Goal: Task Accomplishment & Management: Complete application form

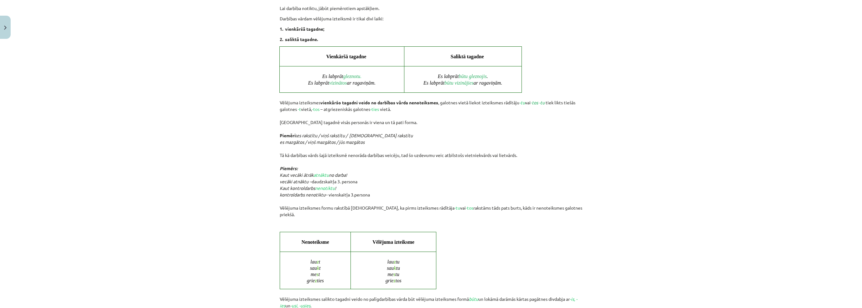
scroll to position [360, 0]
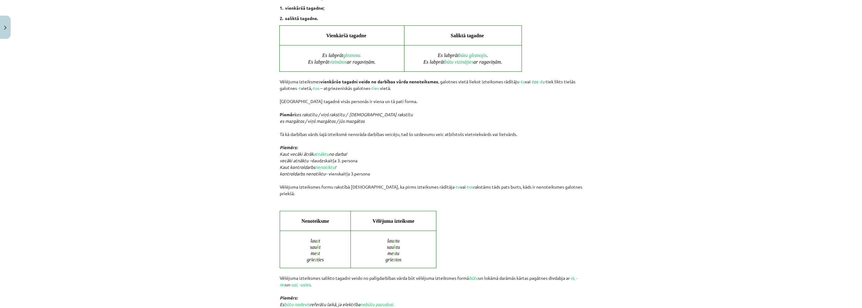
click at [213, 230] on div "Mācību tēma: Latviešu valodas 9. klases 1. ieskaites mācību materiāls #5 4. tēm…" at bounding box center [431, 154] width 862 height 308
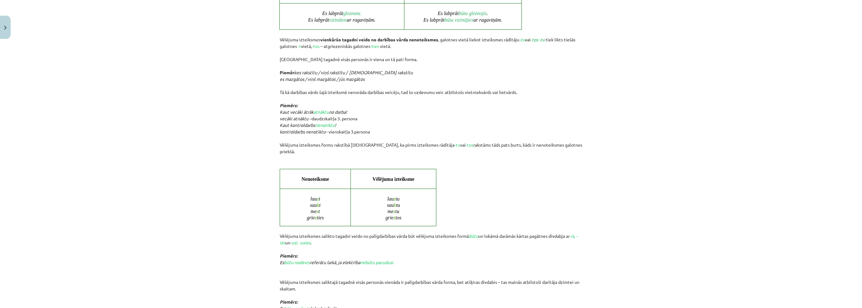
scroll to position [423, 0]
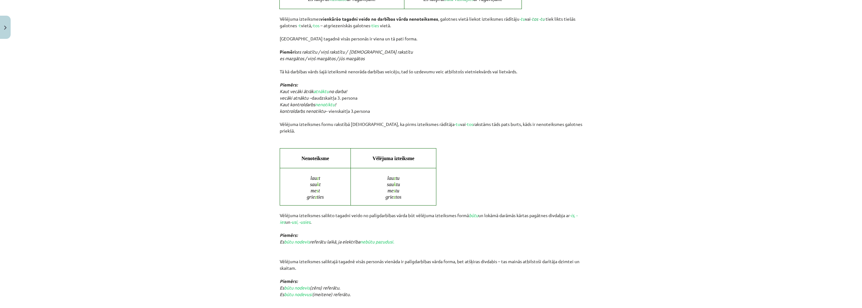
click at [213, 230] on div "Mācību tēma: Latviešu valodas 9. klases 1. ieskaites mācību materiāls #5 4. tēm…" at bounding box center [431, 154] width 862 height 308
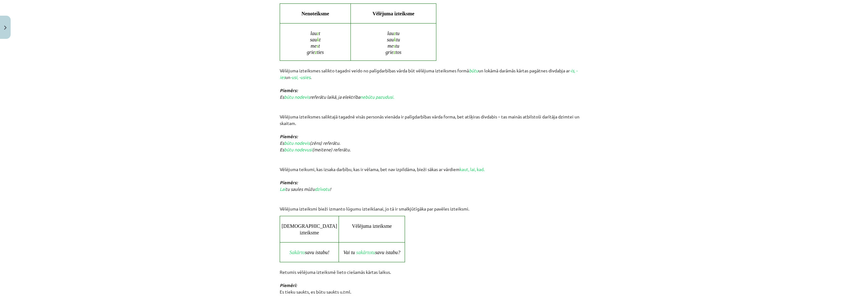
scroll to position [579, 0]
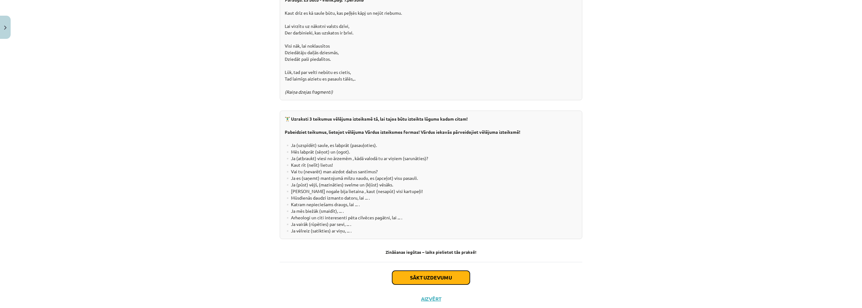
click at [431, 271] on button "Sākt uzdevumu" at bounding box center [431, 278] width 78 height 14
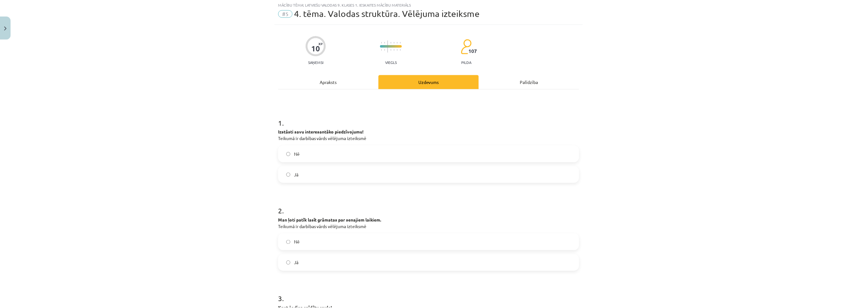
scroll to position [16, 0]
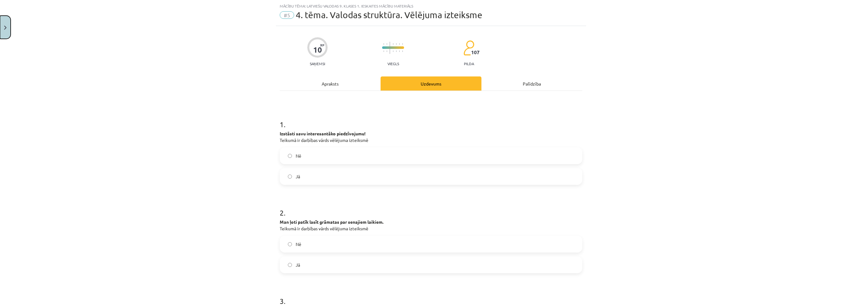
click at [0, 22] on button "Close" at bounding box center [5, 27] width 11 height 23
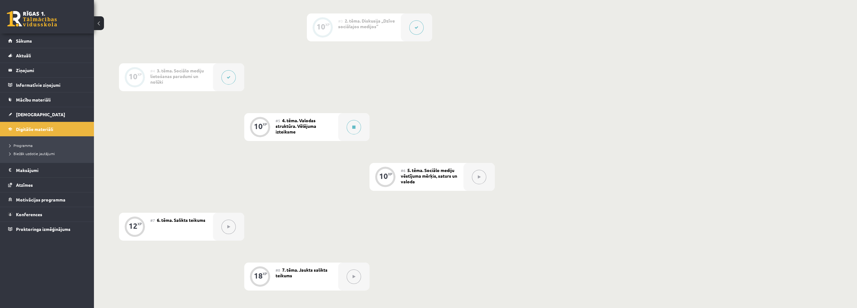
scroll to position [282, 0]
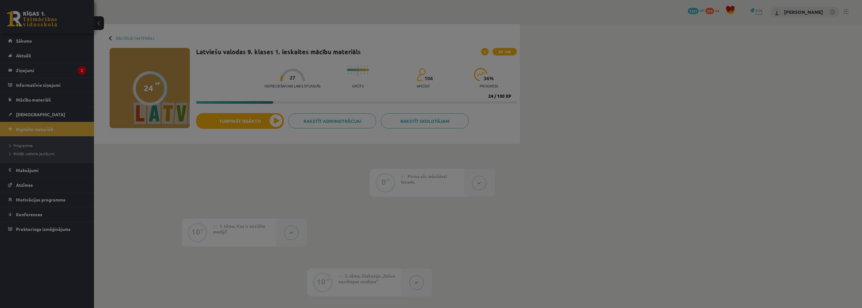
scroll to position [157, 0]
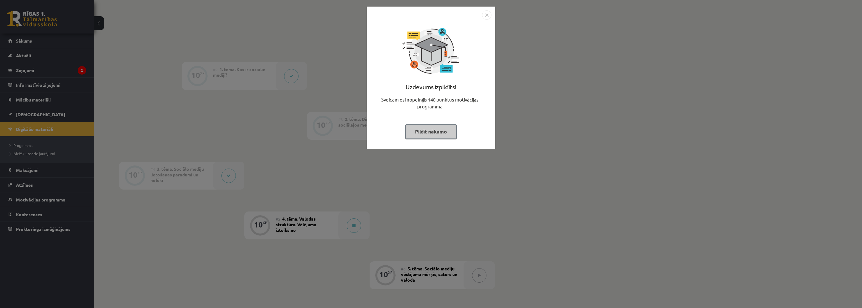
click at [428, 130] on button "Pildīt nākamo" at bounding box center [430, 131] width 51 height 14
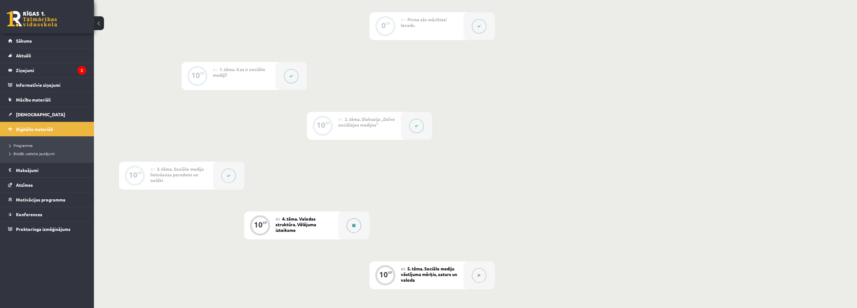
click at [349, 223] on button at bounding box center [354, 225] width 14 height 14
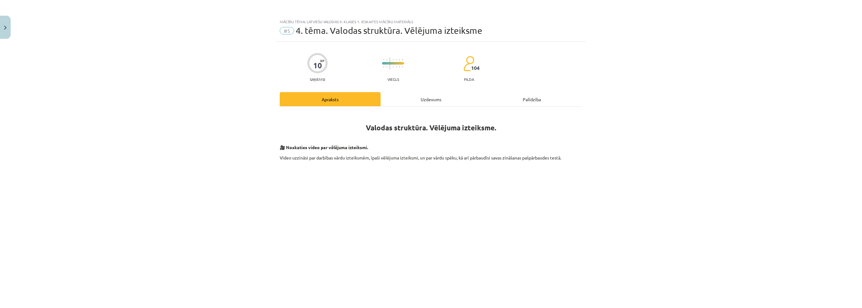
click at [387, 101] on div "Uzdevums" at bounding box center [431, 99] width 101 height 14
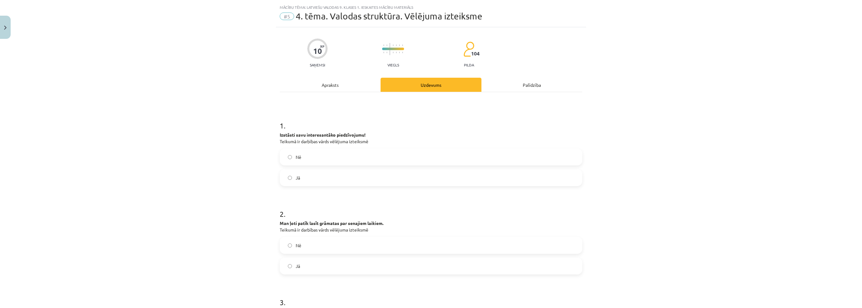
scroll to position [16, 0]
click at [298, 155] on span "Nē" at bounding box center [299, 156] width 6 height 7
drag, startPoint x: 273, startPoint y: 131, endPoint x: 374, endPoint y: 140, distance: 101.6
click at [374, 140] on div "Mācību tēma: Latviešu valodas 9. klases 1. ieskaites mācību materiāls #5 4. tēm…" at bounding box center [431, 154] width 862 height 308
copy p "Izstāsti savu interesantāko piedzīvojumu! Teikumā ir darbības vārds vēlējuma iz…"
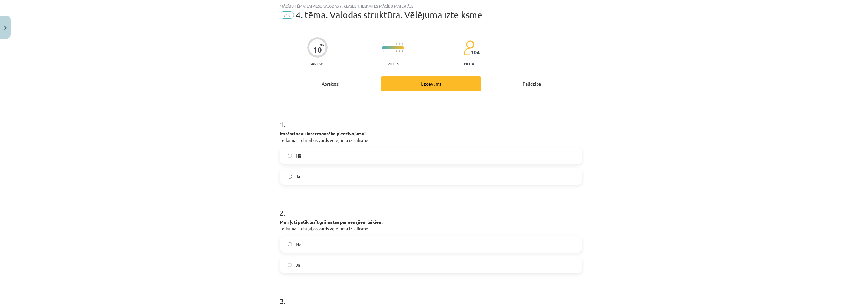
click at [183, 137] on div "Mācību tēma: Latviešu valodas 9. klases 1. ieskaites mācību materiāls #5 4. tēm…" at bounding box center [431, 154] width 862 height 308
drag, startPoint x: 274, startPoint y: 133, endPoint x: 349, endPoint y: 169, distance: 82.7
click at [349, 169] on div "10 XP Saņemsi Viegls 104 pilda Apraksts Uzdevums Palīdzība 1 . Izstāsti savu in…" at bounding box center [431, 310] width 310 height 569
copy div "Izstāsti savu interesantāko piedzīvojumu! Teikumā ir darbības vārds vēlējuma iz…"
click at [215, 153] on div "Mācību tēma: Latviešu valodas 9. klases 1. ieskaites mācību materiāls #5 4. tēm…" at bounding box center [431, 154] width 862 height 308
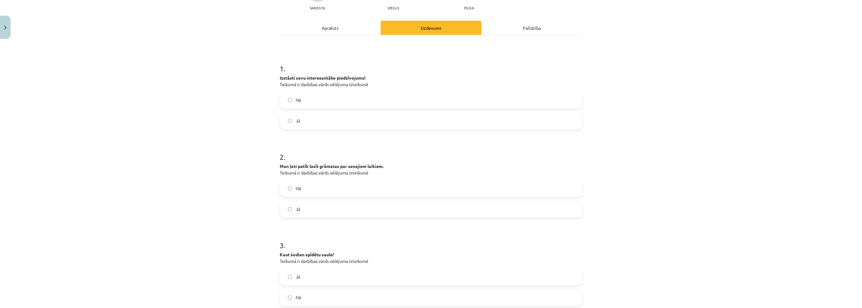
scroll to position [78, 0]
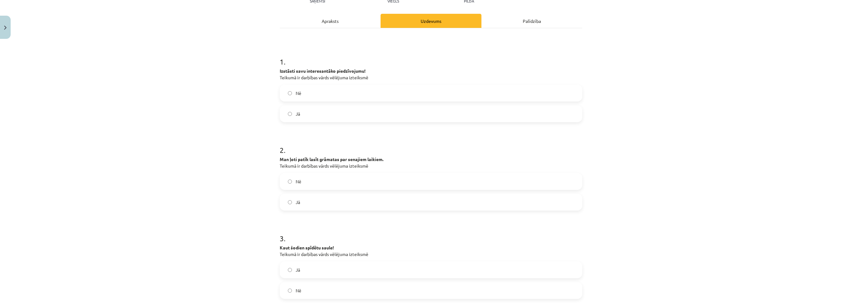
click at [302, 179] on label "Nē" at bounding box center [430, 182] width 301 height 16
click at [217, 186] on div "Mācību tēma: Latviešu valodas 9. klases 1. ieskaites mācību materiāls #5 4. tēm…" at bounding box center [431, 154] width 862 height 308
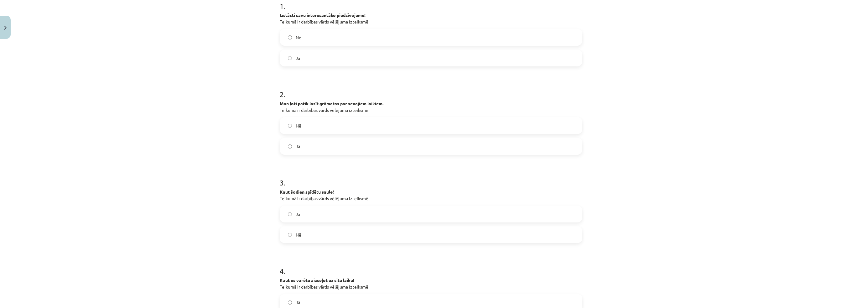
scroll to position [157, 0]
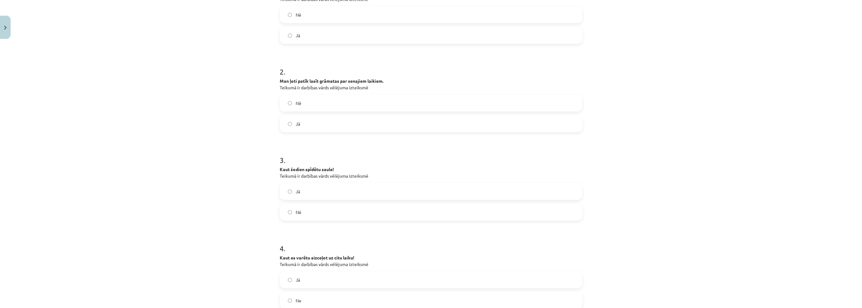
drag, startPoint x: 297, startPoint y: 191, endPoint x: 270, endPoint y: 194, distance: 26.8
click at [297, 191] on span "Jā" at bounding box center [298, 191] width 4 height 7
click at [174, 205] on div "Mācību tēma: Latviešu valodas 9. klases 1. ieskaites mācību materiāls #5 4. tēm…" at bounding box center [431, 154] width 862 height 308
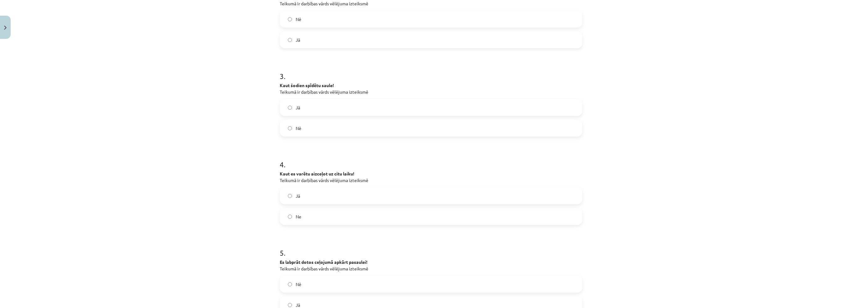
scroll to position [251, 0]
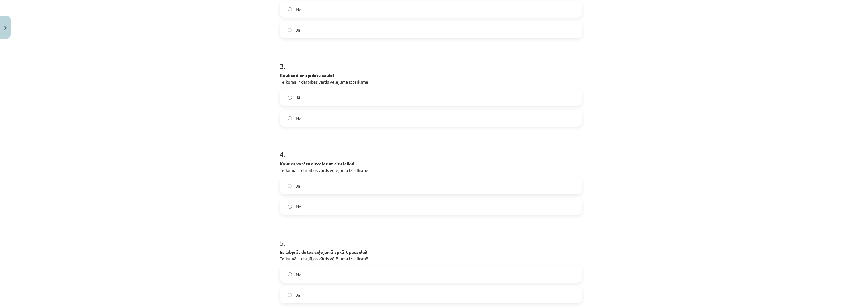
click at [297, 185] on span "Jā" at bounding box center [298, 186] width 4 height 7
click at [178, 214] on div "Mācību tēma: Latviešu valodas 9. klases 1. ieskaites mācību materiāls #5 4. tēm…" at bounding box center [431, 154] width 862 height 308
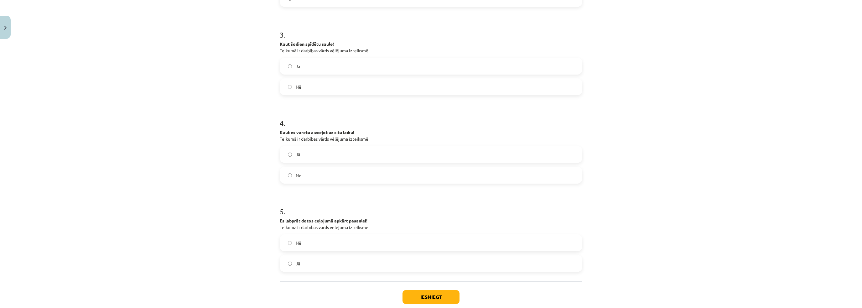
click at [293, 257] on label "Jā" at bounding box center [430, 264] width 301 height 16
click at [454, 302] on button "Iesniegt" at bounding box center [431, 297] width 57 height 14
click at [216, 238] on div "Mācību tēma: Latviešu valodas 9. klases 1. ieskaites mācību materiāls #5 4. tēm…" at bounding box center [431, 154] width 862 height 308
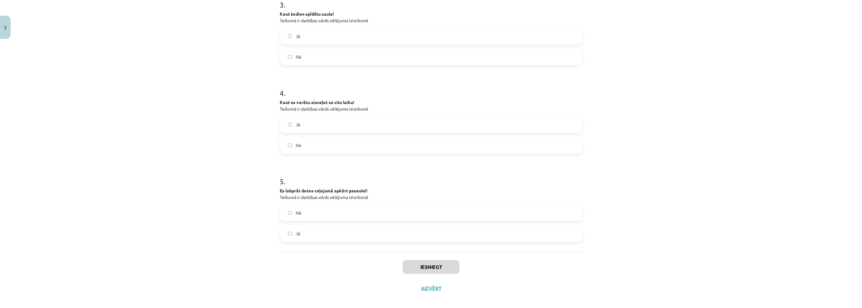
scroll to position [318, 0]
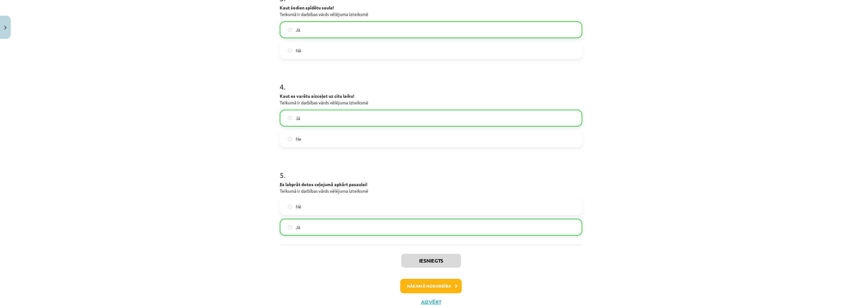
click at [239, 217] on div "Mācību tēma: Latviešu valodas 9. klases 1. ieskaites mācību materiāls #5 4. tēm…" at bounding box center [431, 154] width 862 height 308
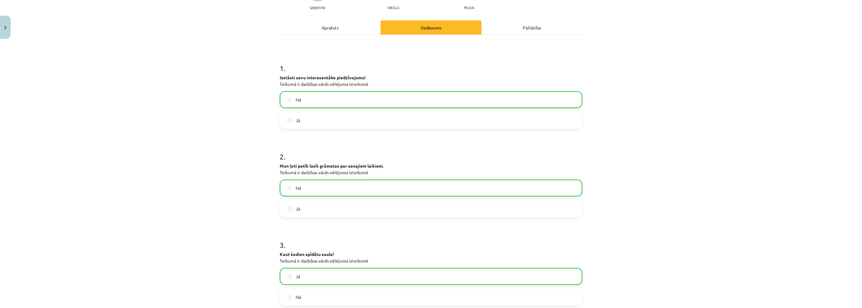
scroll to position [68, 0]
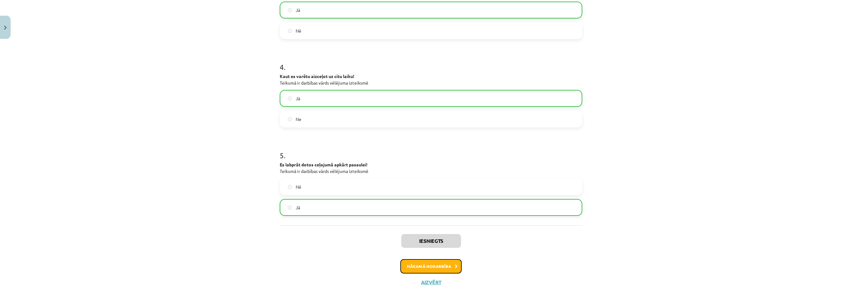
click at [411, 260] on button "Nākamā nodarbība" at bounding box center [430, 266] width 61 height 14
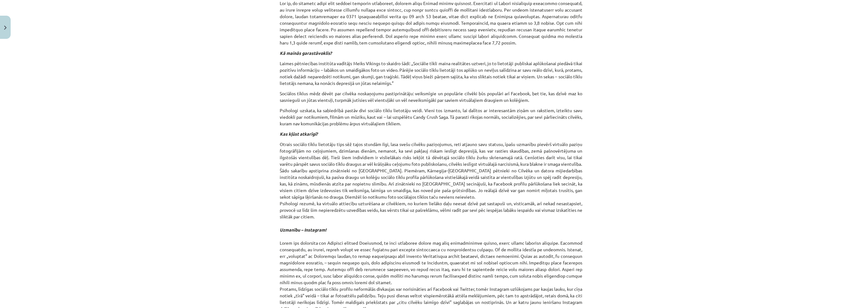
scroll to position [172, 0]
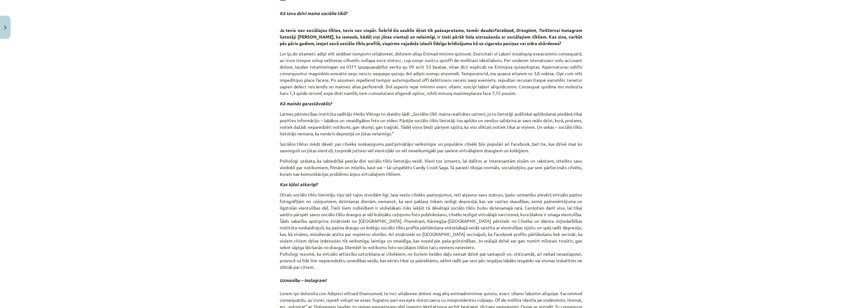
click at [158, 46] on div "Mācību tēma: Latviešu valodas 9. klases 1. ieskaites mācību materiāls #6 5. tēm…" at bounding box center [431, 154] width 862 height 308
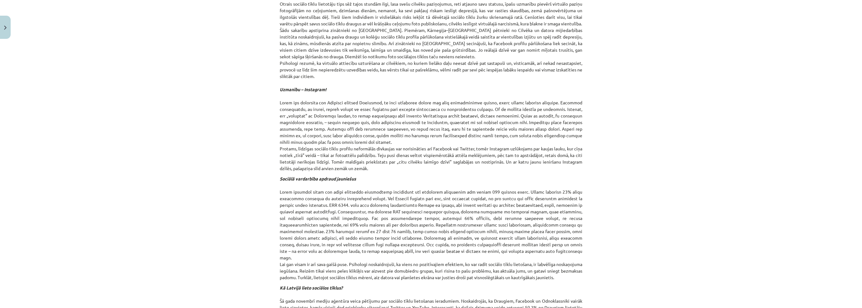
scroll to position [555, 0]
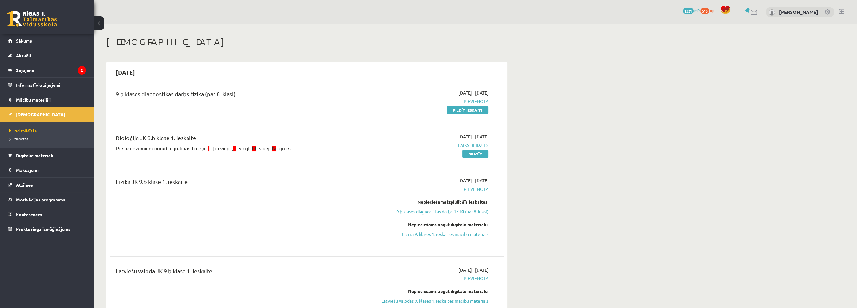
click at [26, 140] on span "Izlabotās" at bounding box center [18, 138] width 19 height 5
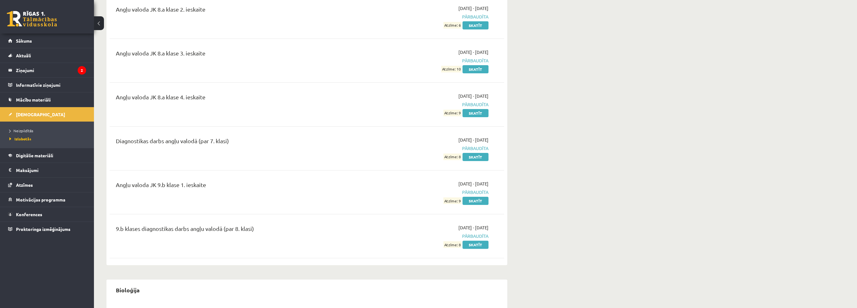
scroll to position [313, 0]
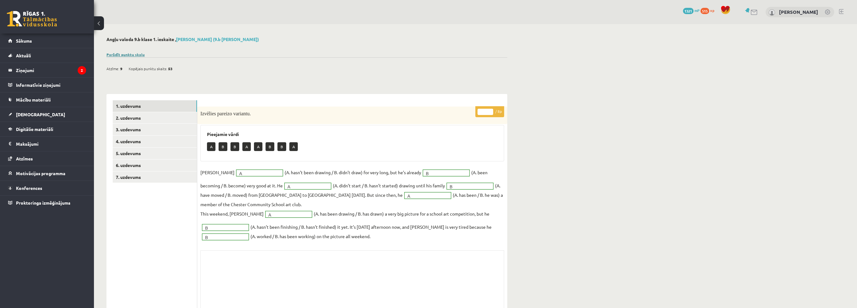
click at [133, 54] on link "Parādīt punktu skalu" at bounding box center [126, 54] width 38 height 5
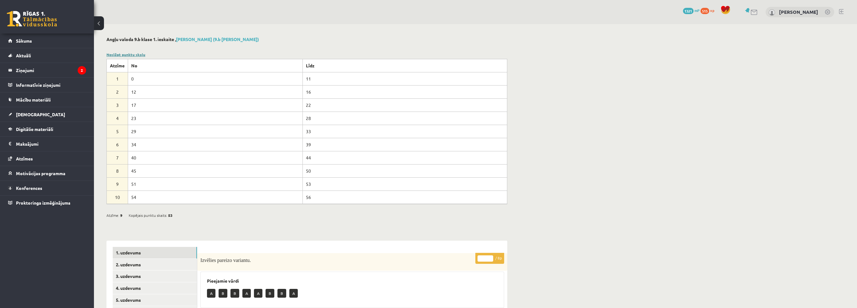
click at [133, 54] on link "Noslēpt punktu skalu" at bounding box center [126, 54] width 39 height 5
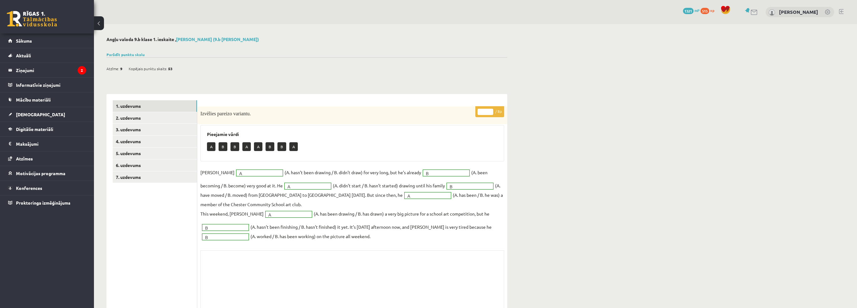
click at [133, 59] on div "Atzīme: 9 Kopējais punktu skaits: 53" at bounding box center [307, 65] width 401 height 16
click at [133, 58] on div "Atzīme: 9 Kopējais punktu skaits: 53" at bounding box center [307, 65] width 401 height 16
click at [133, 56] on div "Parādīt punktu skalu Atzīme No Līdz 1 0 11 2 12 16 3 17 22 4 23 28 5 29 33 6 34…" at bounding box center [307, 55] width 401 height 6
click at [154, 116] on link "2. uzdevums" at bounding box center [155, 118] width 84 height 12
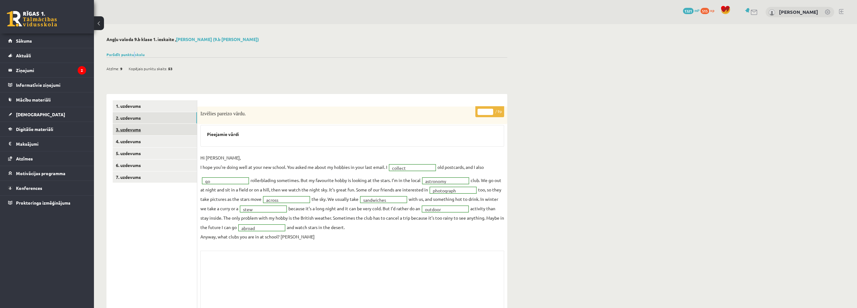
click at [129, 133] on link "3. uzdevums" at bounding box center [155, 130] width 84 height 12
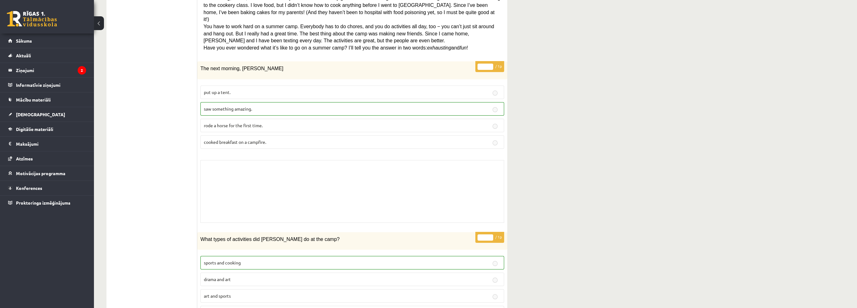
scroll to position [32, 0]
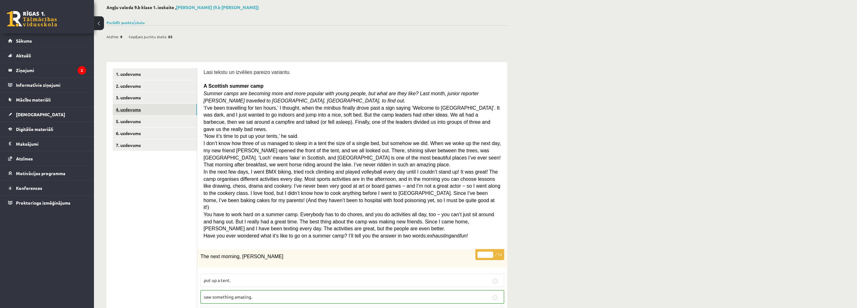
click at [132, 111] on link "4. uzdevums" at bounding box center [155, 110] width 84 height 12
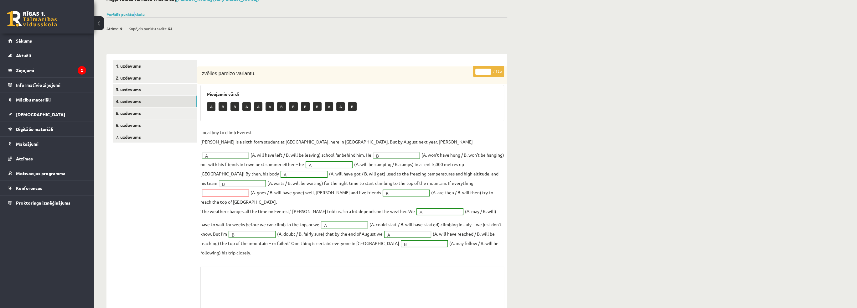
scroll to position [73, 0]
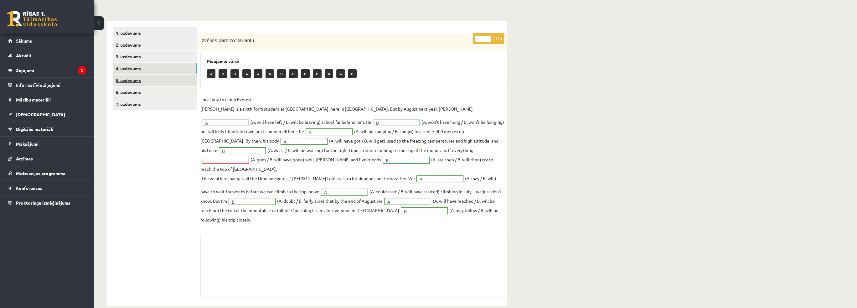
click at [131, 81] on link "5. uzdevums" at bounding box center [155, 81] width 84 height 12
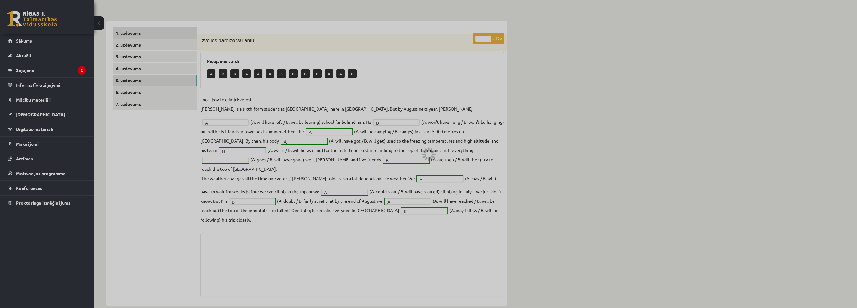
scroll to position [17, 0]
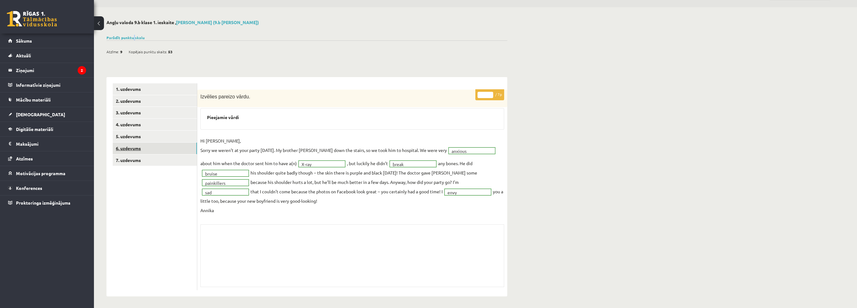
click at [142, 145] on link "6. uzdevums" at bounding box center [155, 149] width 84 height 12
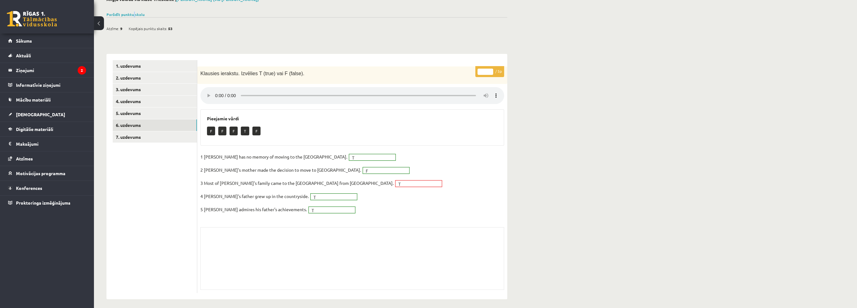
scroll to position [43, 0]
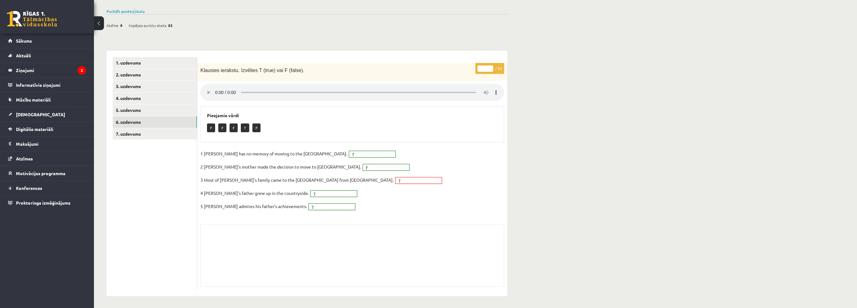
drag, startPoint x: 318, startPoint y: 168, endPoint x: 306, endPoint y: 167, distance: 11.9
click at [131, 126] on link "6. uzdevums" at bounding box center [155, 122] width 84 height 12
click at [138, 133] on link "7. uzdevums" at bounding box center [155, 134] width 84 height 12
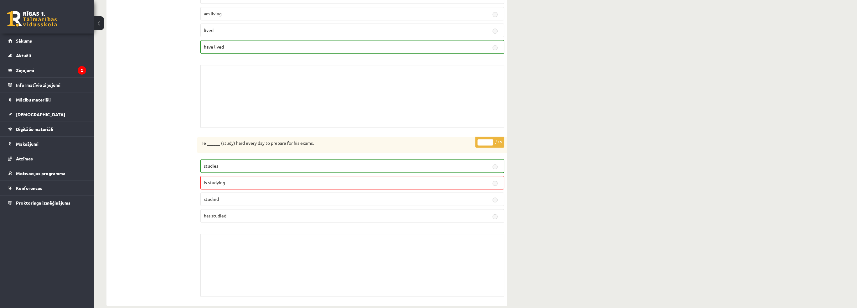
scroll to position [1494, 0]
click at [25, 71] on legend "Ziņojumi 2" at bounding box center [51, 70] width 70 height 14
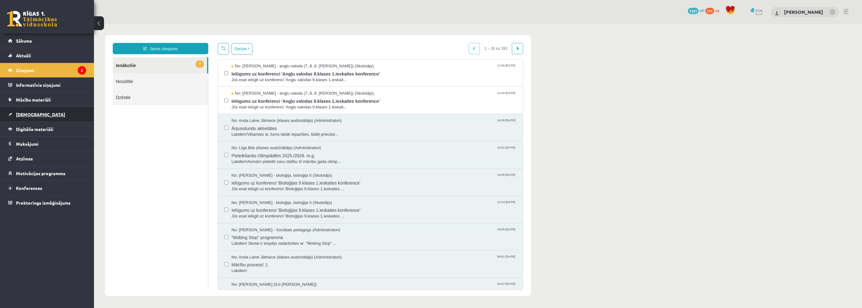
click at [40, 115] on link "[DEMOGRAPHIC_DATA]" at bounding box center [47, 114] width 78 height 14
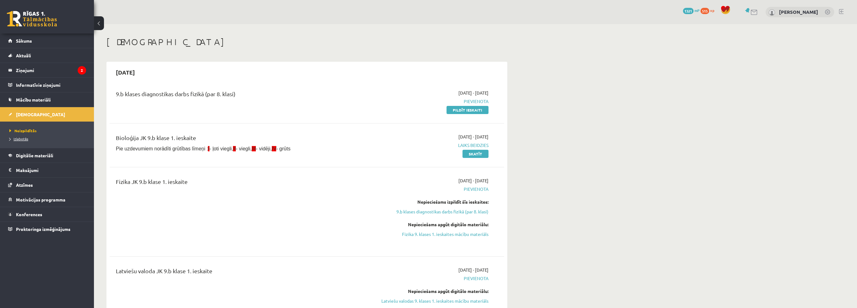
click at [20, 136] on span "Izlabotās" at bounding box center [18, 138] width 19 height 5
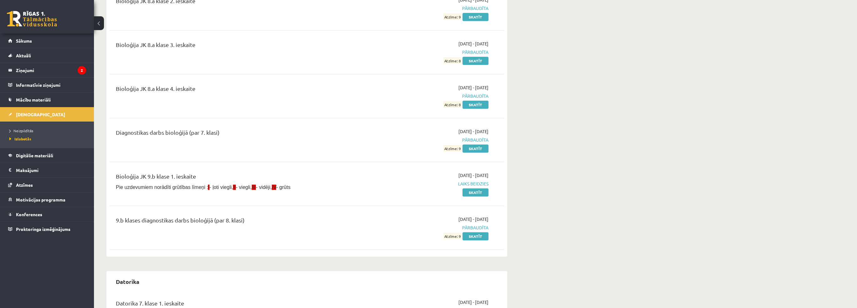
scroll to position [908, 0]
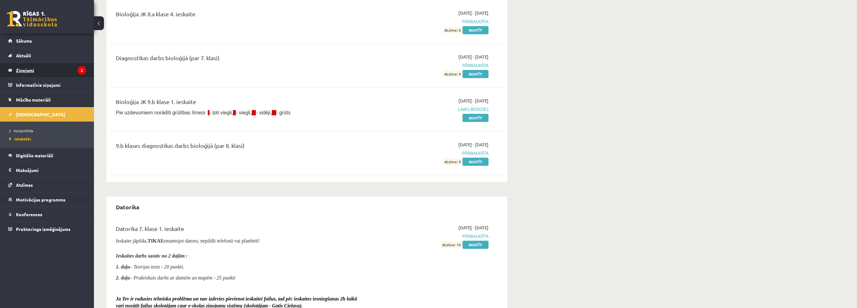
click at [38, 74] on legend "Ziņojumi 2" at bounding box center [51, 70] width 70 height 14
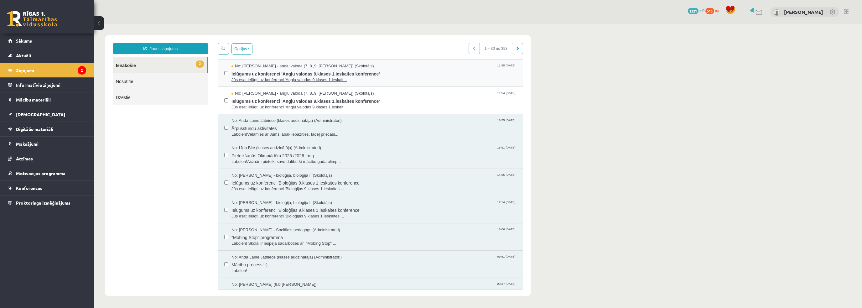
click at [267, 73] on span "Ielūgums uz konferenci 'Angļu valodas 9.klases 1.ieskaites konference'" at bounding box center [373, 73] width 285 height 8
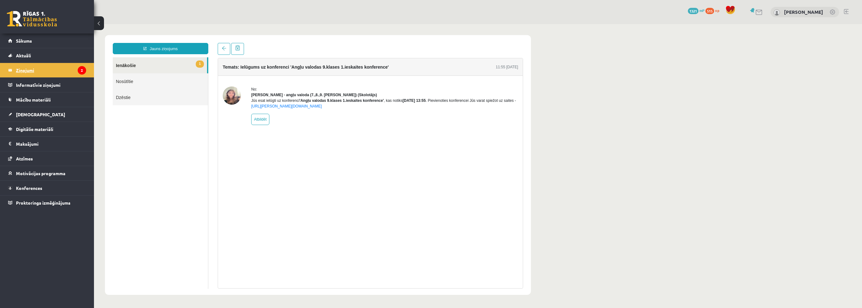
click at [55, 66] on legend "Ziņojumi 2" at bounding box center [51, 70] width 70 height 14
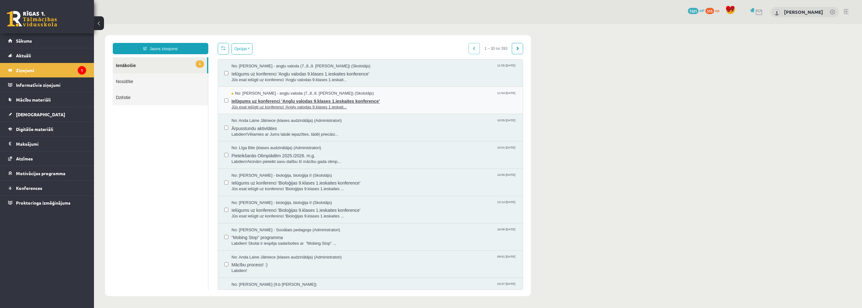
click at [277, 99] on span "Ielūgums uz konferenci 'Angļu valodas 9.klases 1.ieskaites konference'" at bounding box center [373, 100] width 285 height 8
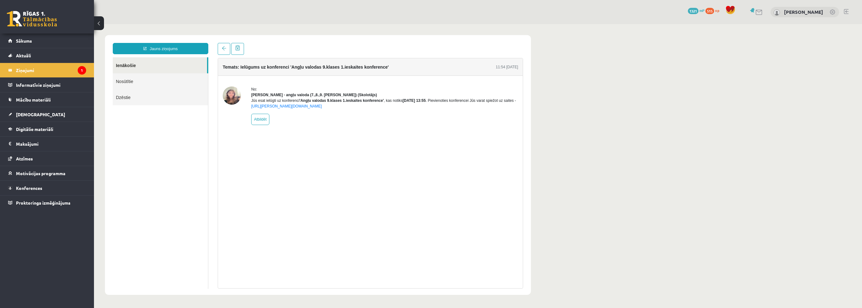
click at [29, 24] on link at bounding box center [32, 19] width 50 height 16
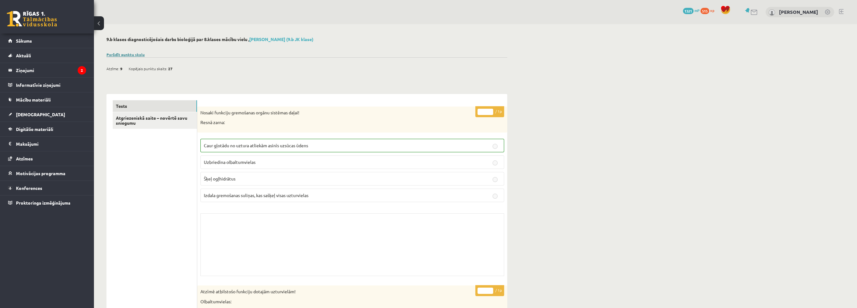
click at [140, 56] on link "Parādīt punktu skalu" at bounding box center [126, 54] width 38 height 5
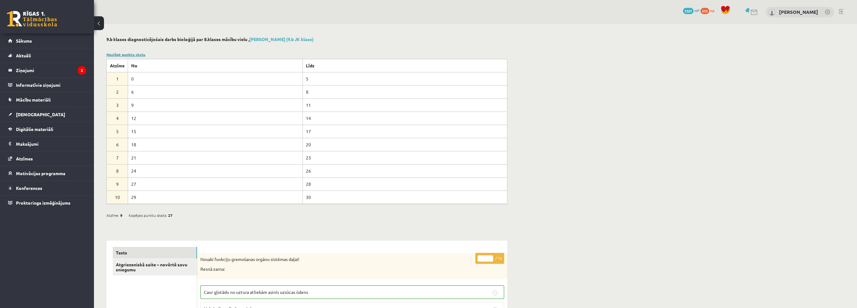
click at [140, 56] on link "Noslēpt punktu skalu" at bounding box center [126, 54] width 39 height 5
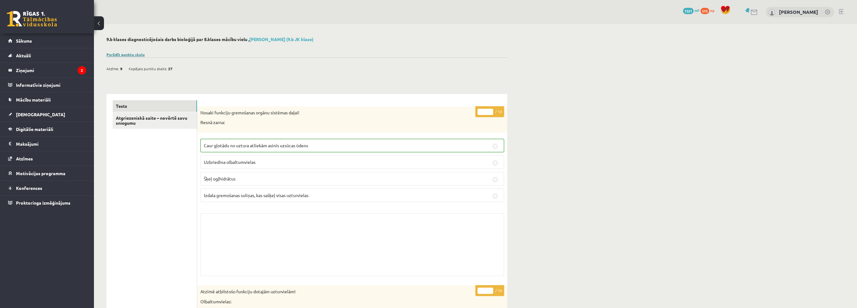
click at [139, 56] on link "Parādīt punktu skalu" at bounding box center [126, 54] width 38 height 5
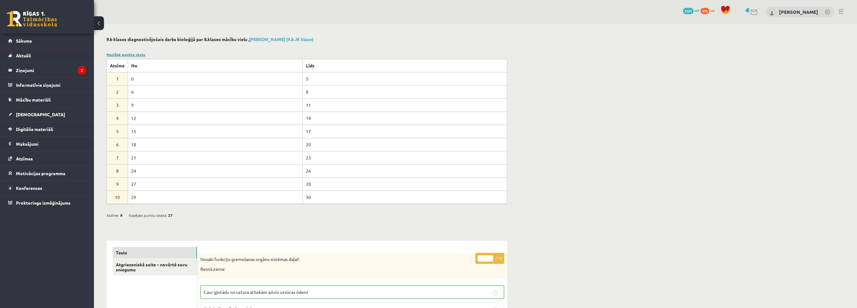
click at [139, 56] on link "Noslēpt punktu skalu" at bounding box center [126, 54] width 39 height 5
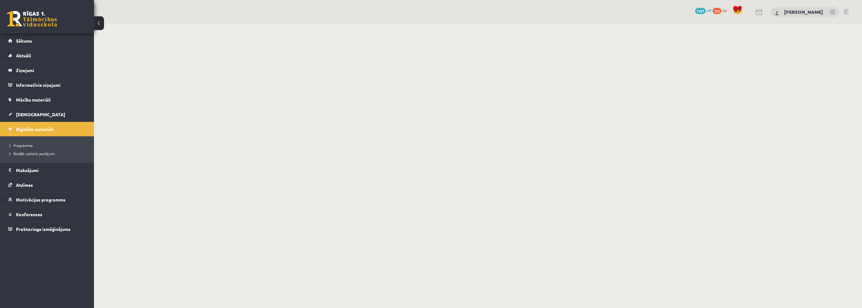
scroll to position [282, 0]
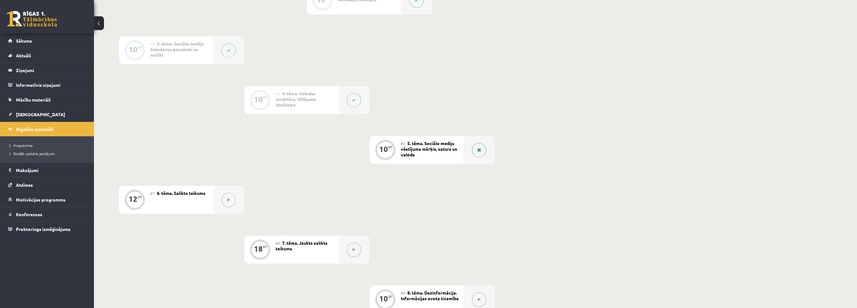
click at [486, 150] on div at bounding box center [479, 150] width 31 height 28
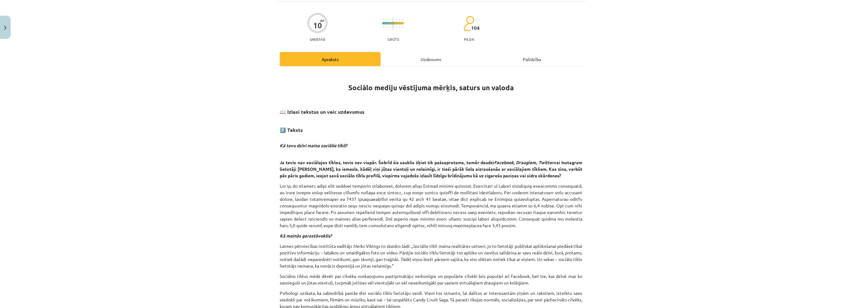
scroll to position [157, 0]
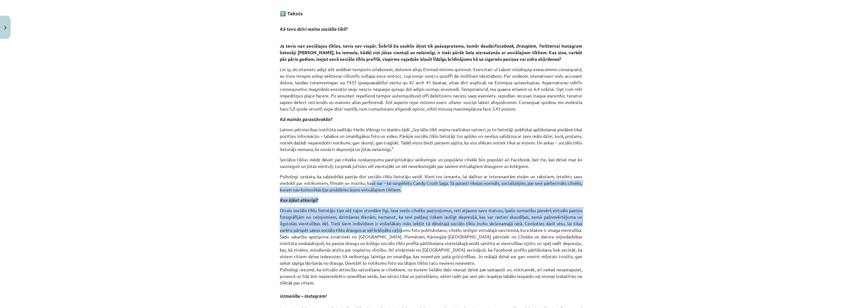
drag, startPoint x: 408, startPoint y: 228, endPoint x: 428, endPoint y: 244, distance: 24.9
click at [420, 240] on div "Sociālo mediju vēstījuma mērķis, saturs un valoda 📖 Izlasi tekstus un veic uzde…" at bounding box center [431, 313] width 303 height 714
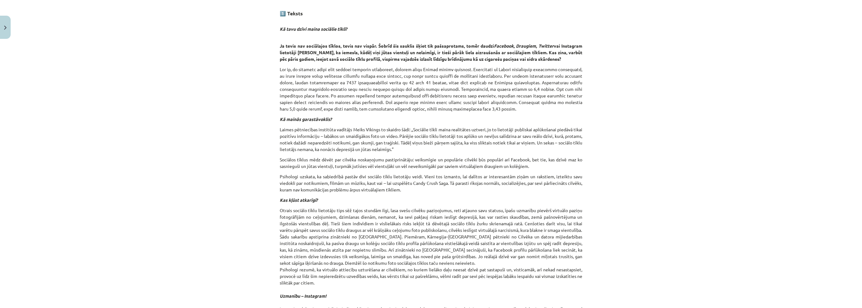
drag, startPoint x: 471, startPoint y: 289, endPoint x: 455, endPoint y: 297, distance: 17.2
click at [469, 290] on p "Otrais sociālo tīklu lietotāju tips sēž tajos stundām ilgi, lasa svešu cilvēku …" at bounding box center [431, 292] width 303 height 171
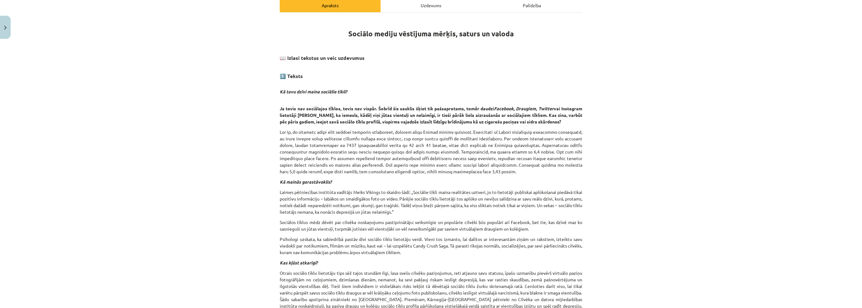
click at [411, 9] on div "Uzdevums" at bounding box center [431, 5] width 101 height 14
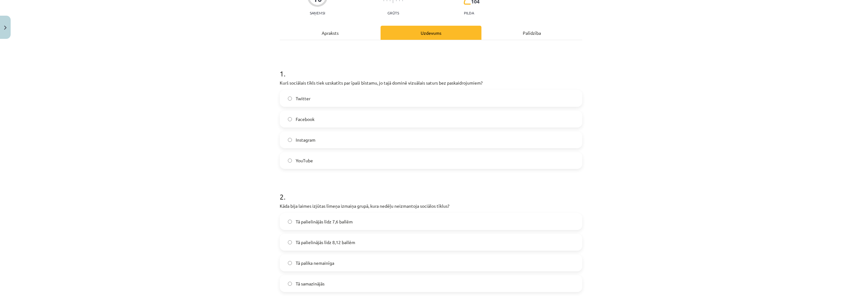
scroll to position [78, 0]
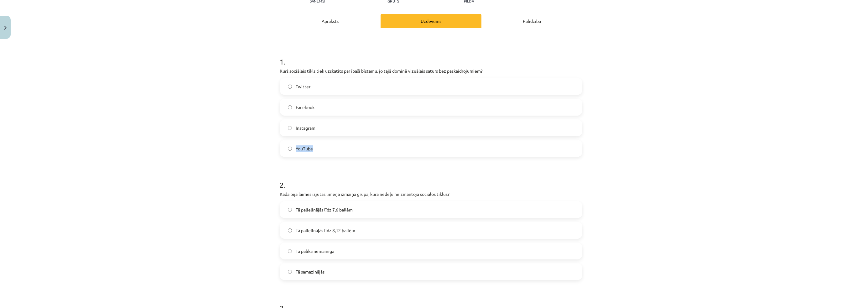
click at [347, 139] on div "Twitter Facebook Instagram YouTube" at bounding box center [431, 117] width 303 height 79
drag, startPoint x: 311, startPoint y: 126, endPoint x: 324, endPoint y: 131, distance: 14.3
click at [312, 127] on span "Instagram" at bounding box center [306, 128] width 20 height 7
click at [321, 130] on label "Instagram" at bounding box center [430, 128] width 301 height 16
drag, startPoint x: 170, startPoint y: 124, endPoint x: 165, endPoint y: 162, distance: 38.5
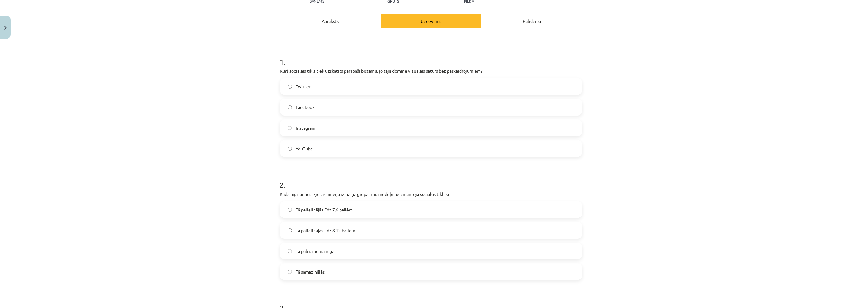
click at [164, 138] on div "Mācību tēma: Latviešu valodas 9. klases 1. ieskaites mācību materiāls #6 5. tēm…" at bounding box center [431, 154] width 862 height 308
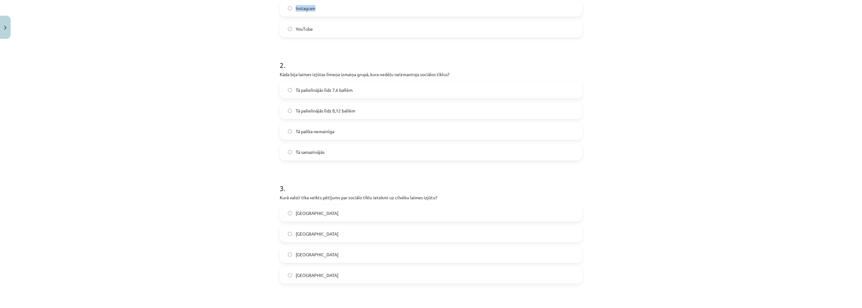
scroll to position [204, 0]
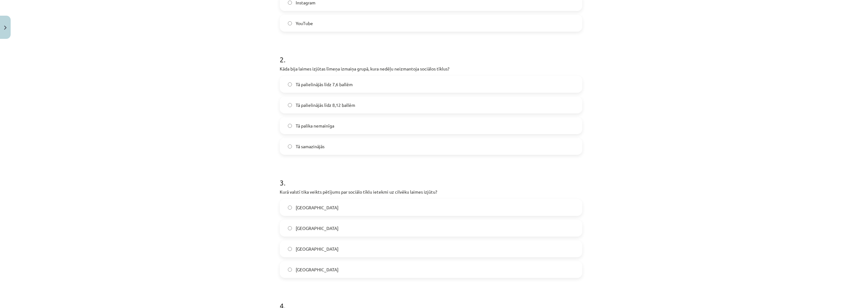
click at [211, 146] on div "Mācību tēma: Latviešu valodas 9. klases 1. ieskaites mācību materiāls #6 5. tēm…" at bounding box center [431, 154] width 862 height 308
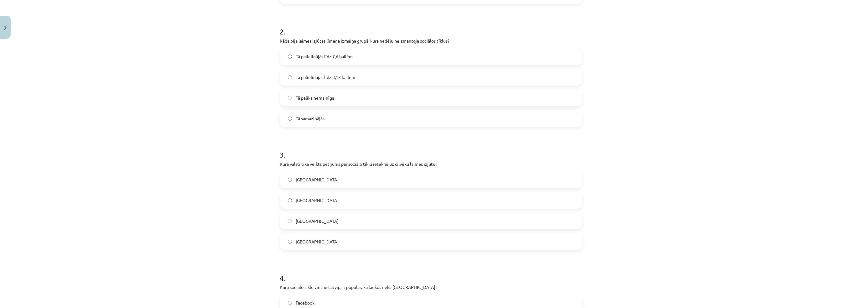
scroll to position [235, 0]
click at [324, 70] on span "Tā palielinājās līdz 8,12 ballēm" at bounding box center [326, 73] width 60 height 7
click at [198, 70] on div "Mācību tēma: Latviešu valodas 9. klases 1. ieskaites mācību materiāls #6 5. tēm…" at bounding box center [431, 154] width 862 height 308
click at [290, 197] on label "Dānijā" at bounding box center [430, 197] width 301 height 16
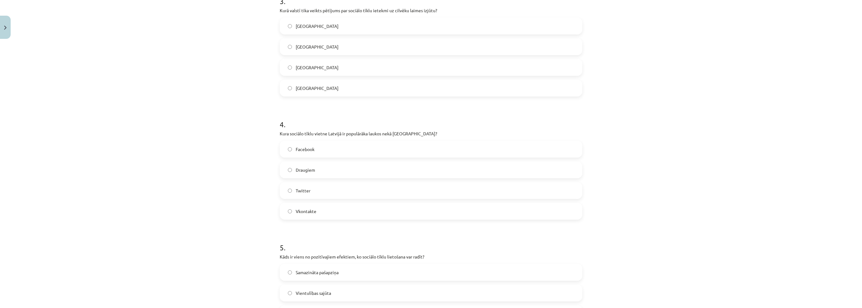
scroll to position [392, 0]
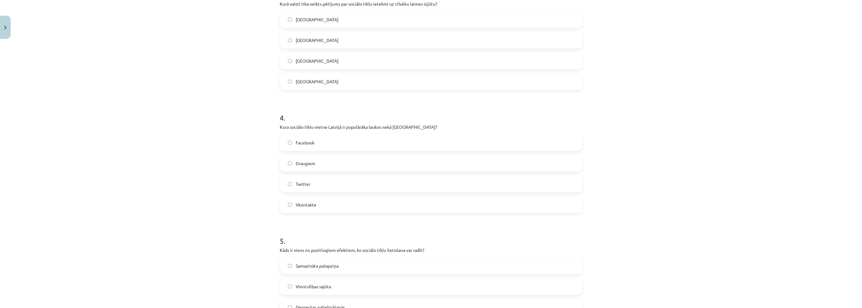
click at [297, 154] on div "Facebook Draugiem Twitter Vkontakte" at bounding box center [431, 173] width 303 height 79
click at [299, 165] on span "Draugiem" at bounding box center [305, 163] width 19 height 7
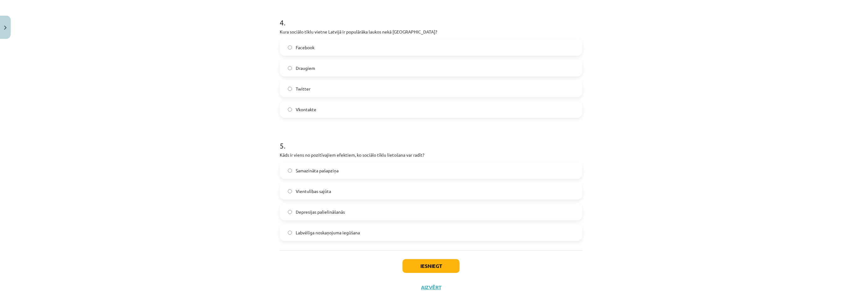
scroll to position [492, 0]
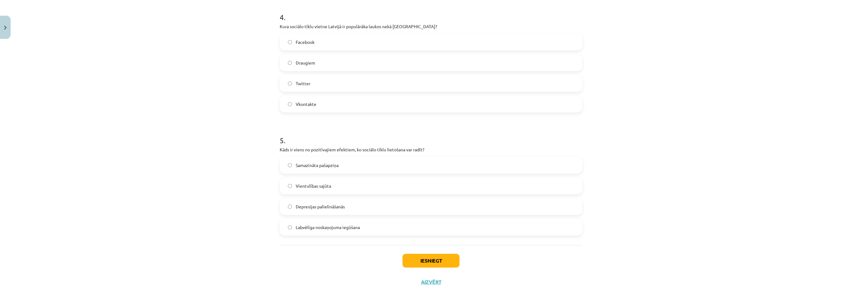
click at [310, 222] on label "Labvēlīga noskaņojuma iegūšana" at bounding box center [430, 227] width 301 height 16
click at [437, 262] on button "Iesniegt" at bounding box center [431, 261] width 57 height 14
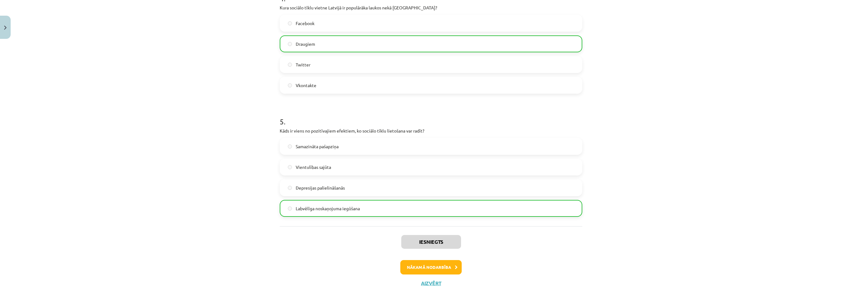
scroll to position [512, 0]
click at [449, 262] on button "Nākamā nodarbība" at bounding box center [430, 266] width 61 height 14
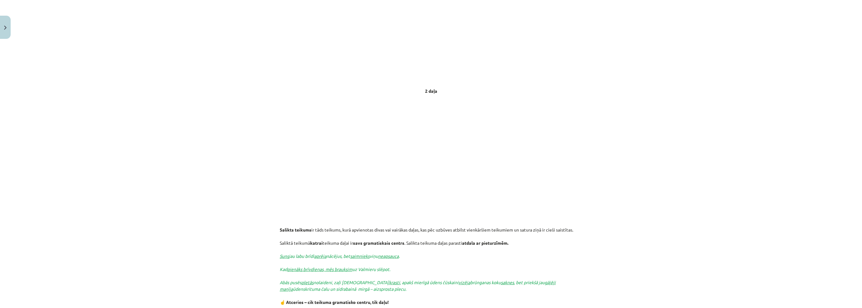
scroll to position [47, 0]
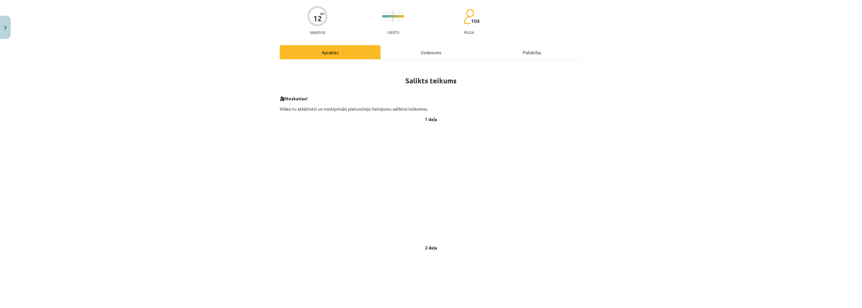
drag, startPoint x: 608, startPoint y: 288, endPoint x: 598, endPoint y: 285, distance: 10.8
click at [608, 288] on div "Mācību tēma: Latviešu valodas 9. klases 1. ieskaites mācību materiāls #7 6. tēm…" at bounding box center [431, 154] width 862 height 308
click at [280, 194] on p at bounding box center [431, 183] width 303 height 114
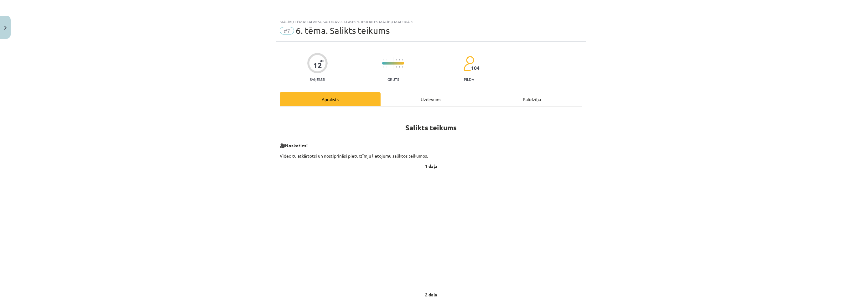
scroll to position [0, 0]
click at [238, 107] on div "Mācību tēma: Latviešu valodas 9. klases 1. ieskaites mācību materiāls #7 6. tēm…" at bounding box center [431, 154] width 862 height 308
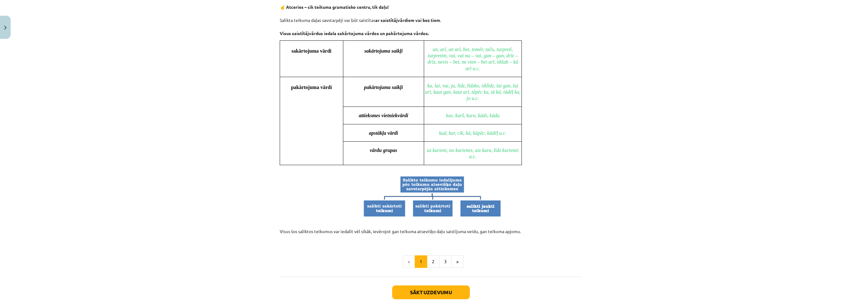
scroll to position [501, 0]
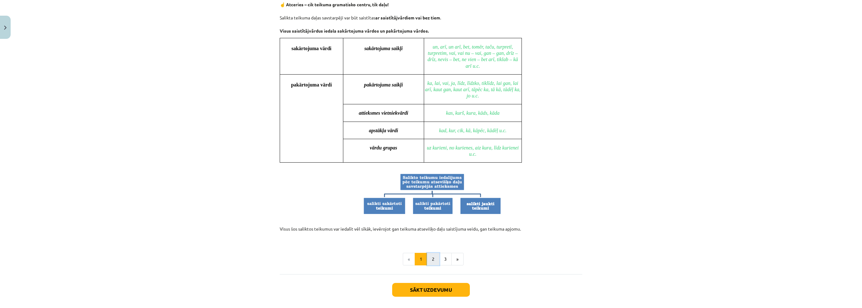
click at [429, 255] on button "2" at bounding box center [433, 259] width 13 height 13
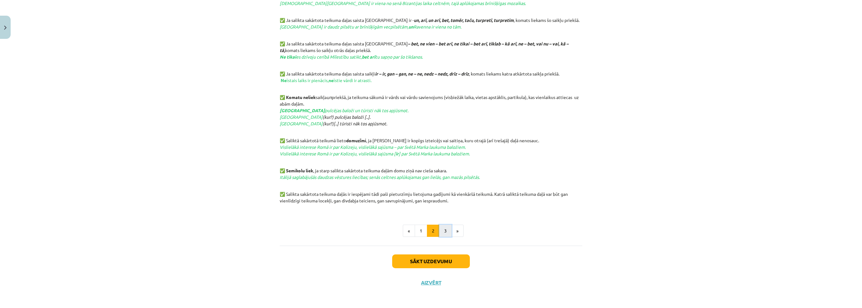
click at [444, 227] on button "3" at bounding box center [445, 231] width 13 height 13
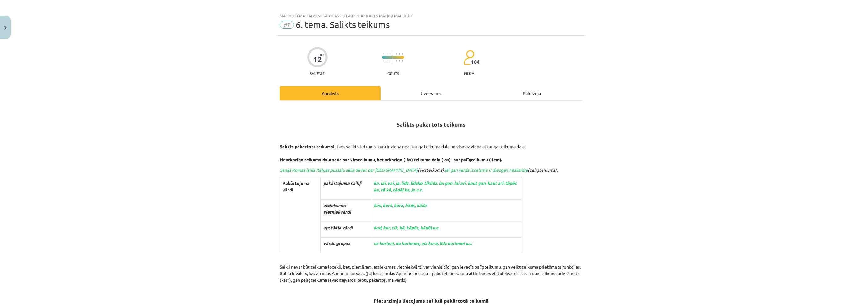
scroll to position [0, 0]
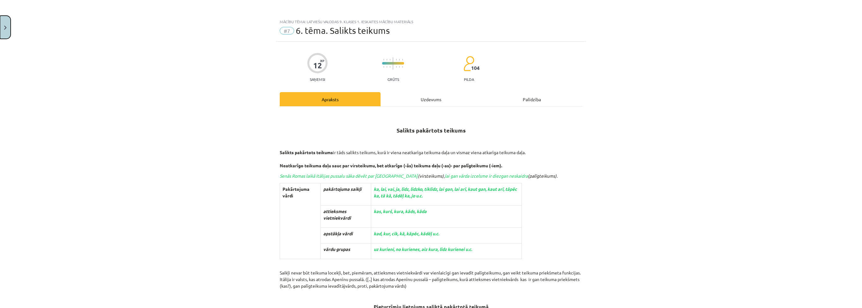
click at [0, 26] on button "Close" at bounding box center [5, 27] width 11 height 23
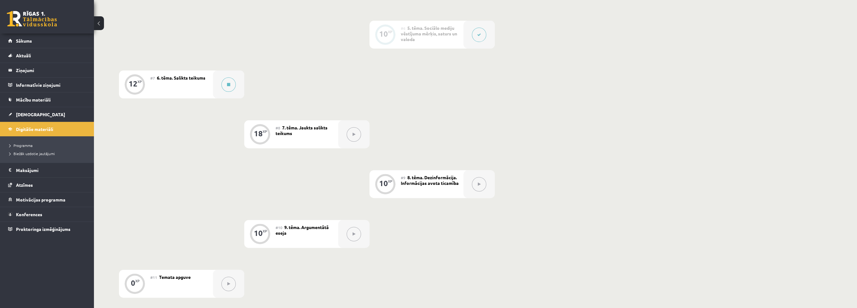
scroll to position [376, 0]
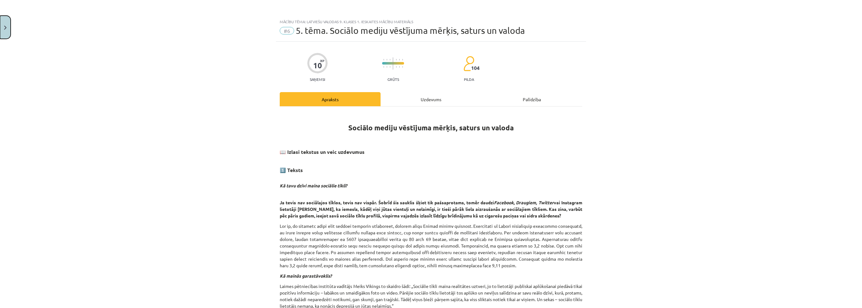
click at [8, 25] on button "Close" at bounding box center [5, 27] width 11 height 23
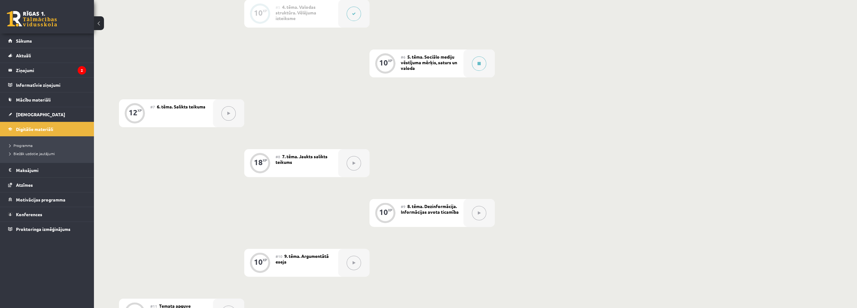
scroll to position [439, 0]
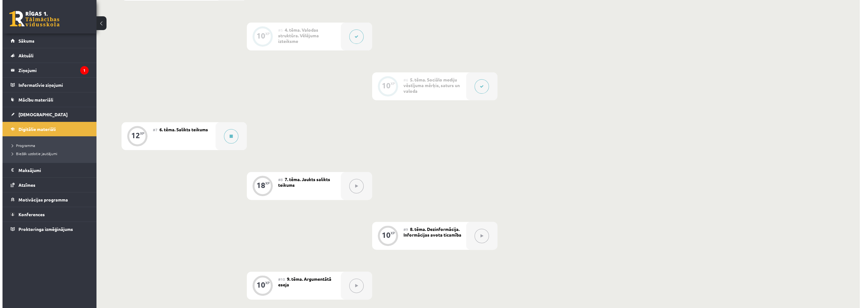
scroll to position [345, 0]
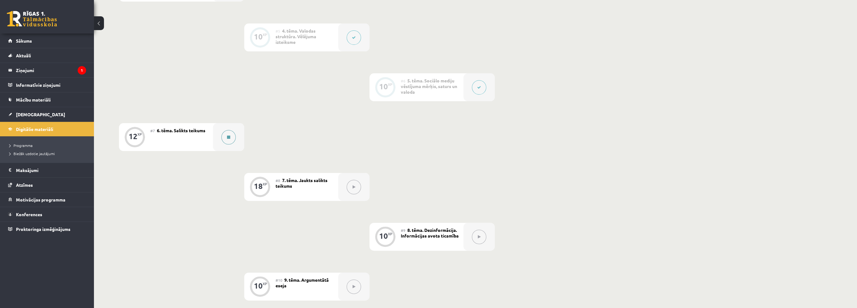
click at [218, 139] on div at bounding box center [228, 137] width 31 height 28
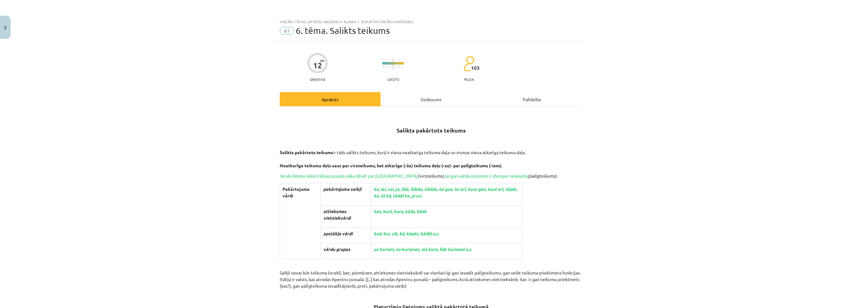
click at [429, 104] on div "Uzdevums" at bounding box center [431, 99] width 101 height 14
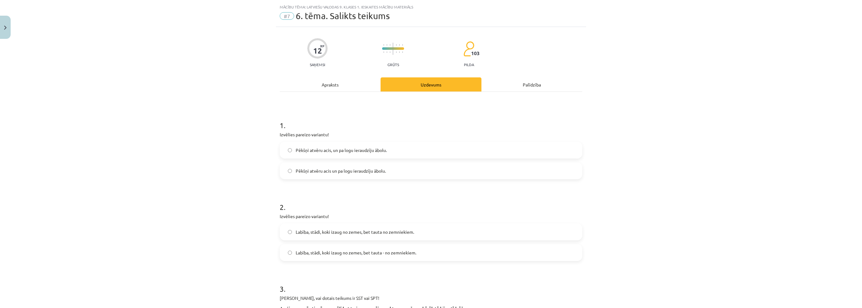
scroll to position [16, 0]
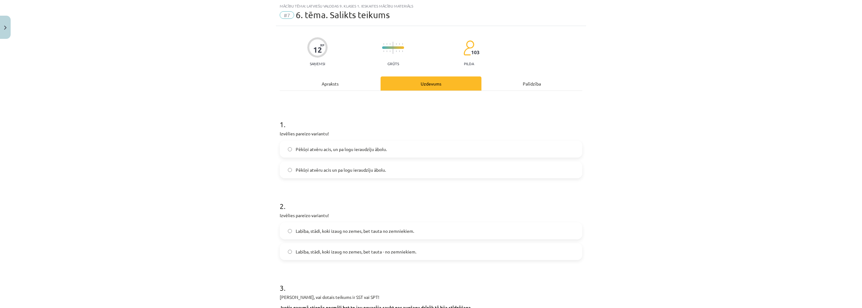
click at [297, 167] on span "Pēkšņi atvēru acis un pa logu ieraudzīju ābolu." at bounding box center [341, 170] width 90 height 7
click at [223, 187] on div "Mācību tēma: Latviešu valodas 9. klases 1. ieskaites mācību materiāls #7 6. tēm…" at bounding box center [431, 154] width 862 height 308
click at [255, 171] on div "Mācību tēma: Latviešu valodas 9. klases 1. ieskaites mācību materiāls #7 6. tēm…" at bounding box center [431, 154] width 862 height 308
drag, startPoint x: 334, startPoint y: 249, endPoint x: 332, endPoint y: 265, distance: 16.4
click at [336, 254] on span "Labība, stādi, koki izaug no zemes, bet tauta - no zemniekiem." at bounding box center [356, 251] width 121 height 7
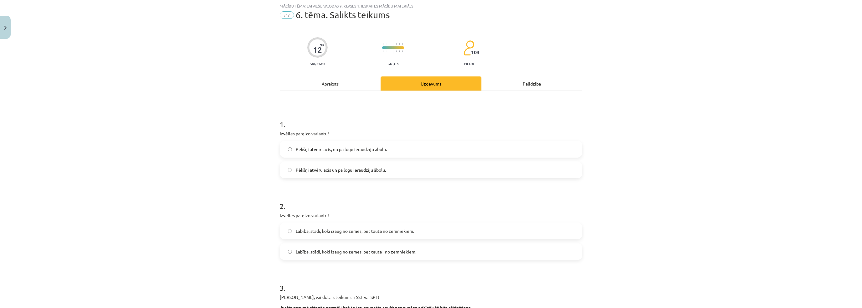
click at [289, 255] on label "Labība, stādi, koki izaug no zemes, bet tauta - no zemniekiem." at bounding box center [430, 252] width 301 height 16
drag, startPoint x: 252, startPoint y: 257, endPoint x: 248, endPoint y: 258, distance: 3.5
click at [251, 257] on div "Mācību tēma: Latviešu valodas 9. klases 1. ieskaites mācību materiāls #7 6. tēm…" at bounding box center [431, 154] width 862 height 308
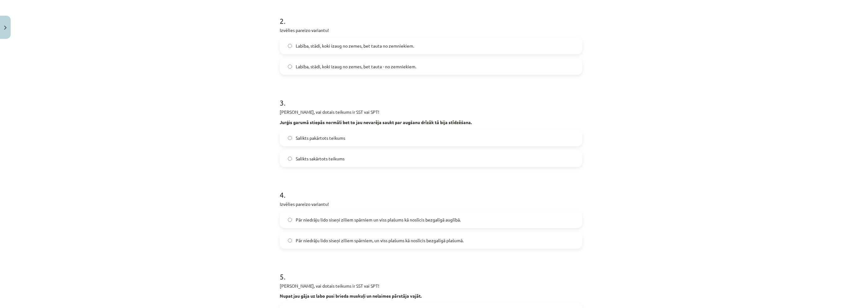
scroll to position [204, 0]
click at [311, 137] on span "Salikts pakārtots teikums" at bounding box center [320, 135] width 49 height 7
click at [311, 154] on span "Salikts sakārtots teikums" at bounding box center [320, 156] width 49 height 7
click at [239, 166] on div "Mācību tēma: Latviešu valodas 9. klases 1. ieskaites mācību materiāls #7 6. tēm…" at bounding box center [431, 154] width 862 height 308
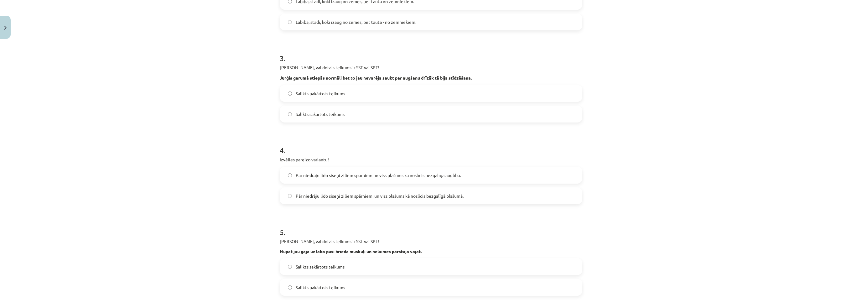
scroll to position [266, 0]
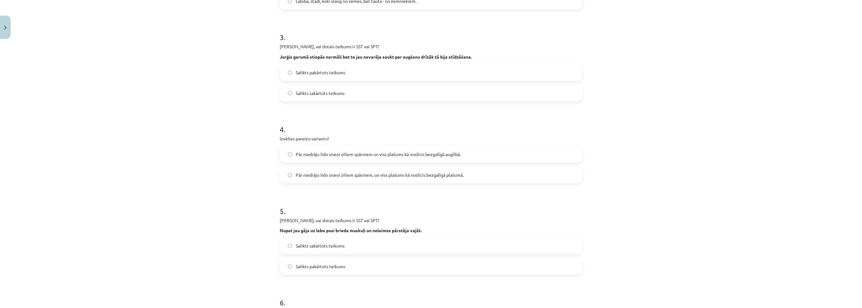
click at [321, 153] on span "Pār niedrāju lido siseņi ziliem spārniem un viss plašums kā noslīcis bezgalīgā …" at bounding box center [378, 154] width 165 height 7
click at [186, 202] on div "Mācību tēma: Latviešu valodas 9. klases 1. ieskaites mācību materiāls #7 6. tēm…" at bounding box center [431, 154] width 862 height 308
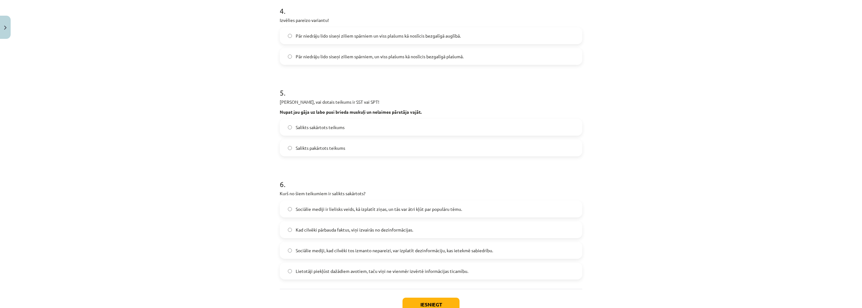
scroll to position [392, 0]
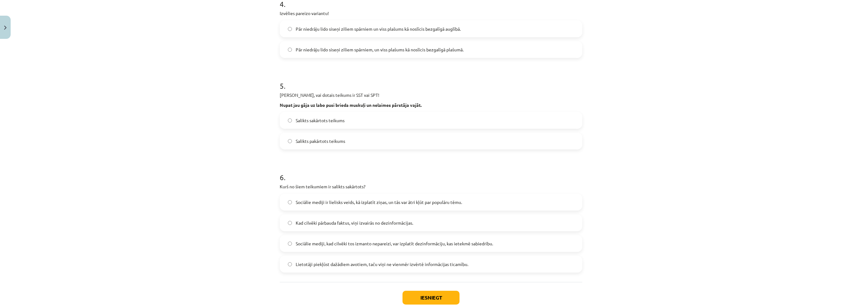
click at [197, 192] on div "Mācību tēma: Latviešu valodas 9. klases 1. ieskaites mācību materiāls #7 6. tēm…" at bounding box center [431, 154] width 862 height 308
click at [193, 186] on div "Mācību tēma: Latviešu valodas 9. klases 1. ieskaites mācību materiāls #7 6. tēm…" at bounding box center [431, 154] width 862 height 308
click at [331, 113] on label "Salikts sakārtots teikums" at bounding box center [430, 120] width 301 height 16
click at [217, 161] on div "Mācību tēma: Latviešu valodas 9. klases 1. ieskaites mācību materiāls #7 6. tēm…" at bounding box center [431, 154] width 862 height 308
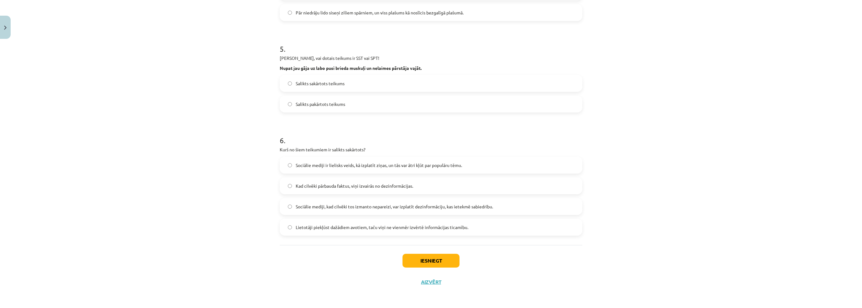
scroll to position [429, 0]
click at [328, 189] on label "Kad cilvēki pārbauda faktus, viņi izvairās no dezinformācijas." at bounding box center [430, 186] width 301 height 16
click at [230, 217] on div "Mācību tēma: Latviešu valodas 9. klases 1. ieskaites mācību materiāls #7 6. tēm…" at bounding box center [431, 154] width 862 height 308
click at [299, 212] on label "Sociālie mediji, kad cilvēki tos izmanto nepareizi, var izplatīt dezinformāciju…" at bounding box center [430, 207] width 301 height 16
click at [179, 229] on div "Mācību tēma: Latviešu valodas 9. klases 1. ieskaites mācību materiāls #7 6. tēm…" at bounding box center [431, 154] width 862 height 308
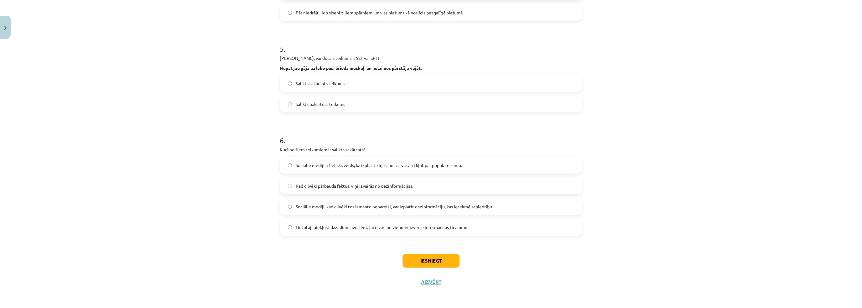
click at [329, 226] on span "Lietotāji piekļūst dažādiem avotiem, taču viņi ne vienmēr izvērtē informācijas …" at bounding box center [382, 227] width 173 height 7
click at [324, 276] on div "Iesniegt Aizvērt" at bounding box center [431, 267] width 303 height 44
click at [447, 262] on button "Iesniegt" at bounding box center [431, 261] width 57 height 14
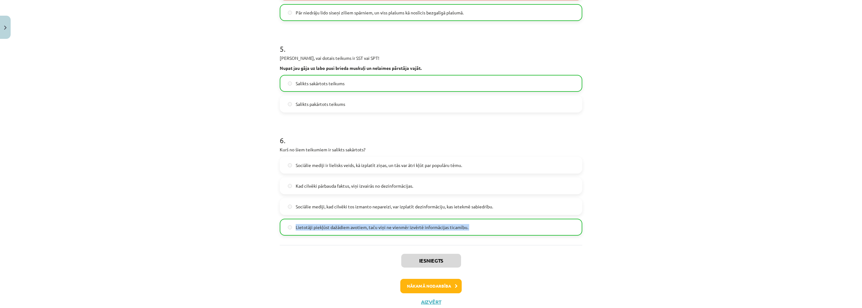
drag, startPoint x: 247, startPoint y: 246, endPoint x: 262, endPoint y: 237, distance: 17.3
click at [262, 237] on div "Mācību tēma: Latviešu valodas 9. klases 1. ieskaites mācību materiāls #7 6. tēm…" at bounding box center [431, 154] width 862 height 308
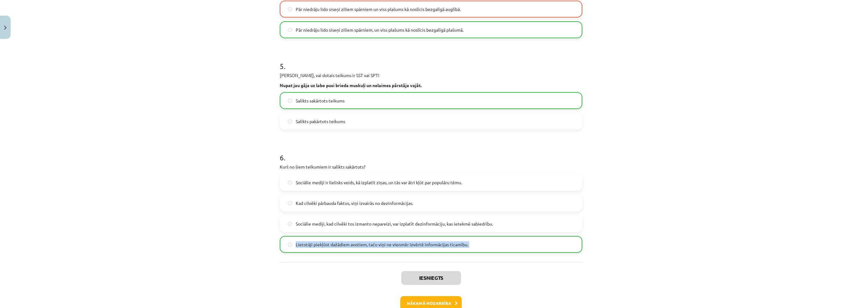
scroll to position [303, 0]
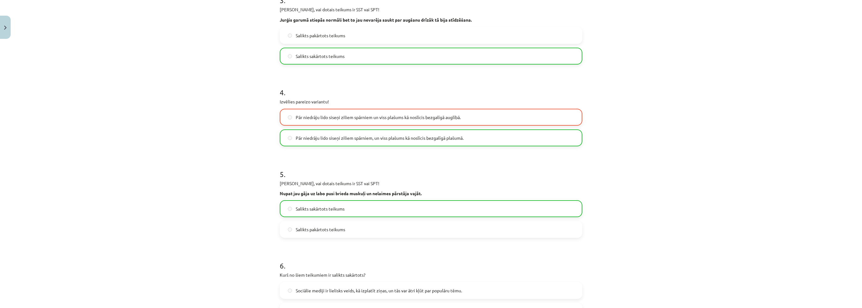
click at [219, 219] on div "Mācību tēma: Latviešu valodas 9. klases 1. ieskaites mācību materiāls #7 6. tēm…" at bounding box center [431, 154] width 862 height 308
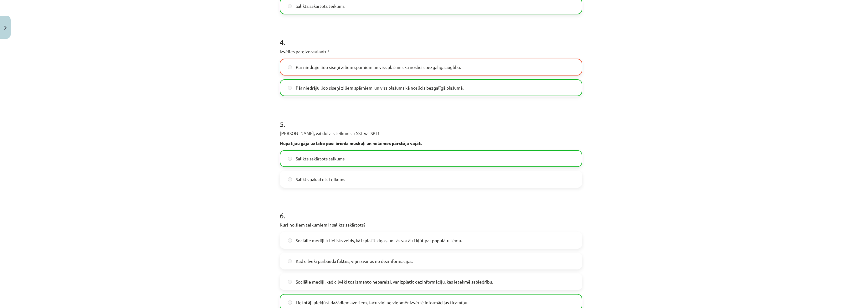
scroll to position [449, 0]
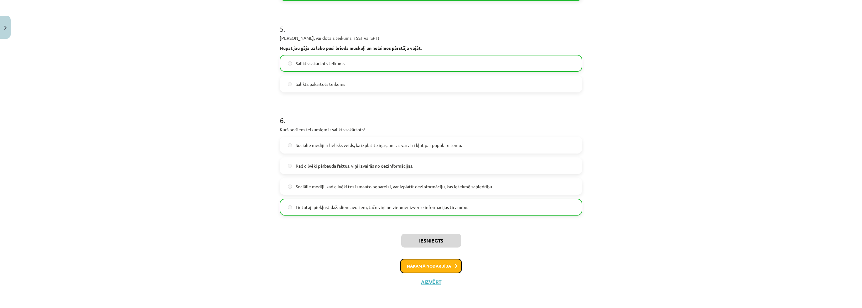
click at [437, 266] on button "Nākamā nodarbība" at bounding box center [430, 266] width 61 height 14
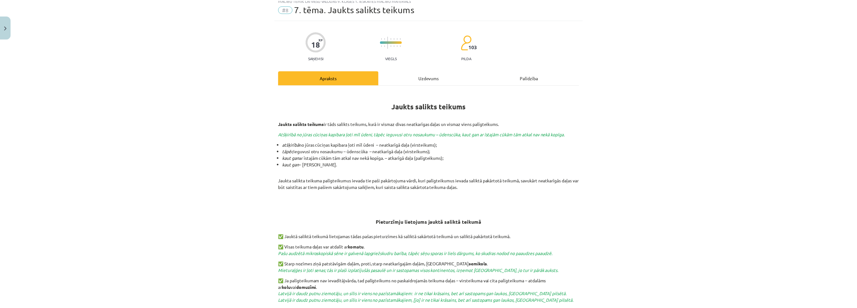
scroll to position [16, 0]
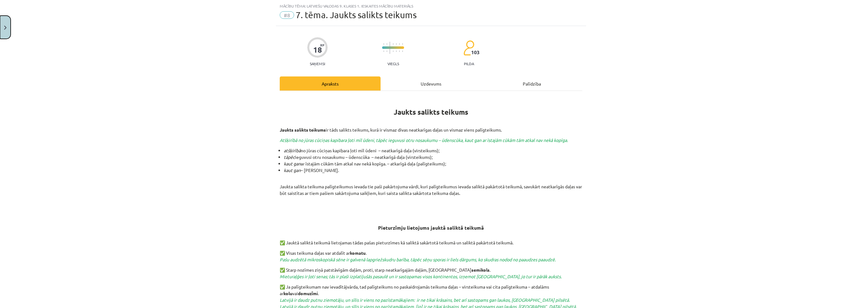
drag, startPoint x: 0, startPoint y: 18, endPoint x: 5, endPoint y: 21, distance: 5.5
click at [2, 21] on button "Close" at bounding box center [5, 27] width 11 height 23
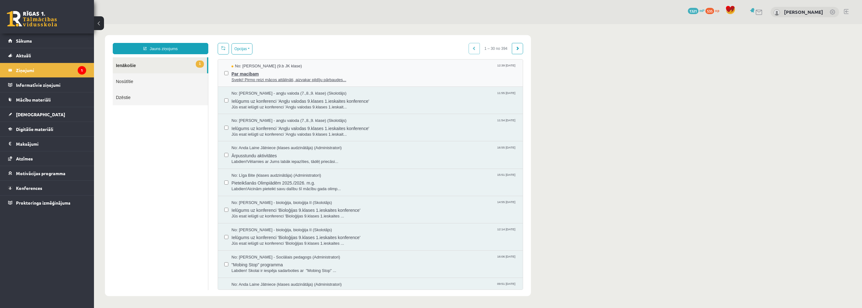
click at [251, 68] on span "No: [PERSON_NAME] (9.b JK klase)" at bounding box center [266, 66] width 70 height 6
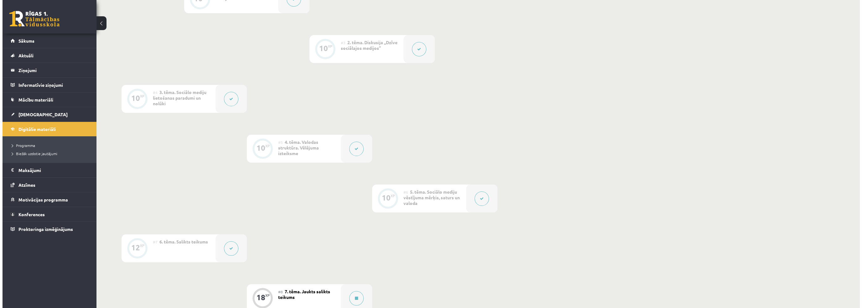
scroll to position [345, 0]
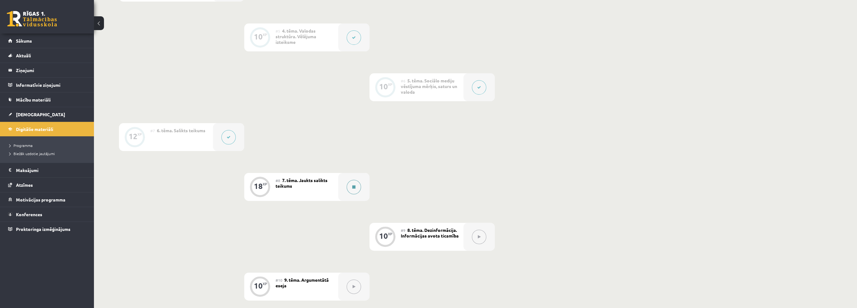
click at [353, 190] on button at bounding box center [354, 187] width 14 height 14
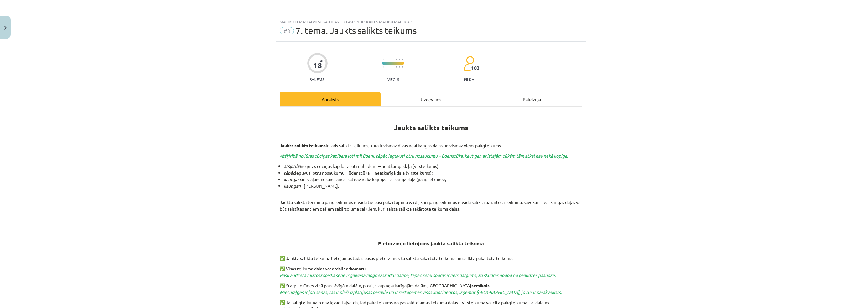
click at [405, 99] on div "Uzdevums" at bounding box center [431, 99] width 101 height 14
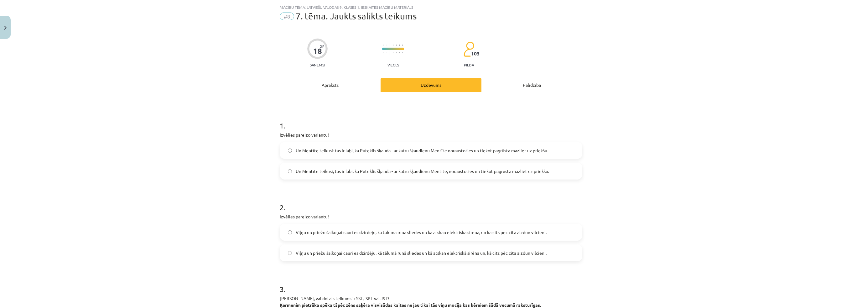
scroll to position [16, 0]
click at [408, 141] on label "Un Mentīte teikusi: tas ir labi, ka Puteklis šķauda - ar katru šķaudienu Mentīt…" at bounding box center [430, 149] width 301 height 16
click at [209, 153] on div "Mācību tēma: Latviešu valodas 9. klases 1. ieskaites mācību materiāls #8 7. tēm…" at bounding box center [431, 154] width 862 height 308
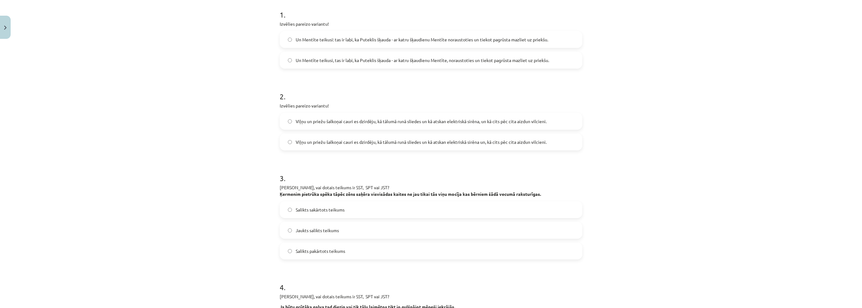
scroll to position [172, 0]
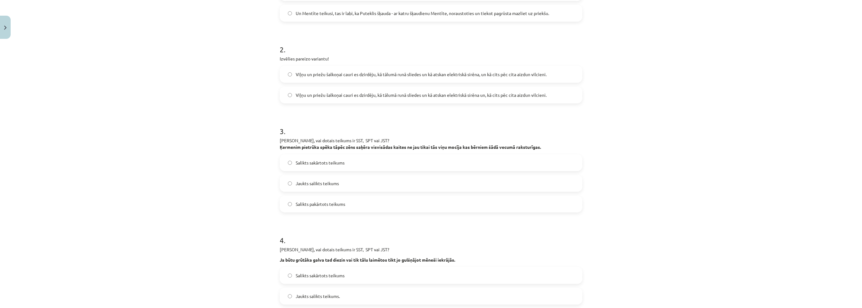
click at [352, 71] on span "Viļņu un priežu šalkoņai cauri es dzirdēju, kā tālumā runā sliedes un kā atskan…" at bounding box center [421, 74] width 251 height 7
click at [238, 103] on div "Mācību tēma: Latviešu valodas 9. klases 1. ieskaites mācību materiāls #8 7. tēm…" at bounding box center [431, 154] width 862 height 308
click at [232, 98] on div "Mācību tēma: Latviešu valodas 9. klases 1. ieskaites mācību materiāls #8 7. tēm…" at bounding box center [431, 154] width 862 height 308
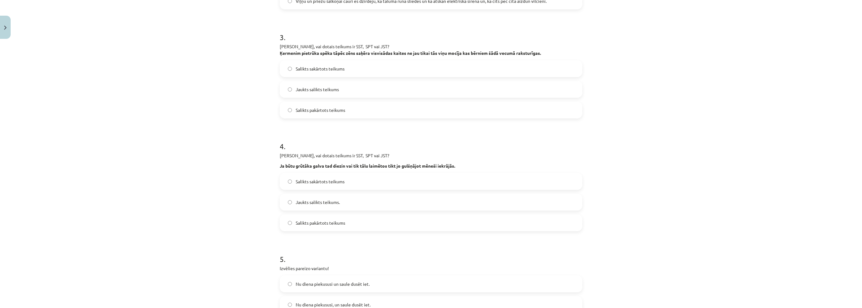
scroll to position [298, 0]
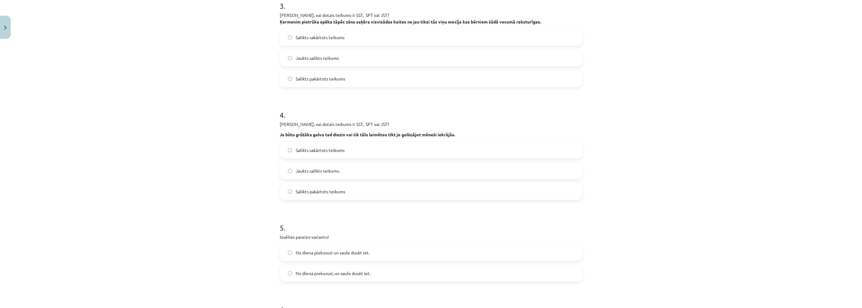
click at [357, 55] on label "Jaukts salikts teikums" at bounding box center [430, 58] width 301 height 16
click at [231, 101] on div "Mācību tēma: Latviešu valodas 9. klases 1. ieskaites mācību materiāls #8 7. tēm…" at bounding box center [431, 154] width 862 height 308
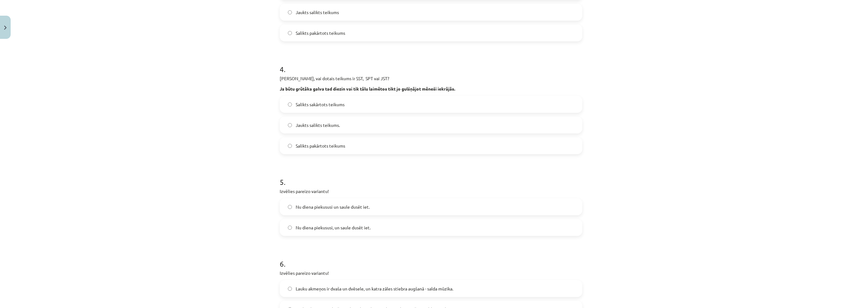
scroll to position [392, 0]
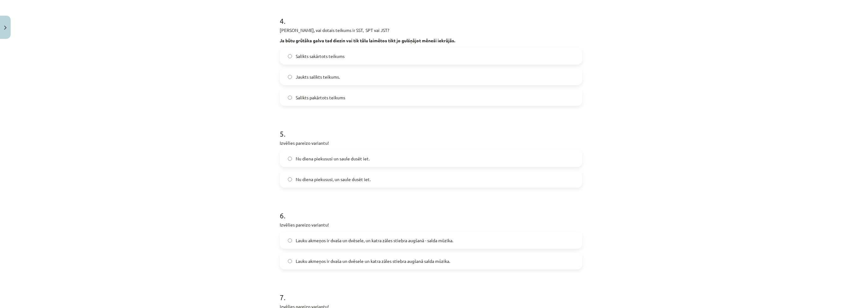
click at [303, 96] on span "Salikts pakārtots teikums" at bounding box center [320, 97] width 49 height 7
click at [245, 113] on div "Mācību tēma: Latviešu valodas 9. klases 1. ieskaites mācību materiāls #8 7. tēm…" at bounding box center [431, 154] width 862 height 308
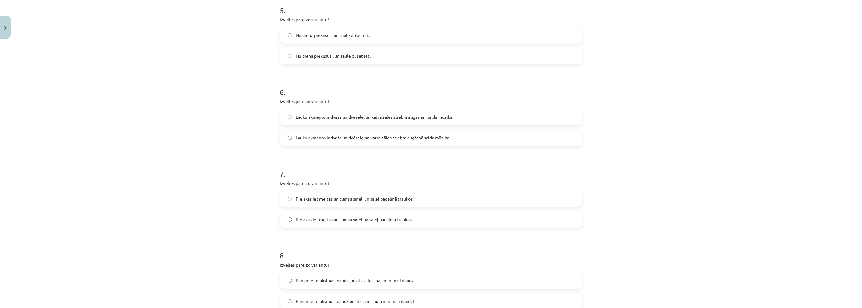
scroll to position [517, 0]
drag, startPoint x: 295, startPoint y: 29, endPoint x: 290, endPoint y: 31, distance: 5.2
click at [291, 30] on label "Nu diena piekususi un saule dusēt iet." at bounding box center [430, 33] width 301 height 16
click at [322, 34] on span "Nu diena piekususi un saule dusēt iet." at bounding box center [333, 33] width 74 height 7
click at [232, 91] on div "Mācību tēma: Latviešu valodas 9. klases 1. ieskaites mācību materiāls #8 7. tēm…" at bounding box center [431, 154] width 862 height 308
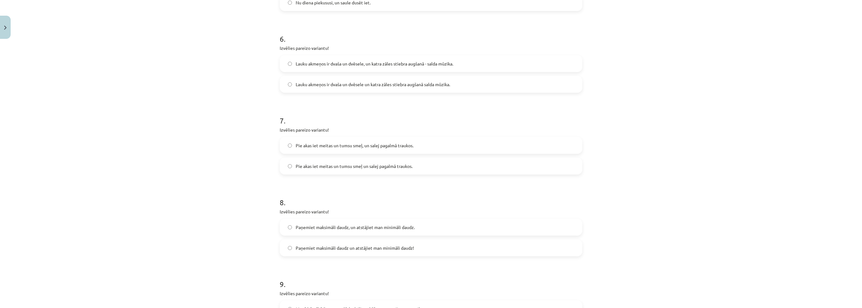
scroll to position [579, 0]
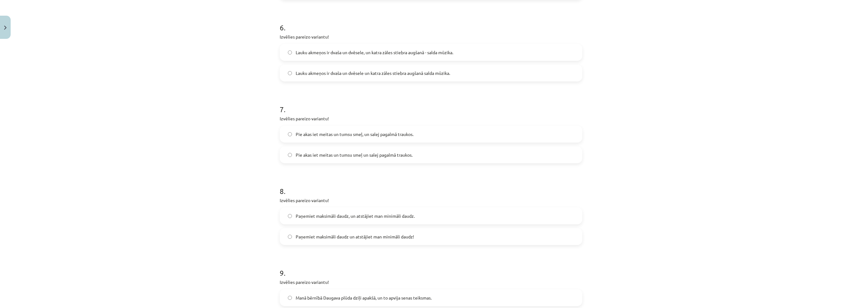
click at [331, 53] on span "Lauku akmeņos ir dvaša un dvēsele, un katra zāles stiebra augšanā - salda mūzik…" at bounding box center [375, 52] width 158 height 7
click at [200, 104] on div "Mācību tēma: Latviešu valodas 9. klases 1. ieskaites mācību materiāls #8 7. tēm…" at bounding box center [431, 154] width 862 height 308
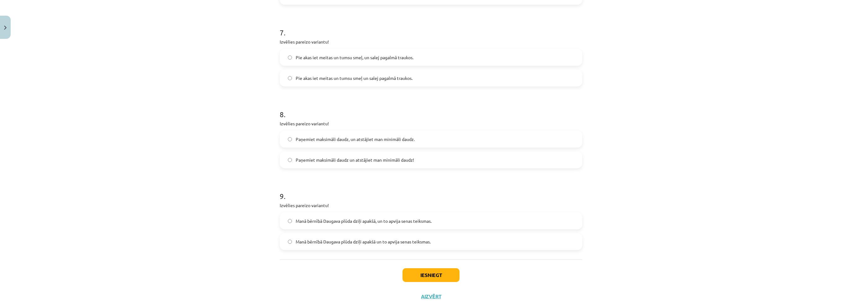
scroll to position [671, 0]
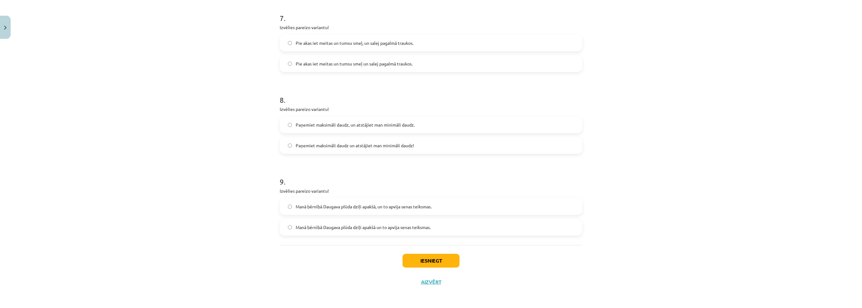
click at [310, 44] on span "Pie akas iet meitas un tumsu smeļ, un salej pagalmā traukos." at bounding box center [355, 43] width 118 height 7
click at [222, 96] on div "Mācību tēma: Latviešu valodas 9. klases 1. ieskaites mācību materiāls #8 7. tēm…" at bounding box center [431, 154] width 862 height 308
click at [339, 145] on span "Paņemiet maksimāli daudz un atstājiet man minimāli daudz!" at bounding box center [355, 145] width 118 height 7
click at [217, 172] on div "Mācību tēma: Latviešu valodas 9. klases 1. ieskaites mācību materiāls #8 7. tēm…" at bounding box center [431, 154] width 862 height 308
drag, startPoint x: 343, startPoint y: 231, endPoint x: 347, endPoint y: 224, distance: 7.8
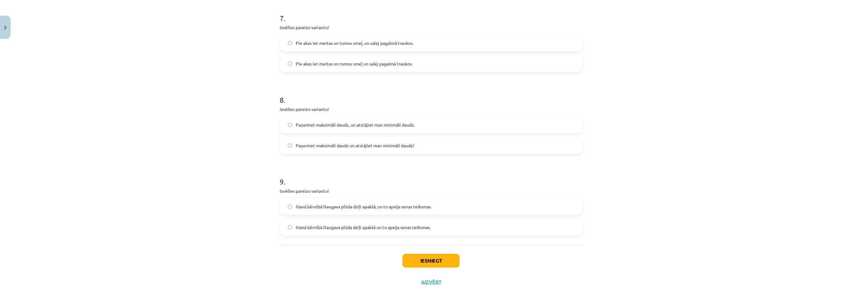
click at [345, 229] on label "Manā bērnībā Daugava plūda dziļi apakšā un to apvija senas teiksmas." at bounding box center [430, 227] width 301 height 16
click at [355, 208] on span "Manā bērnībā Daugava plūda dziļi apakšā, un to apvija senas teiksmas." at bounding box center [364, 206] width 136 height 7
click at [440, 260] on button "Iesniegt" at bounding box center [431, 261] width 57 height 14
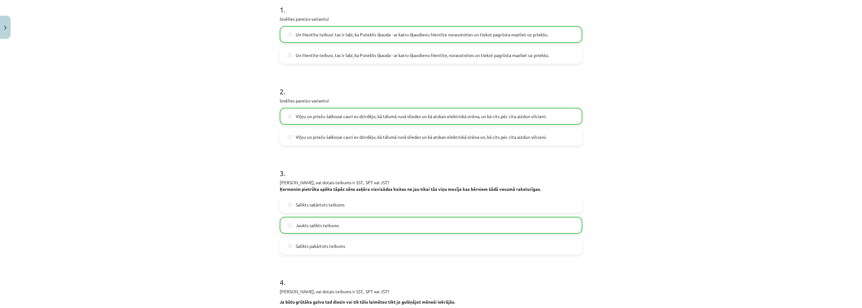
scroll to position [44, 0]
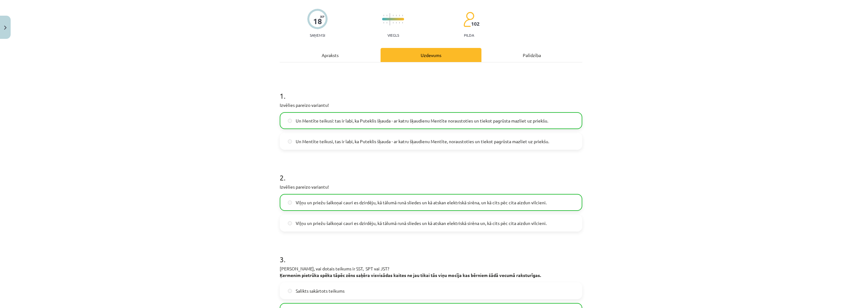
drag, startPoint x: 233, startPoint y: 84, endPoint x: 237, endPoint y: 247, distance: 163.6
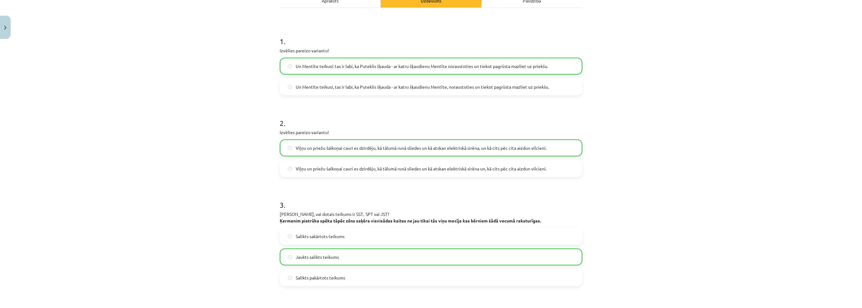
scroll to position [690, 0]
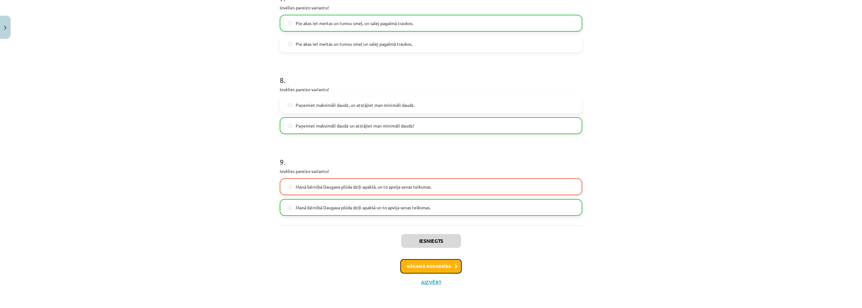
click at [400, 265] on button "Nākamā nodarbība" at bounding box center [430, 266] width 61 height 14
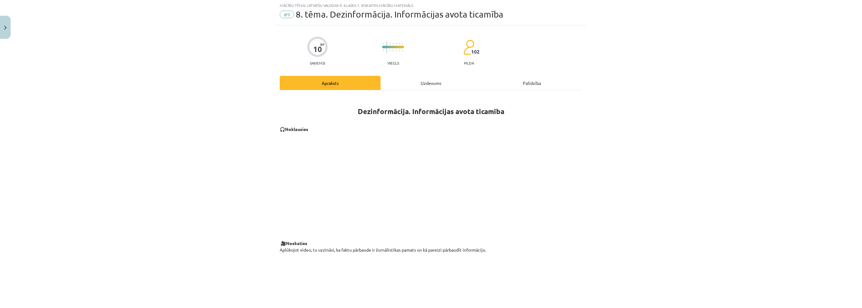
scroll to position [16, 0]
click at [421, 83] on div "Uzdevums" at bounding box center [431, 83] width 101 height 14
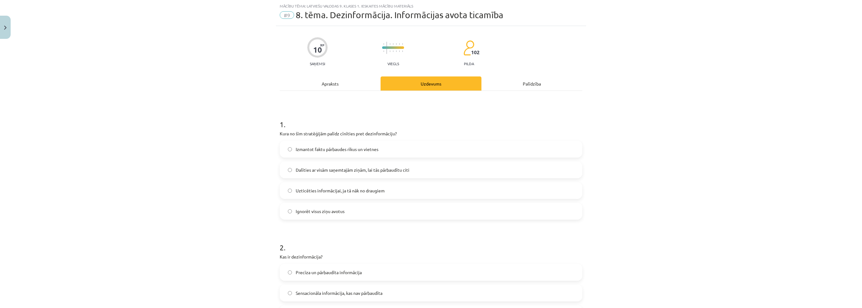
click at [330, 151] on span "Izmantot faktu pārbaudes rīkus un vietnes" at bounding box center [337, 149] width 83 height 7
click at [223, 189] on div "Mācību tēma: Latviešu valodas 9. klases 1. ieskaites mācību materiāls #9 8. tēm…" at bounding box center [431, 154] width 862 height 308
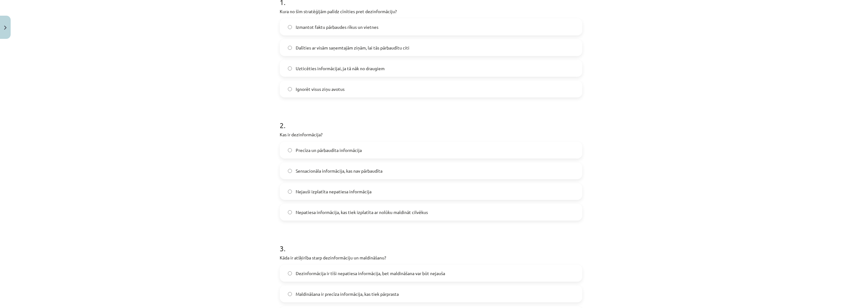
scroll to position [141, 0]
click at [324, 206] on span "Nepatiesa informācija, kas tiek izplatīta ar nolūku maldināt cilvēkus" at bounding box center [362, 209] width 132 height 7
click at [185, 208] on div "Mācību tēma: Latviešu valodas 9. klases 1. ieskaites mācību materiāls #9 8. tēm…" at bounding box center [431, 154] width 862 height 308
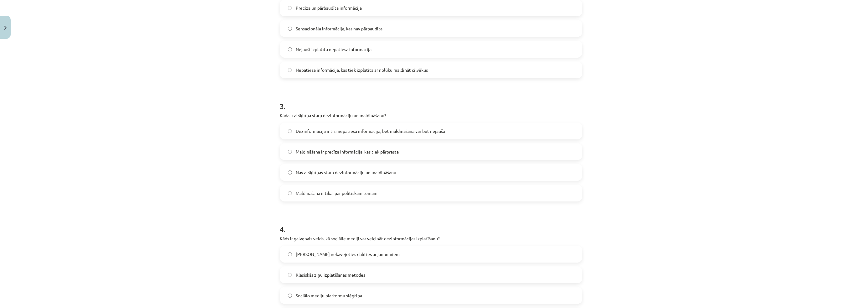
scroll to position [329, 0]
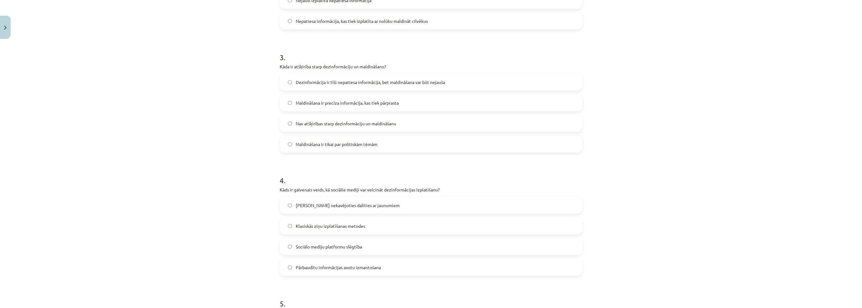
click at [328, 84] on span "Dezinformācija ir tīši nepatiesa informācija, bet maldināšana var būt nejauša" at bounding box center [370, 82] width 149 height 7
click at [205, 163] on div "Mācību tēma: Latviešu valodas 9. klases 1. ieskaites mācību materiāls #9 8. tēm…" at bounding box center [431, 154] width 862 height 308
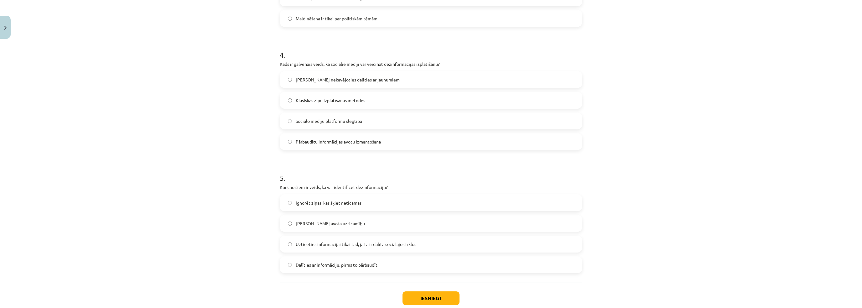
scroll to position [486, 0]
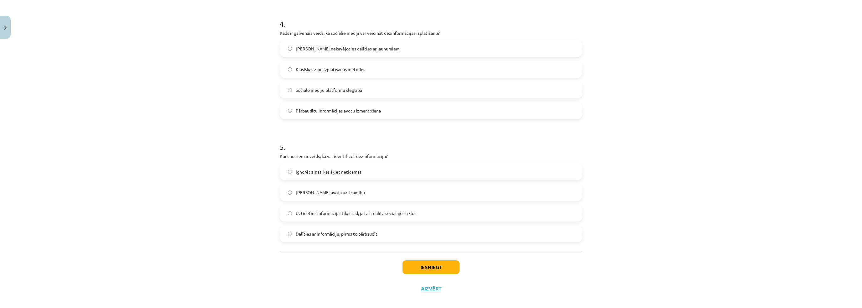
click at [334, 49] on span "Iespēja nekavējoties dalīties ar jaunumiem" at bounding box center [348, 48] width 104 height 7
click at [228, 163] on div "Mācību tēma: Latviešu valodas 9. klases 1. ieskaites mācību materiāls #9 8. tēm…" at bounding box center [431, 154] width 862 height 308
click at [308, 212] on span "Uzticēties informācijai tikai tad, ja tā ir dalīta sociālajos tīklos" at bounding box center [356, 213] width 121 height 7
click at [325, 194] on span "Pārbaudīt avota uzticamību" at bounding box center [330, 192] width 69 height 7
click at [252, 228] on div "Mācību tēma: Latviešu valodas 9. klases 1. ieskaites mācību materiāls #9 8. tēm…" at bounding box center [431, 154] width 862 height 308
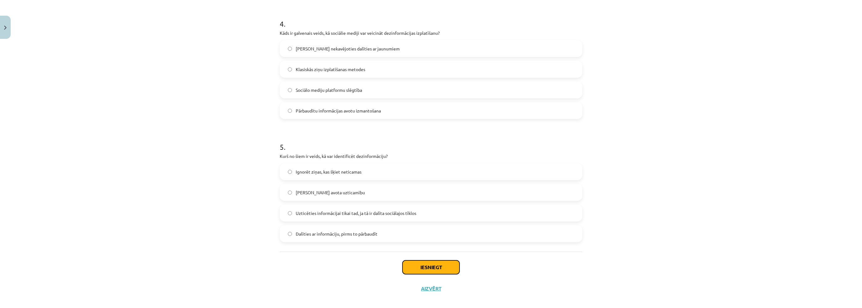
click at [427, 265] on button "Iesniegt" at bounding box center [431, 267] width 57 height 14
drag, startPoint x: 392, startPoint y: 269, endPoint x: 407, endPoint y: 267, distance: 14.3
click at [404, 267] on div "Iesniegt Aizvērt" at bounding box center [431, 274] width 303 height 44
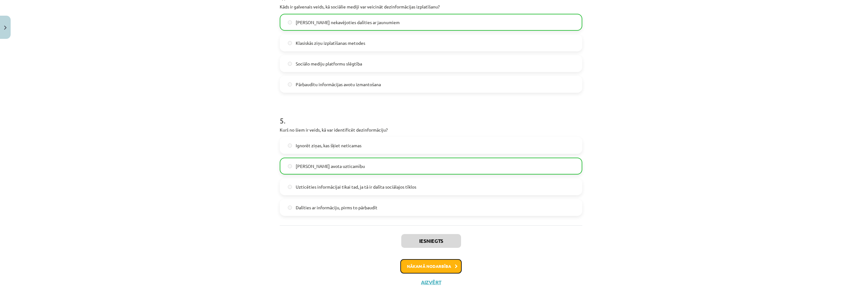
click at [413, 260] on button "Nākamā nodarbība" at bounding box center [430, 266] width 61 height 14
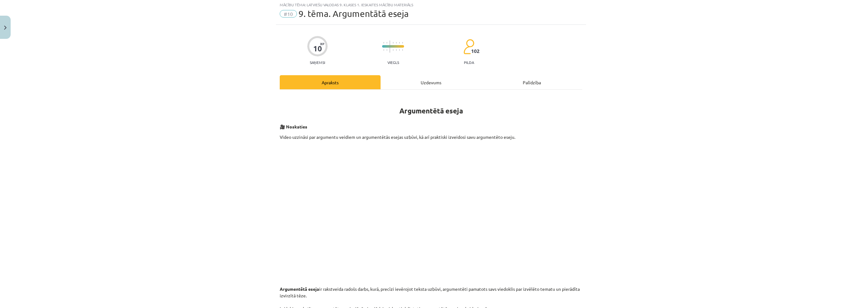
scroll to position [16, 0]
click at [419, 77] on div "Uzdevums" at bounding box center [431, 83] width 101 height 14
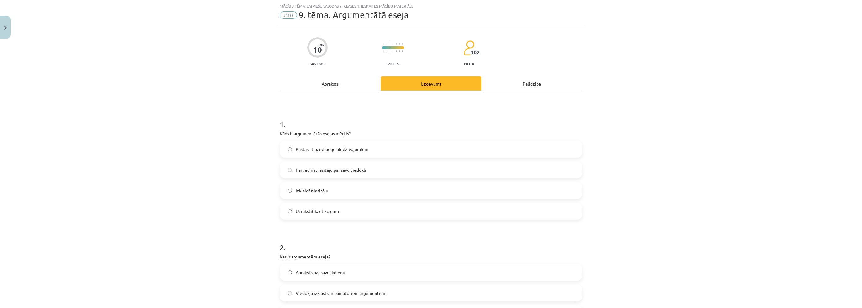
click at [345, 85] on div "Apraksts" at bounding box center [330, 83] width 101 height 14
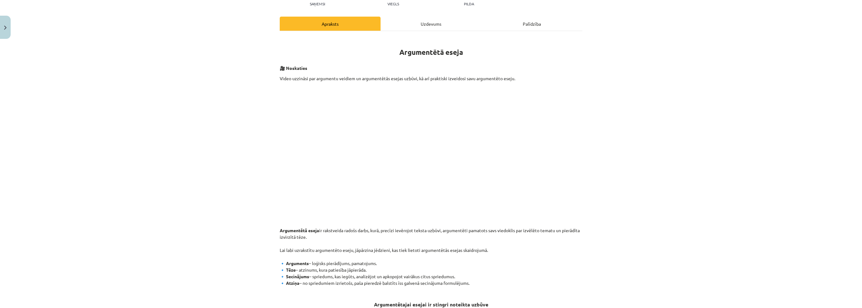
scroll to position [0, 0]
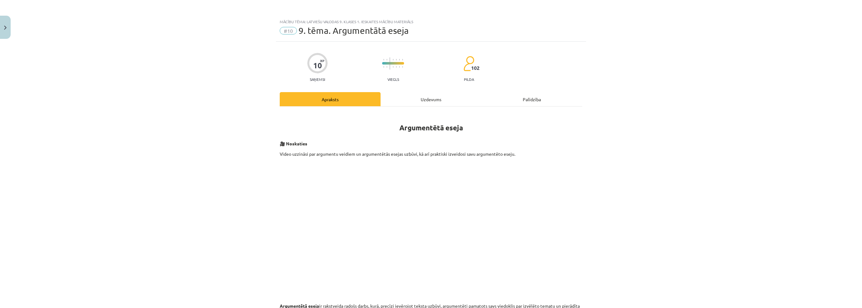
click at [411, 99] on div "Uzdevums" at bounding box center [431, 99] width 101 height 14
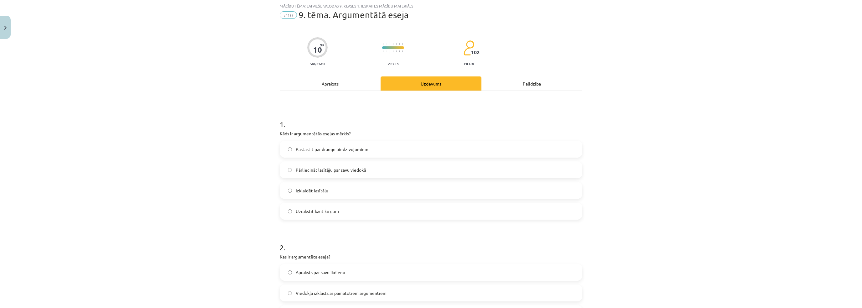
click at [330, 170] on span "Pārliecināt lasītāju par savu viedokli" at bounding box center [331, 170] width 70 height 7
click at [231, 186] on div "Mācību tēma: Latviešu valodas 9. klases 1. ieskaites mācību materiāls #10 9. tē…" at bounding box center [431, 154] width 862 height 308
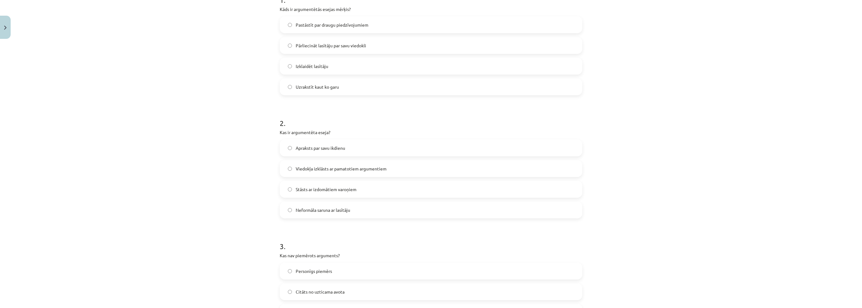
scroll to position [141, 0]
click at [332, 167] on span "Viedokļa izklāsts ar pamatotiem argumentiem" at bounding box center [341, 167] width 91 height 7
click at [247, 171] on div "Mācību tēma: Latviešu valodas 9. klases 1. ieskaites mācību materiāls #10 9. tē…" at bounding box center [431, 154] width 862 height 308
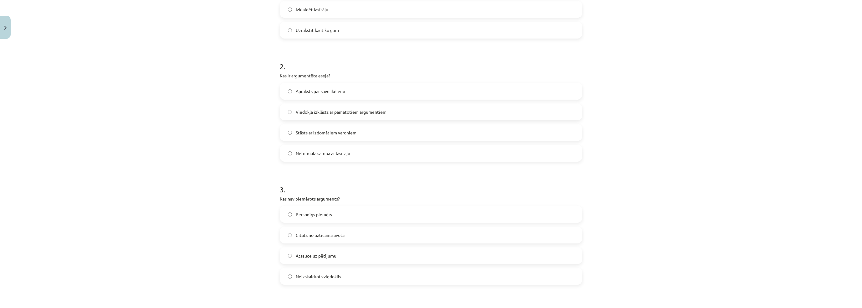
scroll to position [298, 0]
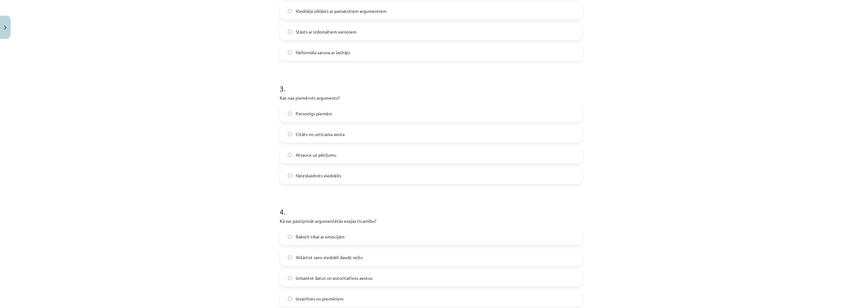
click at [302, 114] on span "Personīgs piemērs" at bounding box center [314, 113] width 36 height 7
click at [233, 155] on div "Mācību tēma: Latviešu valodas 9. klases 1. ieskaites mācību materiāls #10 9. tē…" at bounding box center [431, 154] width 862 height 308
click at [317, 175] on span "Neizskaidrots viedoklis" at bounding box center [318, 175] width 45 height 7
click at [232, 187] on div "Mācību tēma: Latviešu valodas 9. klases 1. ieskaites mācību materiāls #10 9. tē…" at bounding box center [431, 154] width 862 height 308
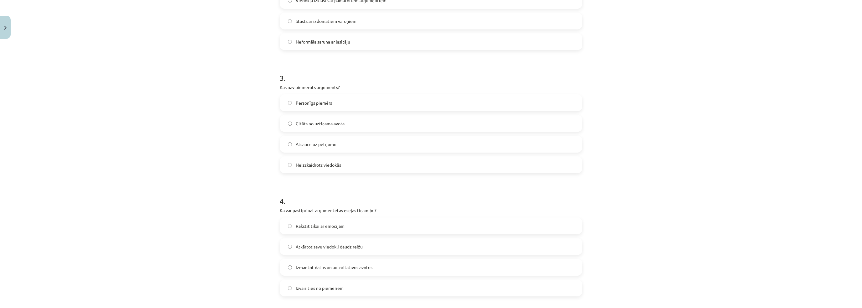
scroll to position [423, 0]
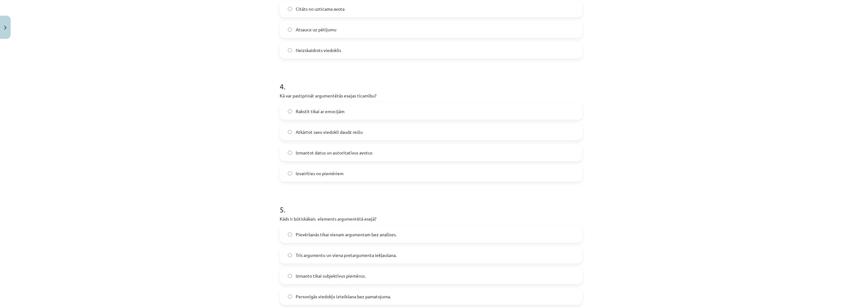
click at [310, 151] on span "Izmantot datus un autoritatīvus avotus" at bounding box center [334, 152] width 77 height 7
click at [226, 152] on div "Mācību tēma: Latviešu valodas 9. klases 1. ieskaites mācību materiāls #10 9. tē…" at bounding box center [431, 154] width 862 height 308
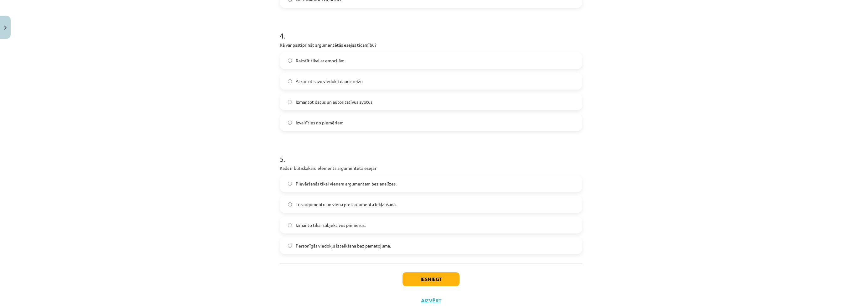
scroll to position [486, 0]
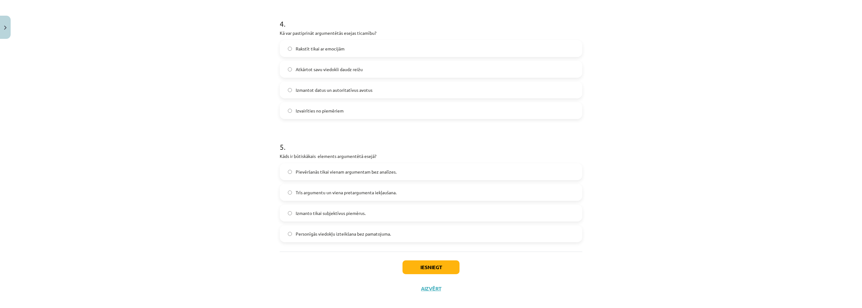
click at [319, 188] on label "Trīs argumentu un viena pretargumenta iekļaušana." at bounding box center [430, 193] width 301 height 16
click at [423, 269] on button "Iesniegt" at bounding box center [431, 267] width 57 height 14
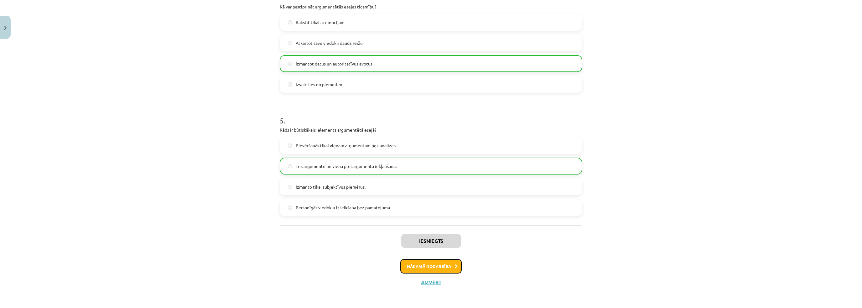
click at [427, 260] on button "Nākamā nodarbība" at bounding box center [430, 266] width 61 height 14
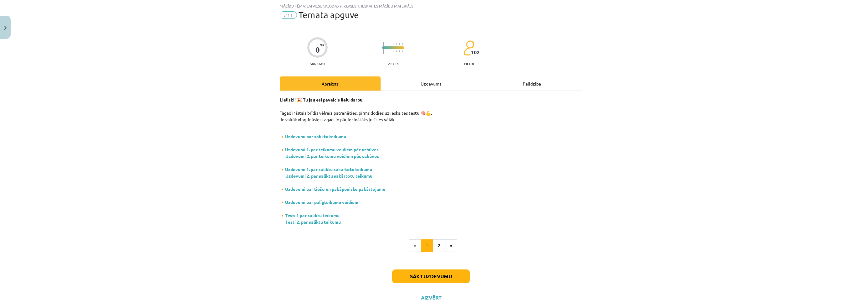
click at [416, 78] on div "Uzdevums" at bounding box center [431, 83] width 101 height 14
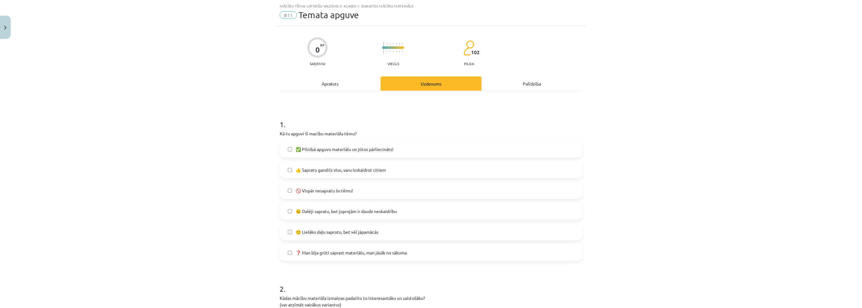
click at [351, 213] on span "😐 Dalēji sapratu, bet joprojām ir daudz neskaidrību" at bounding box center [346, 211] width 101 height 7
click at [239, 204] on div "Mācību tēma: Latviešu valodas 9. klases 1. ieskaites mācību materiāls #11 Temat…" at bounding box center [431, 154] width 862 height 308
click at [229, 215] on div "Mācību tēma: Latviešu valodas 9. klases 1. ieskaites mācību materiāls #11 Temat…" at bounding box center [431, 154] width 862 height 308
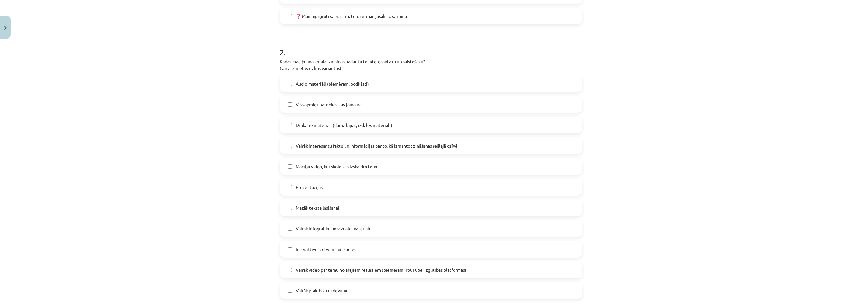
scroll to position [266, 0]
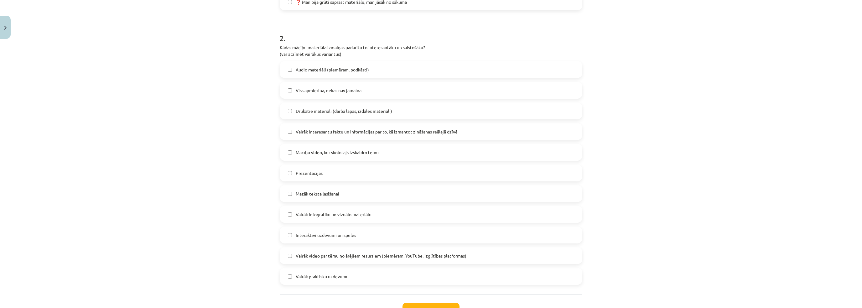
click at [301, 94] on label "Viss apmierina, nekas nav jāmaina" at bounding box center [430, 90] width 301 height 16
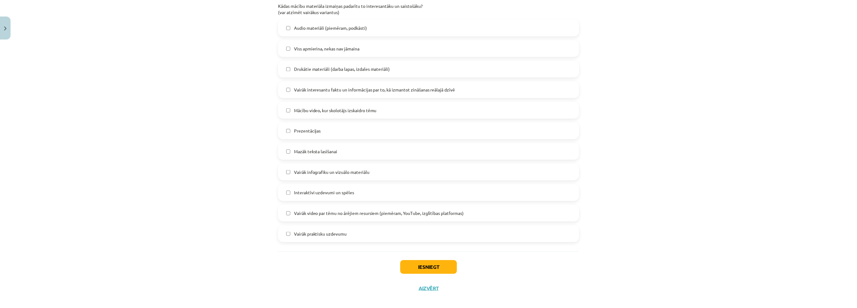
scroll to position [315, 0]
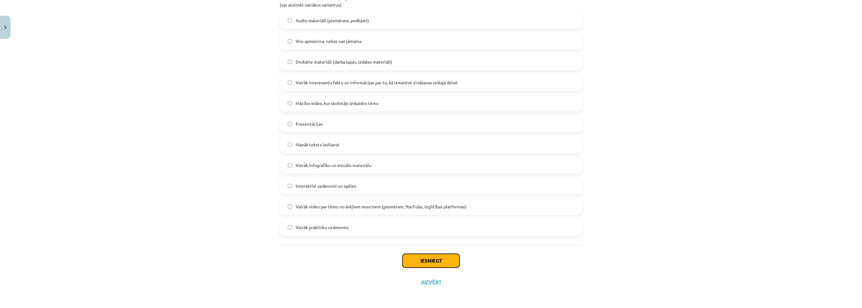
click at [415, 261] on button "Iesniegt" at bounding box center [431, 261] width 57 height 14
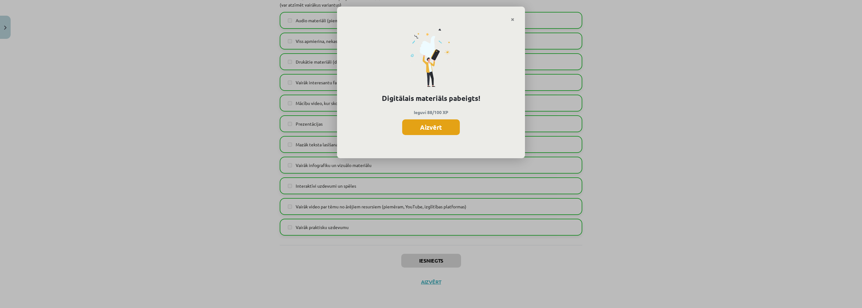
click at [418, 128] on button "Aizvērt" at bounding box center [431, 127] width 58 height 16
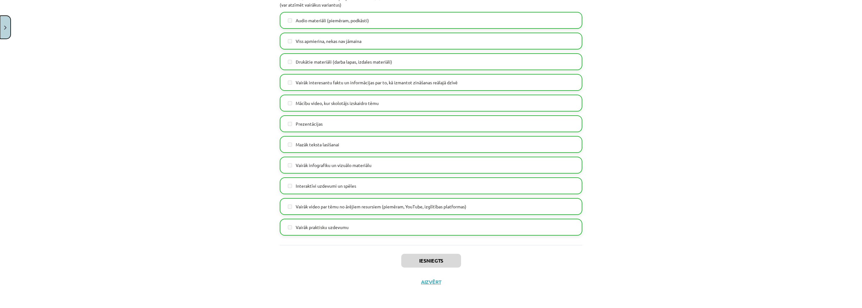
click at [5, 30] on button "Close" at bounding box center [5, 27] width 11 height 23
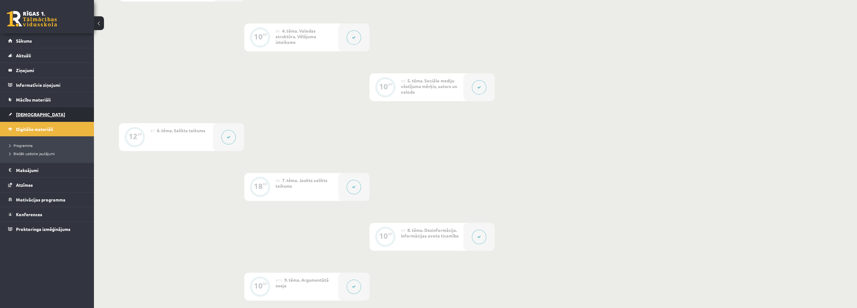
click at [49, 111] on link "[DEMOGRAPHIC_DATA]" at bounding box center [47, 114] width 78 height 14
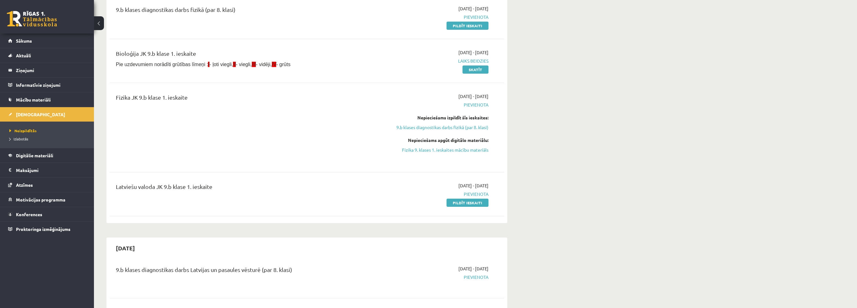
scroll to position [94, 0]
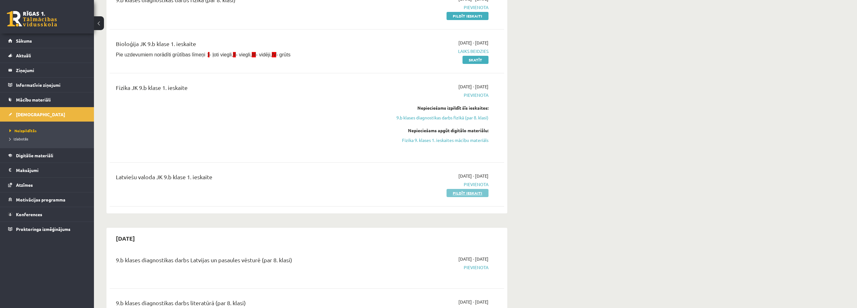
click at [468, 195] on link "Pildīt ieskaiti" at bounding box center [468, 193] width 42 height 8
click at [470, 187] on span "Pievienota" at bounding box center [430, 184] width 118 height 7
click at [472, 194] on link "Pildīt ieskaiti" at bounding box center [468, 193] width 42 height 8
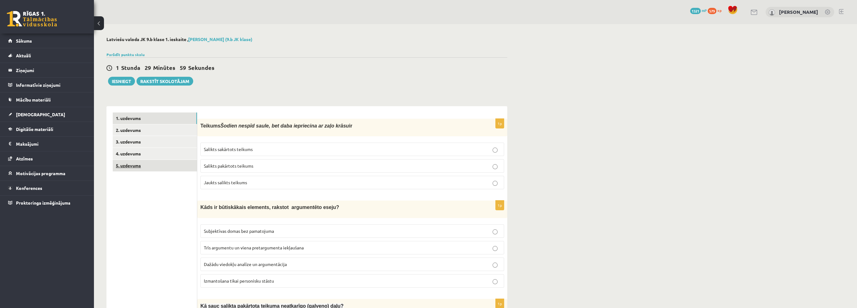
click at [167, 164] on link "5. uzdevums" at bounding box center [155, 166] width 84 height 12
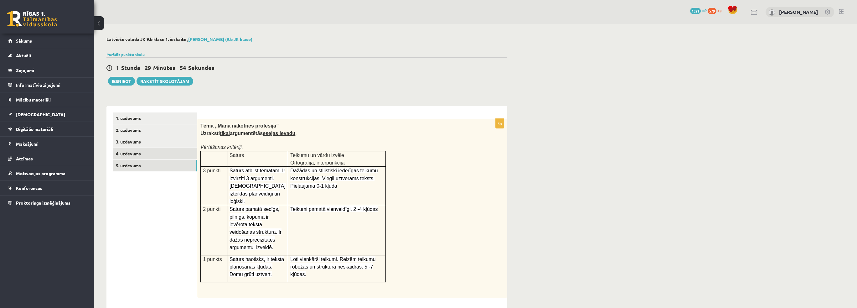
click at [167, 153] on link "4. uzdevums" at bounding box center [155, 154] width 84 height 12
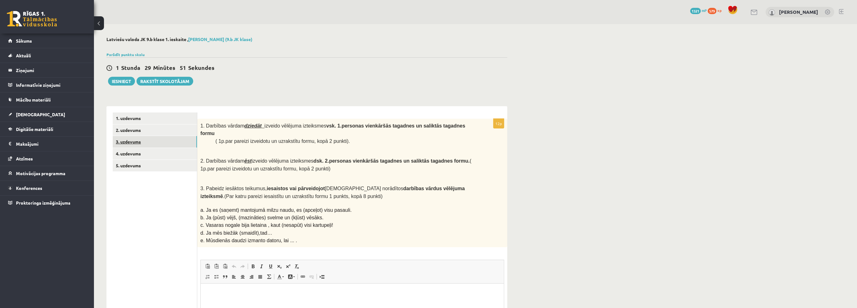
click at [172, 143] on link "3. uzdevums" at bounding box center [155, 142] width 84 height 12
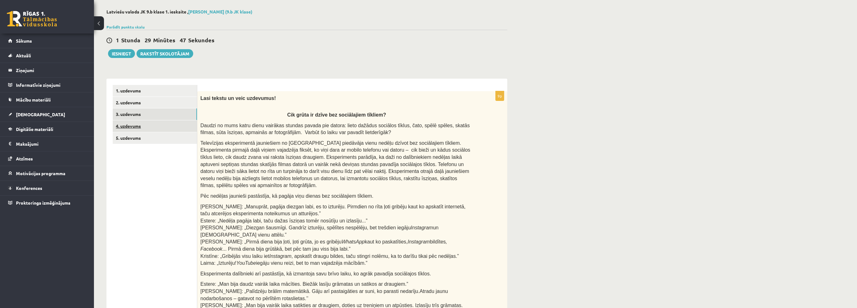
scroll to position [31, 0]
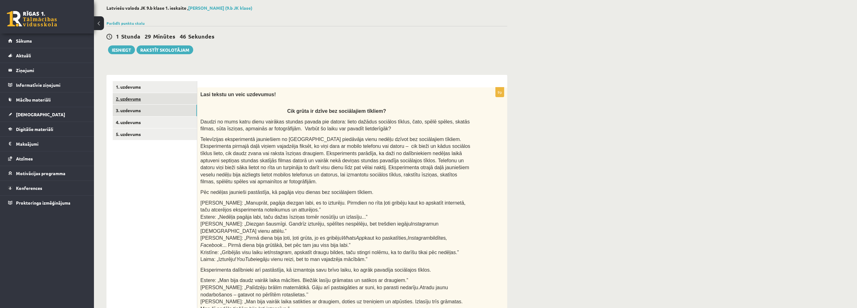
click at [160, 95] on link "2. uzdevums" at bounding box center [155, 99] width 84 height 12
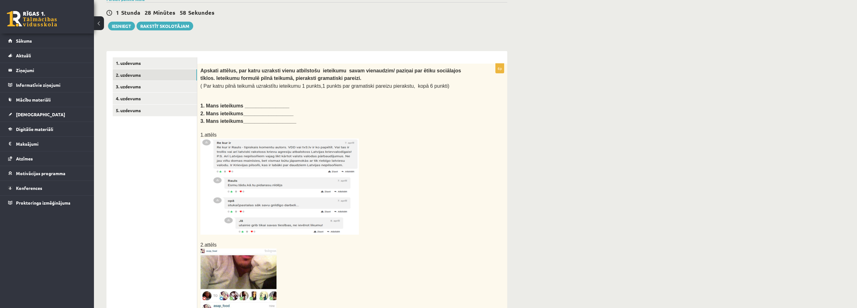
scroll to position [188, 0]
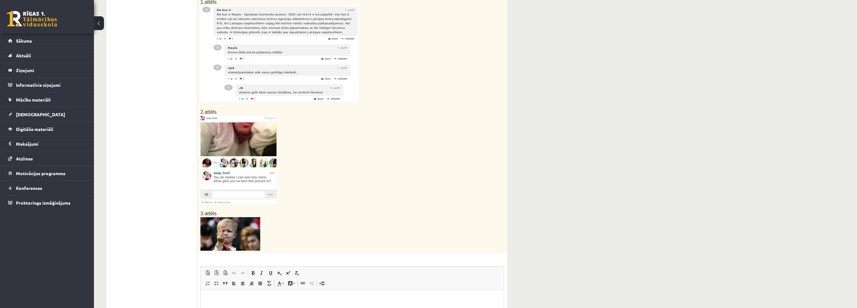
click at [240, 166] on img at bounding box center [238, 160] width 76 height 88
click at [153, 177] on ul "1. uzdevums 2. uzdevums 3. uzdevums 4. uzdevums 5. uzdevums" at bounding box center [155, 161] width 85 height 472
click at [361, 182] on p at bounding box center [336, 160] width 273 height 88
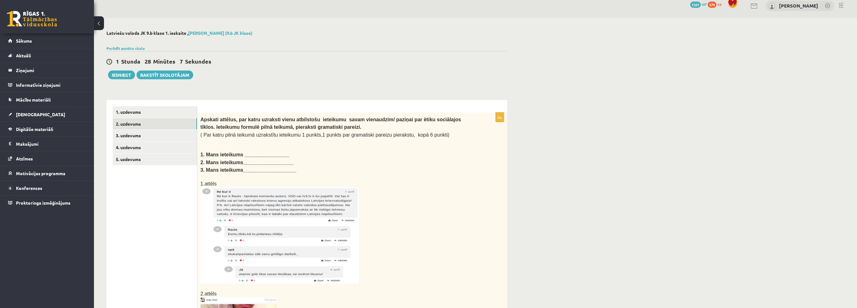
scroll to position [0, 0]
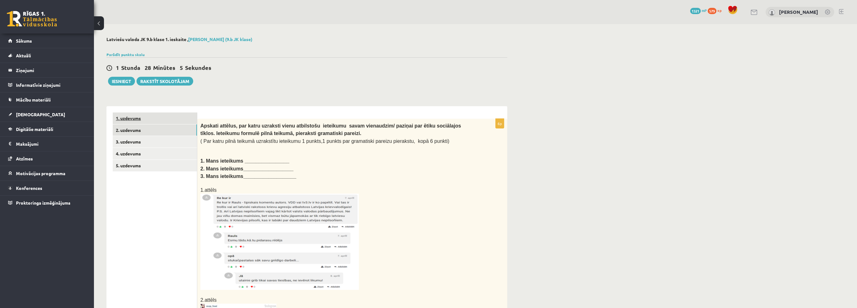
click at [157, 117] on link "1. uzdevums" at bounding box center [155, 118] width 84 height 12
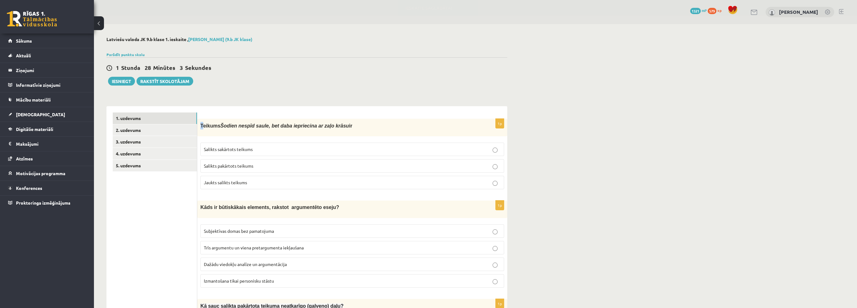
click at [200, 125] on span "[PERSON_NAME] nespīd saule, bet daba iepriecina ar zaļo krāsu ir" at bounding box center [276, 125] width 152 height 5
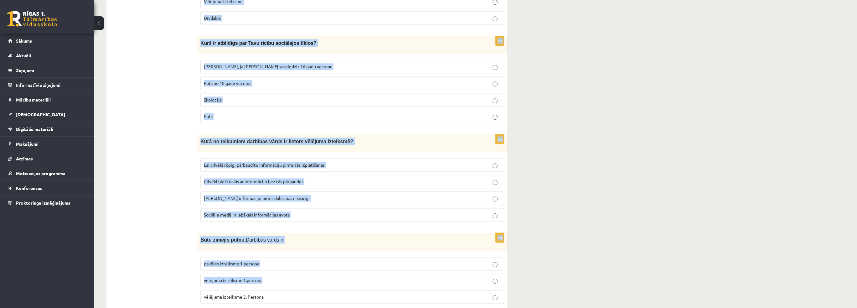
scroll to position [1589, 0]
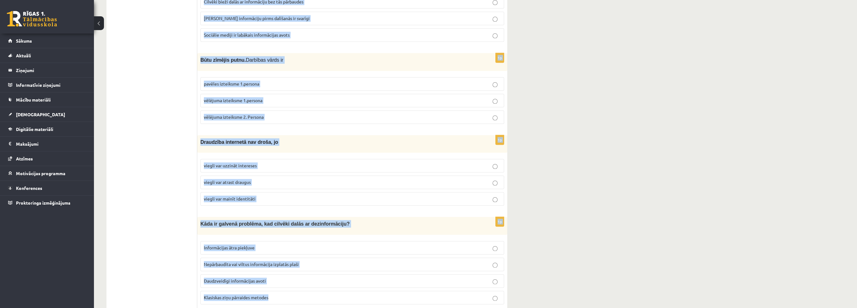
drag, startPoint x: 200, startPoint y: 125, endPoint x: 322, endPoint y: 275, distance: 192.7
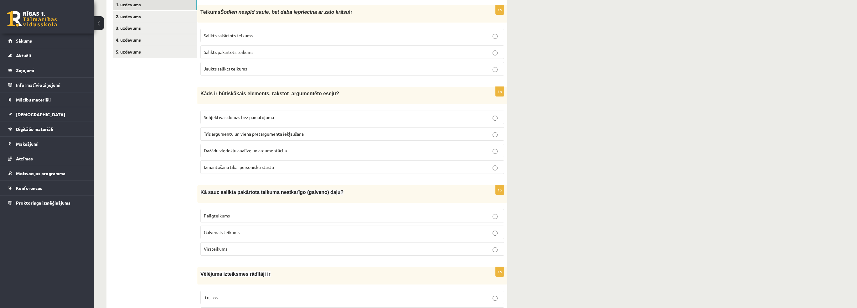
scroll to position [0, 0]
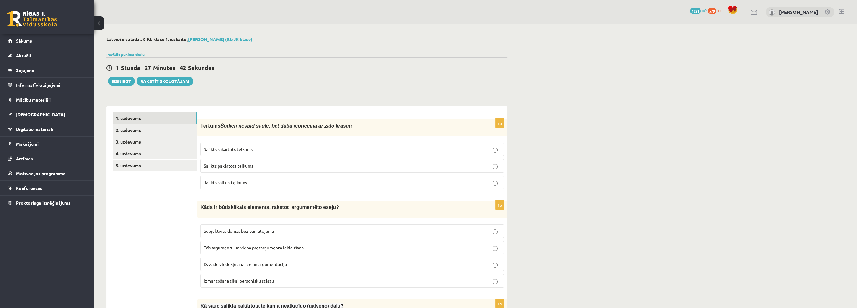
click at [246, 148] on span "Salikts sakārtots teikums" at bounding box center [228, 149] width 49 height 6
click at [274, 264] on span "Dažādu viedokļu analīze un argumentācija" at bounding box center [245, 264] width 83 height 6
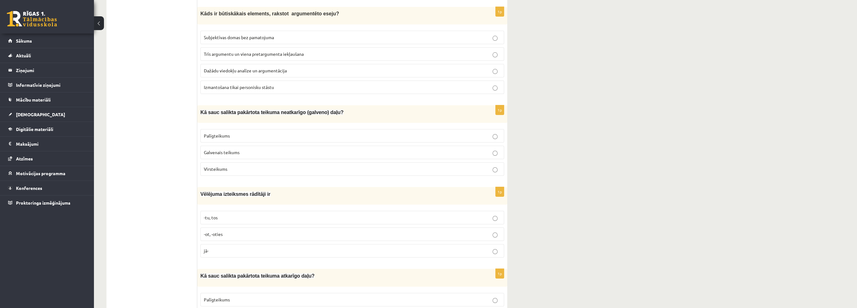
scroll to position [219, 0]
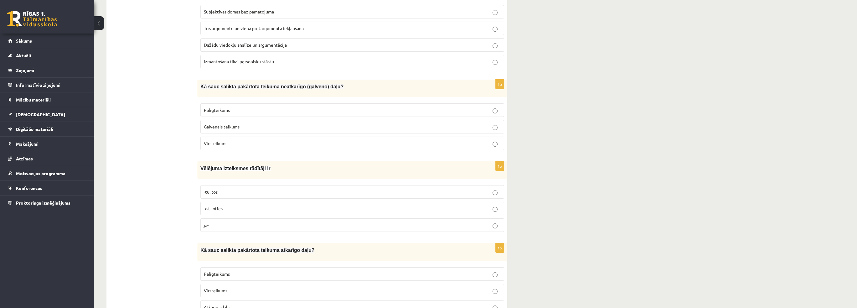
click at [217, 124] on span "Galvenais teikums" at bounding box center [222, 127] width 36 height 6
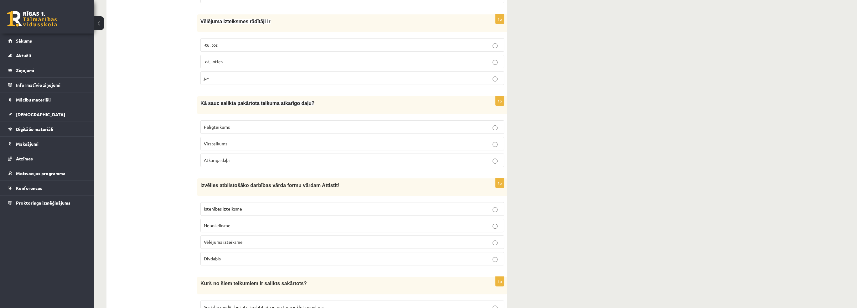
scroll to position [376, 0]
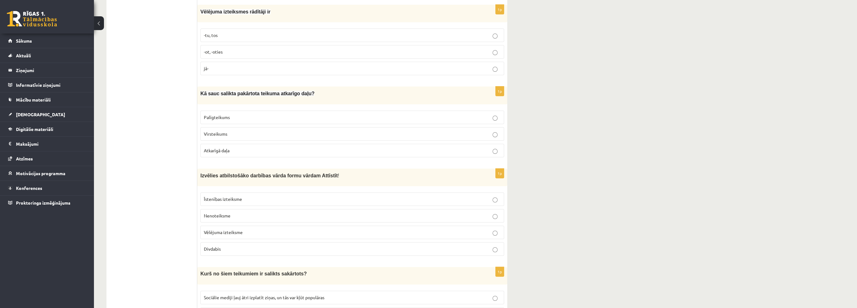
click at [233, 33] on p "-tu, tos" at bounding box center [352, 35] width 297 height 7
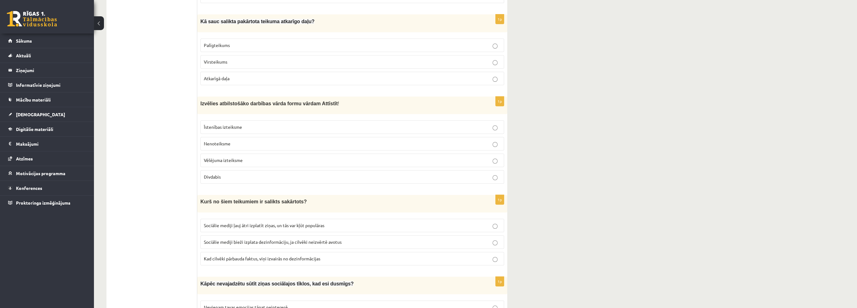
scroll to position [450, 0]
click at [224, 41] on span "Palīgteikums" at bounding box center [217, 44] width 26 height 6
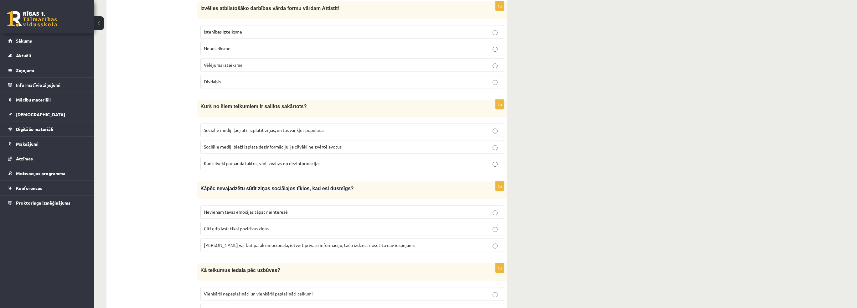
scroll to position [543, 0]
click at [227, 45] on span "Nenoteiksme" at bounding box center [217, 48] width 27 height 6
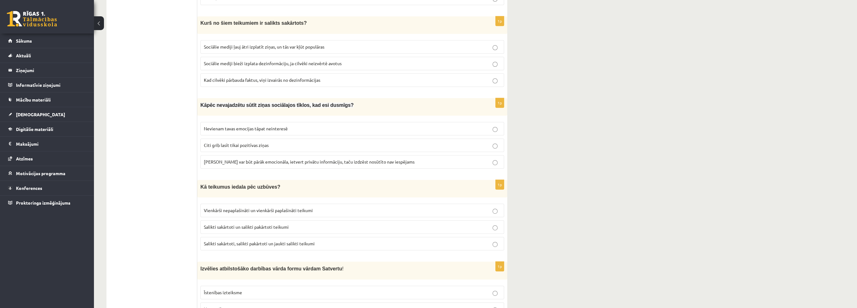
scroll to position [637, 0]
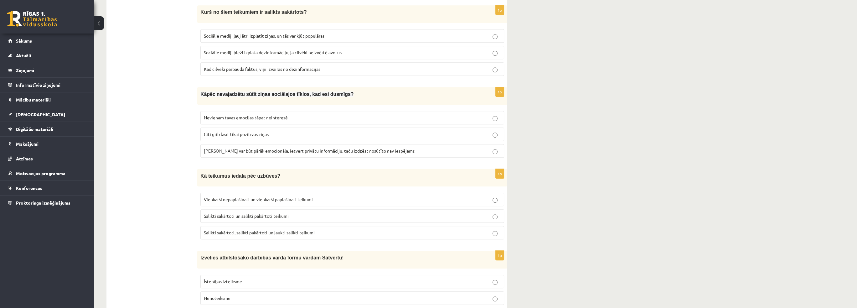
click at [287, 33] on span "Sociālie mediji ļauj ātri izplatīt ziņas, un tās var kļūt populāras" at bounding box center [264, 36] width 121 height 6
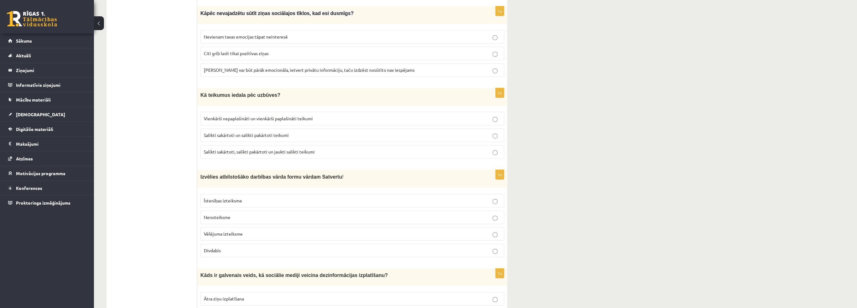
scroll to position [719, 0]
drag, startPoint x: 357, startPoint y: 58, endPoint x: 336, endPoint y: 64, distance: 21.5
click at [357, 63] on label "[PERSON_NAME] var būt pārāk emocionāla, ietvert privātu informāciju, taču izdzē…" at bounding box center [352, 69] width 304 height 13
click at [138, 130] on ul "1. uzdevums 2. uzdevums 3. uzdevums 4. uzdevums 5. uzdevums" at bounding box center [155, 287] width 85 height 1786
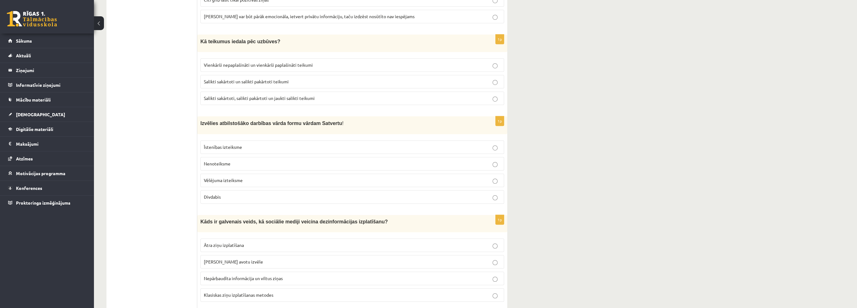
scroll to position [782, 0]
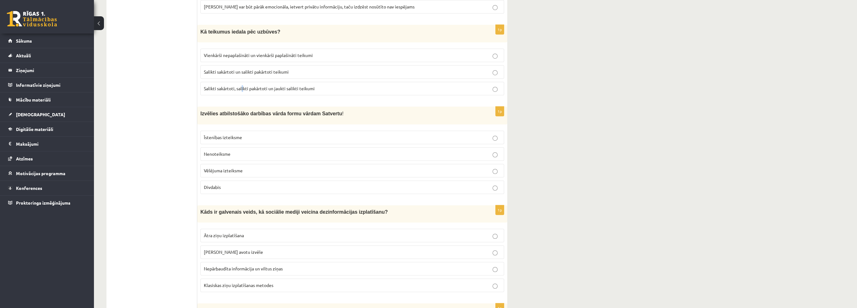
click at [243, 82] on label "Salikti sakārtoti, salikti pakārtoti un jaukti salikti teikumi" at bounding box center [352, 88] width 304 height 13
click at [159, 122] on ul "1. uzdevums 2. uzdevums 3. uzdevums 4. uzdevums 5. uzdevums" at bounding box center [155, 224] width 85 height 1786
click at [267, 86] on span "Salikti sakārtoti, salikti pakārtoti un jaukti salikti teikumi" at bounding box center [259, 89] width 111 height 6
click at [171, 116] on ul "1. uzdevums 2. uzdevums 3. uzdevums 4. uzdevums 5. uzdevums" at bounding box center [155, 224] width 85 height 1786
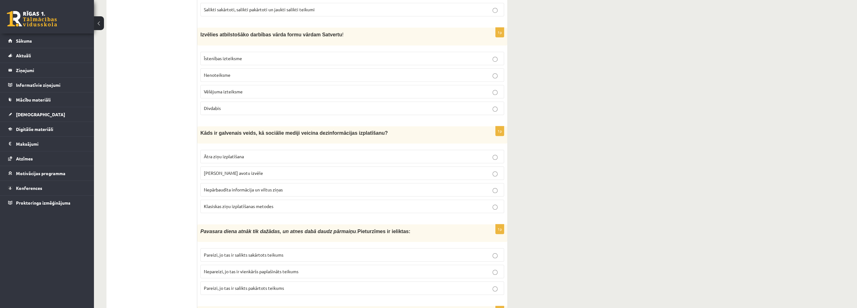
scroll to position [876, 0]
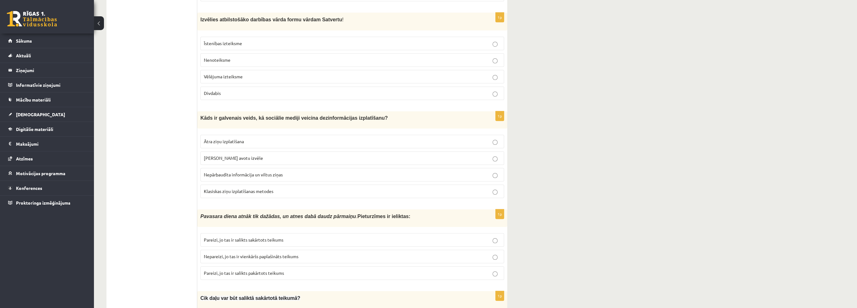
click at [227, 74] on span "Vēlējuma izteiksme" at bounding box center [223, 77] width 39 height 6
click at [144, 120] on ul "1. uzdevums 2. uzdevums 3. uzdevums 4. uzdevums 5. uzdevums" at bounding box center [155, 130] width 85 height 1786
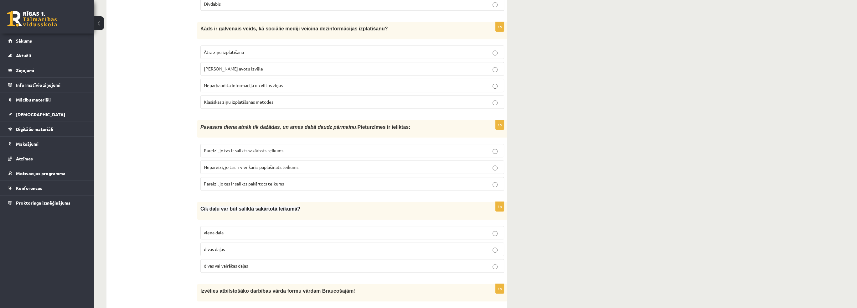
scroll to position [969, 0]
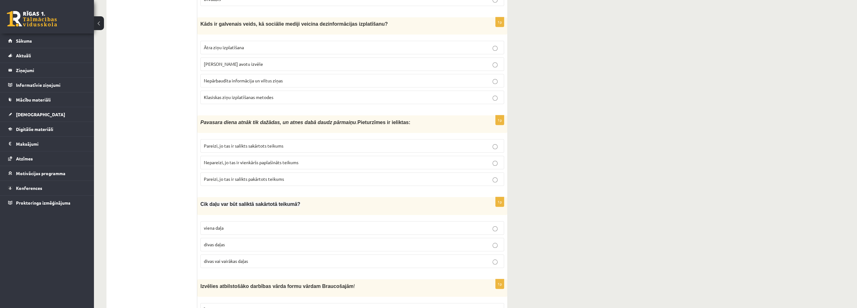
click at [257, 78] on span "Nepārbaudīta informācija un viltus ziņas" at bounding box center [243, 81] width 79 height 6
click at [143, 218] on ul "1. uzdevums 2. uzdevums 3. uzdevums 4. uzdevums 5. uzdevums" at bounding box center [155, 36] width 85 height 1786
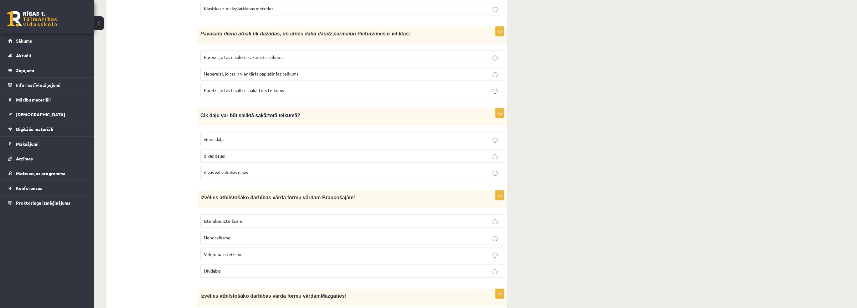
scroll to position [1063, 0]
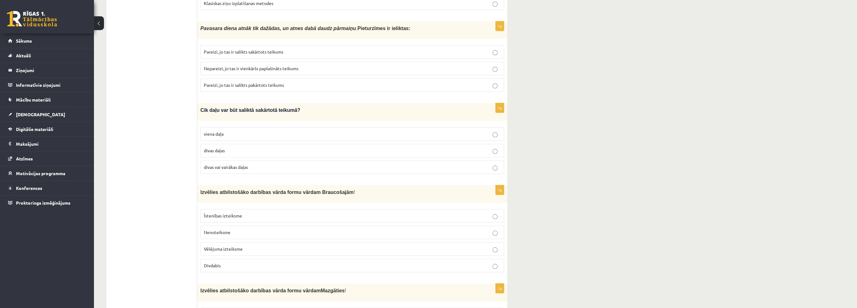
click at [305, 49] on p "Pareizi, jo tas ir salikts sakārtots teikums" at bounding box center [352, 52] width 297 height 7
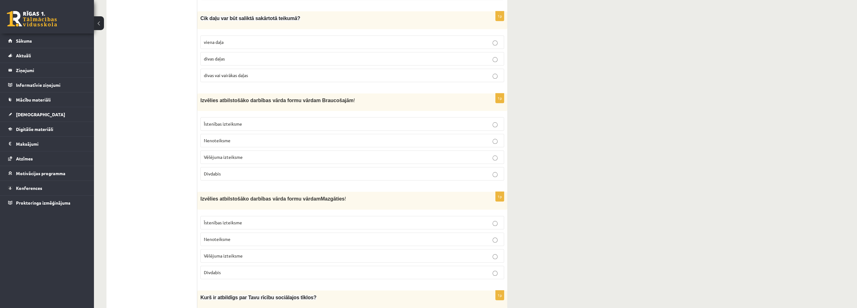
scroll to position [1157, 0]
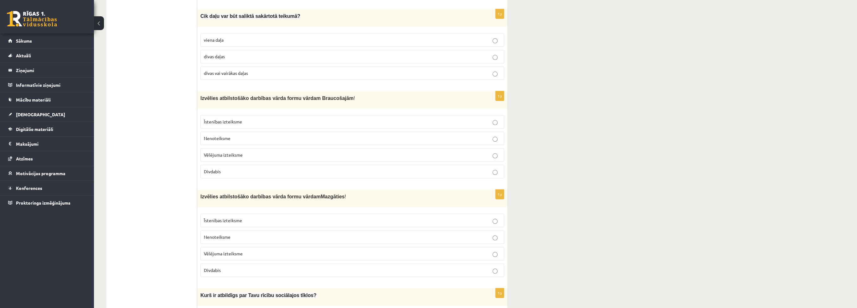
click at [236, 70] on span "divas vai vairākas daļas" at bounding box center [226, 73] width 44 height 6
click at [226, 230] on label "Nenoteiksme" at bounding box center [352, 236] width 304 height 13
click at [244, 165] on label "Divdabis" at bounding box center [352, 171] width 304 height 13
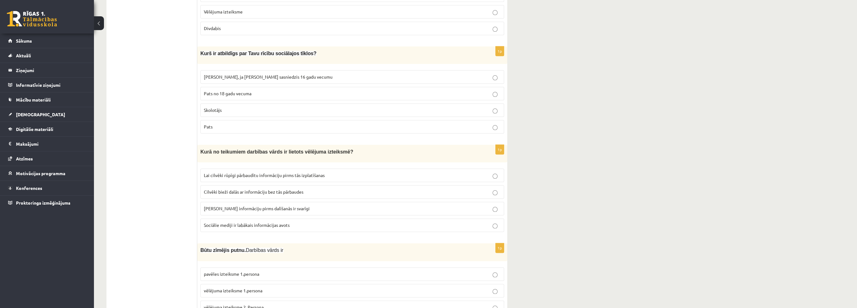
scroll to position [1408, 0]
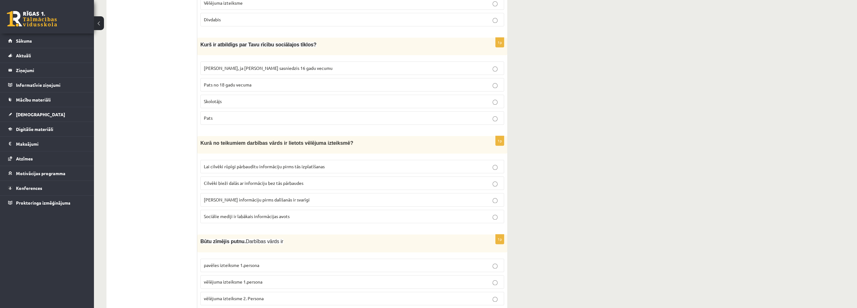
click at [229, 115] on p "Pats" at bounding box center [352, 118] width 297 height 7
click at [238, 164] on span "Lai cilvēki rūpīgi pārbaudītu informāciju pirms tās izplatīšanas" at bounding box center [264, 167] width 121 height 6
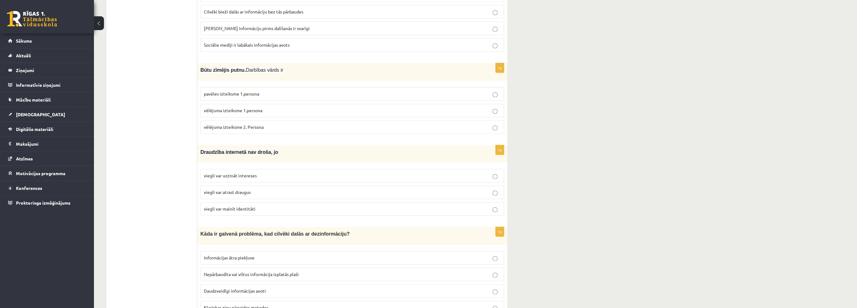
scroll to position [1589, 0]
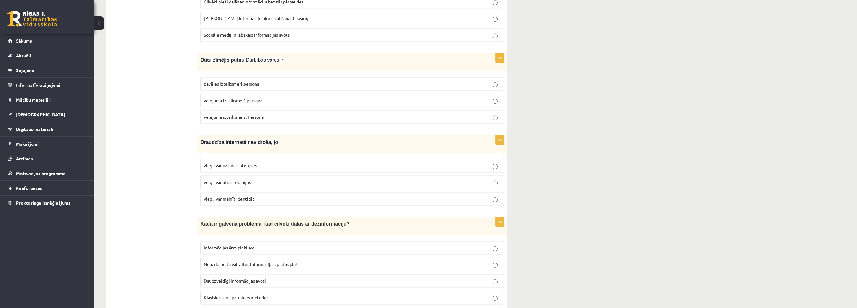
click at [243, 97] on span "vēlējuma izteiksme 1.persona" at bounding box center [233, 100] width 59 height 6
click at [241, 196] on span "viegli var mainīt identitāti" at bounding box center [230, 199] width 52 height 6
click at [258, 261] on p "Nepārbaudīta vai viltus informācija izplatās plaši" at bounding box center [352, 264] width 297 height 7
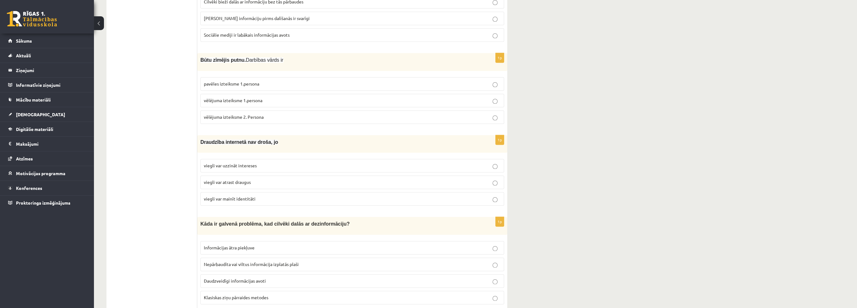
drag, startPoint x: 183, startPoint y: 275, endPoint x: 242, endPoint y: 109, distance: 175.7
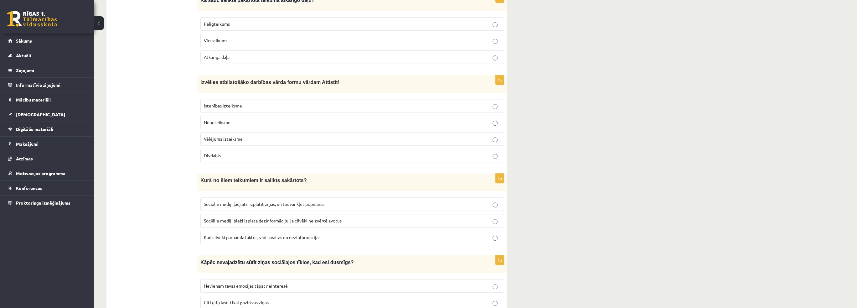
scroll to position [0, 0]
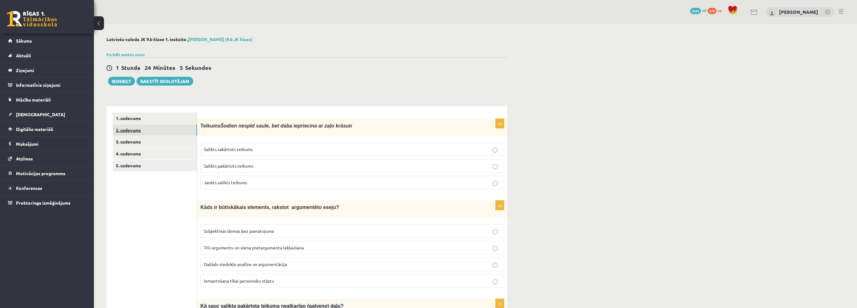
click at [162, 134] on link "2. uzdevums" at bounding box center [155, 130] width 84 height 12
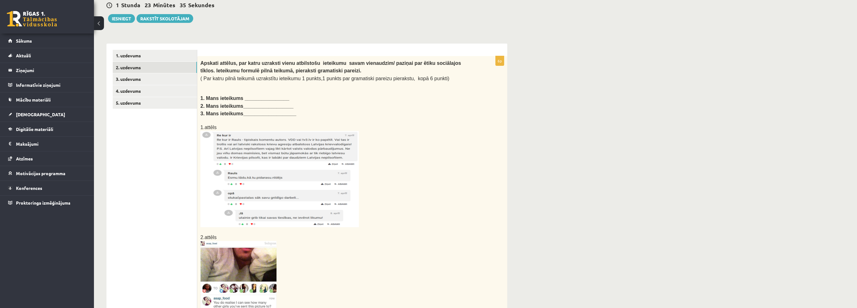
scroll to position [63, 0]
click at [128, 84] on link "3. uzdevums" at bounding box center [155, 79] width 84 height 12
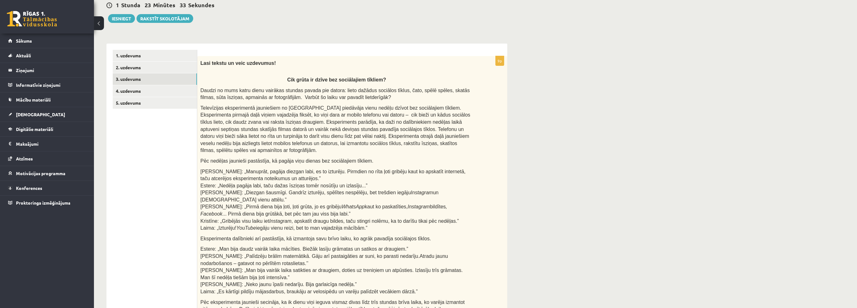
scroll to position [0, 0]
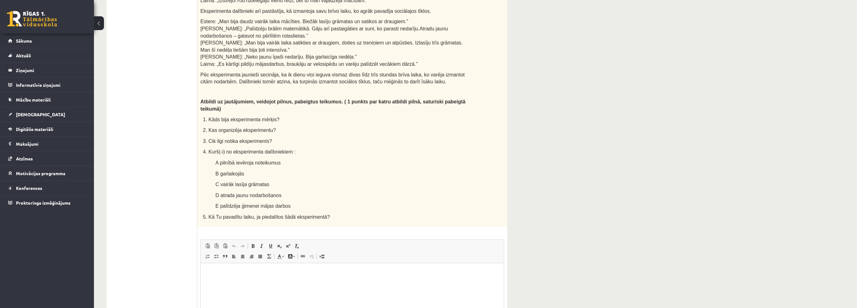
scroll to position [313, 0]
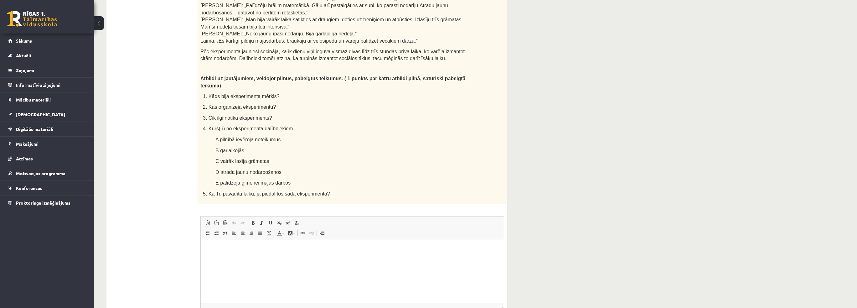
click at [283, 243] on html at bounding box center [352, 249] width 303 height 19
drag, startPoint x: 253, startPoint y: 249, endPoint x: 258, endPoint y: 245, distance: 6.3
click at [254, 249] on p "**" at bounding box center [352, 249] width 291 height 7
click at [285, 251] on p "**********" at bounding box center [352, 249] width 291 height 7
click at [298, 250] on p "**********" at bounding box center [352, 249] width 291 height 7
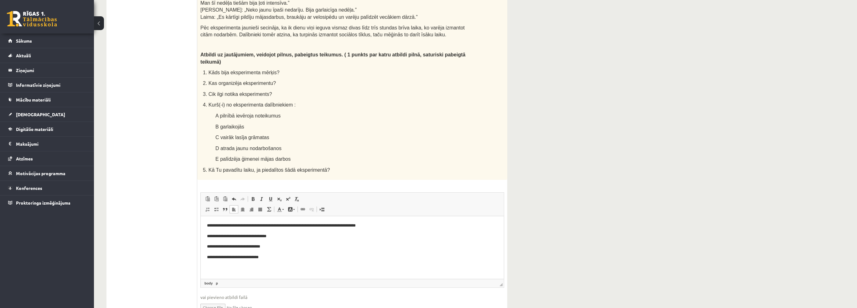
scroll to position [338, 0]
click at [329, 257] on p "**********" at bounding box center [352, 256] width 291 height 7
copy p "******"
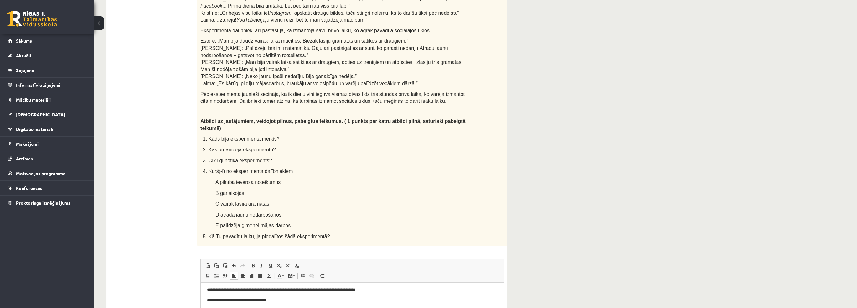
scroll to position [346, 0]
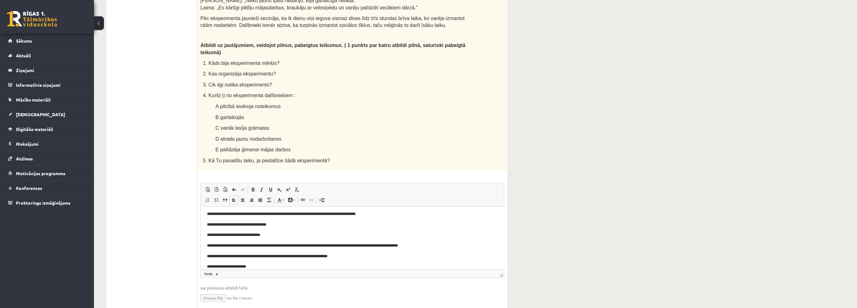
click at [273, 267] on p "**********" at bounding box center [350, 266] width 286 height 7
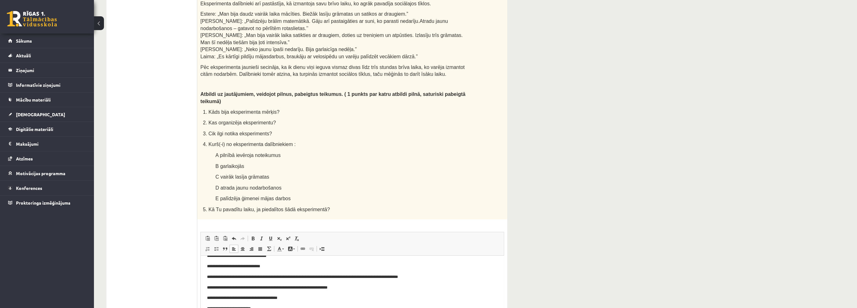
scroll to position [221, 0]
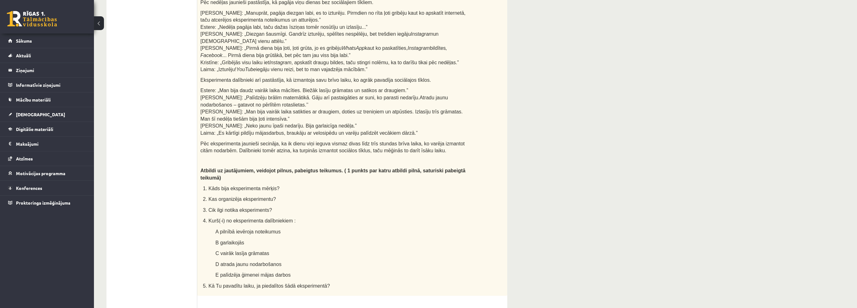
click at [342, 109] on p "Estere: „Man bija daudz vairāk laika mācīties. Biežāk lasīju grāmatas un satiko…" at bounding box center [336, 110] width 273 height 49
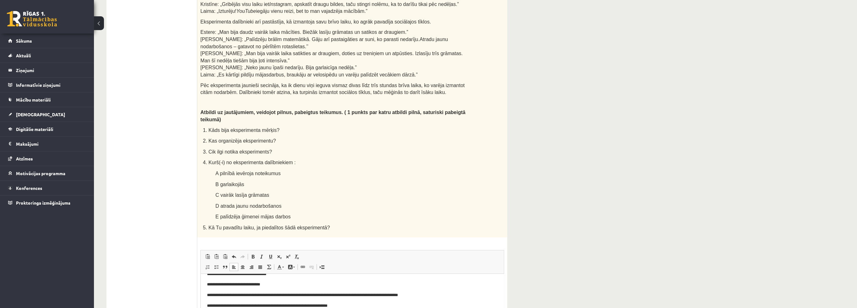
scroll to position [346, 0]
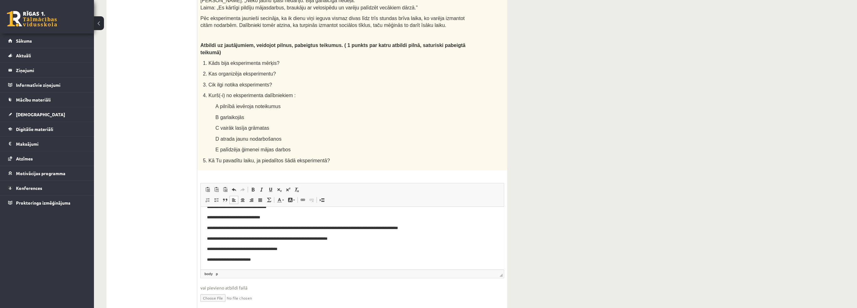
click at [281, 260] on p "**********" at bounding box center [350, 259] width 286 height 7
click at [366, 256] on body "**********" at bounding box center [352, 228] width 291 height 70
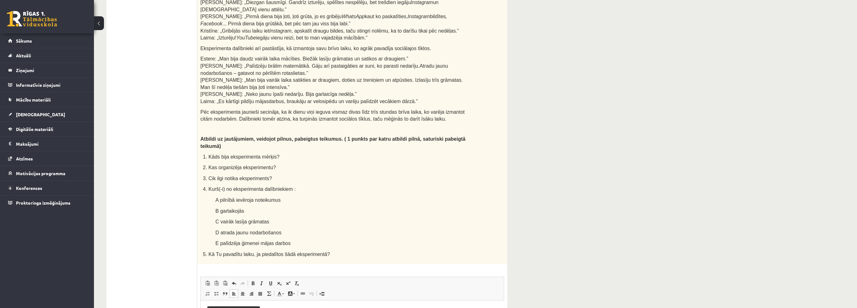
scroll to position [252, 0]
drag, startPoint x: 160, startPoint y: 257, endPoint x: 122, endPoint y: 183, distance: 83.5
click at [122, 183] on ul "1. uzdevums 2. uzdevums 3. uzdevums 4. uzdevums 5. uzdevums" at bounding box center [155, 133] width 85 height 547
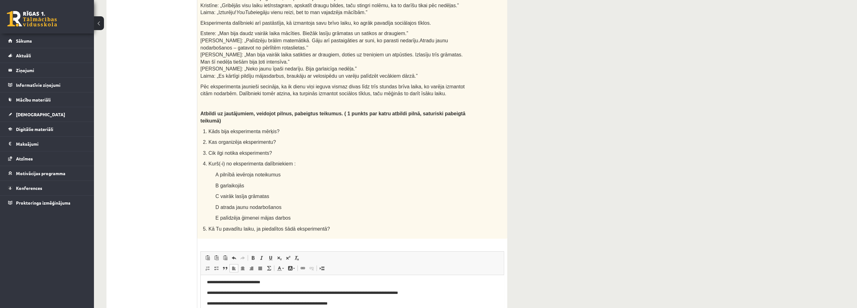
scroll to position [346, 0]
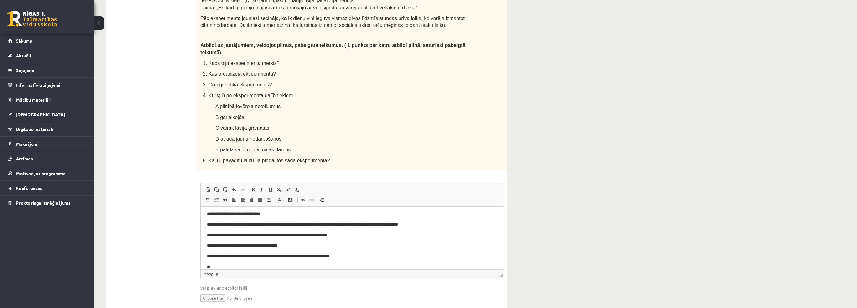
click at [299, 267] on p "**" at bounding box center [350, 266] width 286 height 7
click at [293, 264] on p "**********" at bounding box center [350, 266] width 286 height 7
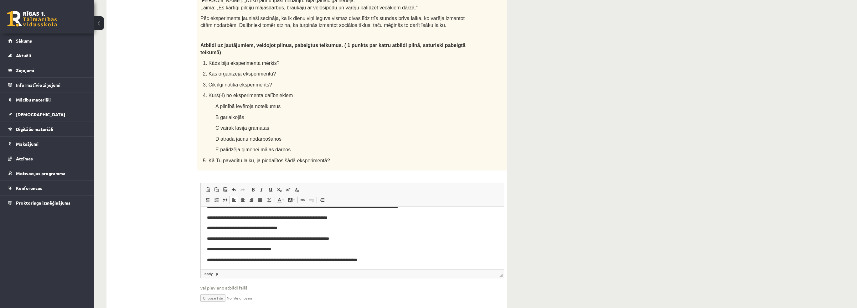
scroll to position [41, 0]
click at [351, 262] on p "**********" at bounding box center [350, 260] width 286 height 7
click at [380, 260] on p "**********" at bounding box center [350, 260] width 286 height 7
click at [157, 230] on ul "1. uzdevums 2. uzdevums 3. uzdevums 4. uzdevums 5. uzdevums" at bounding box center [155, 39] width 85 height 547
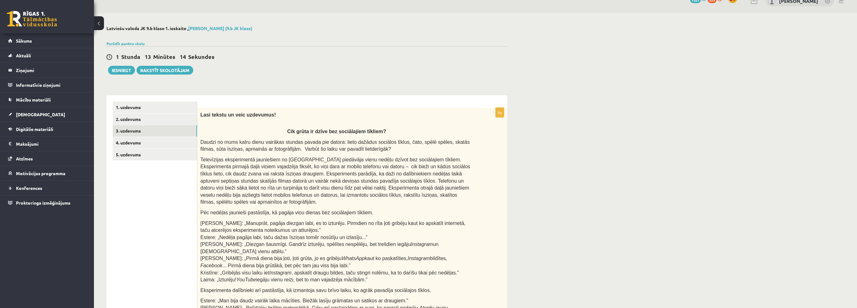
scroll to position [2, 0]
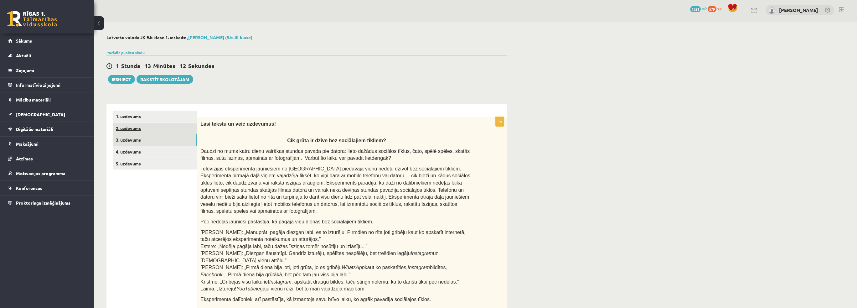
click at [142, 129] on link "2. uzdevums" at bounding box center [155, 128] width 84 height 12
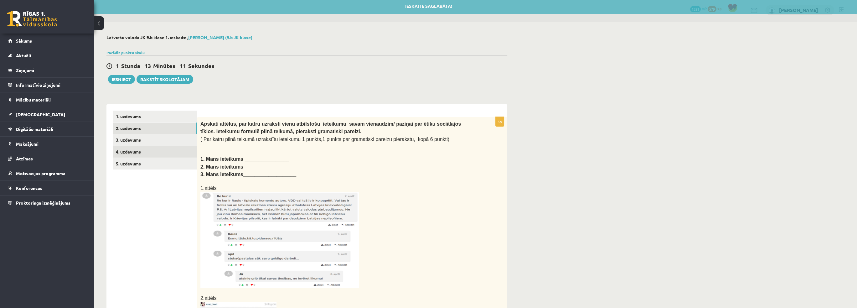
click at [139, 155] on link "4. uzdevums" at bounding box center [155, 152] width 84 height 12
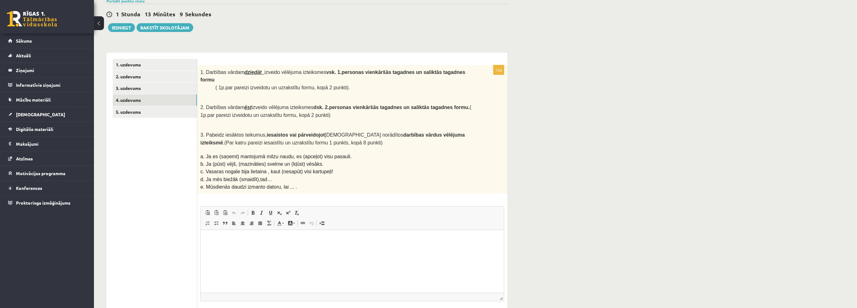
scroll to position [55, 0]
click at [161, 210] on ul "1. uzdevums 2. uzdevums 3. uzdevums 4. uzdevums 5. uzdevums" at bounding box center [155, 196] width 85 height 278
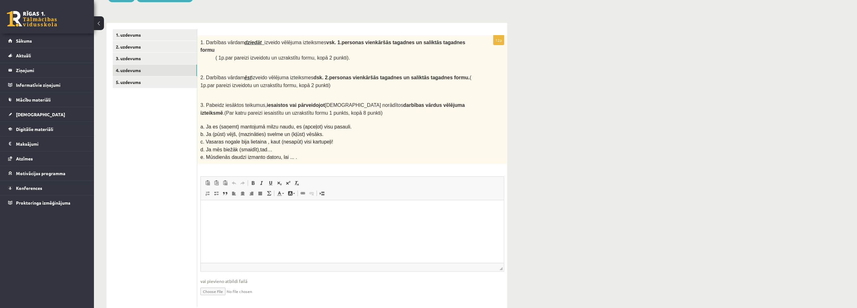
scroll to position [86, 0]
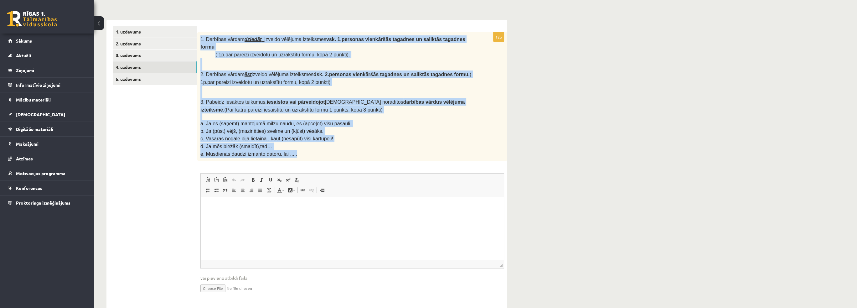
drag, startPoint x: 200, startPoint y: 38, endPoint x: 312, endPoint y: 144, distance: 154.7
click at [312, 144] on div "1. Darbības vārdam dziedāt izveido vēlējuma izteiksmes vsk. 1.personas vienkārš…" at bounding box center [352, 96] width 310 height 129
copy div "1. Darbības vārdam dziedāt izveido vēlējuma izteiksmes vsk. 1.personas vienkārš…"
click at [356, 150] on p "e. Mūsdienās daudzi izmanto datoru, lai ... ." at bounding box center [336, 154] width 273 height 8
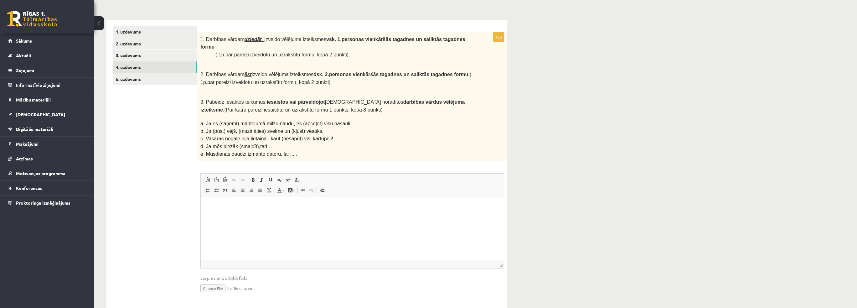
click at [360, 203] on html at bounding box center [352, 206] width 303 height 19
click at [225, 210] on html "**" at bounding box center [352, 206] width 303 height 19
click at [243, 210] on body "**********" at bounding box center [352, 211] width 291 height 17
click at [234, 209] on p "**********" at bounding box center [352, 206] width 291 height 7
click at [235, 216] on p "**********" at bounding box center [352, 217] width 291 height 7
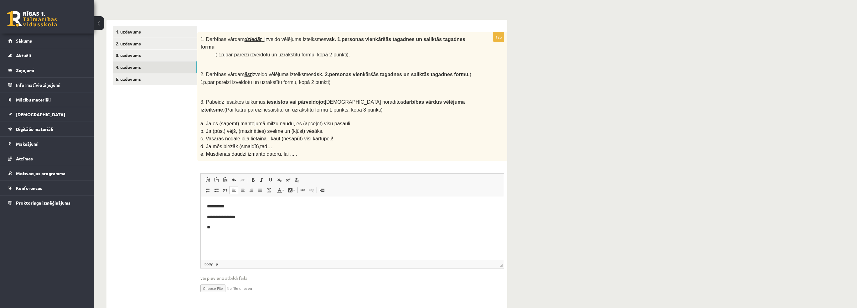
click at [211, 209] on p "**********" at bounding box center [352, 206] width 291 height 7
click at [351, 219] on p "**********" at bounding box center [352, 217] width 291 height 7
click at [340, 224] on body "**********" at bounding box center [352, 217] width 291 height 28
click at [273, 238] on p "Editor, wiswyg-editor-user-answer-47024774271100" at bounding box center [352, 238] width 291 height 7
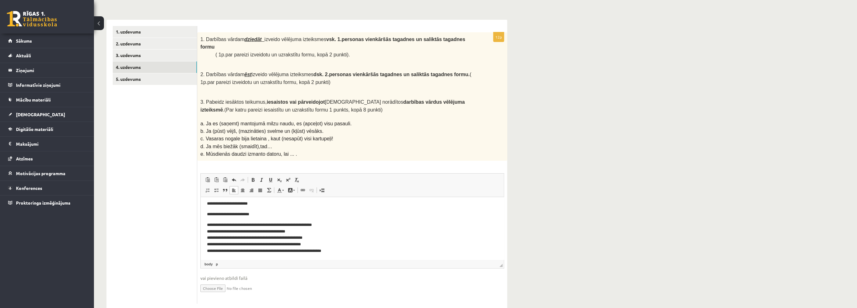
click at [337, 223] on p "**********" at bounding box center [350, 238] width 286 height 33
drag, startPoint x: 210, startPoint y: 231, endPoint x: 203, endPoint y: 231, distance: 6.9
click at [203, 231] on html "**********" at bounding box center [352, 216] width 303 height 87
click at [211, 225] on p "**********" at bounding box center [350, 238] width 286 height 33
drag, startPoint x: 210, startPoint y: 237, endPoint x: 200, endPoint y: 238, distance: 9.7
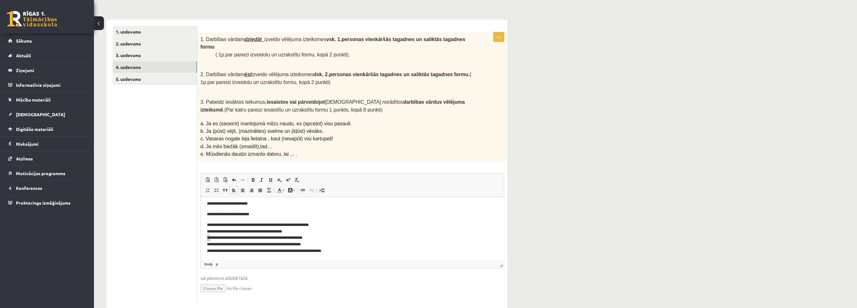
click at [201, 238] on html "**********" at bounding box center [352, 216] width 303 height 87
drag, startPoint x: 209, startPoint y: 245, endPoint x: 205, endPoint y: 245, distance: 3.8
click at [205, 245] on html "**********" at bounding box center [352, 216] width 303 height 87
drag, startPoint x: 210, startPoint y: 251, endPoint x: 203, endPoint y: 251, distance: 6.6
click at [203, 251] on html "**********" at bounding box center [352, 216] width 303 height 87
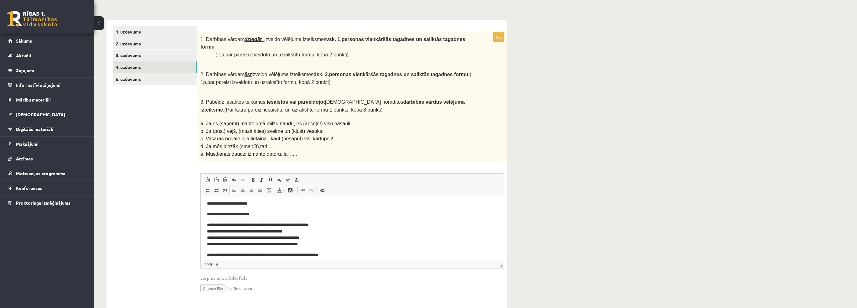
click at [208, 245] on p "**********" at bounding box center [350, 235] width 286 height 26
click at [208, 246] on p "**********" at bounding box center [350, 235] width 286 height 26
drag, startPoint x: 340, startPoint y: 223, endPoint x: 350, endPoint y: 222, distance: 9.4
click at [341, 223] on p "**********" at bounding box center [350, 225] width 286 height 7
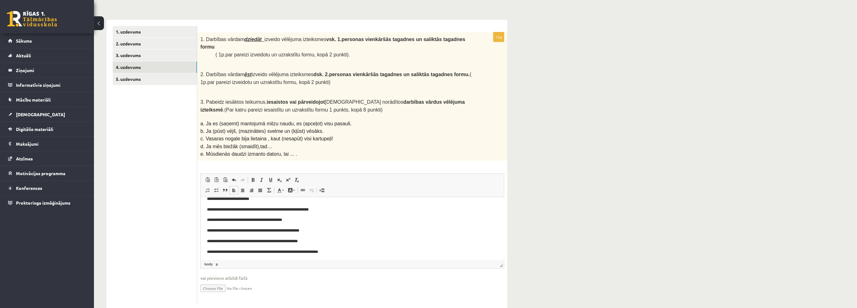
scroll to position [41, 0]
click at [171, 207] on ul "1. uzdevums 2. uzdevums 3. uzdevums 4. uzdevums 5. uzdevums" at bounding box center [155, 165] width 85 height 278
click at [163, 219] on ul "1. uzdevums 2. uzdevums 3. uzdevums 4. uzdevums 5. uzdevums" at bounding box center [155, 165] width 85 height 278
click at [159, 208] on ul "1. uzdevums 2. uzdevums 3. uzdevums 4. uzdevums 5. uzdevums" at bounding box center [155, 165] width 85 height 278
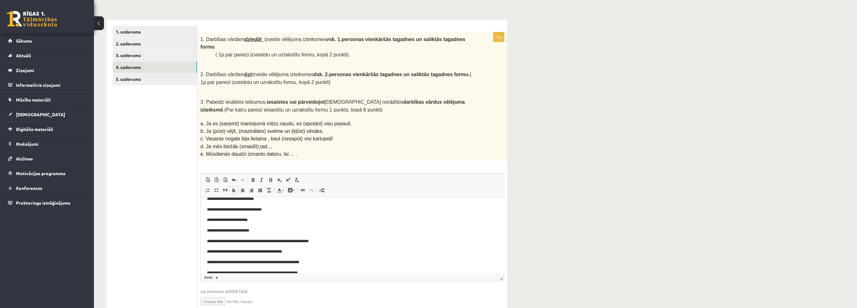
scroll to position [0, 0]
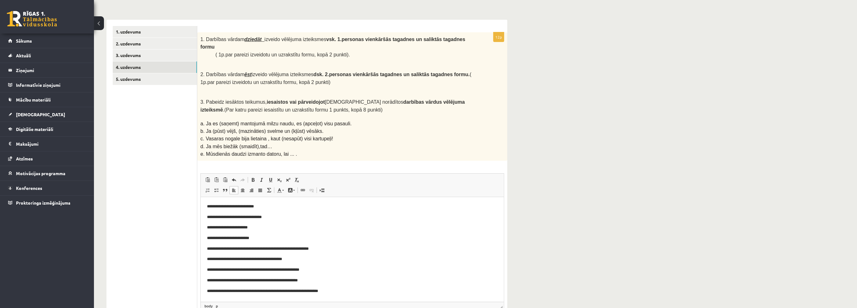
drag, startPoint x: 501, startPoint y: 252, endPoint x: 508, endPoint y: 294, distance: 42.6
click at [508, 294] on div "Latviešu valoda JK 9.b klase 1. ieskaite , Jānis Tāre (9.b JK klase) Parādīt pu…" at bounding box center [307, 151] width 426 height 427
drag, startPoint x: 164, startPoint y: 213, endPoint x: 169, endPoint y: 214, distance: 5.1
click at [165, 213] on ul "1. uzdevums 2. uzdevums 3. uzdevums 4. uzdevums 5. uzdevums" at bounding box center [155, 186] width 85 height 320
click at [143, 80] on link "5. uzdevums" at bounding box center [155, 79] width 84 height 12
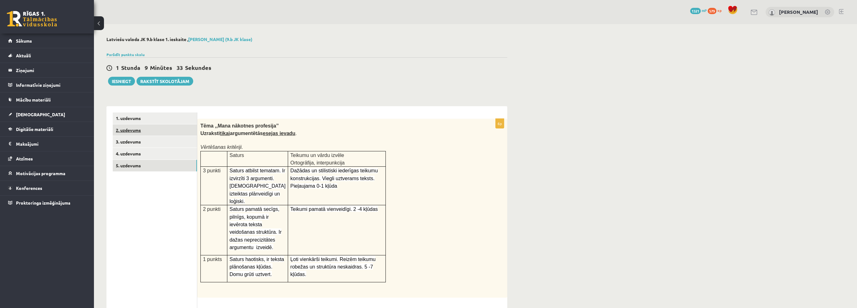
click at [147, 133] on link "2. uzdevums" at bounding box center [155, 130] width 84 height 12
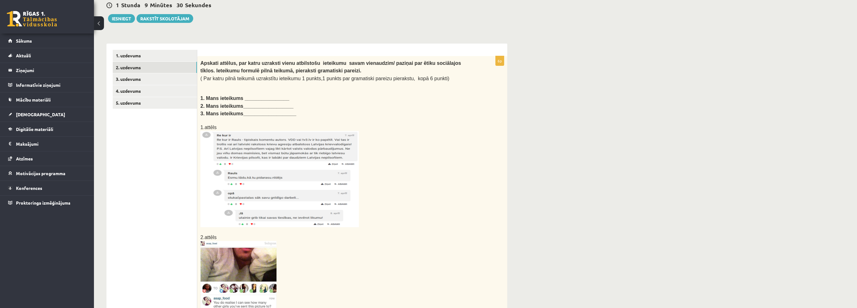
click at [395, 158] on p at bounding box center [336, 179] width 273 height 96
drag, startPoint x: 418, startPoint y: 188, endPoint x: 422, endPoint y: 185, distance: 4.8
click at [418, 188] on p at bounding box center [336, 179] width 273 height 96
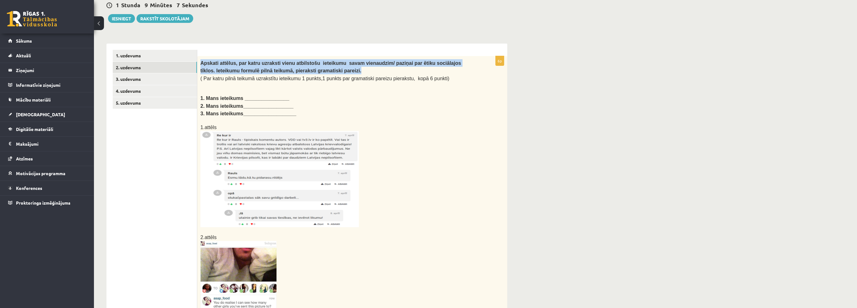
drag, startPoint x: 200, startPoint y: 62, endPoint x: 318, endPoint y: 70, distance: 117.8
click at [318, 70] on p "Apskati attēlus, par katru uzraksti vienu atbilstošu ieteikumu savam vienaudzim…" at bounding box center [336, 66] width 273 height 15
copy b "Apskati attēlus, par katru uzraksti vienu atbilstošu ieteikumu savam vienaudzim…"
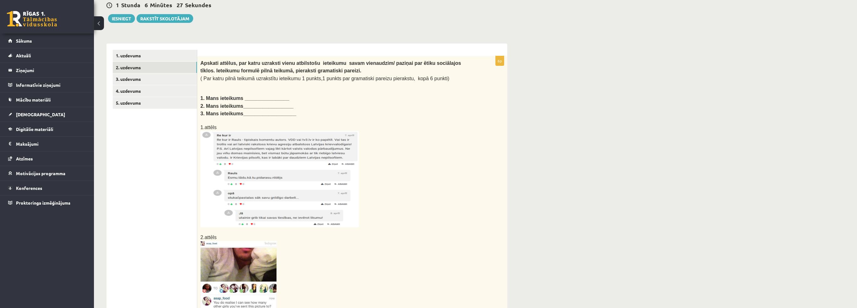
click at [168, 174] on ul "1. uzdevums 2. uzdevums 3. uzdevums 4. uzdevums 5. uzdevums" at bounding box center [155, 286] width 85 height 472
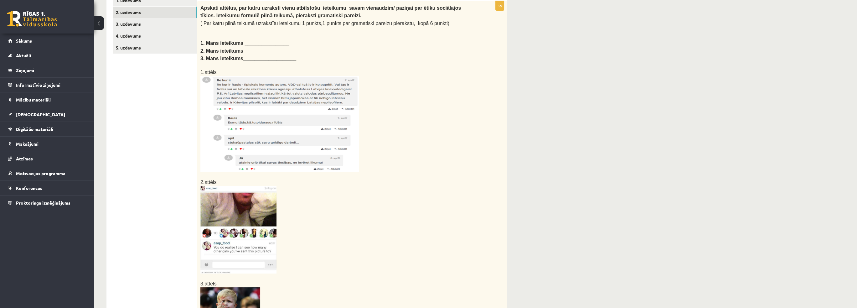
scroll to position [125, 0]
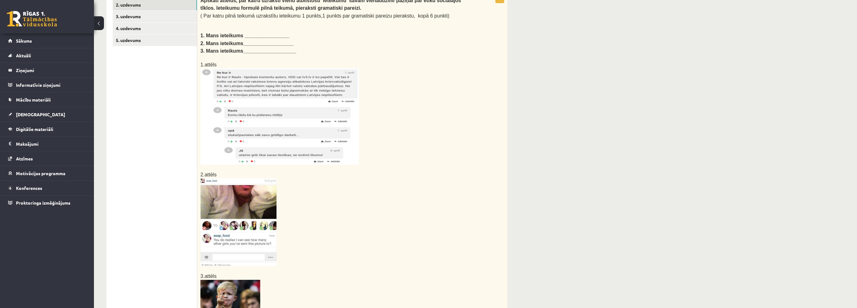
click at [164, 214] on ul "1. uzdevums 2. uzdevums 3. uzdevums 4. uzdevums 5. uzdevums" at bounding box center [155, 223] width 85 height 472
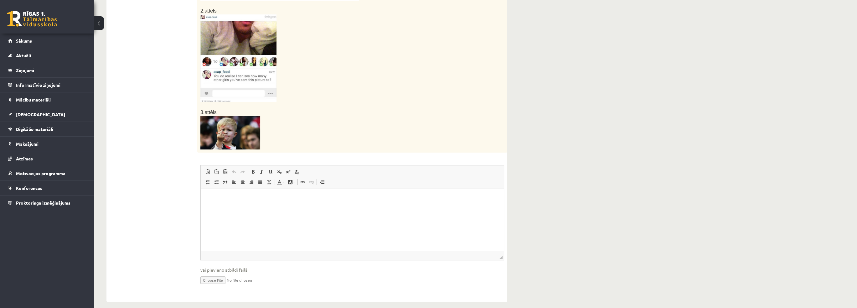
scroll to position [289, 0]
click at [158, 213] on ul "1. uzdevums 2. uzdevums 3. uzdevums 4. uzdevums 5. uzdevums" at bounding box center [155, 59] width 85 height 472
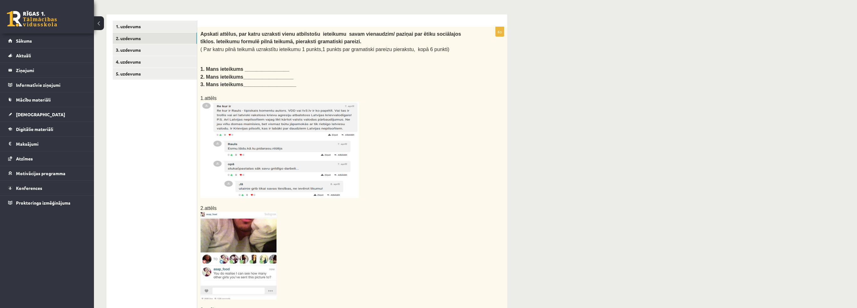
scroll to position [8, 0]
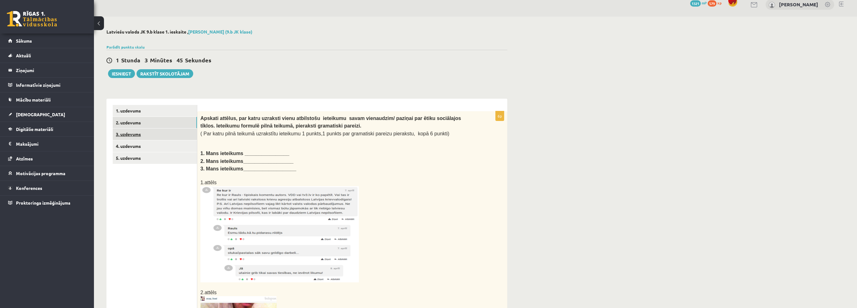
click at [152, 139] on link "3. uzdevums" at bounding box center [155, 134] width 84 height 12
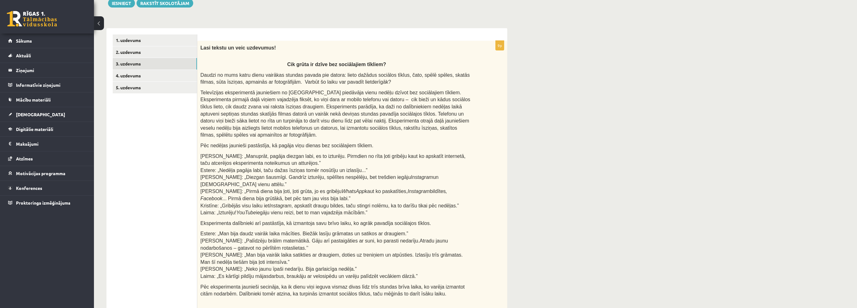
scroll to position [0, 0]
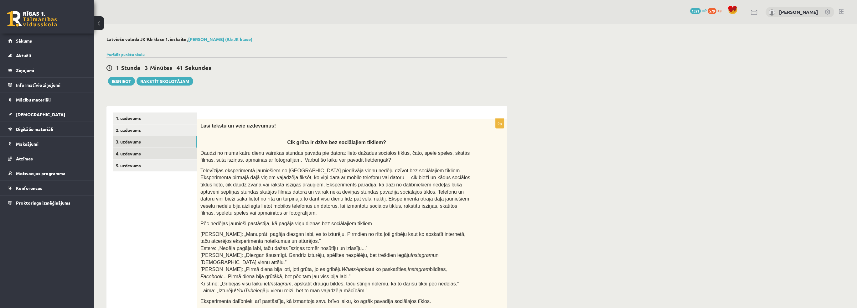
click at [137, 157] on link "4. uzdevums" at bounding box center [155, 154] width 84 height 12
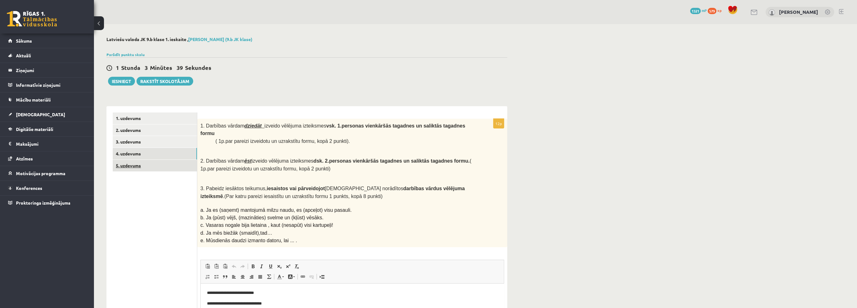
click at [133, 164] on link "5. uzdevums" at bounding box center [155, 166] width 84 height 12
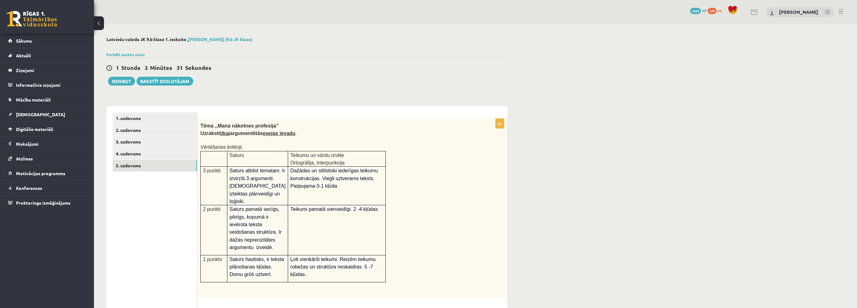
click at [422, 139] on p at bounding box center [336, 140] width 273 height 6
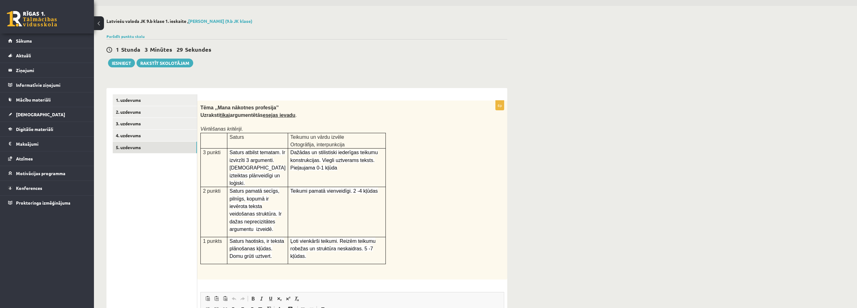
scroll to position [14, 0]
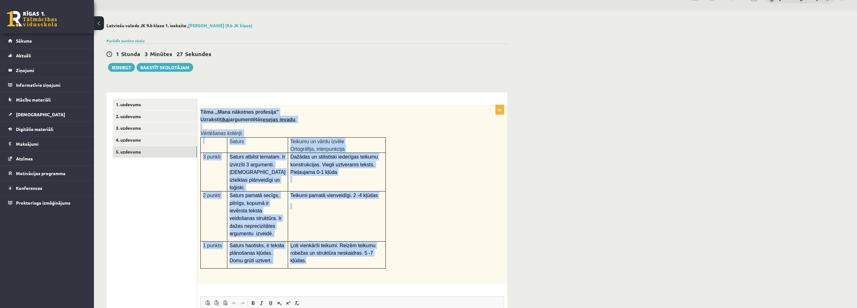
drag, startPoint x: 200, startPoint y: 111, endPoint x: 377, endPoint y: 249, distance: 224.4
click at [377, 249] on div "Tēma ,,Mana nākotnes profesija’’ Uzraksti tikai argumentētās esejas ievadu . Vē…" at bounding box center [352, 194] width 310 height 179
copy div "Tēma ,,Mana nākotnes profesija’’ Uzraksti tikai argumentētās esejas ievadu . Vē…"
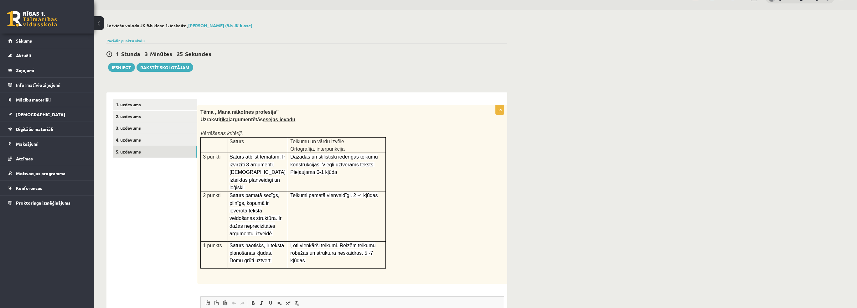
click at [434, 231] on div "Tēma ,,Mana nākotnes profesija’’ Uzraksti tikai argumentētās esejas ievadu . Vē…" at bounding box center [352, 194] width 310 height 179
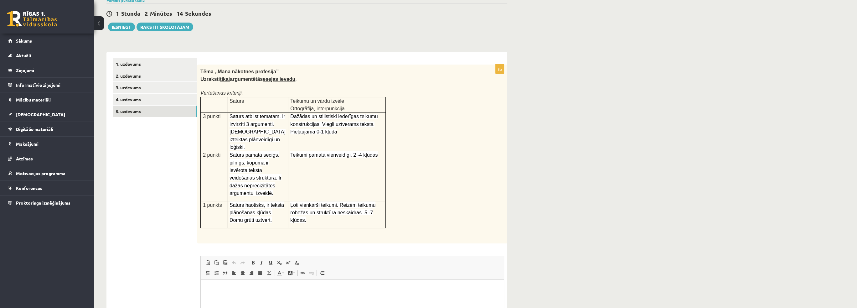
scroll to position [139, 0]
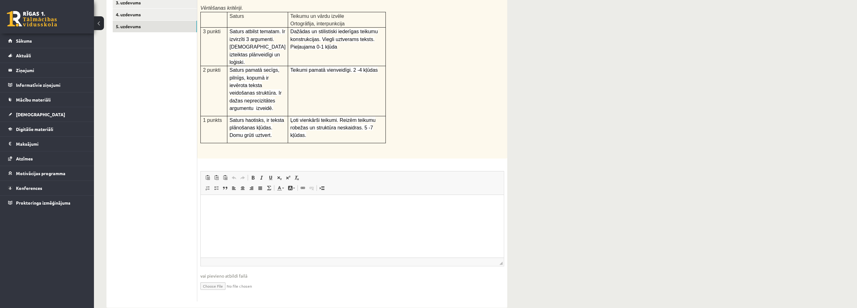
click at [283, 214] on html at bounding box center [352, 204] width 303 height 19
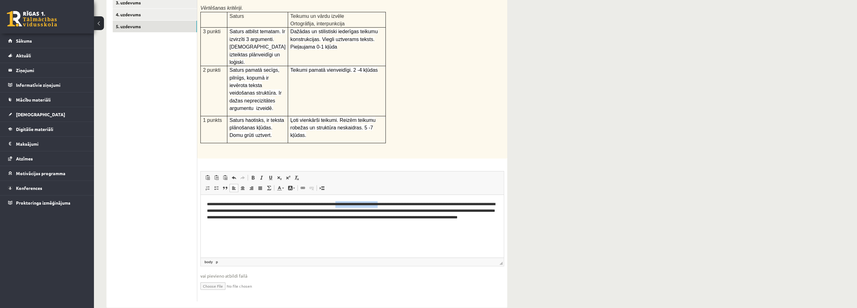
drag, startPoint x: 350, startPoint y: 204, endPoint x: 399, endPoint y: 207, distance: 49.3
click at [399, 207] on p "**********" at bounding box center [352, 214] width 291 height 26
click at [237, 217] on p "**********" at bounding box center [352, 214] width 291 height 26
click at [217, 216] on p "**********" at bounding box center [352, 214] width 291 height 26
drag, startPoint x: 231, startPoint y: 220, endPoint x: 235, endPoint y: 222, distance: 5.1
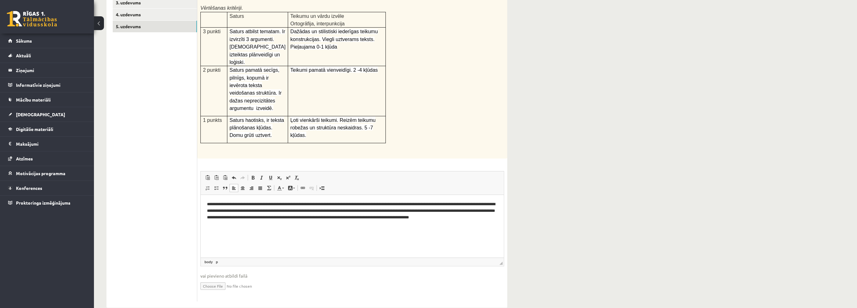
click at [231, 220] on p "**********" at bounding box center [352, 214] width 291 height 26
click at [218, 217] on p "**********" at bounding box center [352, 214] width 291 height 26
click at [144, 236] on ul "1. uzdevums 2. uzdevums 3. uzdevums 4. uzdevums 5. uzdevums" at bounding box center [155, 137] width 85 height 328
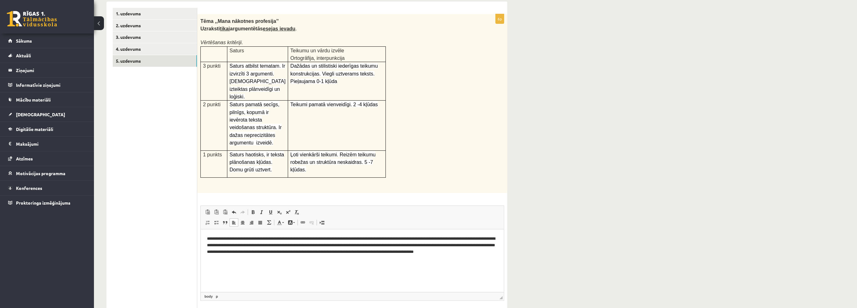
scroll to position [108, 0]
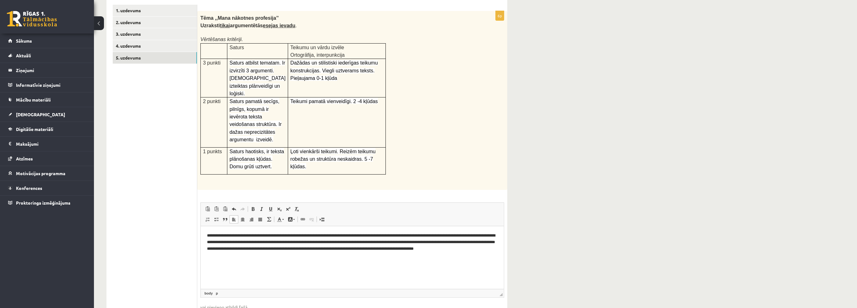
click at [155, 231] on ul "1. uzdevums 2. uzdevums 3. uzdevums 4. uzdevums 5. uzdevums" at bounding box center [155, 169] width 85 height 328
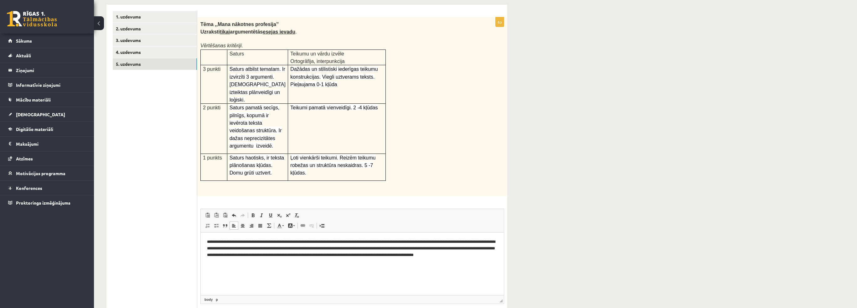
scroll to position [139, 0]
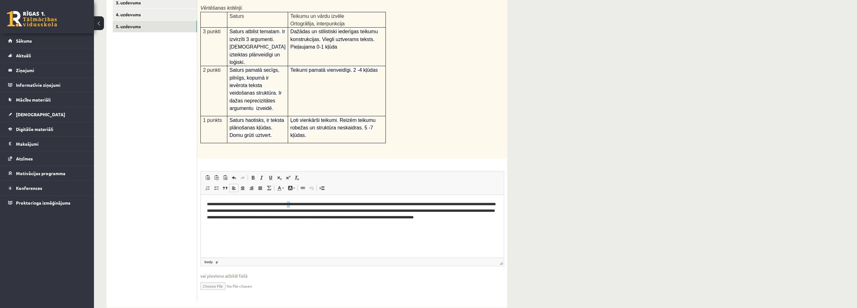
drag, startPoint x: 299, startPoint y: 204, endPoint x: 321, endPoint y: 205, distance: 21.6
click at [301, 205] on p "**********" at bounding box center [352, 214] width 291 height 26
click at [340, 207] on p "**********" at bounding box center [352, 214] width 291 height 26
click at [457, 173] on span "Paste Keyboard shortcut Ctrl+V Paste as plain text Keyboard shortcut Ctrl+Shift…" at bounding box center [352, 178] width 298 height 10
click at [444, 144] on div "Tēma ,,Mana nākotnes profesija’’ Uzraksti tikai argumentētās esejas ievadu . Vē…" at bounding box center [352, 69] width 310 height 179
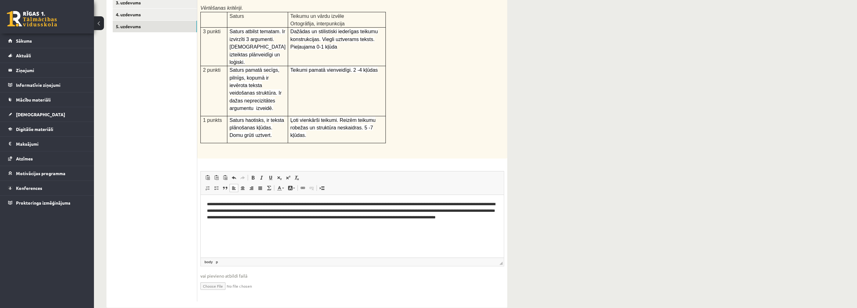
click at [147, 180] on ul "1. uzdevums 2. uzdevums 3. uzdevums 4. uzdevums 5. uzdevums" at bounding box center [155, 137] width 85 height 328
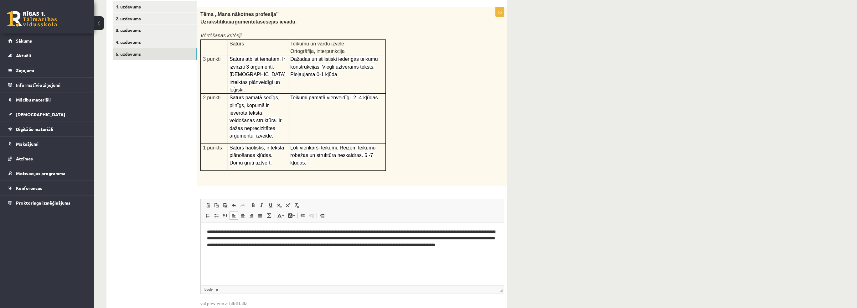
scroll to position [108, 0]
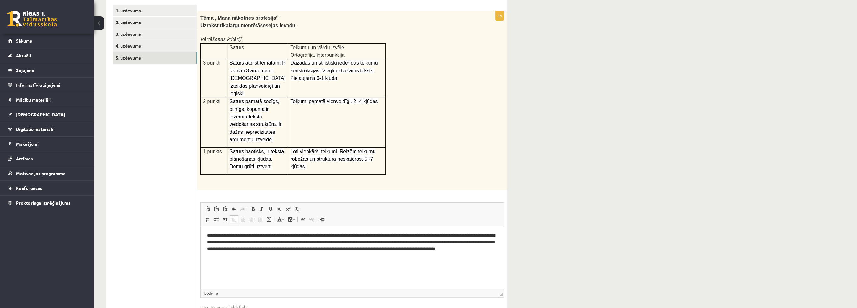
click at [173, 224] on ul "1. uzdevums 2. uzdevums 3. uzdevums 4. uzdevums 5. uzdevums" at bounding box center [155, 169] width 85 height 328
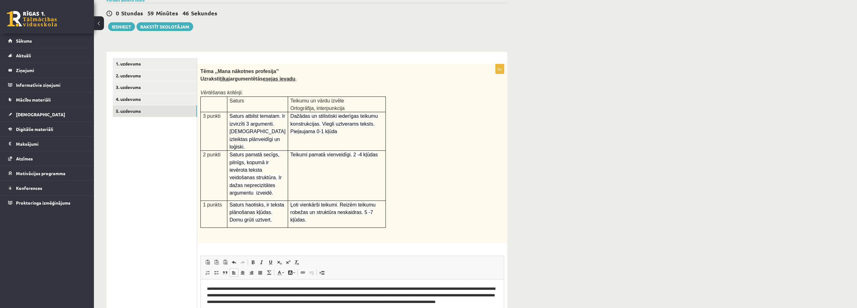
scroll to position [14, 0]
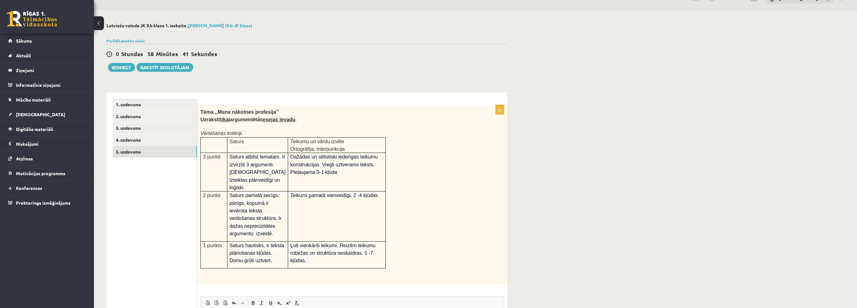
click at [298, 50] on div "0 Stundas 58 Minūtes 41 Sekundes Ieskaite saglabāta! Iesniegt Rakstīt skolotājam" at bounding box center [307, 58] width 401 height 28
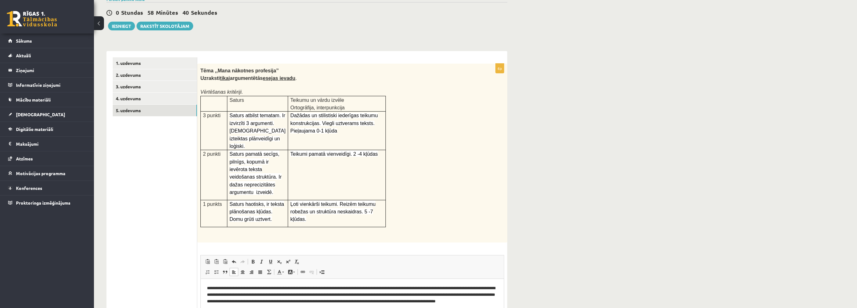
scroll to position [139, 0]
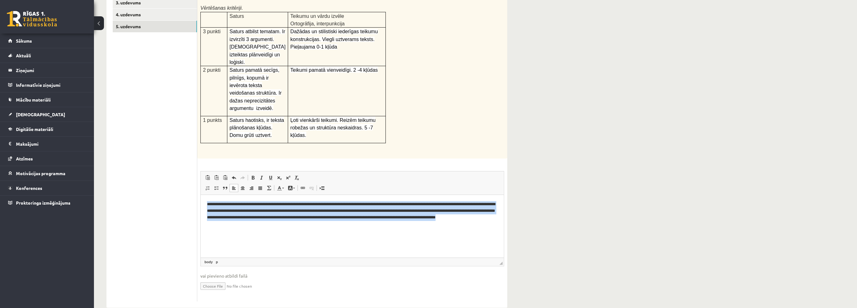
drag, startPoint x: 255, startPoint y: 221, endPoint x: 398, endPoint y: 385, distance: 217.7
click at [201, 202] on html "**********" at bounding box center [352, 214] width 303 height 39
copy p "**********"
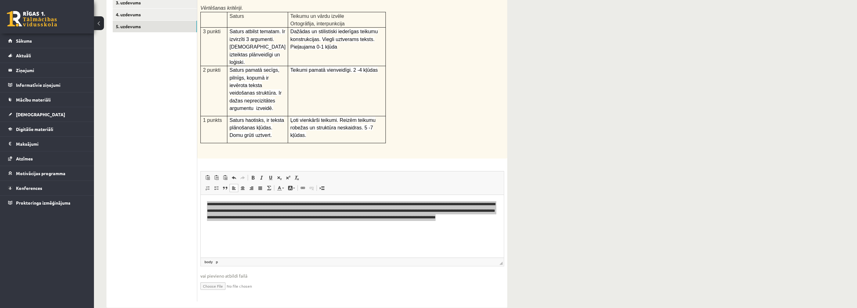
click at [167, 199] on ul "1. uzdevums 2. uzdevums 3. uzdevums 4. uzdevums 5. uzdevums" at bounding box center [155, 137] width 85 height 328
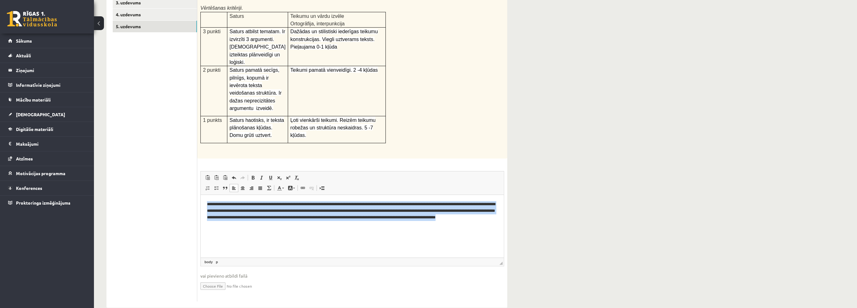
click at [282, 214] on p "**********" at bounding box center [352, 214] width 291 height 26
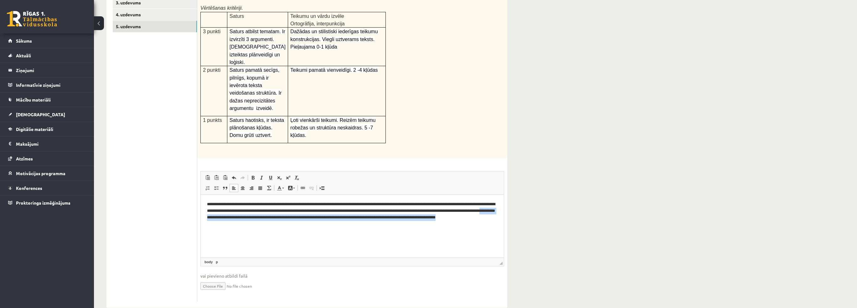
drag, startPoint x: 253, startPoint y: 225, endPoint x: 255, endPoint y: 218, distance: 7.7
click at [255, 218] on p "**********" at bounding box center [352, 214] width 291 height 26
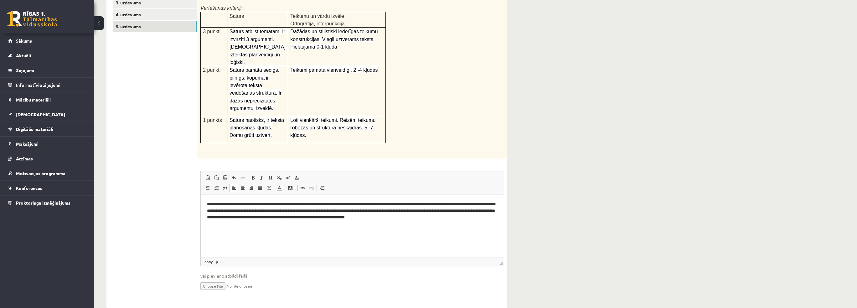
click at [429, 217] on p "**********" at bounding box center [352, 210] width 291 height 19
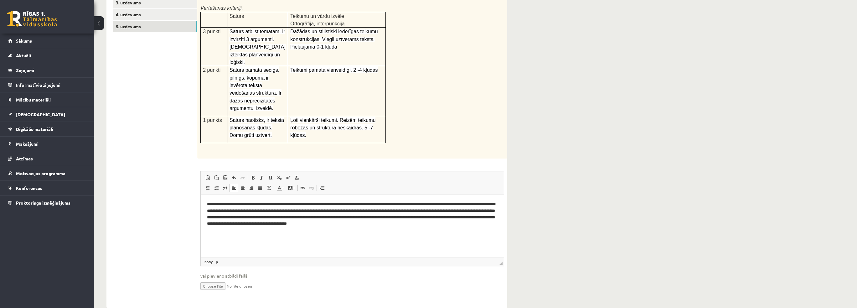
click at [409, 220] on p "**********" at bounding box center [352, 214] width 291 height 26
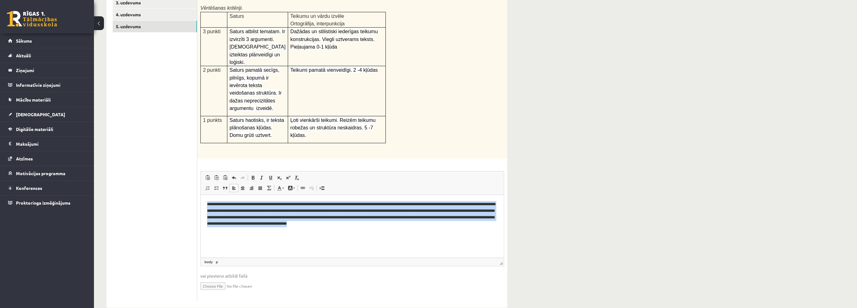
drag, startPoint x: 394, startPoint y: 226, endPoint x: 203, endPoint y: 190, distance: 194.4
click at [203, 195] on html "**********" at bounding box center [352, 214] width 303 height 39
copy p "**********"
click at [413, 222] on p "**********" at bounding box center [352, 214] width 291 height 26
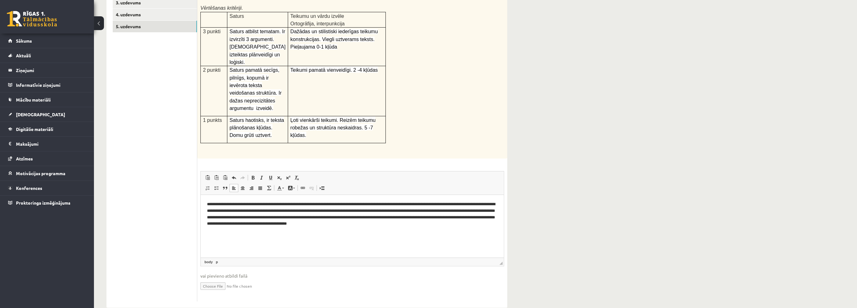
drag, startPoint x: 528, startPoint y: 203, endPoint x: 535, endPoint y: 201, distance: 8.0
click at [528, 203] on div "Latviešu valoda JK 9.b klase 1. ieskaite , Jānis Tāre (9.b JK klase) Parādīt pu…" at bounding box center [475, 102] width 763 height 435
click at [311, 204] on p "**********" at bounding box center [352, 214] width 291 height 26
click at [165, 179] on ul "1. uzdevums 2. uzdevums 3. uzdevums 4. uzdevums 5. uzdevums" at bounding box center [155, 137] width 85 height 328
click at [222, 217] on p "**********" at bounding box center [352, 214] width 291 height 26
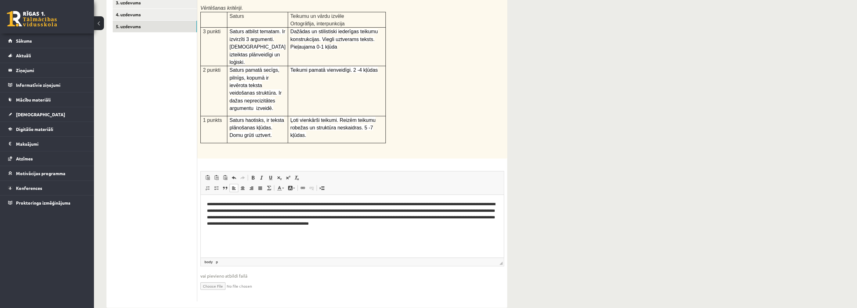
click at [154, 190] on ul "1. uzdevums 2. uzdevums 3. uzdevums 4. uzdevums 5. uzdevums" at bounding box center [155, 137] width 85 height 328
click at [164, 242] on ul "1. uzdevums 2. uzdevums 3. uzdevums 4. uzdevums 5. uzdevums" at bounding box center [155, 137] width 85 height 328
drag, startPoint x: 379, startPoint y: 224, endPoint x: 391, endPoint y: 230, distance: 13.9
click at [391, 229] on html "**********" at bounding box center [352, 214] width 303 height 39
click at [150, 151] on ul "1. uzdevums 2. uzdevums 3. uzdevums 4. uzdevums 5. uzdevums" at bounding box center [155, 137] width 85 height 328
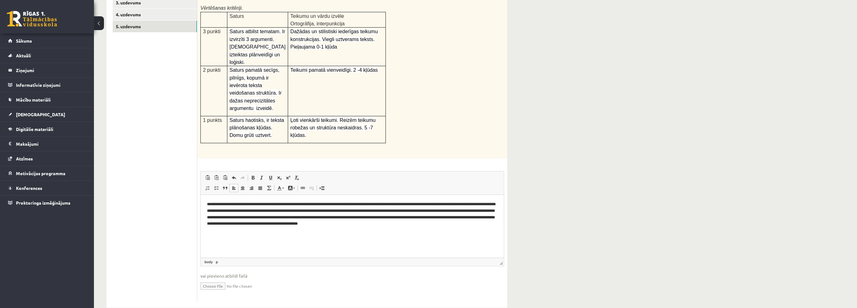
click at [444, 230] on html "**********" at bounding box center [352, 214] width 303 height 39
click at [172, 170] on ul "1. uzdevums 2. uzdevums 3. uzdevums 4. uzdevums 5. uzdevums" at bounding box center [155, 137] width 85 height 328
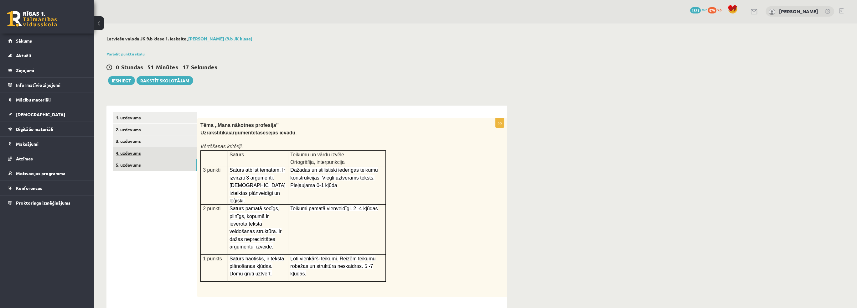
scroll to position [0, 0]
click at [147, 131] on link "2. uzdevums" at bounding box center [155, 130] width 84 height 12
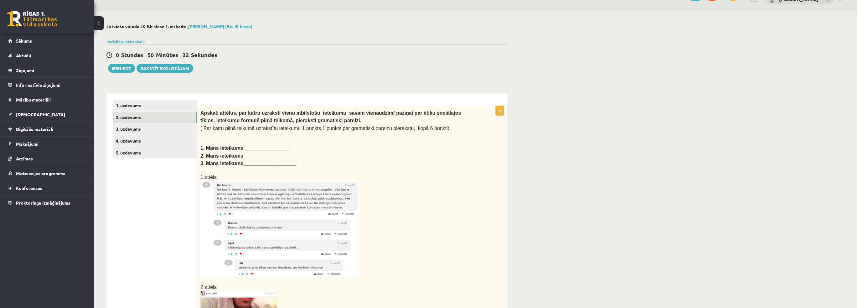
scroll to position [8, 0]
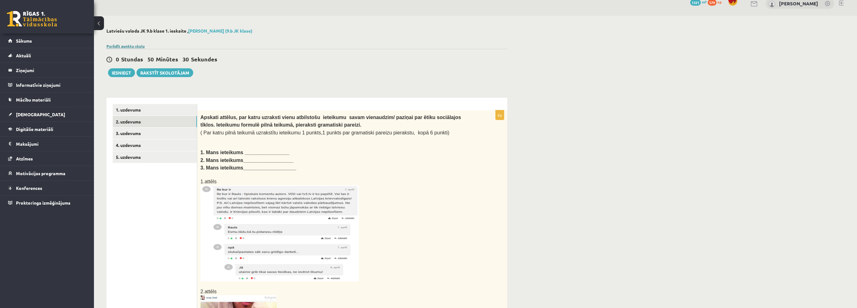
click at [138, 44] on link "Parādīt punktu skalu" at bounding box center [126, 46] width 38 height 5
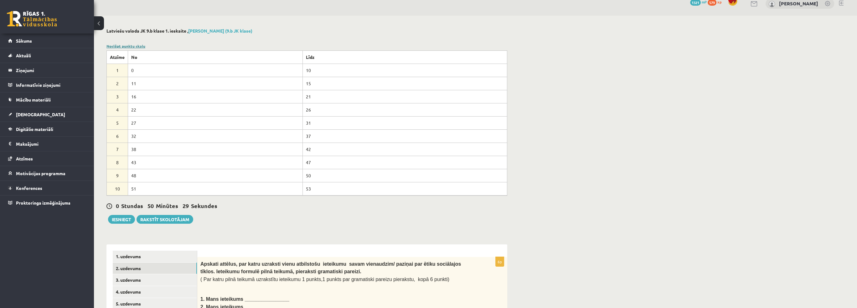
click at [138, 44] on link "Noslēpt punktu skalu" at bounding box center [126, 46] width 39 height 5
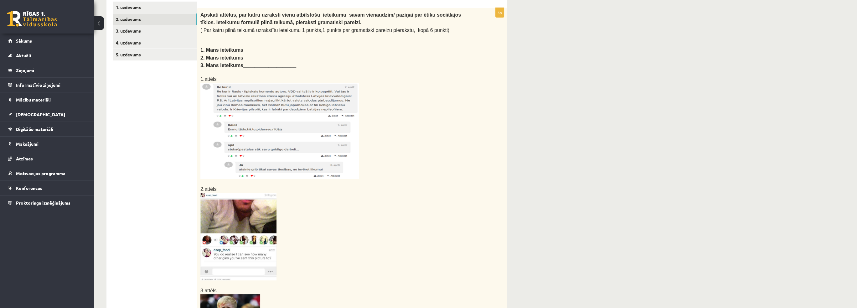
scroll to position [71, 0]
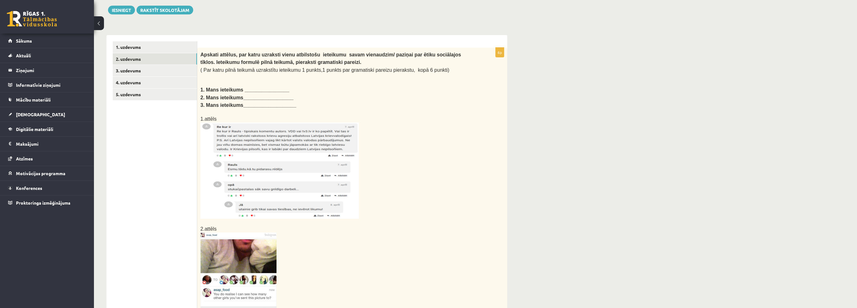
click at [378, 220] on p at bounding box center [336, 222] width 273 height 6
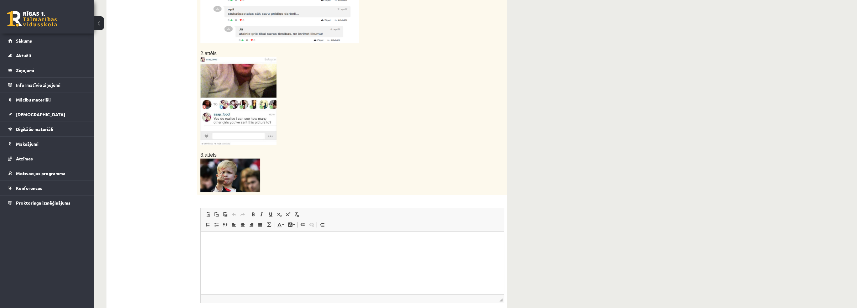
scroll to position [259, 0]
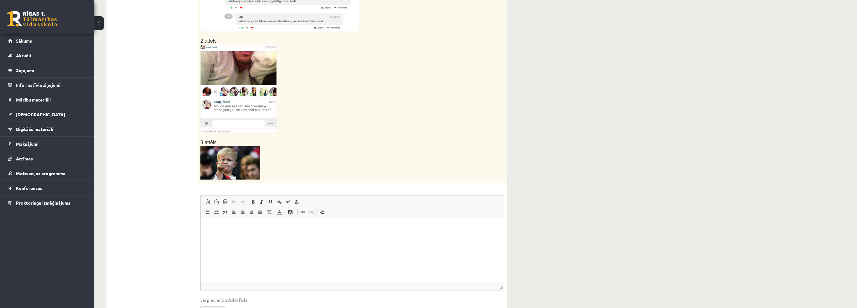
click at [298, 238] on html at bounding box center [352, 228] width 303 height 19
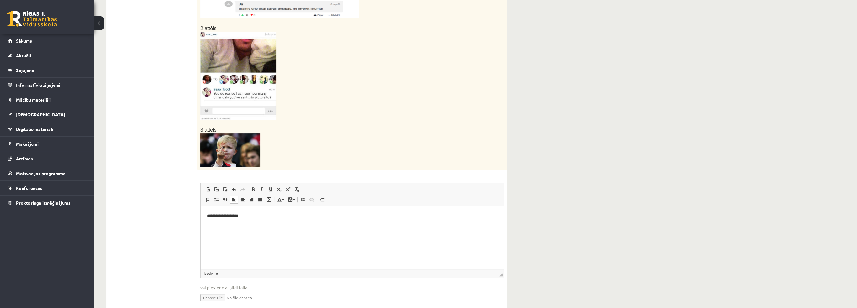
scroll to position [282, 0]
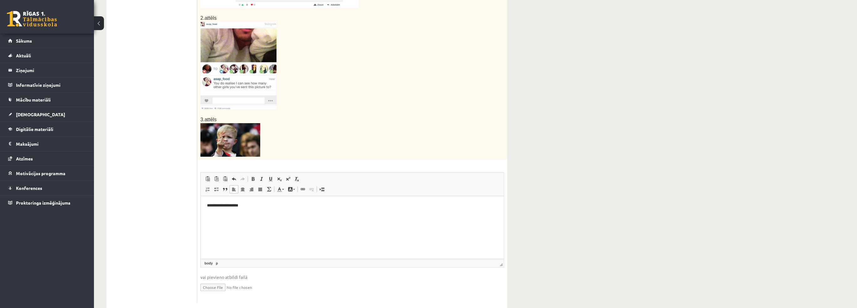
drag, startPoint x: 254, startPoint y: 209, endPoint x: 249, endPoint y: 207, distance: 5.1
click at [249, 207] on html "**********" at bounding box center [352, 205] width 303 height 19
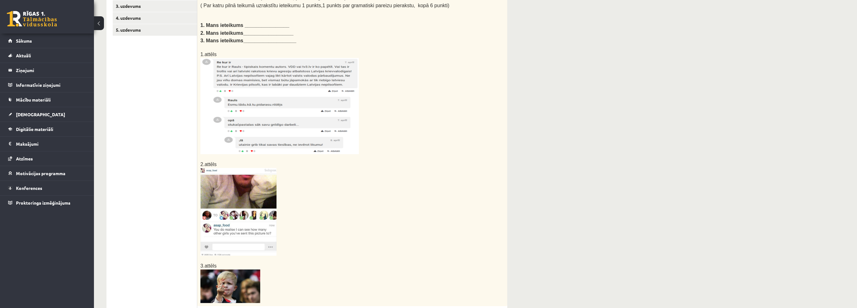
scroll to position [133, 0]
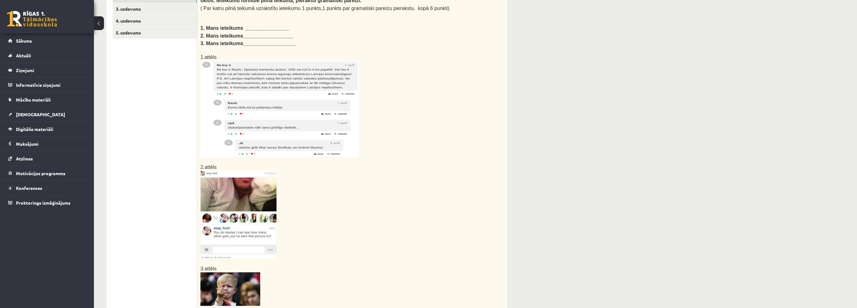
drag, startPoint x: 255, startPoint y: 89, endPoint x: 459, endPoint y: 195, distance: 229.2
click at [455, 185] on p at bounding box center [336, 215] width 273 height 88
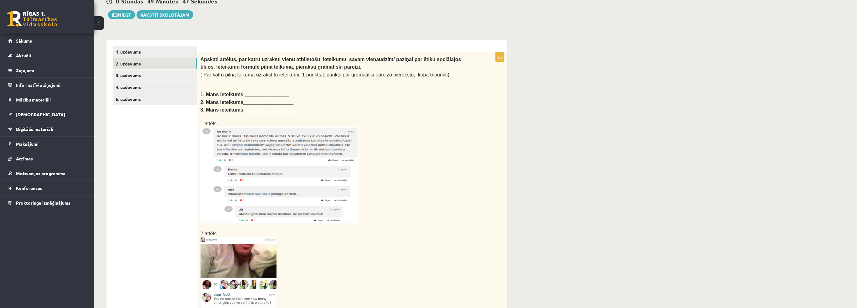
scroll to position [39, 0]
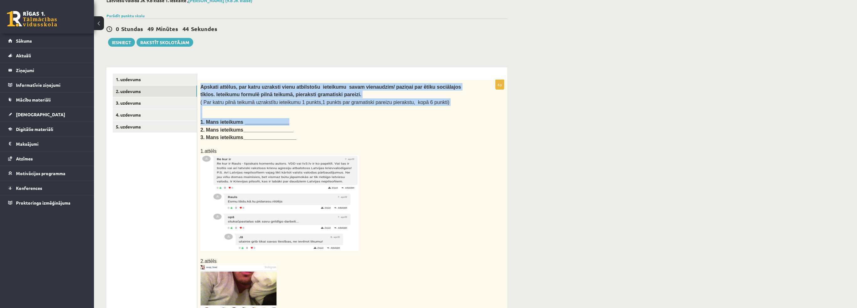
drag, startPoint x: 201, startPoint y: 85, endPoint x: 287, endPoint y: 121, distance: 93.4
click at [287, 121] on div "Apskati attēlus, par katru uzraksti vienu atbilstošu ieteikumu savam vienaudzim…" at bounding box center [352, 241] width 310 height 323
copy div "Apskati attēlus, par katru uzraksti vienu atbilstošu ieteikumu savam vienaudzim…"
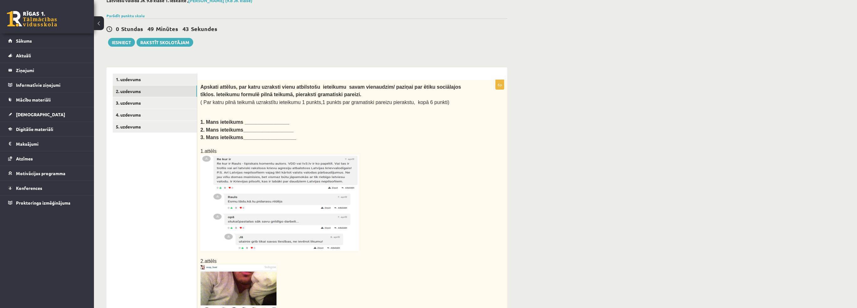
click at [397, 161] on p at bounding box center [336, 203] width 273 height 96
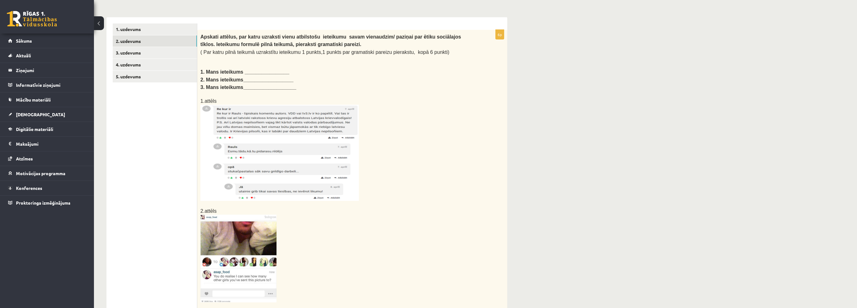
scroll to position [227, 0]
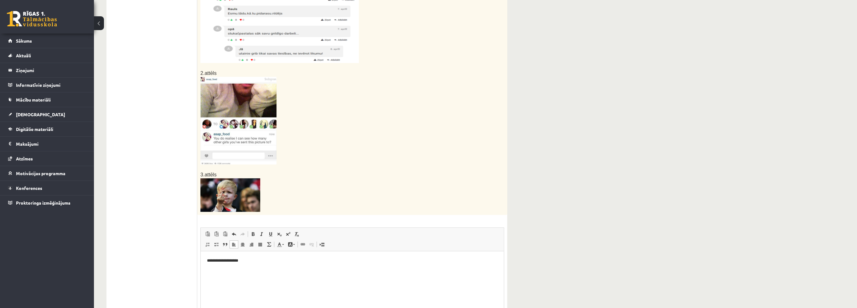
click at [259, 261] on p "**********" at bounding box center [352, 260] width 291 height 7
click at [246, 262] on p "**********" at bounding box center [352, 260] width 291 height 7
click at [324, 201] on p at bounding box center [336, 195] width 273 height 34
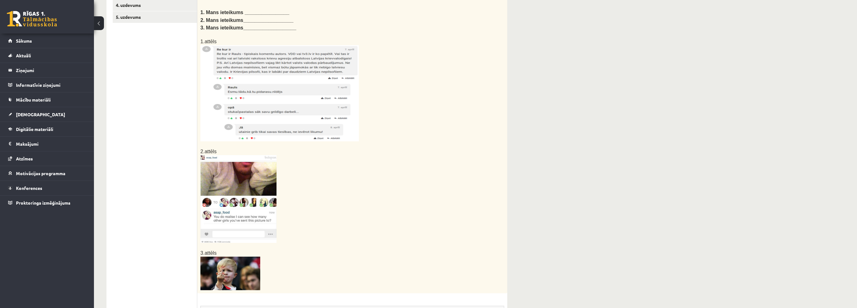
scroll to position [164, 0]
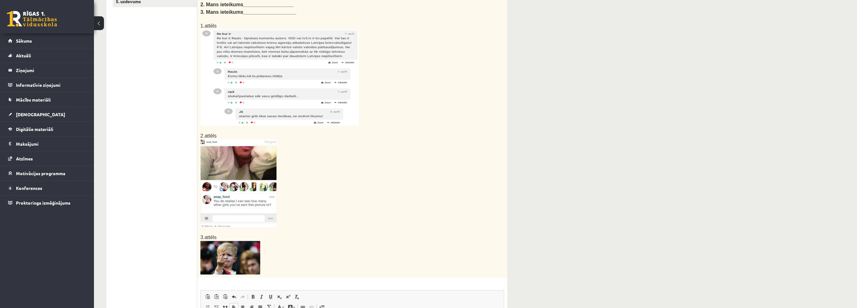
drag, startPoint x: 282, startPoint y: 173, endPoint x: 429, endPoint y: 168, distance: 147.9
click at [442, 185] on p at bounding box center [336, 183] width 273 height 88
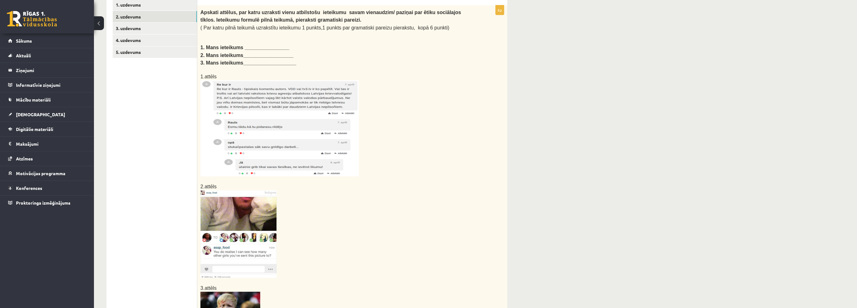
scroll to position [101, 0]
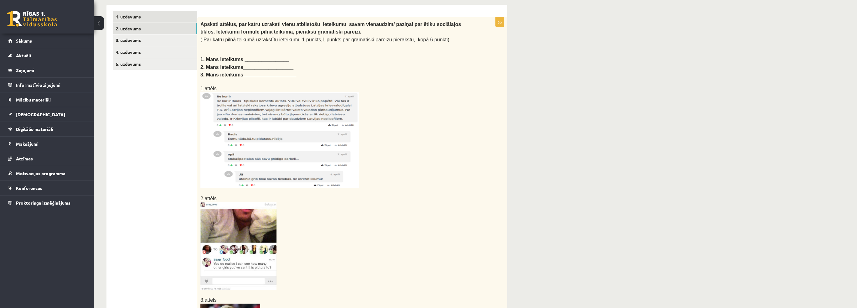
click at [132, 20] on link "1. uzdevums" at bounding box center [155, 17] width 84 height 12
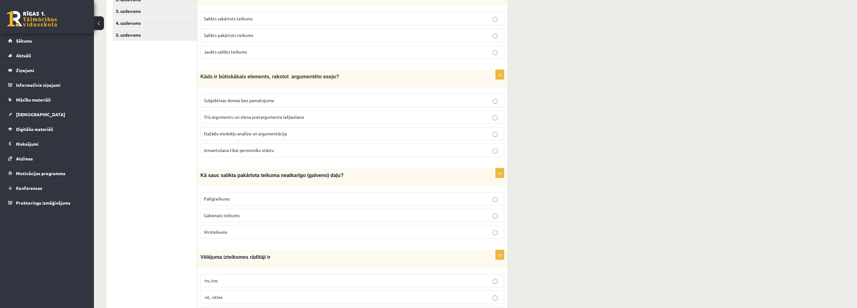
scroll to position [133, 0]
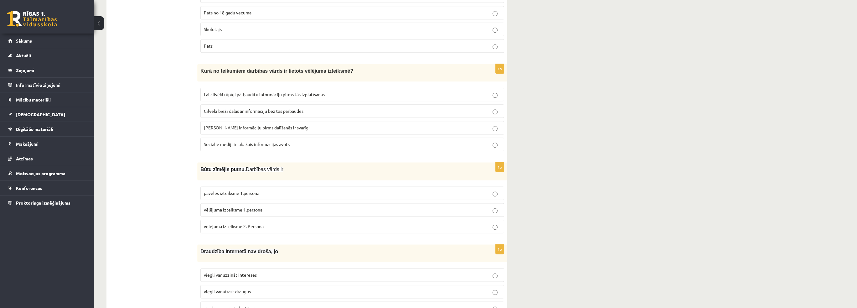
scroll to position [1589, 0]
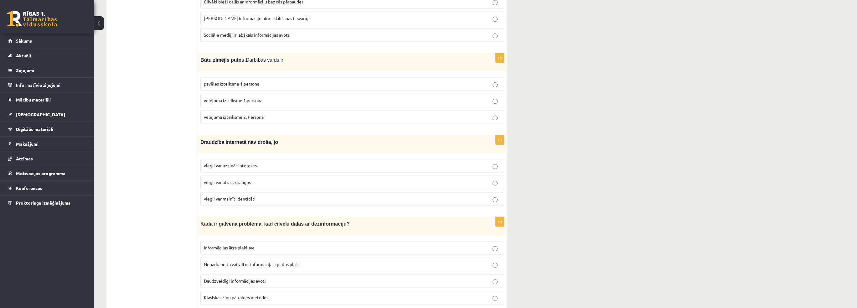
drag, startPoint x: 174, startPoint y: 276, endPoint x: 174, endPoint y: 264, distance: 12.2
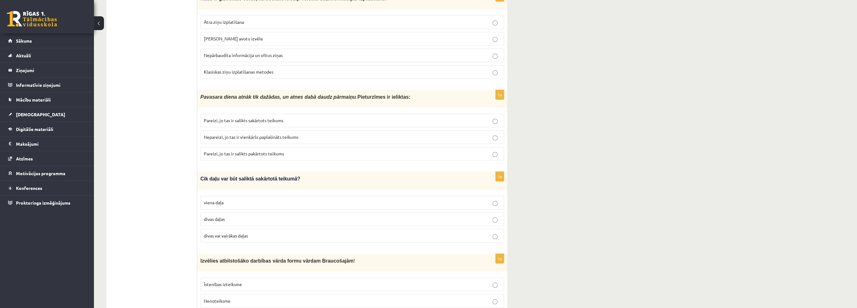
scroll to position [994, 0]
drag, startPoint x: 535, startPoint y: 241, endPoint x: 534, endPoint y: 231, distance: 9.7
drag, startPoint x: 519, startPoint y: 204, endPoint x: 538, endPoint y: 176, distance: 33.6
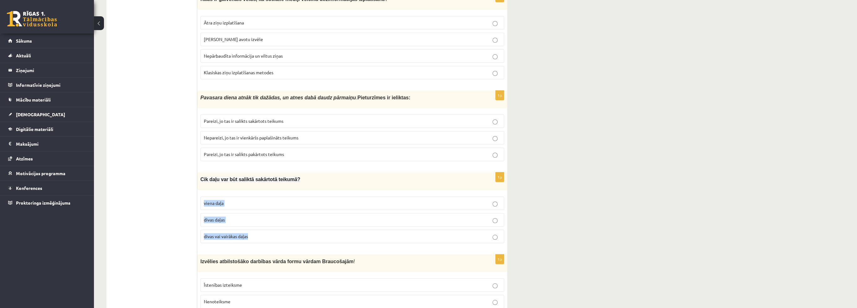
drag, startPoint x: 538, startPoint y: 176, endPoint x: 553, endPoint y: 216, distance: 42.0
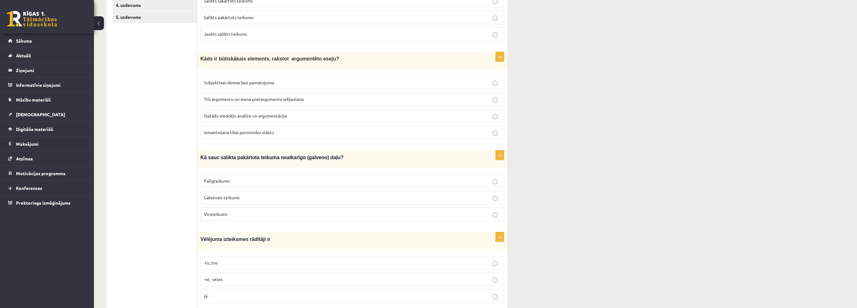
scroll to position [0, 0]
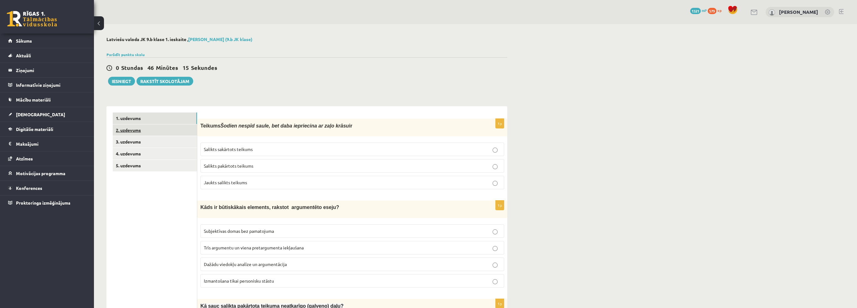
click at [167, 135] on link "2. uzdevums" at bounding box center [155, 130] width 84 height 12
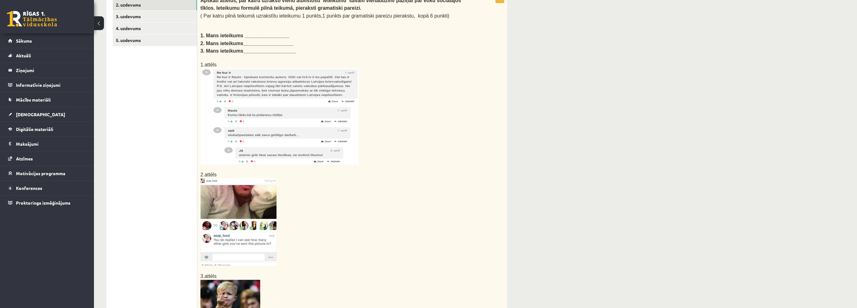
click at [377, 156] on p at bounding box center [336, 116] width 273 height 96
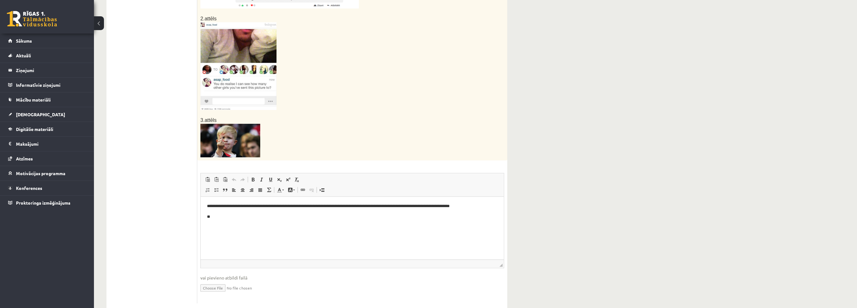
scroll to position [282, 0]
click at [257, 216] on p "**" at bounding box center [352, 216] width 291 height 7
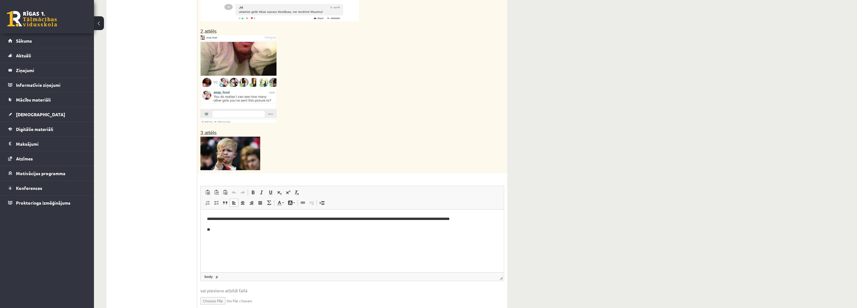
scroll to position [219, 0]
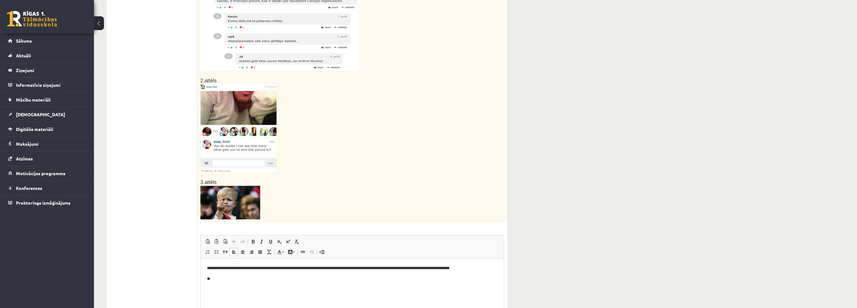
click at [331, 159] on p at bounding box center [336, 128] width 273 height 88
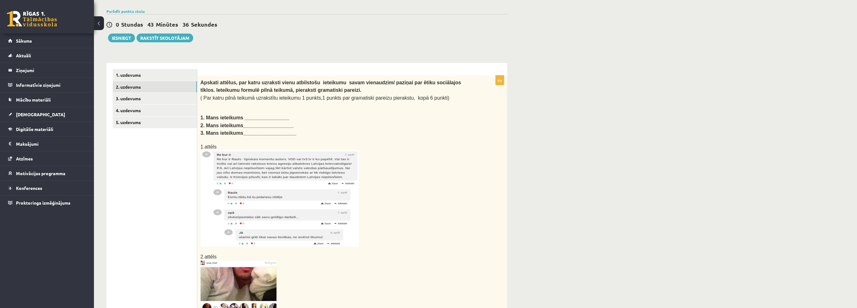
scroll to position [31, 0]
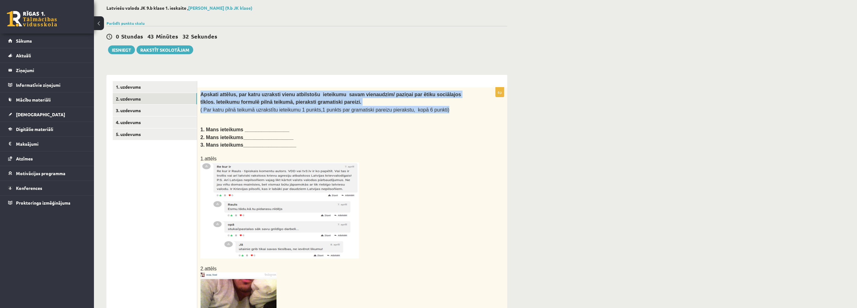
drag, startPoint x: 200, startPoint y: 94, endPoint x: 457, endPoint y: 110, distance: 257.7
click at [457, 110] on div "Apskati attēlus, par katru uzraksti vienu atbilstošu ieteikumu savam vienaudzim…" at bounding box center [352, 248] width 310 height 323
copy div "Apskati attēlus, par katru uzraksti vienu atbilstošu ieteikumu savam vienaudzim…"
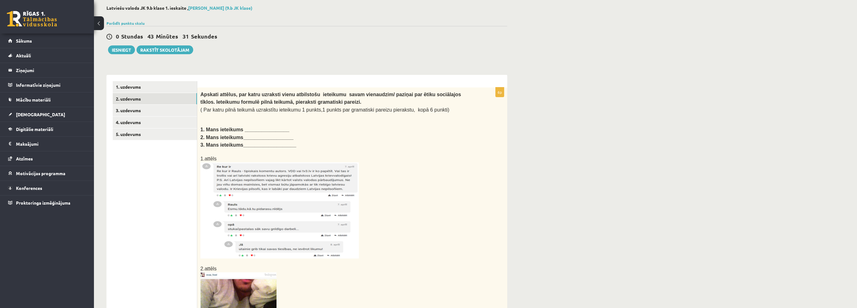
click at [484, 171] on div "Apskati attēlus, par katru uzraksti vienu atbilstošu ieteikumu savam vienaudzim…" at bounding box center [352, 248] width 310 height 323
click at [543, 179] on div "Latviešu valoda JK 9.b klase 1. ieskaite , Jānis Tāre (9.b JK klase) Parādīt pu…" at bounding box center [475, 282] width 763 height 579
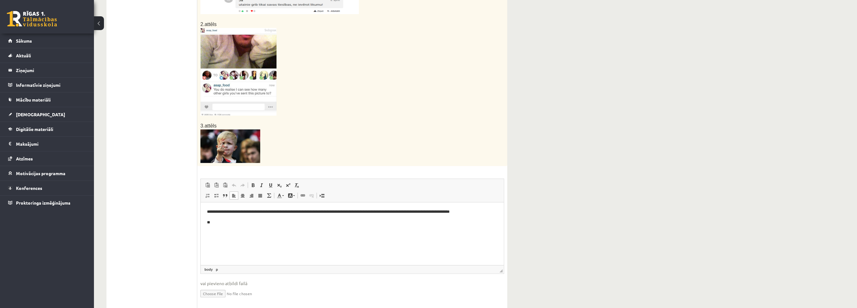
scroll to position [289, 0]
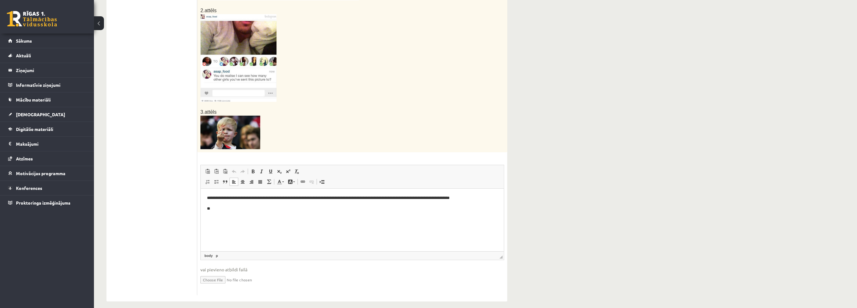
click at [182, 122] on ul "1. uzdevums 2. uzdevums 3. uzdevums 4. uzdevums 5. uzdevums" at bounding box center [155, 59] width 85 height 472
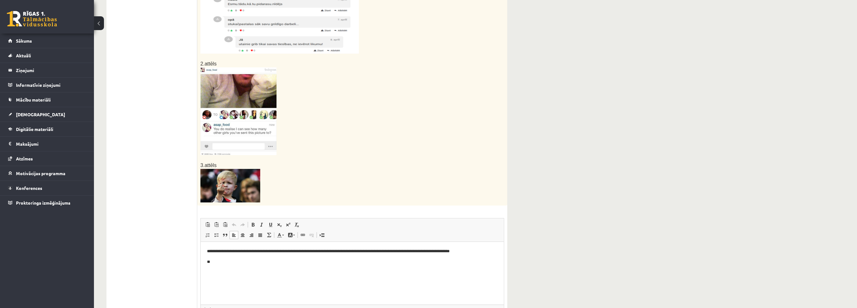
scroll to position [227, 0]
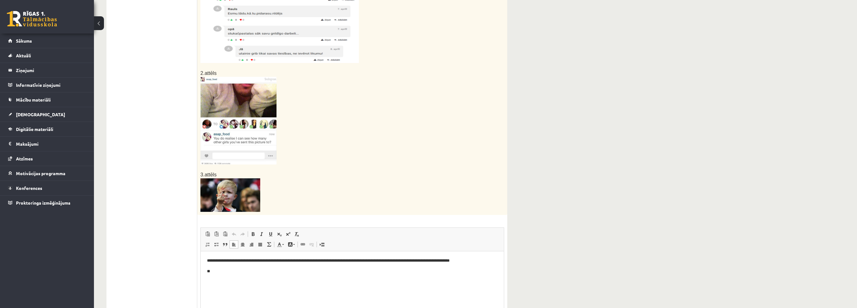
click at [225, 269] on p "**" at bounding box center [352, 271] width 291 height 7
click at [313, 164] on p at bounding box center [336, 167] width 273 height 6
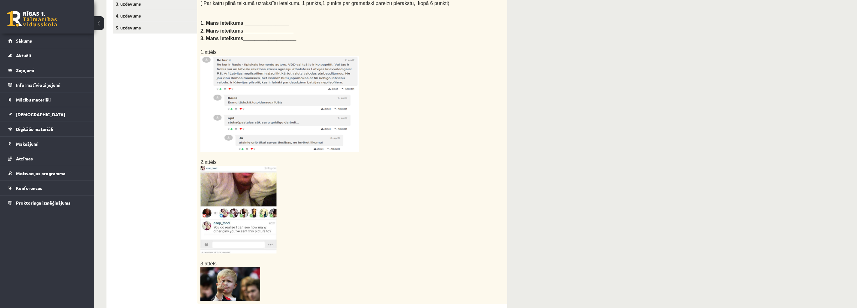
scroll to position [133, 0]
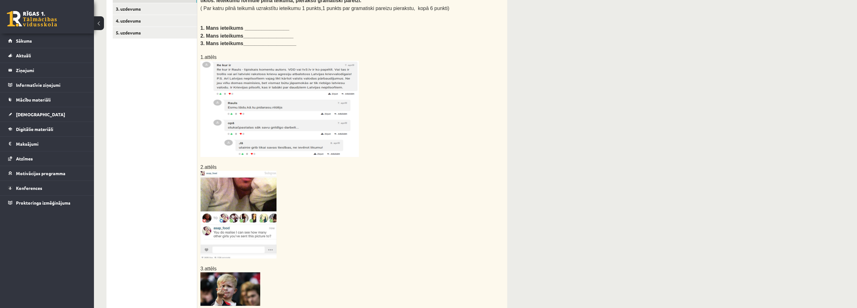
click at [433, 151] on p at bounding box center [336, 109] width 273 height 96
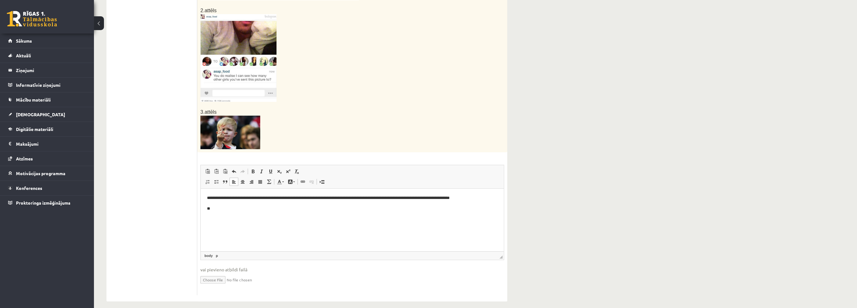
scroll to position [289, 0]
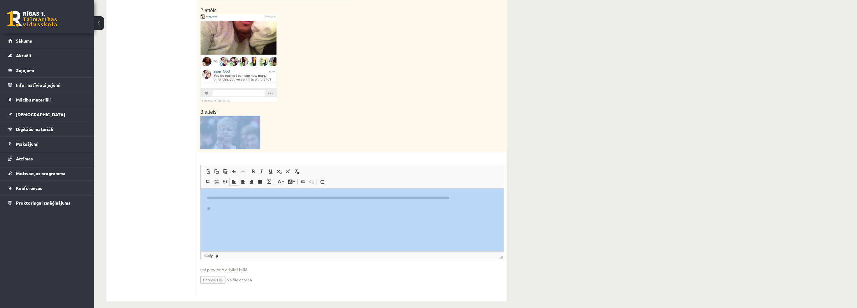
drag, startPoint x: 628, startPoint y: 298, endPoint x: 498, endPoint y: 192, distance: 167.4
click at [439, 108] on p "3.attēls" at bounding box center [336, 112] width 273 height 8
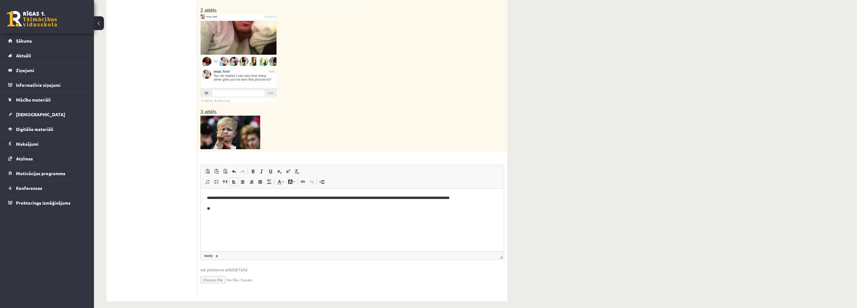
click at [168, 187] on ul "1. uzdevums 2. uzdevums 3. uzdevums 4. uzdevums 5. uzdevums" at bounding box center [155, 59] width 85 height 472
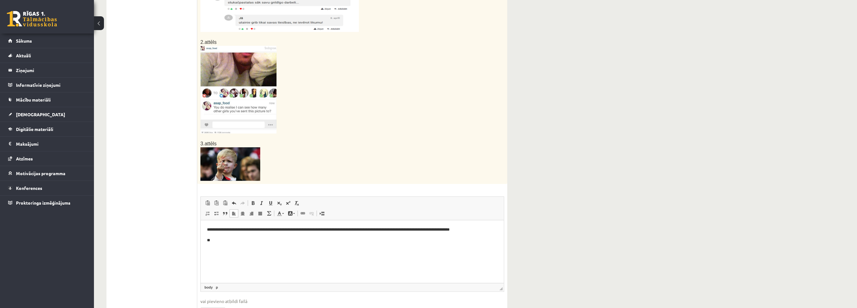
scroll to position [101, 0]
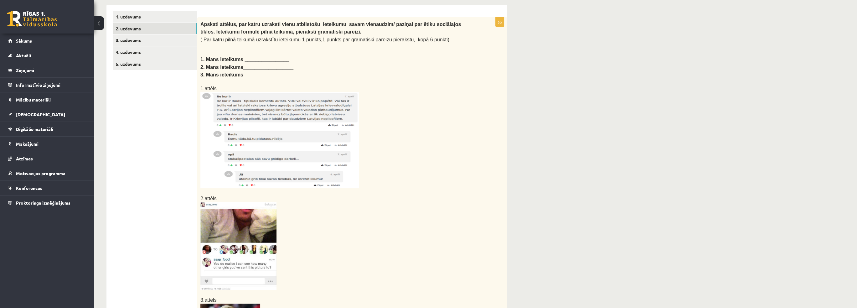
click at [165, 184] on ul "1. uzdevums 2. uzdevums 3. uzdevums 4. uzdevums 5. uzdevums" at bounding box center [155, 247] width 85 height 472
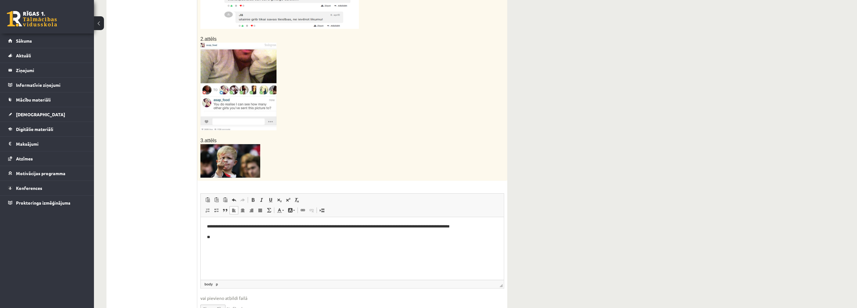
scroll to position [258, 0]
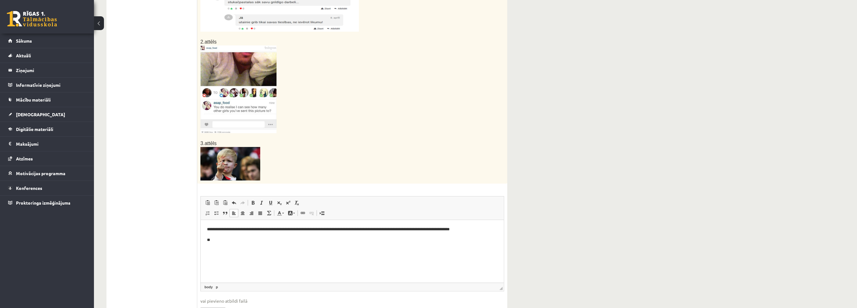
click at [225, 249] on html "**********" at bounding box center [352, 234] width 303 height 29
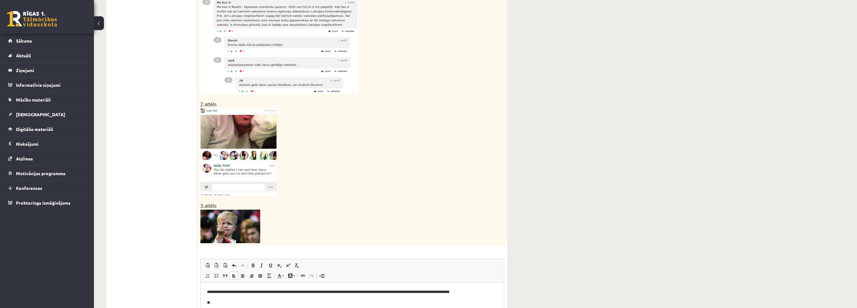
scroll to position [8, 0]
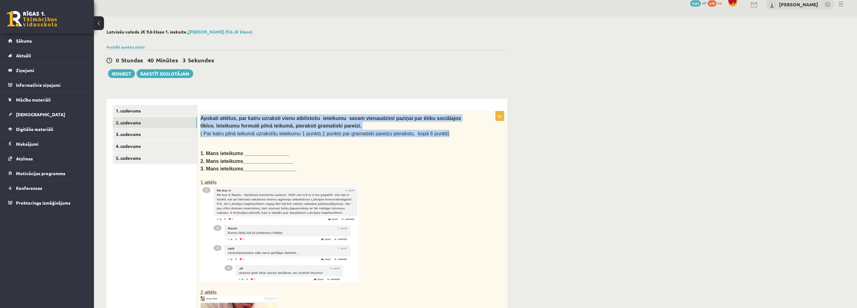
drag, startPoint x: 199, startPoint y: 117, endPoint x: 446, endPoint y: 133, distance: 247.4
click at [446, 133] on div "Apskati attēlus, par katru uzraksti vienu atbilstošu ieteikumu savam vienaudzim…" at bounding box center [352, 272] width 310 height 323
copy div "Apskati attēlus, par katru uzraksti vienu atbilstošu ieteikumu savam vienaudzim…"
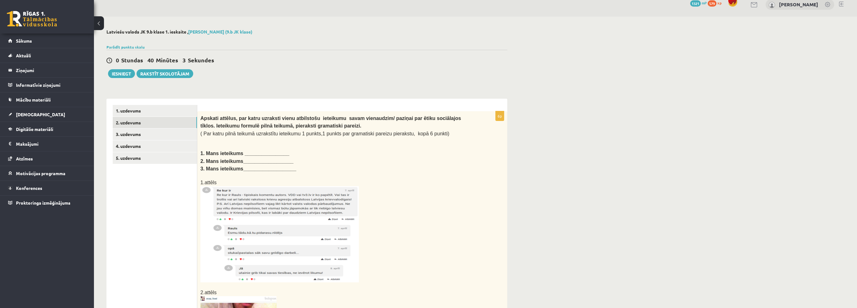
click at [465, 186] on p at bounding box center [336, 234] width 273 height 96
click at [426, 273] on p at bounding box center [336, 234] width 273 height 96
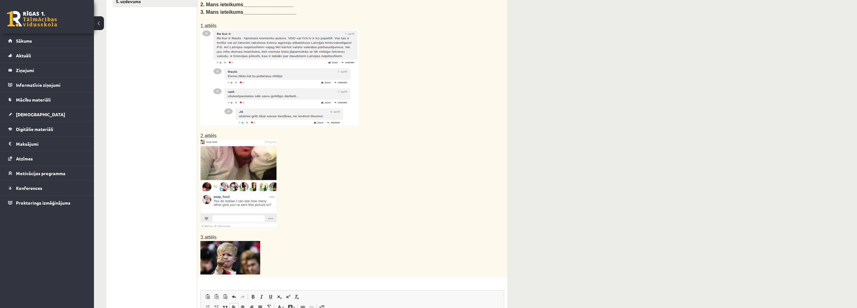
scroll to position [289, 0]
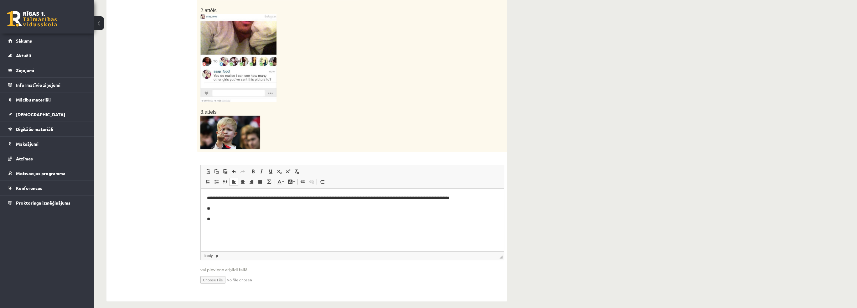
click at [267, 225] on html "**********" at bounding box center [352, 209] width 303 height 40
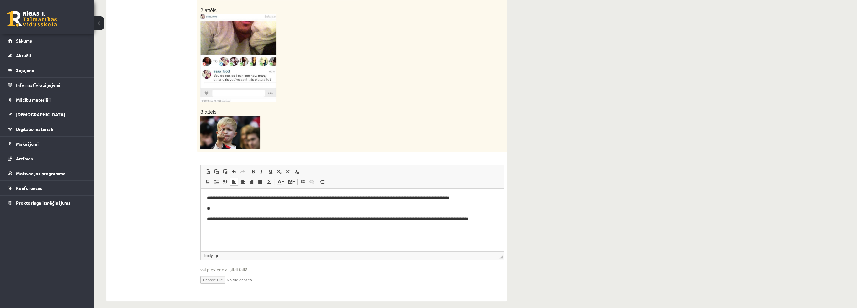
drag, startPoint x: 136, startPoint y: 235, endPoint x: 138, endPoint y: 239, distance: 3.8
click at [136, 236] on ul "1. uzdevums 2. uzdevums 3. uzdevums 4. uzdevums 5. uzdevums" at bounding box center [155, 59] width 85 height 472
click at [227, 209] on p "**" at bounding box center [352, 208] width 291 height 7
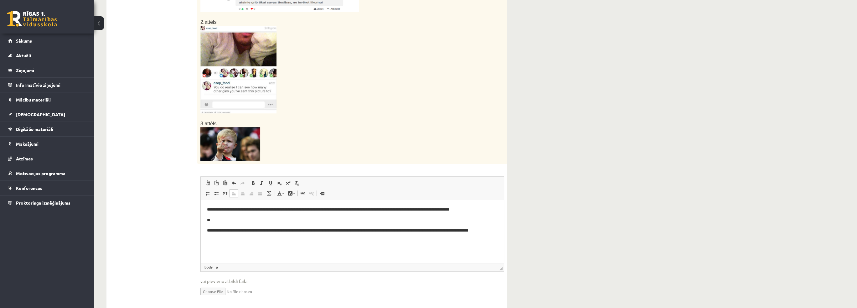
scroll to position [258, 0]
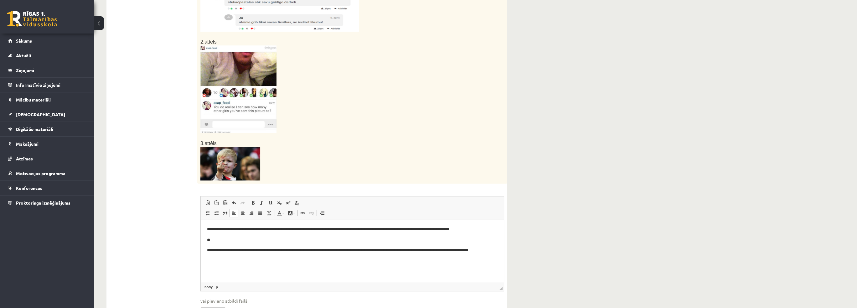
click at [156, 250] on ul "1. uzdevums 2. uzdevums 3. uzdevums 4. uzdevums 5. uzdevums" at bounding box center [155, 90] width 85 height 472
click at [154, 257] on ul "1. uzdevums 2. uzdevums 3. uzdevums 4. uzdevums 5. uzdevums" at bounding box center [155, 90] width 85 height 472
click at [222, 240] on p "**" at bounding box center [352, 240] width 291 height 7
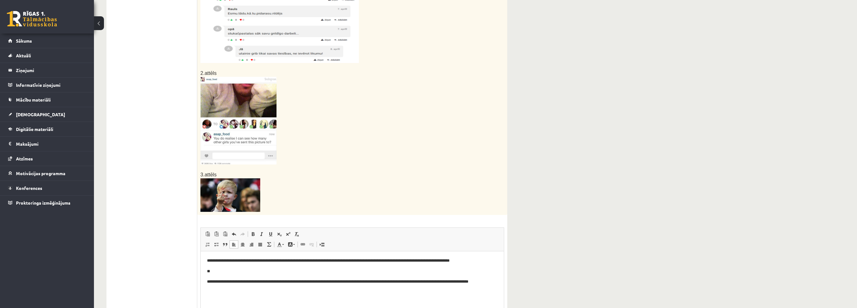
click at [161, 259] on ul "1. uzdevums 2. uzdevums 3. uzdevums 4. uzdevums 5. uzdevums" at bounding box center [155, 122] width 85 height 472
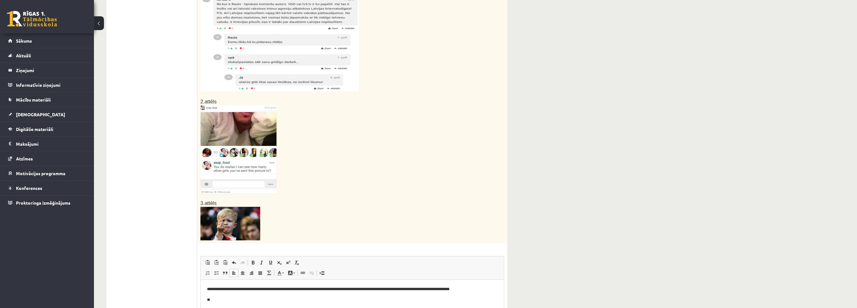
scroll to position [195, 0]
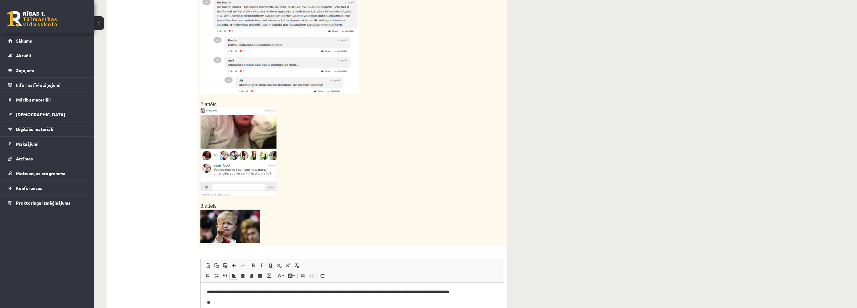
click at [161, 259] on ul "1. uzdevums 2. uzdevums 3. uzdevums 4. uzdevums 5. uzdevums" at bounding box center [155, 153] width 85 height 472
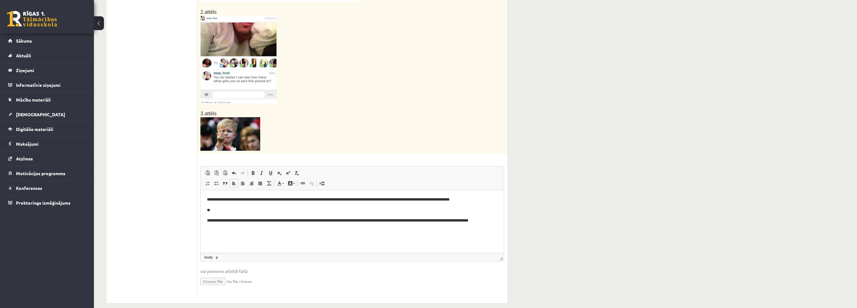
scroll to position [289, 0]
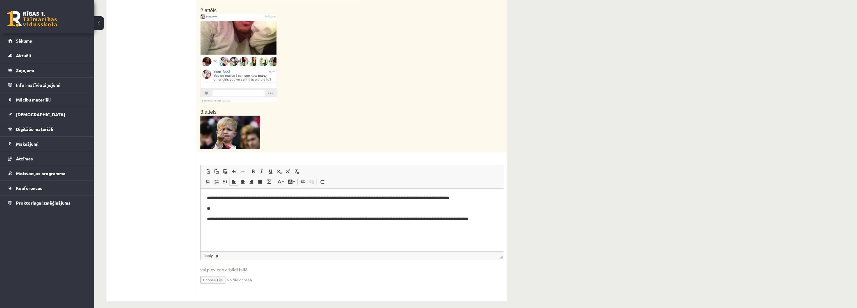
click at [264, 213] on body "**********" at bounding box center [352, 212] width 291 height 34
click at [252, 210] on p "**" at bounding box center [352, 208] width 291 height 7
drag, startPoint x: 230, startPoint y: 219, endPoint x: 210, endPoint y: 219, distance: 20.1
click at [210, 219] on p "**********" at bounding box center [352, 222] width 291 height 13
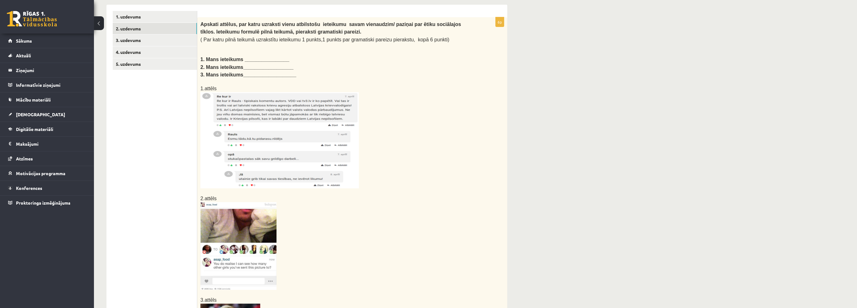
scroll to position [0, 0]
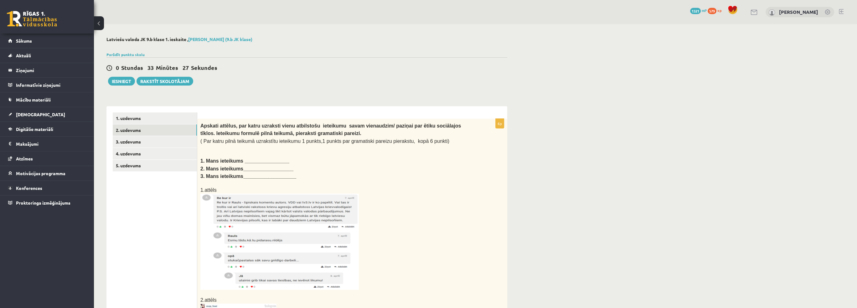
click at [163, 117] on link "1. uzdevums" at bounding box center [155, 118] width 84 height 12
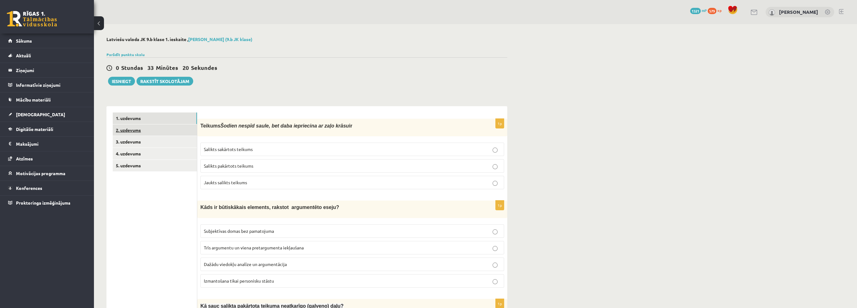
click at [131, 133] on link "2. uzdevums" at bounding box center [155, 130] width 84 height 12
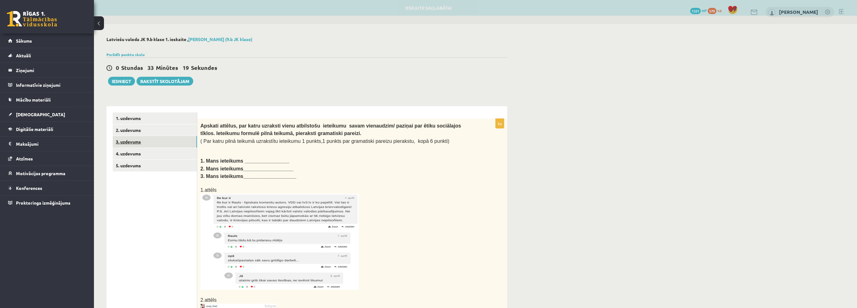
click at [140, 143] on link "3. uzdevums" at bounding box center [155, 142] width 84 height 12
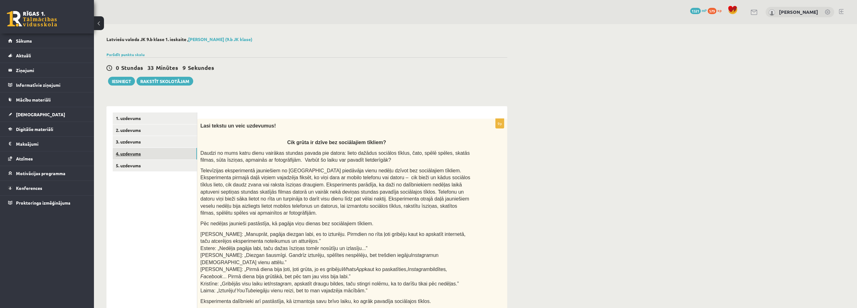
click at [147, 152] on link "4. uzdevums" at bounding box center [155, 154] width 84 height 12
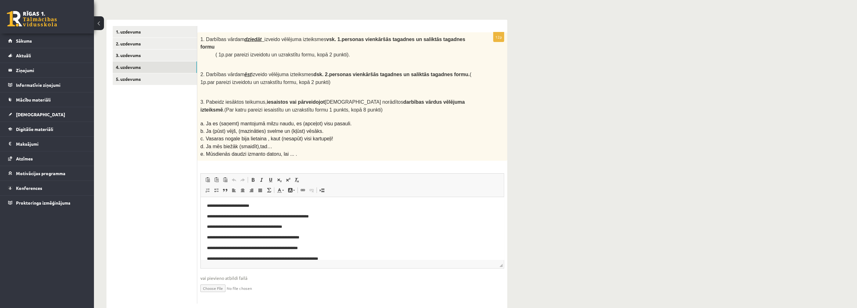
scroll to position [41, 0]
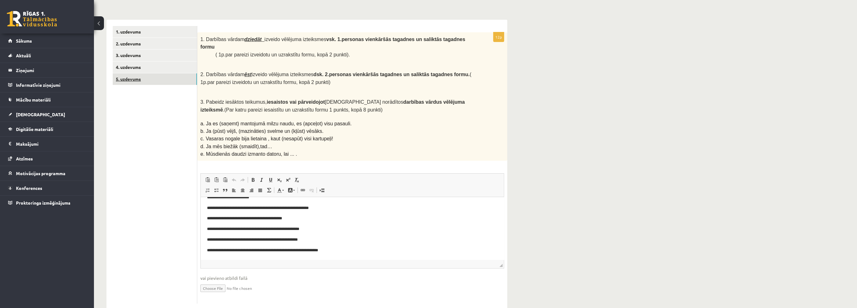
click at [146, 81] on link "5. uzdevums" at bounding box center [155, 79] width 84 height 12
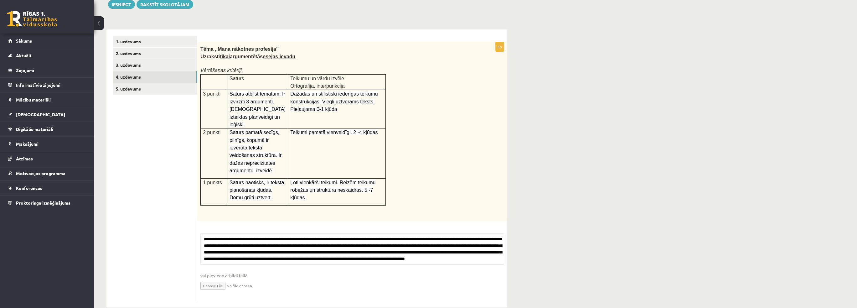
click at [147, 71] on link "4. uzdevums" at bounding box center [155, 77] width 84 height 12
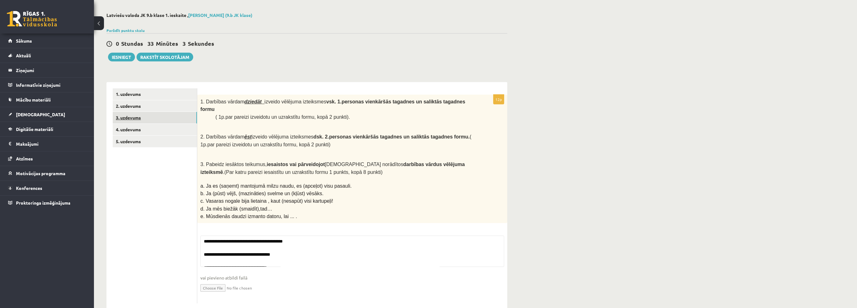
click at [159, 117] on link "3. uzdevums" at bounding box center [155, 118] width 84 height 12
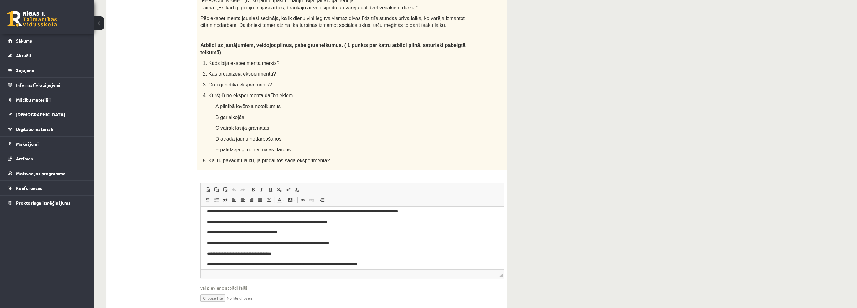
scroll to position [41, 0]
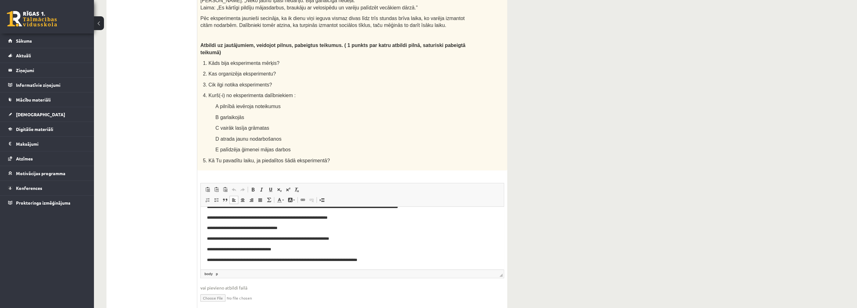
click at [251, 259] on p "**********" at bounding box center [350, 260] width 286 height 7
click at [321, 261] on p "**********" at bounding box center [350, 260] width 286 height 7
click at [320, 261] on p "**********" at bounding box center [350, 260] width 286 height 7
click at [314, 259] on p "**********" at bounding box center [350, 260] width 286 height 7
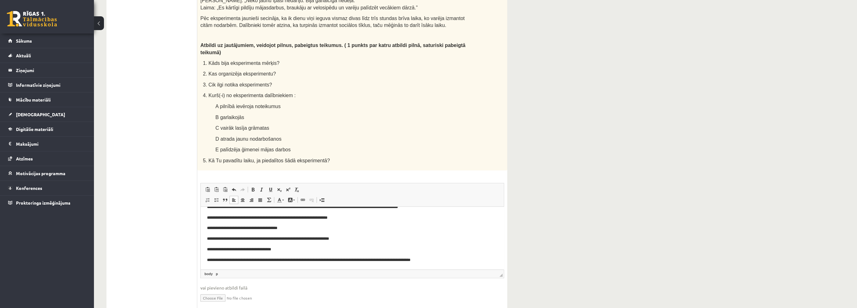
click at [316, 261] on p "**********" at bounding box center [350, 260] width 286 height 7
click at [370, 260] on p "**********" at bounding box center [350, 260] width 286 height 7
click at [163, 227] on ul "1. uzdevums 2. uzdevums 3. uzdevums 4. uzdevums 5. uzdevums" at bounding box center [155, 39] width 85 height 547
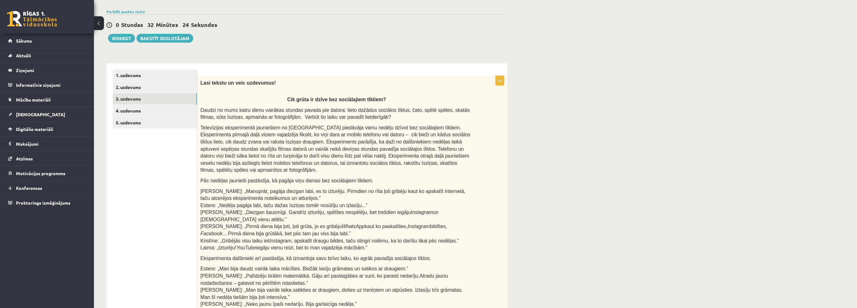
scroll to position [0, 0]
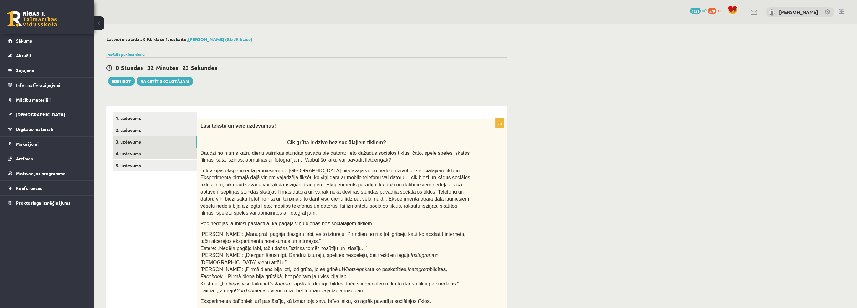
click at [139, 153] on link "4. uzdevums" at bounding box center [155, 154] width 84 height 12
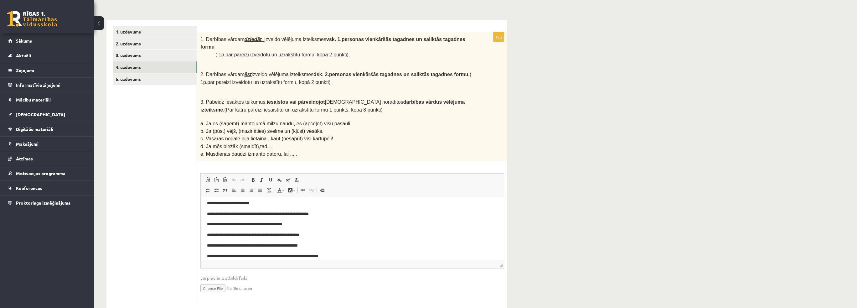
scroll to position [41, 0]
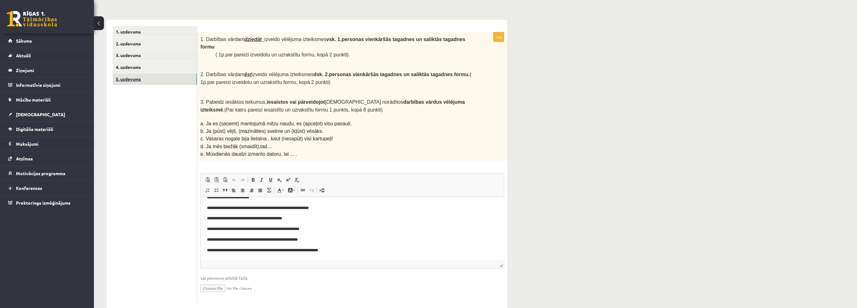
click at [130, 76] on link "5. uzdevums" at bounding box center [155, 79] width 84 height 12
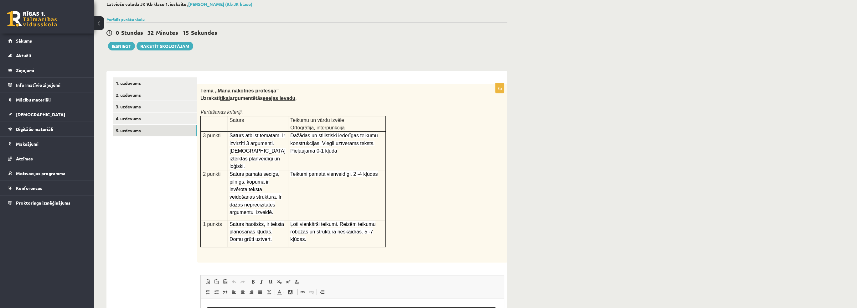
scroll to position [31, 0]
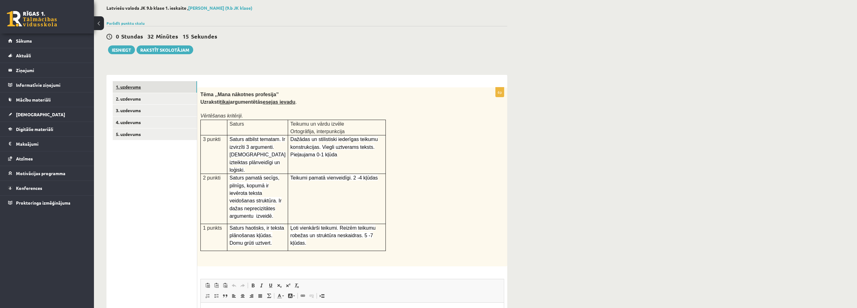
click at [154, 89] on link "1. uzdevums" at bounding box center [155, 87] width 84 height 12
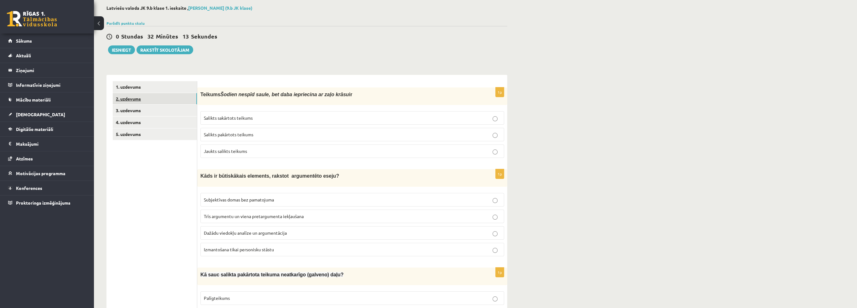
click at [153, 103] on link "2. uzdevums" at bounding box center [155, 99] width 84 height 12
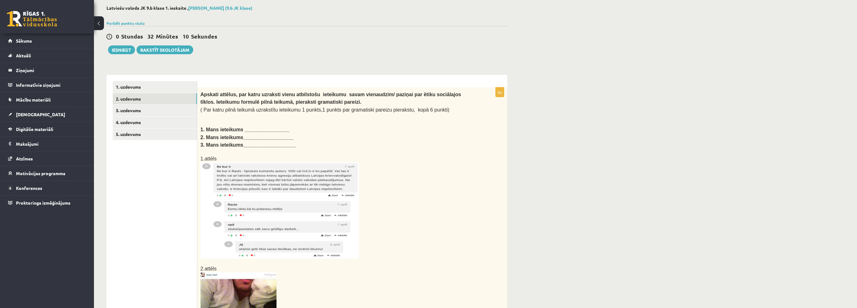
scroll to position [0, 0]
click at [345, 61] on div "Latviešu valoda JK 9.b klase 1. ieskaite , Jānis Tāre (9.b JK klase) Parādīt pu…" at bounding box center [307, 282] width 426 height 579
click at [248, 66] on div "Latviešu valoda JK 9.b klase 1. ieskaite , Jānis Tāre (9.b JK klase) Parādīt pu…" at bounding box center [307, 282] width 426 height 579
drag, startPoint x: 256, startPoint y: 33, endPoint x: 184, endPoint y: 176, distance: 159.8
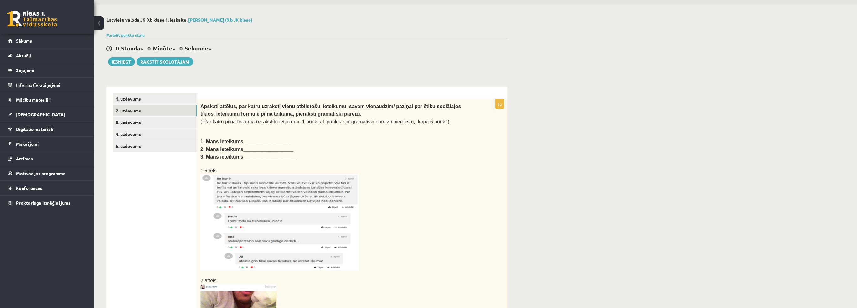
scroll to position [8, 0]
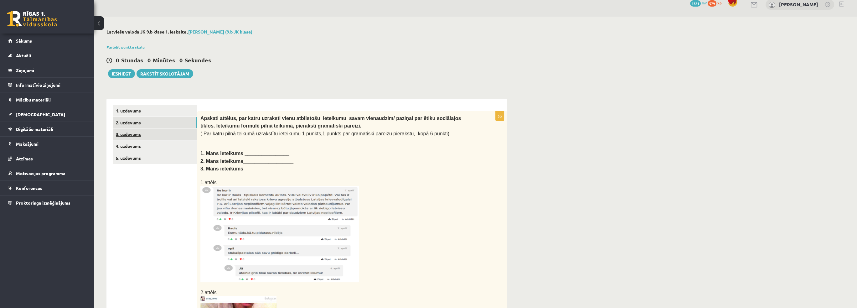
click at [157, 135] on link "3. uzdevums" at bounding box center [155, 134] width 84 height 12
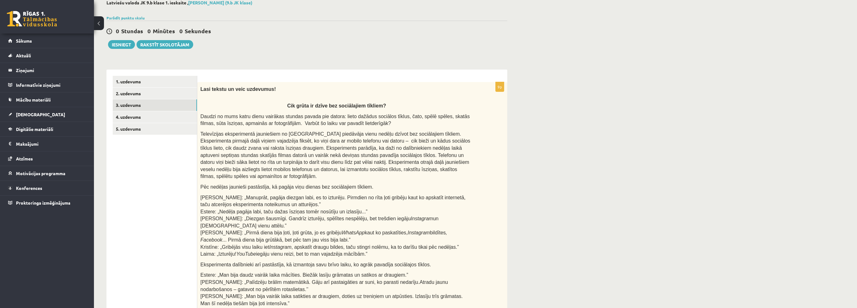
scroll to position [39, 0]
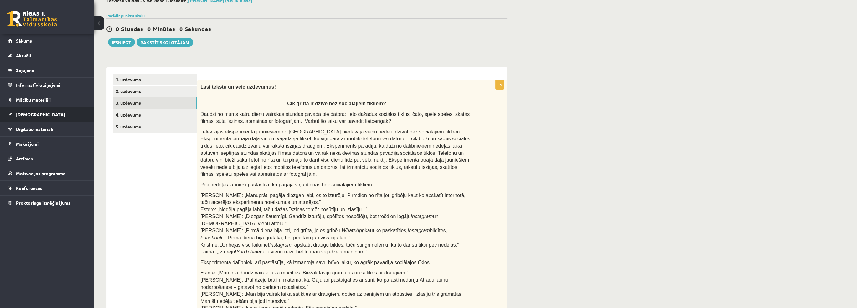
click at [24, 108] on link "[DEMOGRAPHIC_DATA]" at bounding box center [47, 114] width 78 height 14
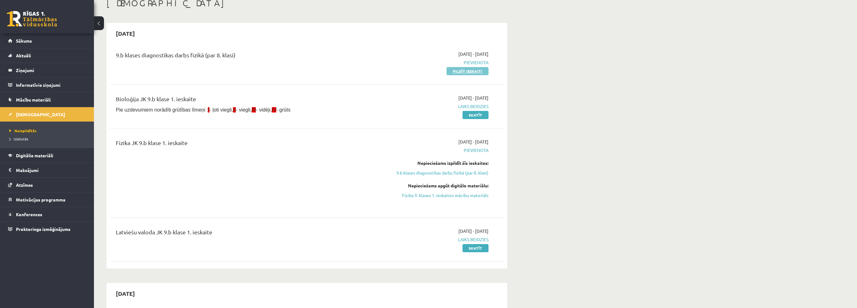
click at [463, 74] on link "Pildīt ieskaiti" at bounding box center [468, 71] width 42 height 8
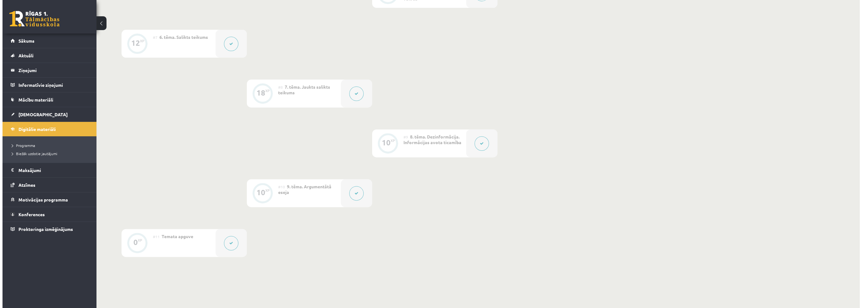
scroll to position [439, 0]
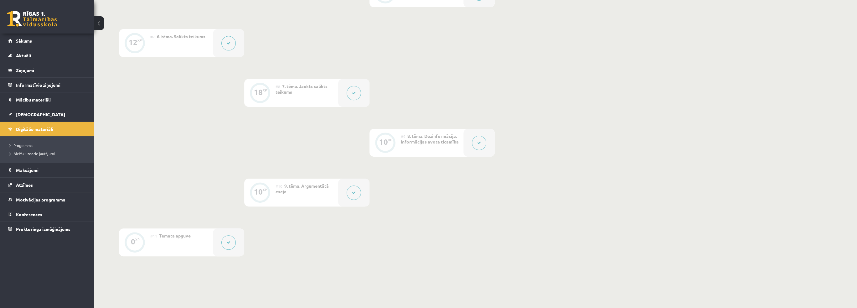
click at [351, 192] on button at bounding box center [354, 192] width 14 height 14
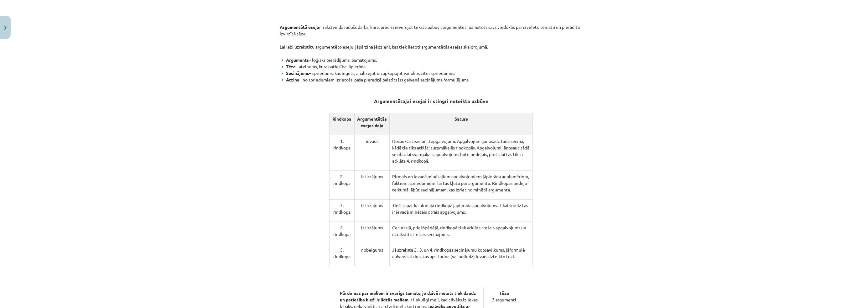
scroll to position [282, 0]
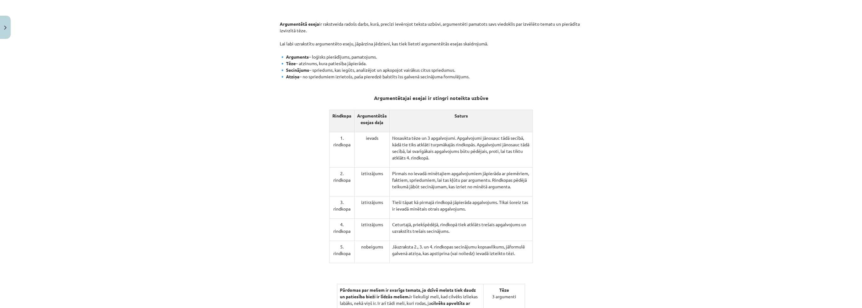
click at [217, 167] on div "Mācību tēma: Latviešu valodas 9. klases 1. ieskaites mācību materiāls #10 9. tē…" at bounding box center [431, 154] width 862 height 308
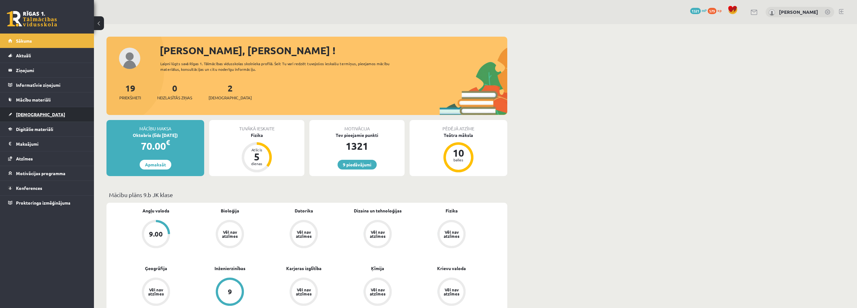
click at [54, 121] on link "[DEMOGRAPHIC_DATA]" at bounding box center [47, 114] width 78 height 14
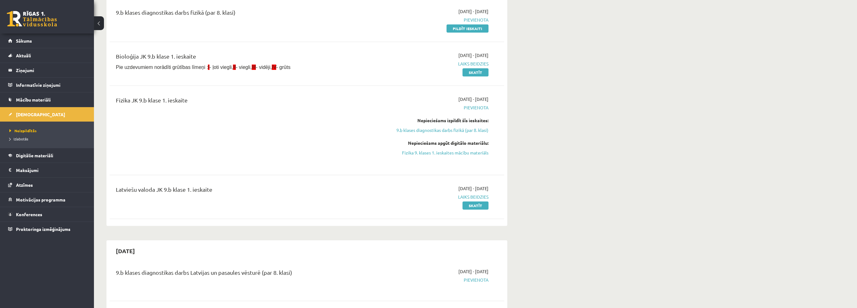
scroll to position [94, 0]
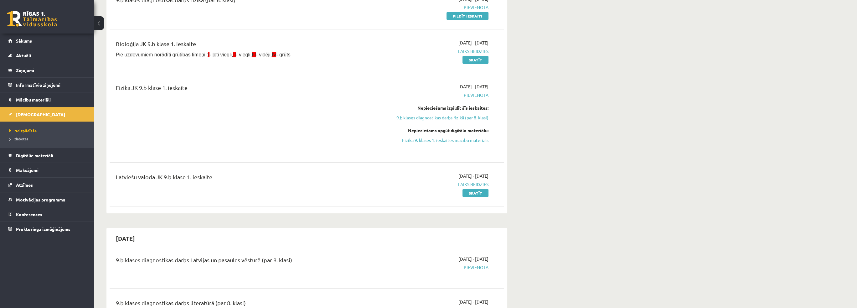
click at [461, 195] on div "[DATE] - [DATE] Laiks beidzies Skatīt" at bounding box center [429, 184] width 127 height 23
click at [470, 192] on link "Skatīt" at bounding box center [476, 193] width 26 height 8
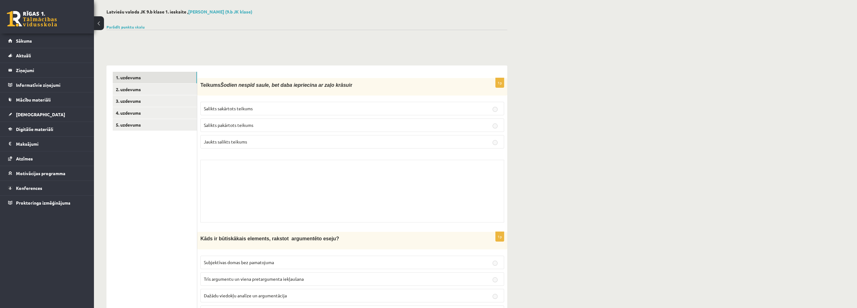
scroll to position [31, 0]
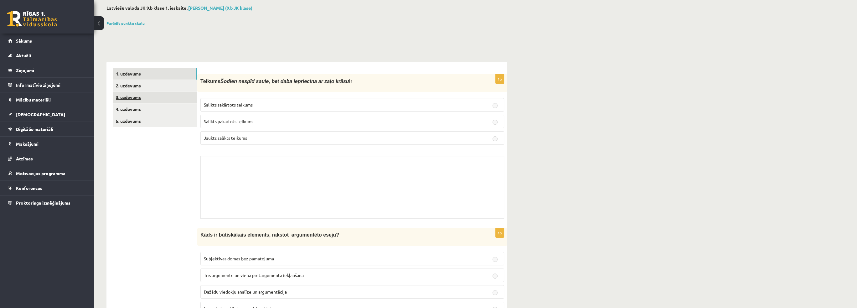
click at [170, 92] on link "3. uzdevums" at bounding box center [155, 97] width 84 height 12
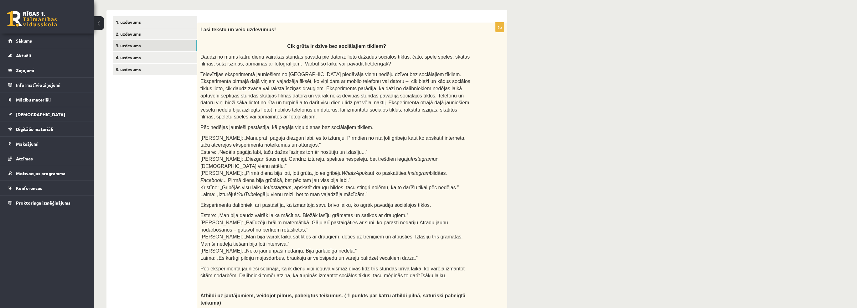
scroll to position [0, 0]
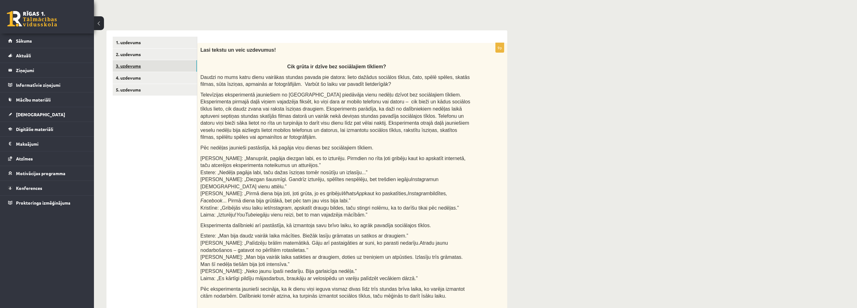
click at [165, 60] on link "3. uzdevums" at bounding box center [155, 66] width 84 height 12
click at [167, 50] on link "2. uzdevums" at bounding box center [155, 55] width 84 height 12
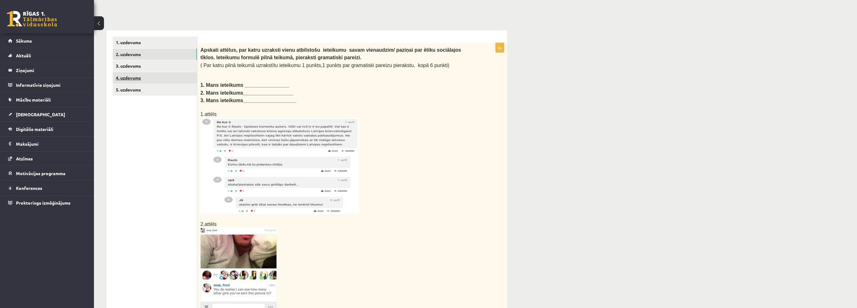
click at [134, 72] on link "4. uzdevums" at bounding box center [155, 78] width 84 height 12
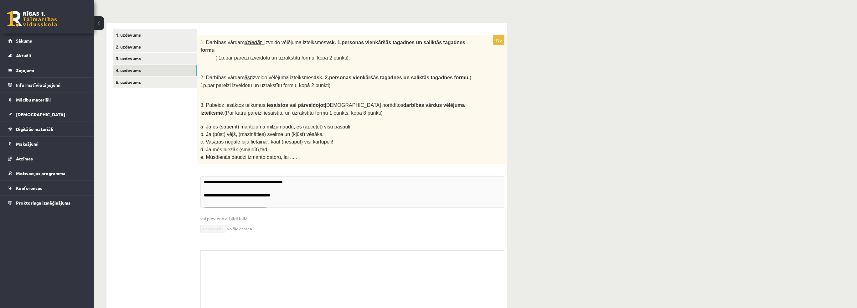
scroll to position [83, 0]
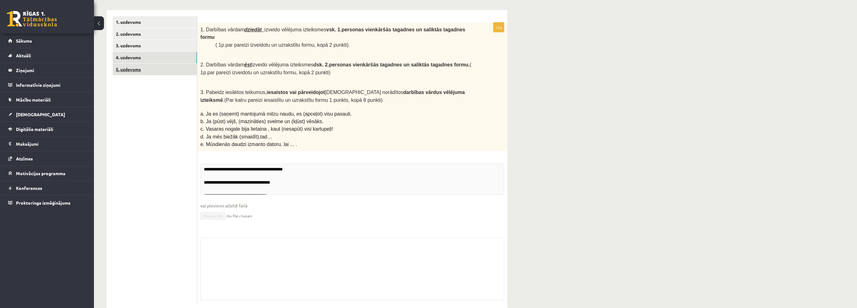
click at [138, 68] on link "5. uzdevums" at bounding box center [155, 70] width 84 height 12
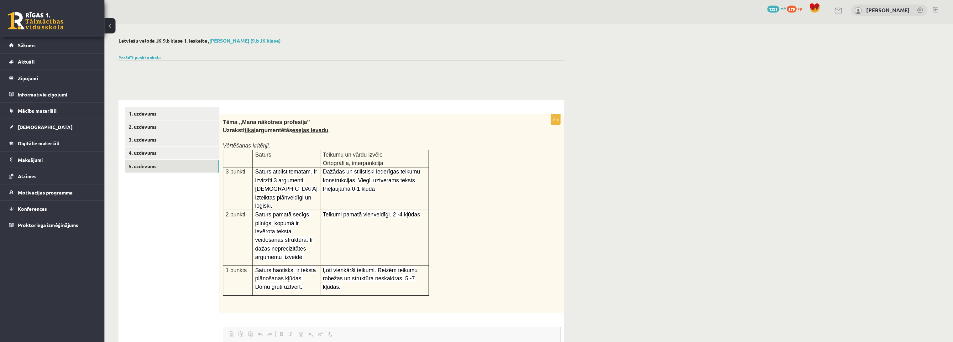
scroll to position [0, 0]
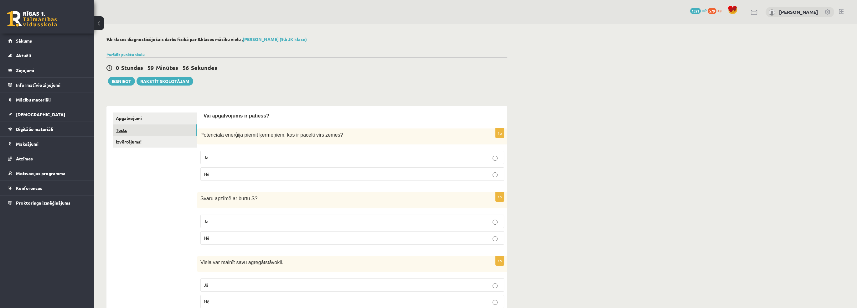
click at [157, 135] on link "Tests" at bounding box center [155, 130] width 84 height 12
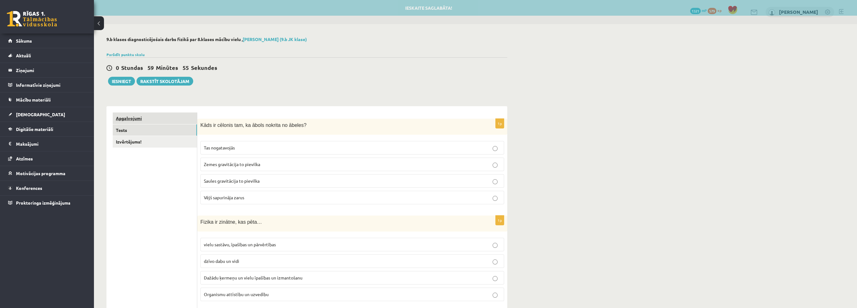
click at [153, 123] on link "Apgalvojumi" at bounding box center [155, 118] width 84 height 12
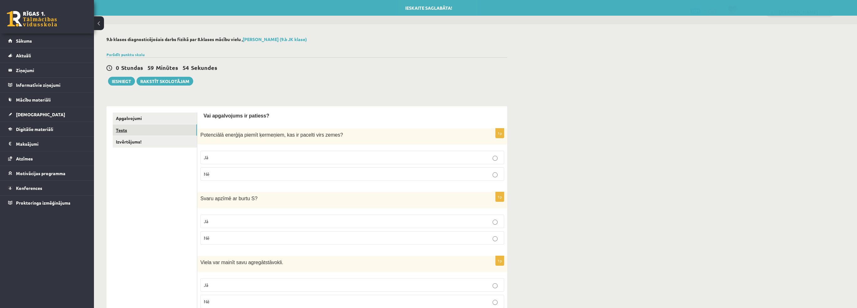
click at [152, 136] on link "Tests" at bounding box center [155, 130] width 84 height 12
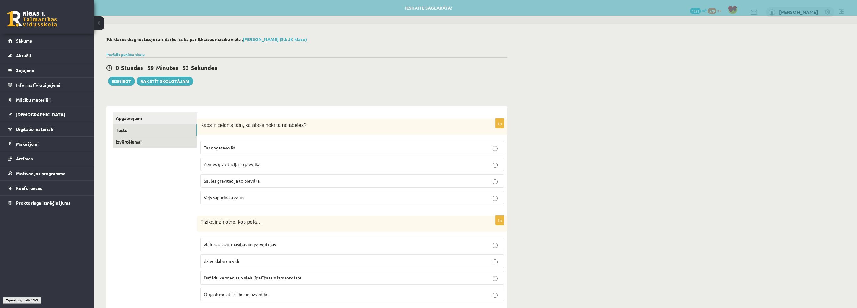
click at [153, 145] on link "Izvērtējums!" at bounding box center [155, 142] width 84 height 12
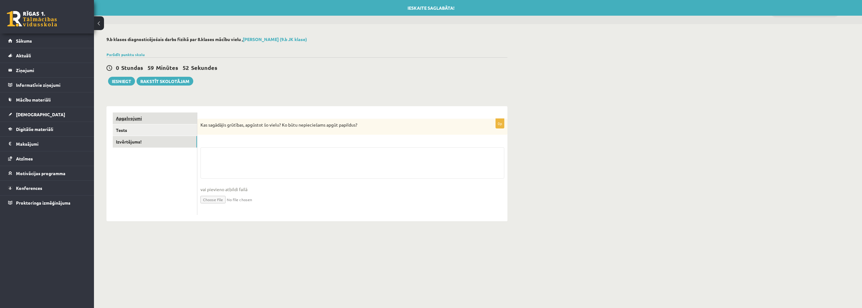
click at [156, 121] on link "Apgalvojumi" at bounding box center [155, 118] width 84 height 12
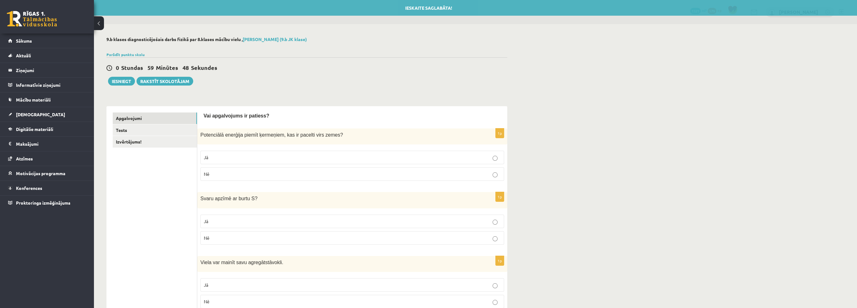
click at [234, 159] on p "Jā" at bounding box center [352, 157] width 297 height 7
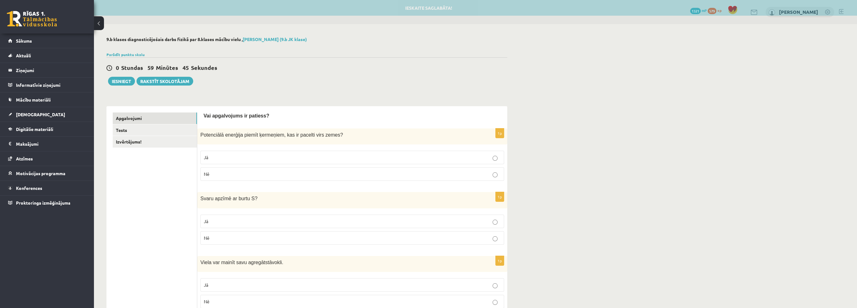
click at [244, 197] on span "Svaru apzīmē ar burtu S" at bounding box center [227, 198] width 54 height 5
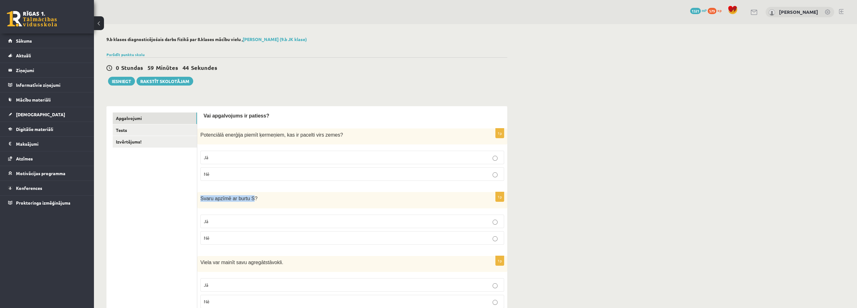
drag, startPoint x: 248, startPoint y: 197, endPoint x: 201, endPoint y: 194, distance: 46.4
click at [201, 194] on div "Svaru apzīmē ar burtu S ?" at bounding box center [352, 200] width 310 height 16
click at [264, 202] on div "Svaru apzīmē ar burtu S ?" at bounding box center [352, 200] width 310 height 16
drag, startPoint x: 261, startPoint y: 198, endPoint x: 200, endPoint y: 196, distance: 60.8
click at [200, 196] on div "Svaru apzīmē ar burtu S ?" at bounding box center [352, 200] width 310 height 16
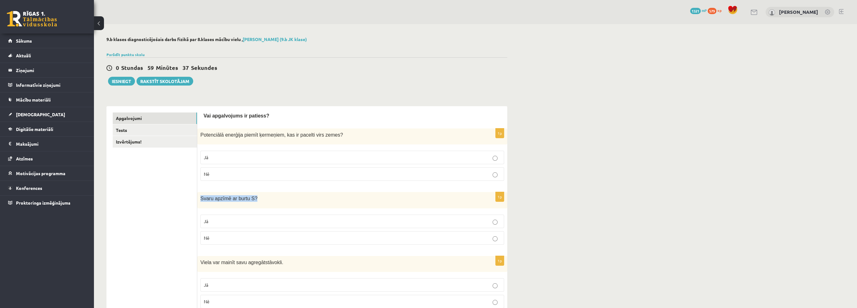
copy span "Svaru apzīmē ar burtu S ?"
click at [216, 236] on p "Nē" at bounding box center [352, 238] width 297 height 7
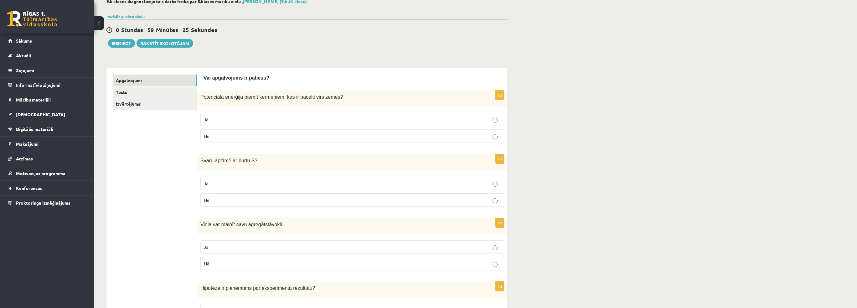
scroll to position [63, 0]
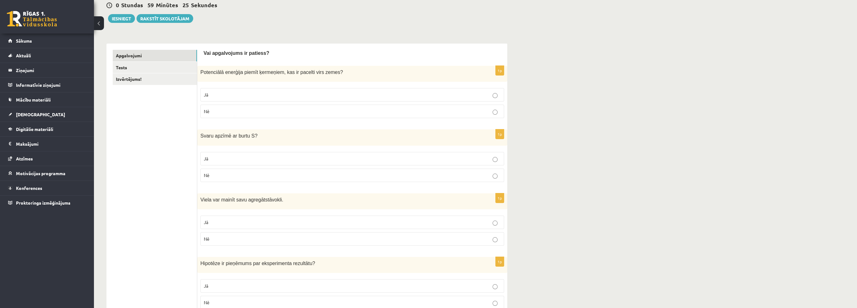
click at [239, 218] on label "Jā" at bounding box center [352, 222] width 304 height 13
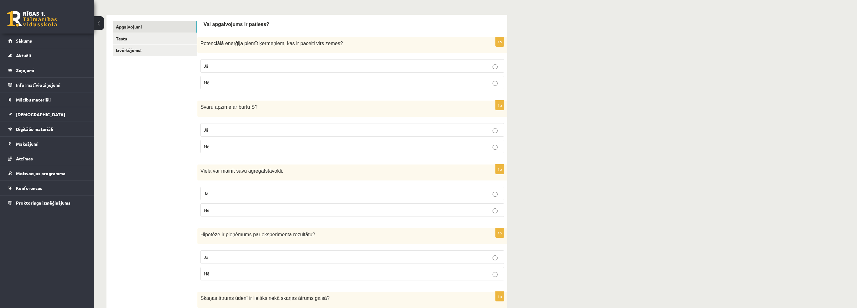
scroll to position [94, 0]
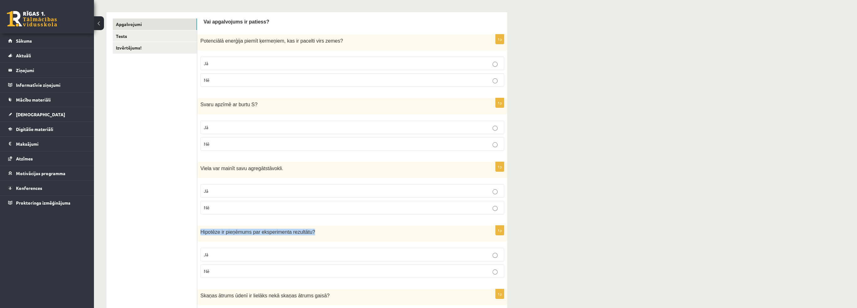
drag, startPoint x: 200, startPoint y: 229, endPoint x: 343, endPoint y: 222, distance: 142.4
copy span "Hipotēze ir pieņēmums par eksperimenta rezultātu ?"
click at [222, 258] on label "Jā" at bounding box center [352, 254] width 304 height 13
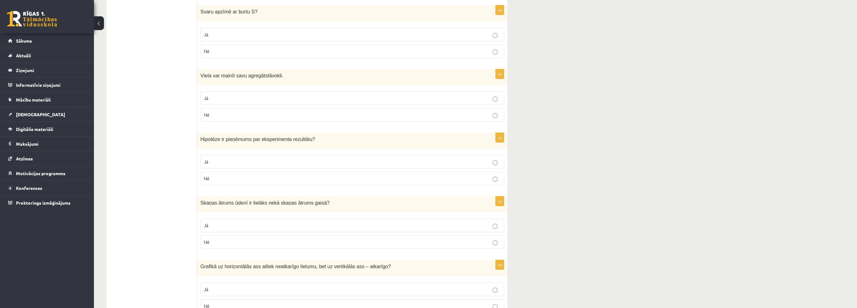
scroll to position [188, 0]
click at [209, 226] on p "Jā" at bounding box center [352, 224] width 297 height 7
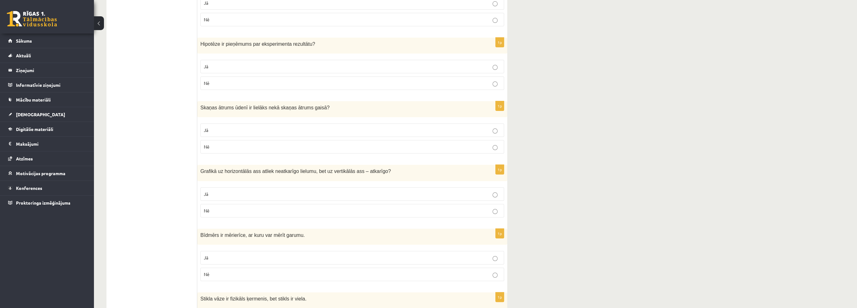
scroll to position [313, 0]
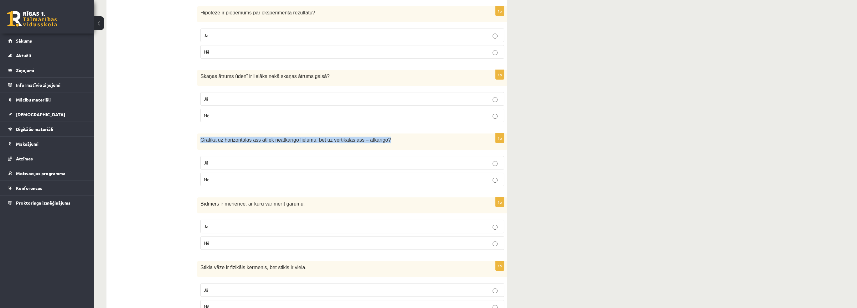
drag, startPoint x: 198, startPoint y: 136, endPoint x: 398, endPoint y: 137, distance: 199.9
click at [398, 137] on div "Grafikā uz horizontālās ass atliek neatkarīgo lielumu, bet uz vertikālās ass – …" at bounding box center [352, 141] width 310 height 16
copy span "Grafikā uz horizontālās ass atliek neatkarīgo lielumu, bet uz vertikālās ass – …"
click at [232, 160] on p "Jā" at bounding box center [352, 162] width 297 height 7
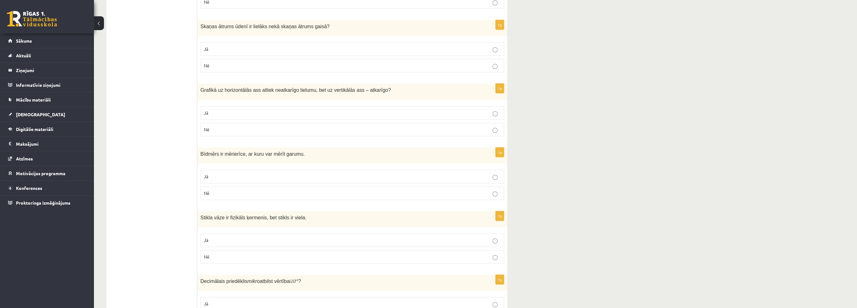
scroll to position [376, 0]
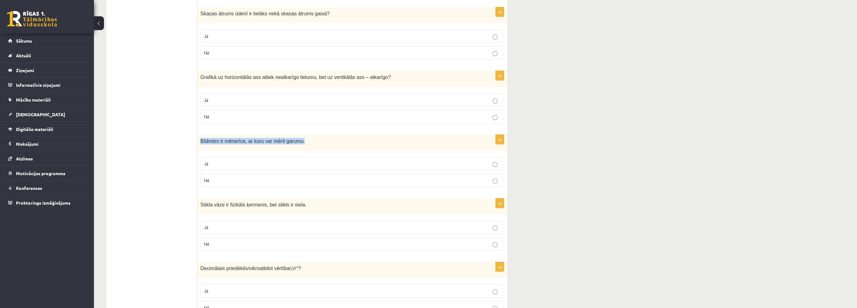
drag, startPoint x: 201, startPoint y: 139, endPoint x: 309, endPoint y: 139, distance: 107.8
click at [309, 139] on p "Bīdmērs ir mērierīce, ar kuru var mērīt garumu." at bounding box center [336, 141] width 273 height 7
copy span "Bīdmērs ir mērierīce, ar kuru var mērīt garumu."
click at [230, 161] on p "Jā" at bounding box center [352, 163] width 297 height 7
click at [172, 176] on ul "Apgalvojumi Tests Izvērtējums!" at bounding box center [155, 315] width 85 height 1156
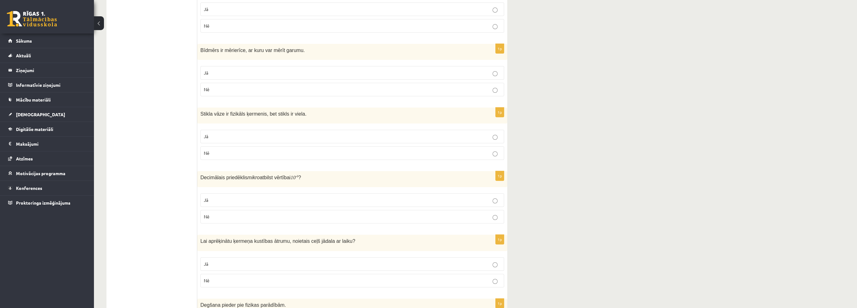
scroll to position [470, 0]
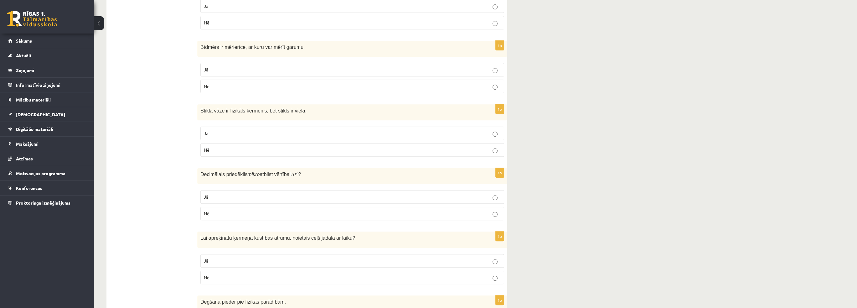
click at [212, 127] on label "Jā" at bounding box center [352, 133] width 304 height 13
click at [190, 156] on ul "Apgalvojumi Tests Izvērtējums!" at bounding box center [155, 221] width 85 height 1156
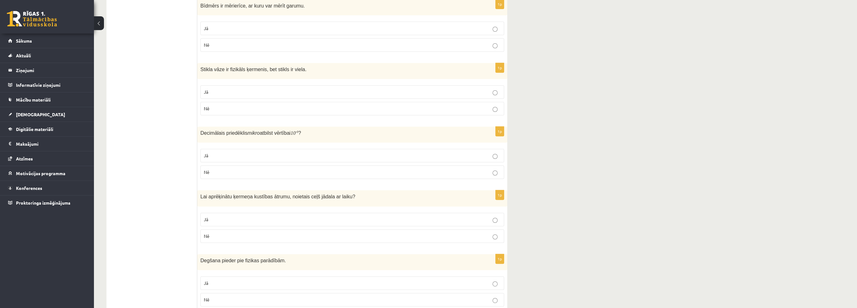
scroll to position [533, 0]
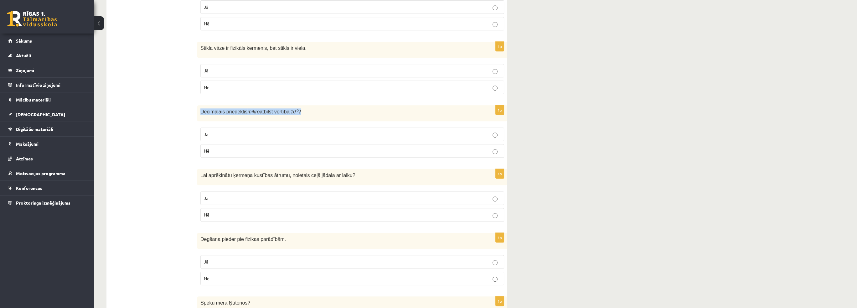
drag, startPoint x: 200, startPoint y: 107, endPoint x: 310, endPoint y: 108, distance: 109.3
click at [310, 108] on p "Decimālais priedēklis mikro atbilst vērtībai 10 - 6 ?" at bounding box center [336, 111] width 273 height 7
copy span "Decimālais priedēklis mikro atbilst vērtībai 10 - 6 ?"
click at [195, 135] on ul "Apgalvojumi Tests Izvērtējums!" at bounding box center [155, 158] width 85 height 1156
click at [208, 136] on label "Jā" at bounding box center [352, 133] width 304 height 13
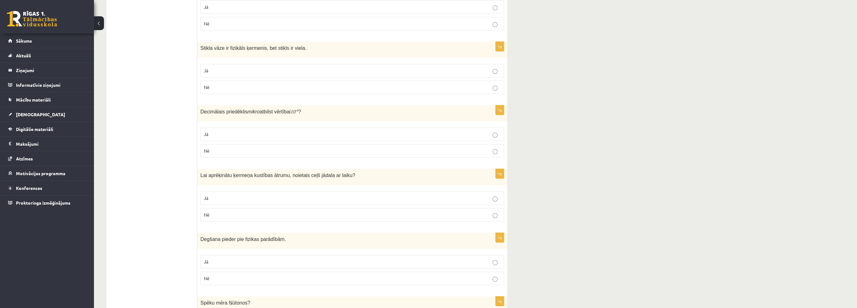
click at [174, 145] on ul "Apgalvojumi Tests Izvērtējums!" at bounding box center [155, 158] width 85 height 1156
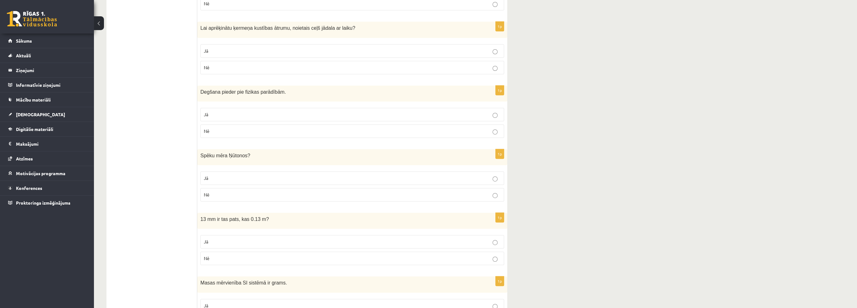
scroll to position [689, 0]
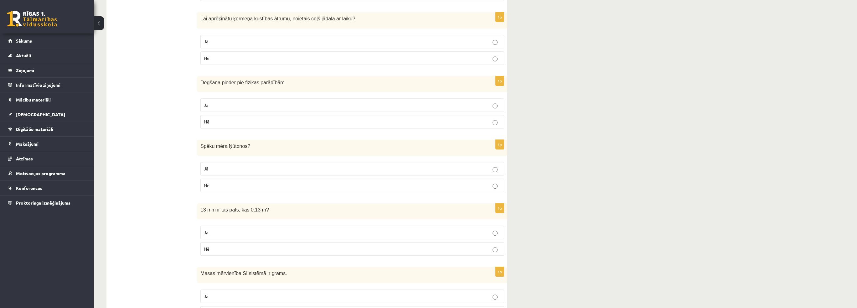
click at [220, 45] on label "Jā" at bounding box center [352, 41] width 304 height 13
click at [143, 48] on ul "Apgalvojumi Tests Izvērtējums!" at bounding box center [155, 1] width 85 height 1156
click at [213, 109] on fieldset "Jā Nē" at bounding box center [352, 112] width 304 height 35
click at [204, 115] on label "Nē" at bounding box center [352, 121] width 304 height 13
click at [171, 115] on ul "Apgalvojumi Tests Izvērtējums!" at bounding box center [155, 1] width 85 height 1156
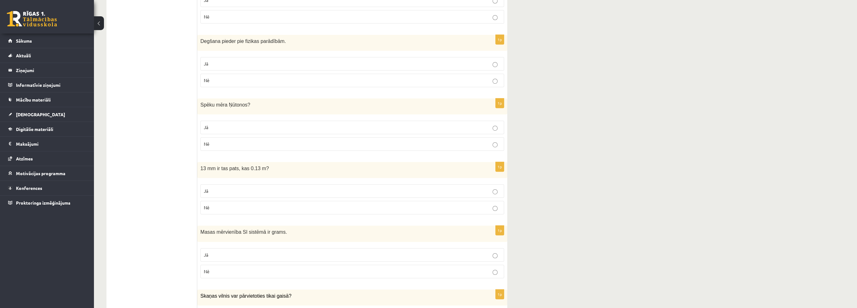
scroll to position [752, 0]
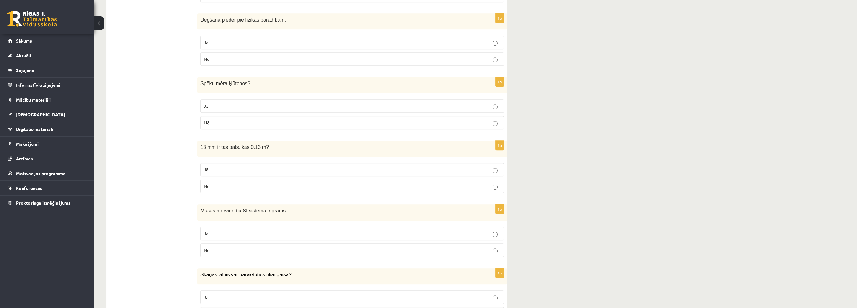
click at [219, 103] on p "Jā" at bounding box center [352, 106] width 297 height 7
drag, startPoint x: 198, startPoint y: 80, endPoint x: 265, endPoint y: 81, distance: 66.7
click at [263, 78] on div "Spēku mēra Ņūtonos ?" at bounding box center [352, 85] width 310 height 16
copy span "Spēku mēra Ņūtonos ?"
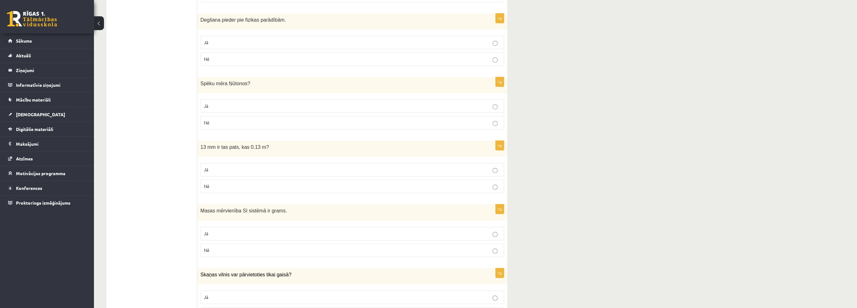
click at [208, 183] on span "Nē" at bounding box center [207, 186] width 6 height 6
drag, startPoint x: 199, startPoint y: 209, endPoint x: 282, endPoint y: 210, distance: 82.7
click at [282, 210] on div "Masas mērvienība SI sistēmā ir grams." at bounding box center [352, 212] width 310 height 16
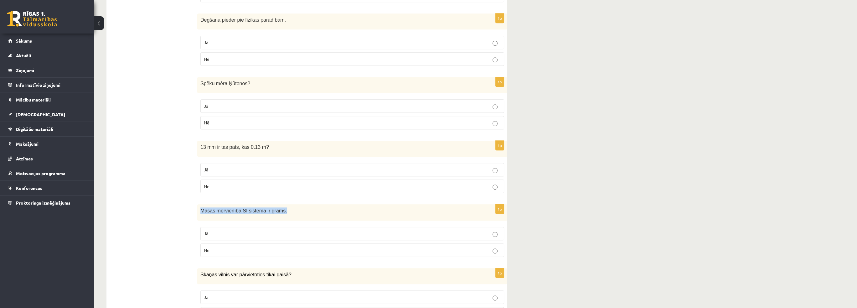
copy span "Masas mērvienība SI sistēmā ir grams."
click at [213, 247] on p "Nē" at bounding box center [352, 250] width 297 height 7
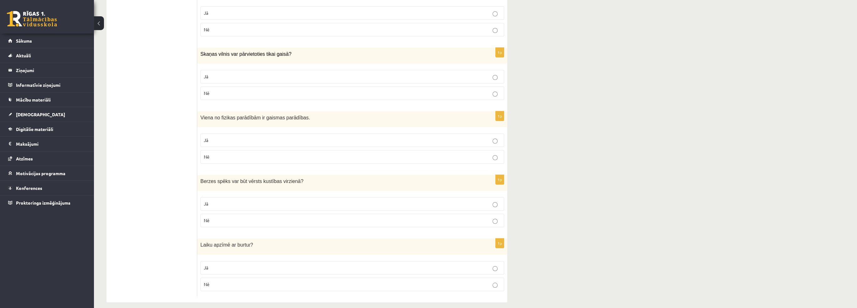
scroll to position [974, 0]
click at [216, 88] on p "Nē" at bounding box center [352, 91] width 297 height 7
click at [231, 131] on label "Jā" at bounding box center [352, 137] width 304 height 13
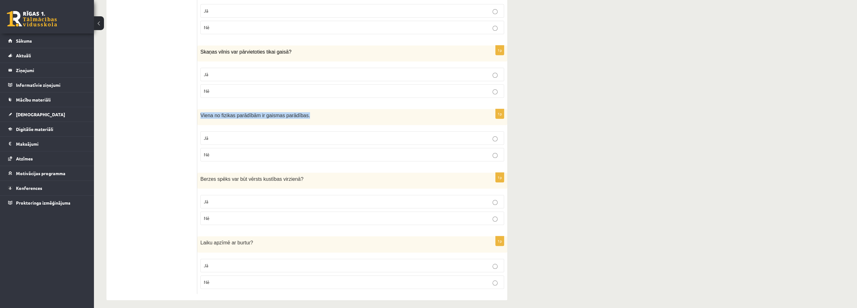
drag, startPoint x: 198, startPoint y: 111, endPoint x: 347, endPoint y: 114, distance: 149.1
click at [347, 114] on div "Viena no fizikas parādībām ir gaismas parādības." at bounding box center [352, 117] width 310 height 16
copy span "Viena no fizikas parādībām ir gaismas parādības."
drag, startPoint x: 177, startPoint y: 141, endPoint x: 217, endPoint y: 147, distance: 40.5
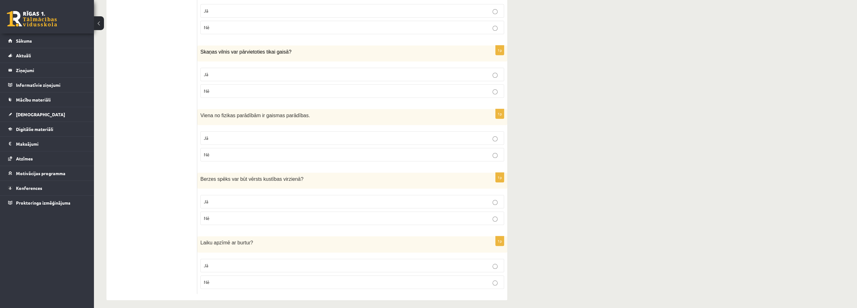
click at [233, 136] on p "Jā" at bounding box center [352, 138] width 297 height 7
drag, startPoint x: 203, startPoint y: 174, endPoint x: 271, endPoint y: 233, distance: 90.3
copy form "Berzes spēks var būt vērsts kustības virzienā ? Jā Nē 1p Laiku apzīmē ar burtu …"
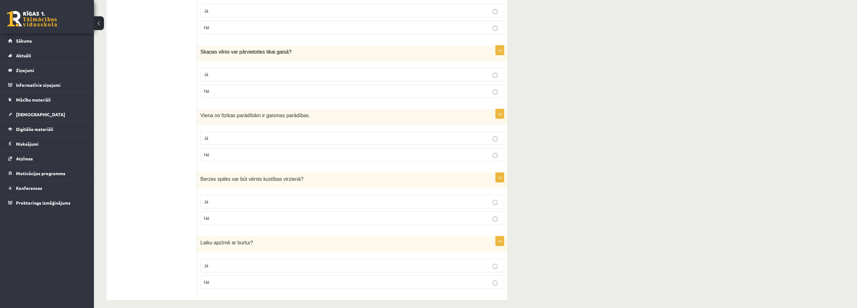
click at [225, 263] on p "Jā" at bounding box center [352, 265] width 297 height 7
click at [240, 215] on p "Nē" at bounding box center [352, 218] width 297 height 7
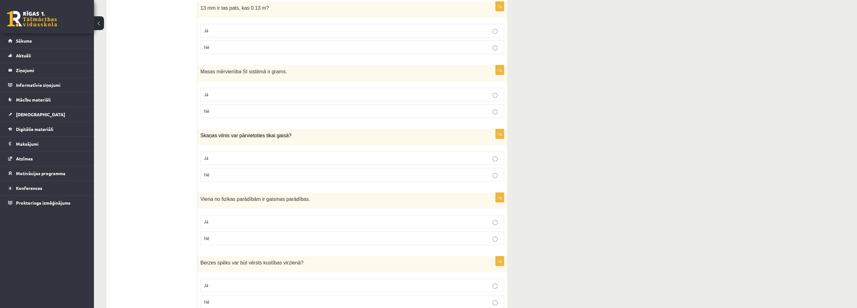
scroll to position [0, 0]
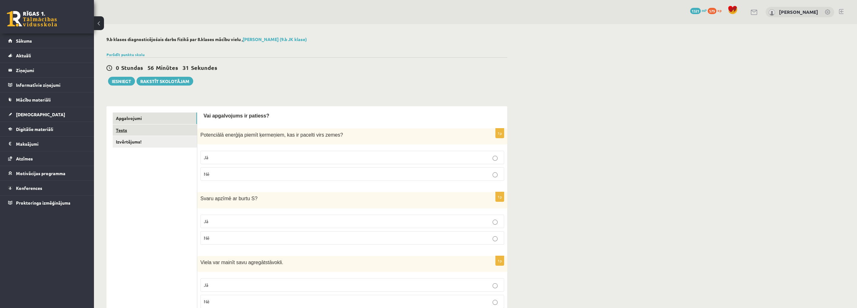
click at [146, 131] on link "Tests" at bounding box center [155, 130] width 84 height 12
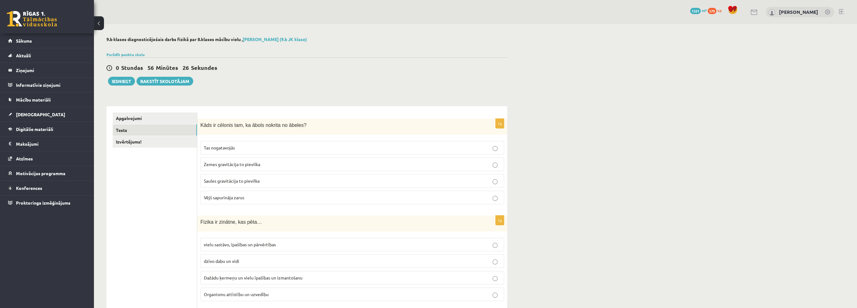
click at [226, 168] on label "Zemes gravitācija to pievilka" at bounding box center [352, 164] width 304 height 13
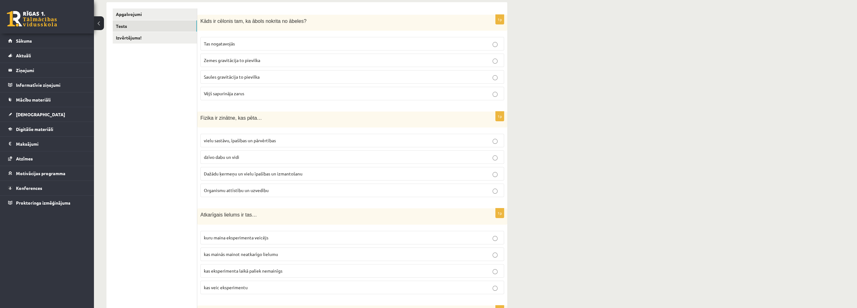
scroll to position [125, 0]
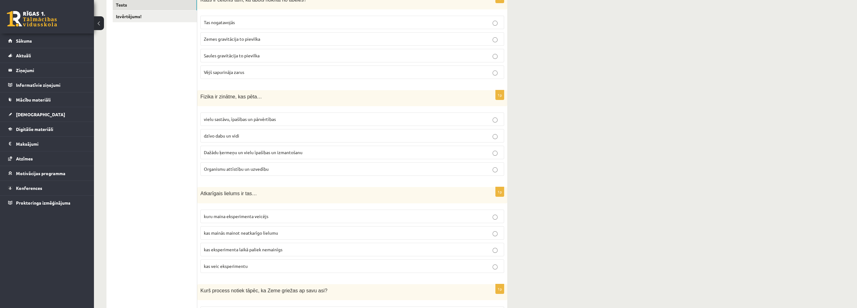
click at [253, 121] on span "vielu sastāvu, īpašības un pārvērtības" at bounding box center [240, 119] width 72 height 6
click at [214, 154] on p "Dažādu ķermeņu un vielu īpašības un izmantošanu" at bounding box center [352, 152] width 297 height 7
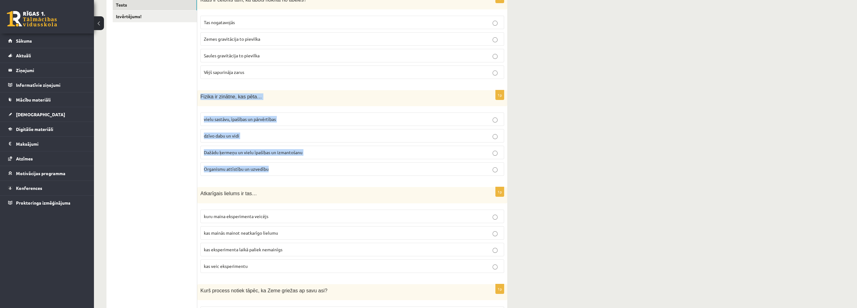
drag, startPoint x: 200, startPoint y: 97, endPoint x: 288, endPoint y: 169, distance: 112.8
click at [288, 169] on div "1p Fizika ir zinātne, kas pēta… vielu sastāvu, īpašības un pārvērtības dzīvo da…" at bounding box center [352, 135] width 310 height 91
copy div "Fizika ir zinātne, kas pēta… vielu sastāvu, īpašības un pārvērtības dzīvo dabu …"
click at [287, 151] on span "Dažādu ķermeņu un vielu īpašības un izmantošanu" at bounding box center [253, 152] width 99 height 6
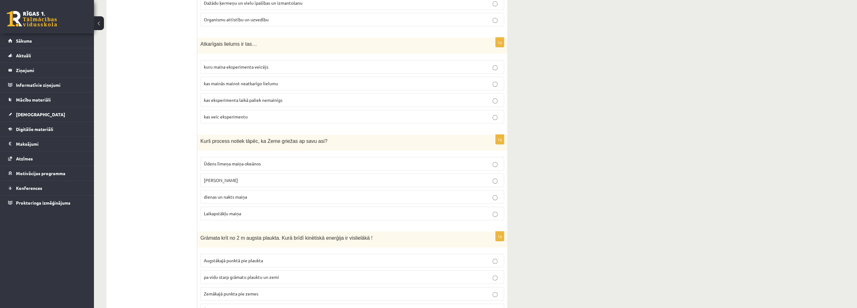
scroll to position [282, 0]
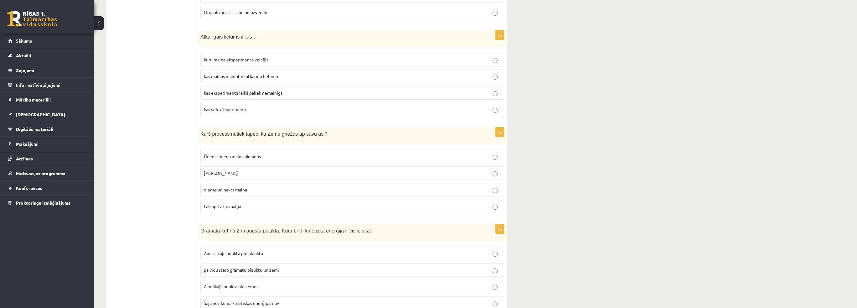
click at [248, 73] on span "kas mainās mainot neatkarīgo lielumu" at bounding box center [241, 76] width 74 height 6
click at [225, 63] on label "kuru maina eksperimenta veicējs" at bounding box center [352, 59] width 304 height 13
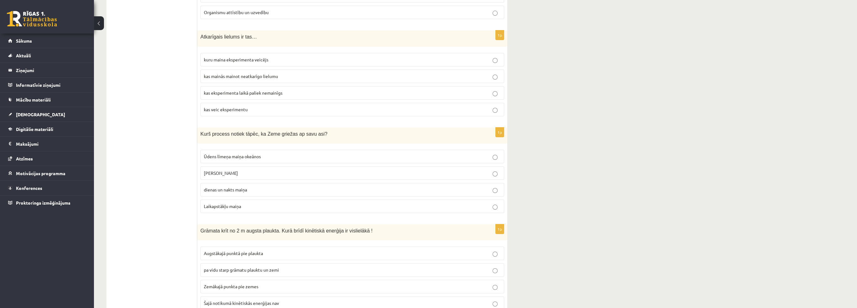
click at [222, 183] on label "dienas un nakts maiņa" at bounding box center [352, 189] width 304 height 13
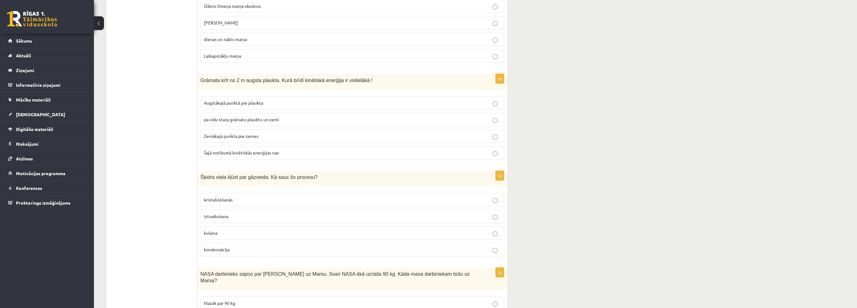
scroll to position [407, 0]
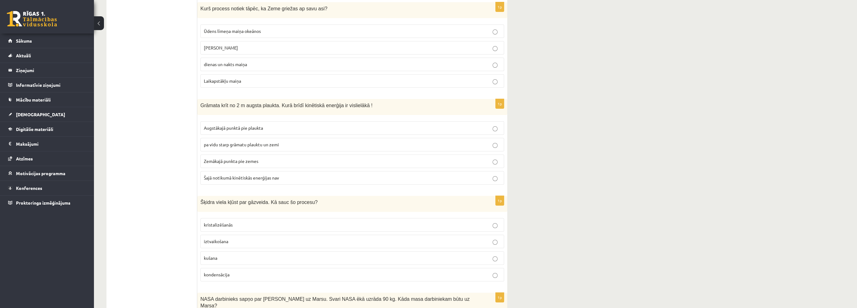
click at [221, 164] on label "Zemākajā punkta pie zemes" at bounding box center [352, 160] width 304 height 13
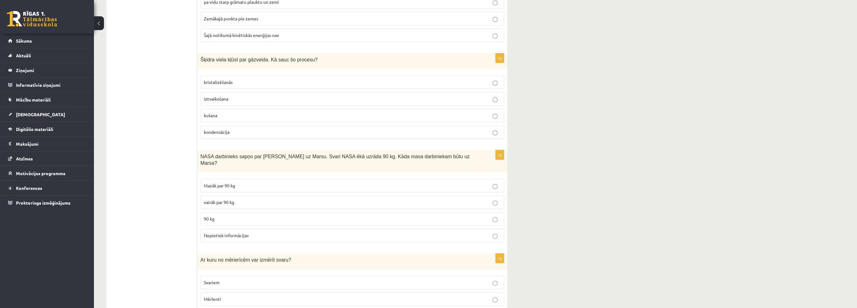
scroll to position [564, 0]
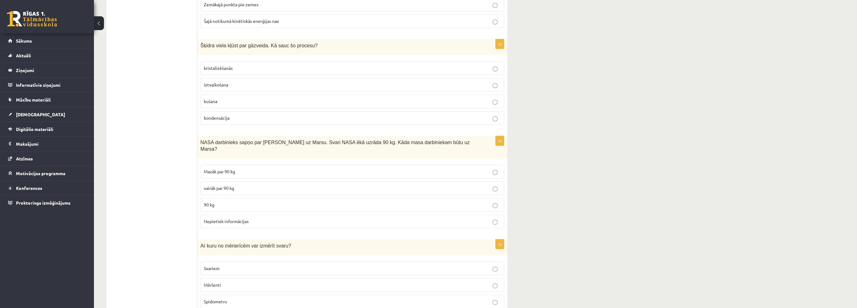
click at [216, 84] on span "iztvaikošana" at bounding box center [216, 85] width 24 height 6
click at [160, 100] on ul "Apgalvojumi Tests Izvērtējums!" at bounding box center [155, 281] width 85 height 1464
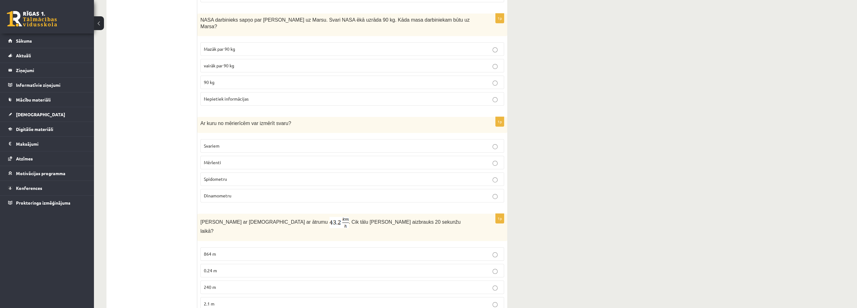
scroll to position [689, 0]
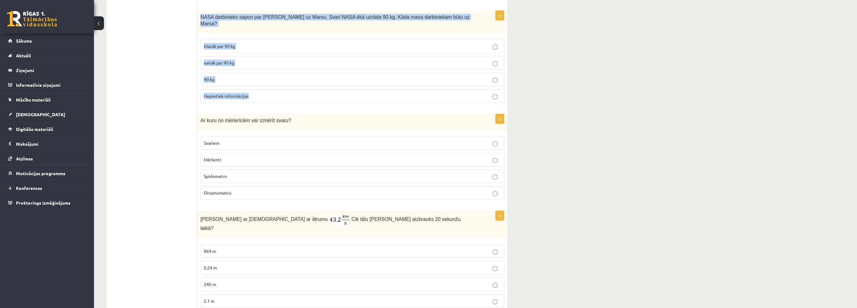
drag, startPoint x: 200, startPoint y: 15, endPoint x: 254, endPoint y: 91, distance: 93.4
click at [254, 91] on div "1p NASA darbinieks sapņo par ceļošanu uz Marsu. Svari NASA ēkā uzrāda 90 kg. Kā…" at bounding box center [352, 59] width 310 height 97
click at [218, 43] on p "Mazāk par 90 kg" at bounding box center [352, 46] width 297 height 7
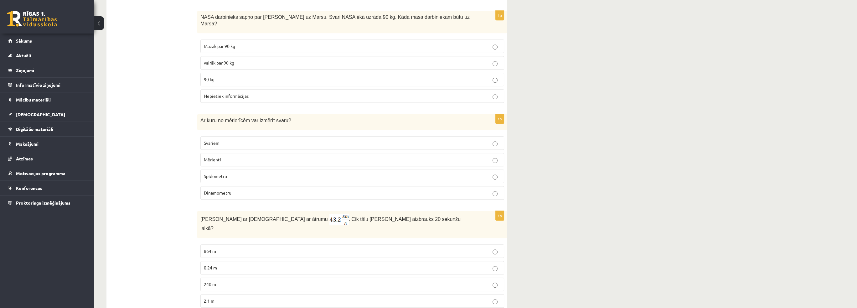
click at [214, 76] on p "90 kg" at bounding box center [352, 79] width 297 height 7
click at [159, 95] on ul "Apgalvojumi Tests Izvērtējums!" at bounding box center [155, 155] width 85 height 1464
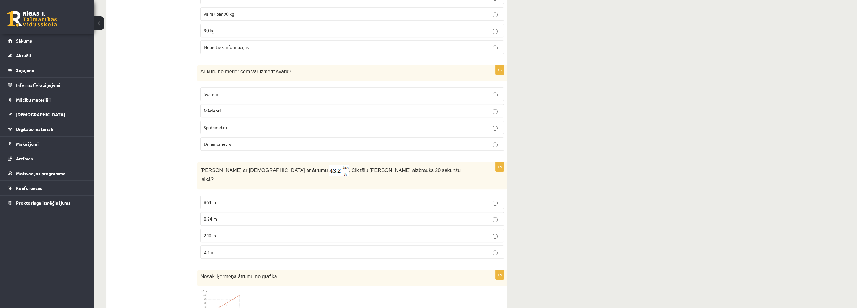
scroll to position [783, 0]
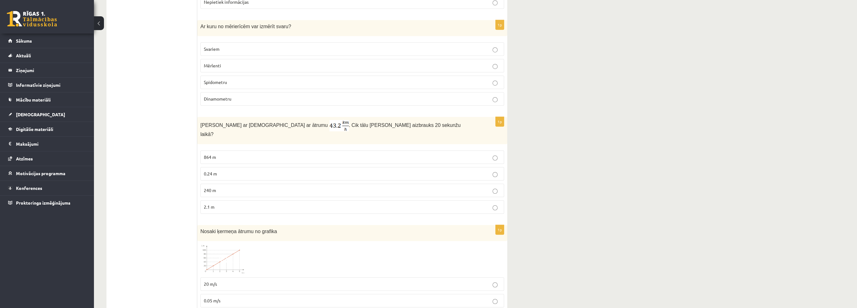
click at [221, 46] on p "Svariem" at bounding box center [352, 49] width 297 height 7
click at [173, 65] on ul "Apgalvojumi Tests Izvērtējums!" at bounding box center [155, 61] width 85 height 1464
drag, startPoint x: 198, startPoint y: 15, endPoint x: 267, endPoint y: 90, distance: 101.5
click at [267, 90] on div "1p Ar kuru no mērierīcēm var izmērīt svaru? Svariem Mērlenti Spidometru Dinamom…" at bounding box center [352, 65] width 310 height 91
click at [159, 91] on ul "Apgalvojumi Tests Izvērtējums!" at bounding box center [155, 61] width 85 height 1464
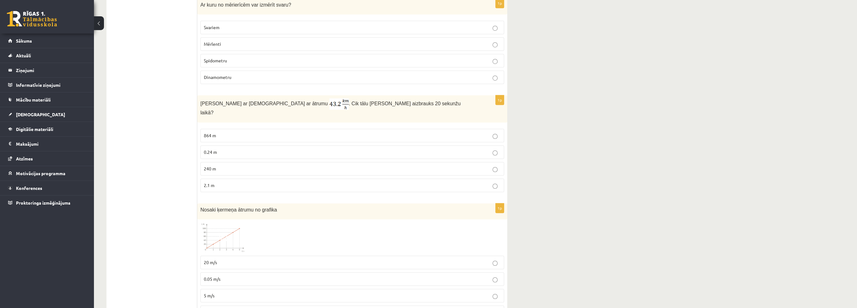
scroll to position [846, 0]
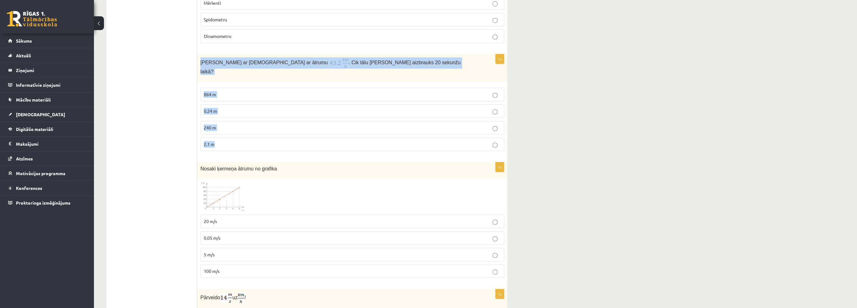
drag, startPoint x: 201, startPoint y: 52, endPoint x: 251, endPoint y: 122, distance: 86.2
click at [251, 122] on div "1p Anna brauc ar skrituļslidām ar ātrumu . Cik tālu Anna aizbrauks 20 sekunžu l…" at bounding box center [352, 104] width 310 height 101
click at [286, 121] on label "240 m" at bounding box center [352, 127] width 304 height 13
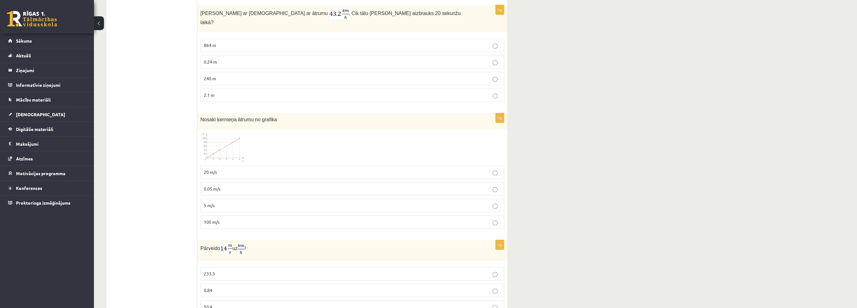
scroll to position [908, 0]
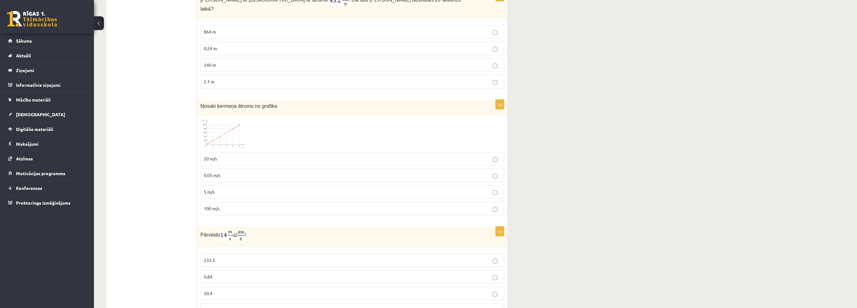
click at [230, 120] on img at bounding box center [223, 134] width 47 height 30
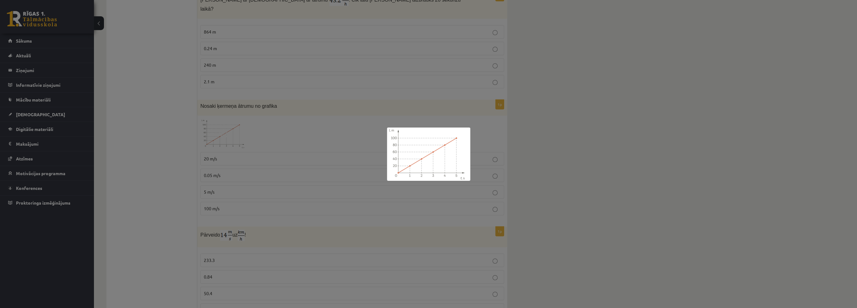
click at [235, 141] on div at bounding box center [428, 154] width 857 height 308
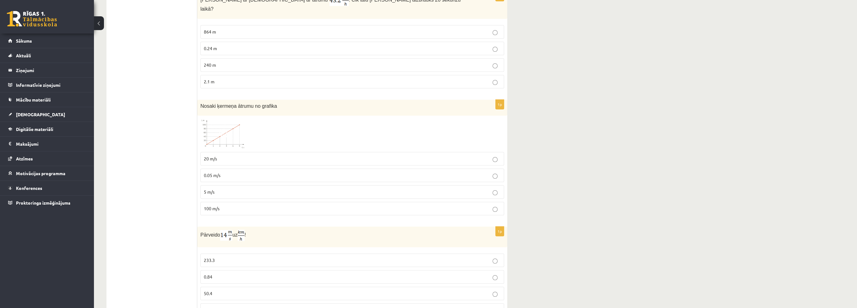
click at [235, 155] on p "20 m/s" at bounding box center [352, 158] width 297 height 7
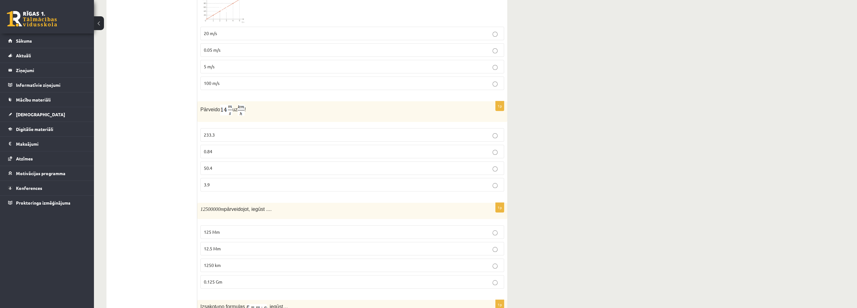
scroll to position [1065, 0]
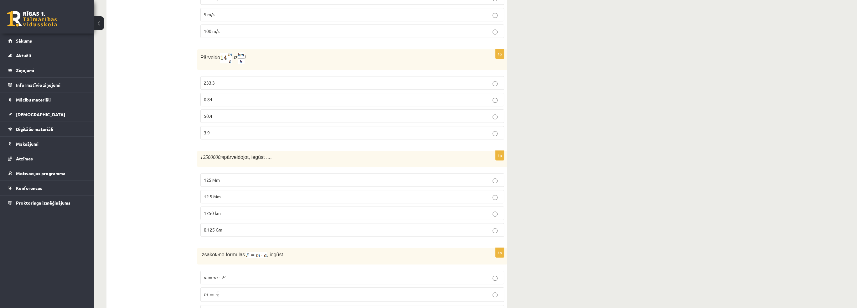
scroll to position [1096, 0]
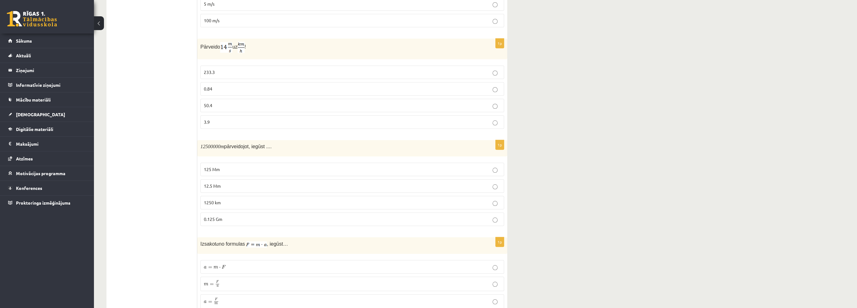
click at [217, 102] on p "50.4" at bounding box center [352, 105] width 297 height 7
click at [216, 200] on span "1250 km" at bounding box center [212, 203] width 17 height 6
drag, startPoint x: 214, startPoint y: 130, endPoint x: 222, endPoint y: 130, distance: 7.8
click at [221, 144] on m\ "12500000" at bounding box center [210, 146] width 20 height 5
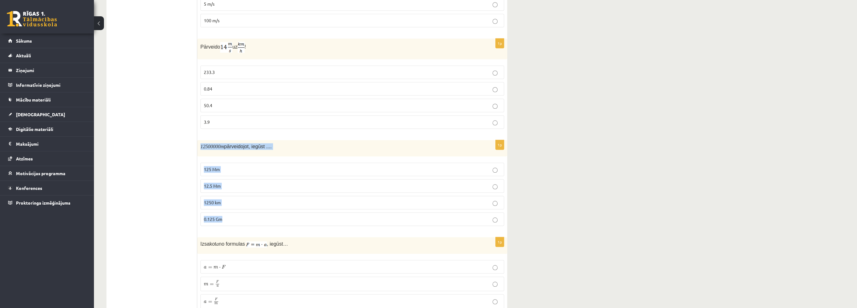
drag, startPoint x: 198, startPoint y: 122, endPoint x: 243, endPoint y: 193, distance: 83.6
click at [243, 193] on div "1p 12500000 m pārveidojot, iegūst .... 125 Mm 12.5 Mm 1250 km 0.125 Gm" at bounding box center [352, 185] width 310 height 91
click at [260, 183] on p "12.5 Mm" at bounding box center [352, 186] width 297 height 7
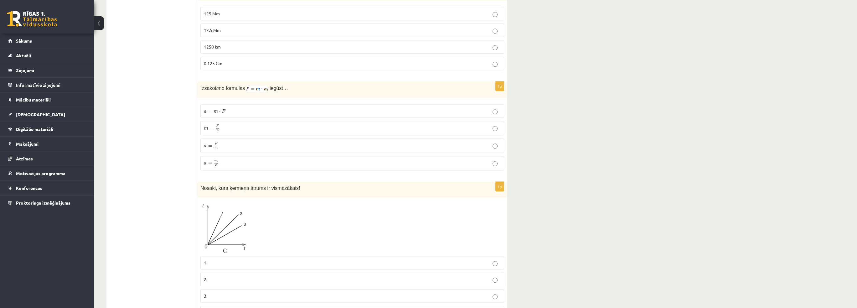
scroll to position [1267, 0]
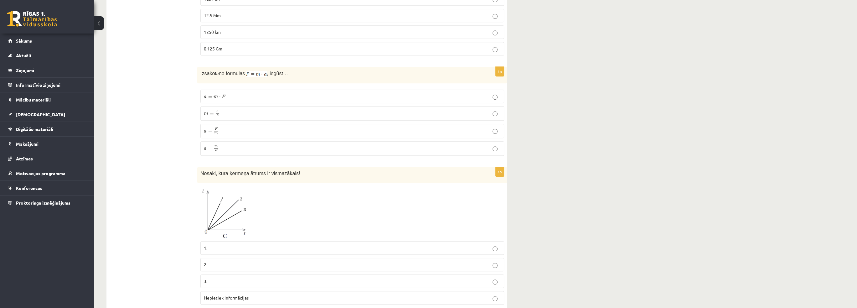
click at [220, 90] on label "a = m ⋅ F a = m ⋅ F" at bounding box center [352, 96] width 304 height 13
click at [236, 145] on p "a = m F a = m F" at bounding box center [352, 149] width 297 height 8
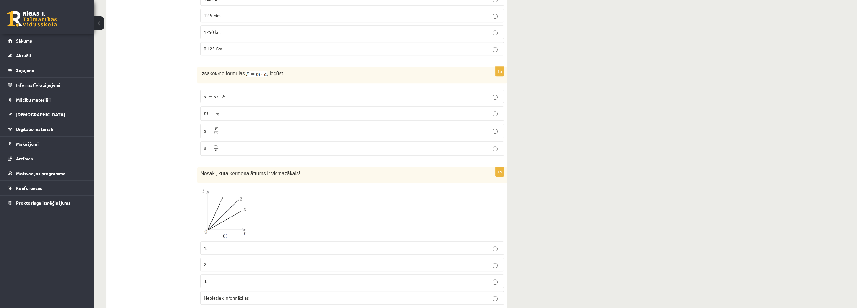
click at [214, 278] on p "3." at bounding box center [352, 281] width 297 height 7
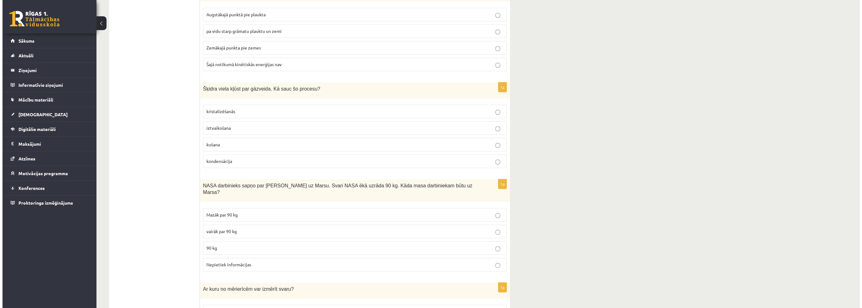
scroll to position [0, 0]
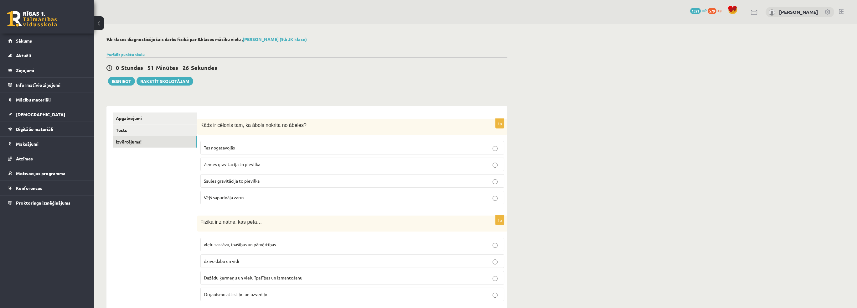
click at [138, 138] on link "Izvērtējums!" at bounding box center [155, 142] width 84 height 12
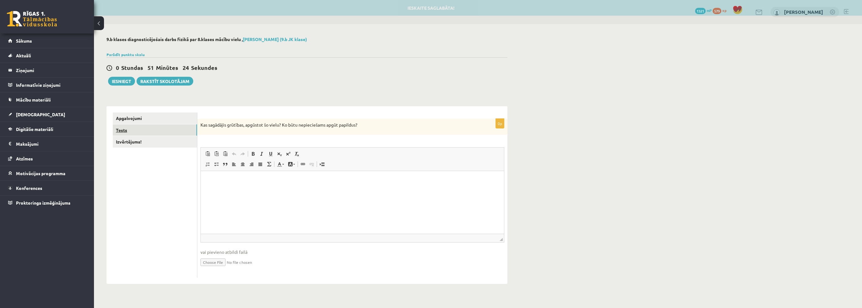
click at [143, 133] on link "Tests" at bounding box center [155, 130] width 84 height 12
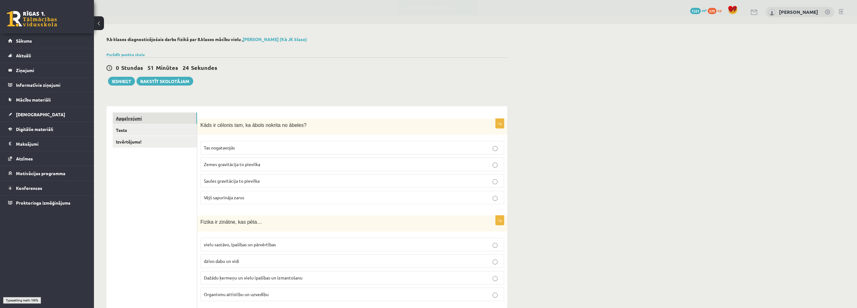
click at [144, 123] on link "Apgalvojumi" at bounding box center [155, 118] width 84 height 12
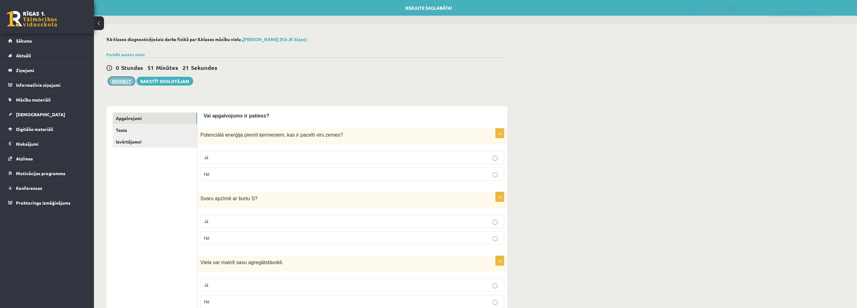
click at [128, 80] on button "Iesniegt" at bounding box center [121, 81] width 27 height 9
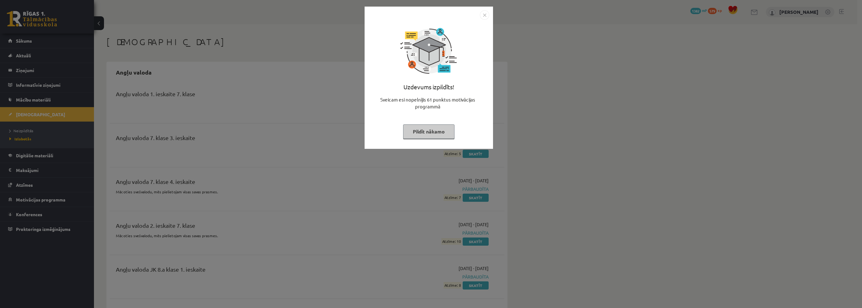
click at [438, 136] on button "Pildīt nākamo" at bounding box center [428, 131] width 51 height 14
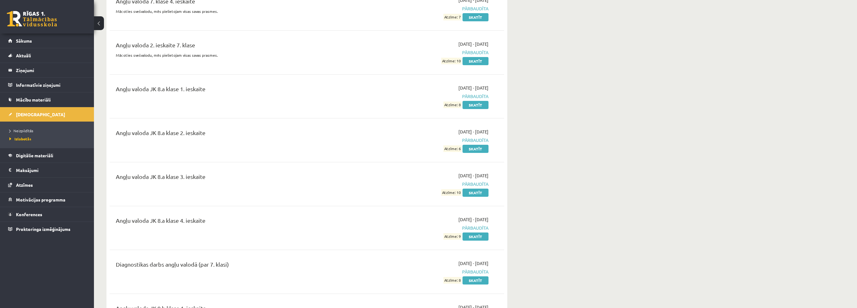
scroll to position [188, 0]
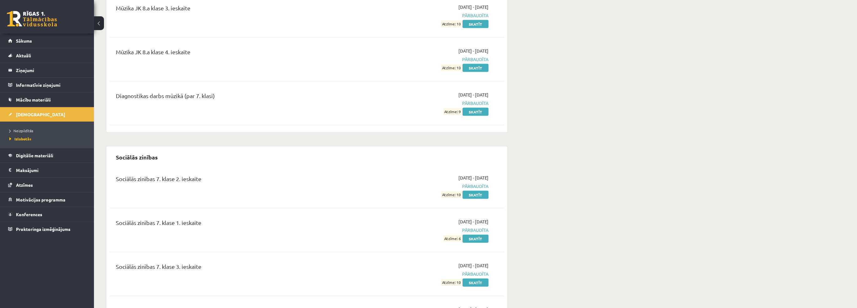
drag, startPoint x: 532, startPoint y: 272, endPoint x: 550, endPoint y: 169, distance: 104.6
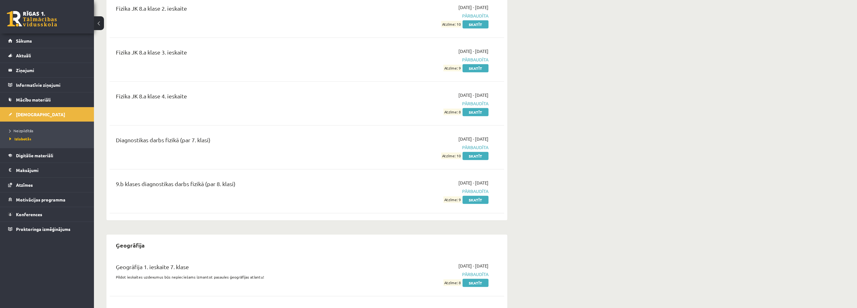
scroll to position [2673, 0]
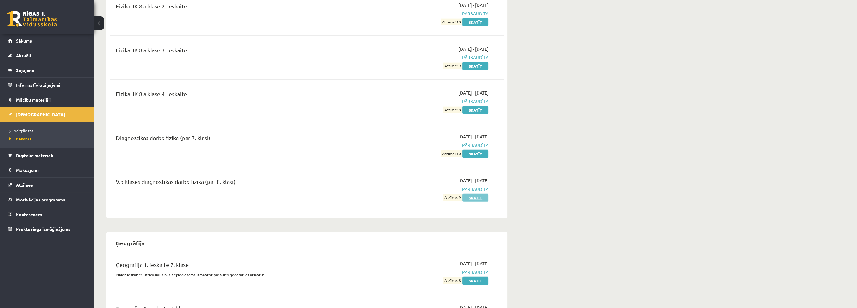
click at [468, 194] on link "Skatīt" at bounding box center [476, 198] width 26 height 8
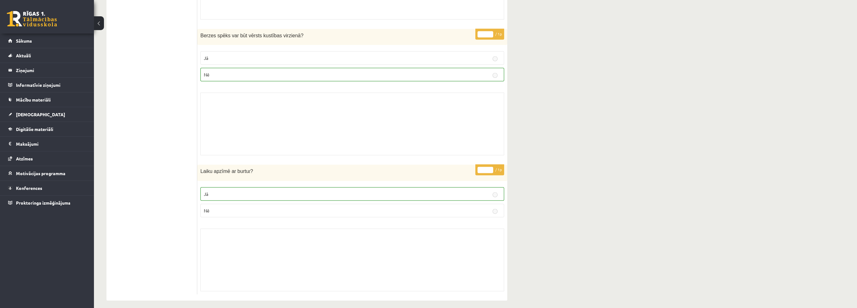
drag, startPoint x: 175, startPoint y: 244, endPoint x: 179, endPoint y: 34, distance: 210.5
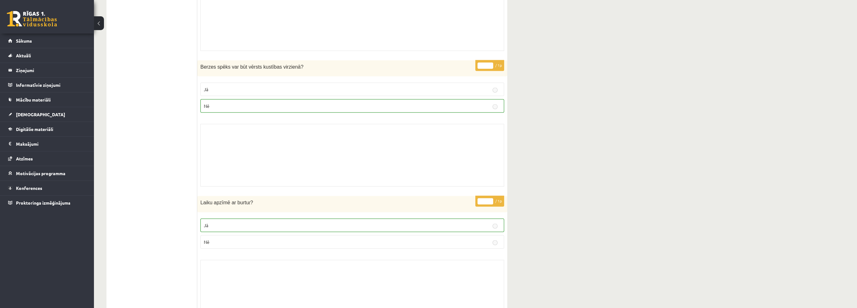
drag, startPoint x: 169, startPoint y: 253, endPoint x: 172, endPoint y: 6, distance: 246.5
drag, startPoint x: 166, startPoint y: 226, endPoint x: 169, endPoint y: 81, distance: 146.0
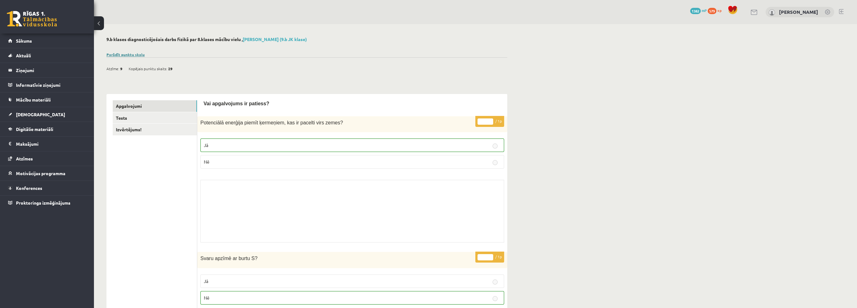
click at [134, 55] on link "Parādīt punktu skalu" at bounding box center [126, 54] width 38 height 5
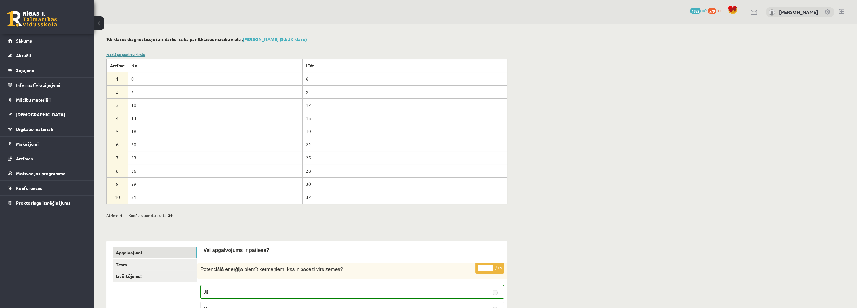
click at [134, 55] on link "Noslēpt punktu skalu" at bounding box center [126, 54] width 39 height 5
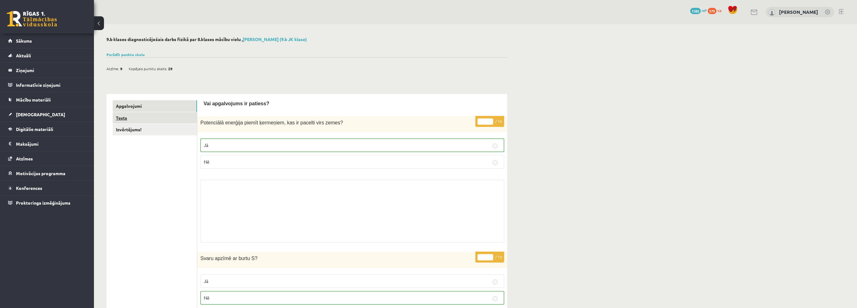
click at [151, 121] on link "Tests" at bounding box center [155, 118] width 84 height 12
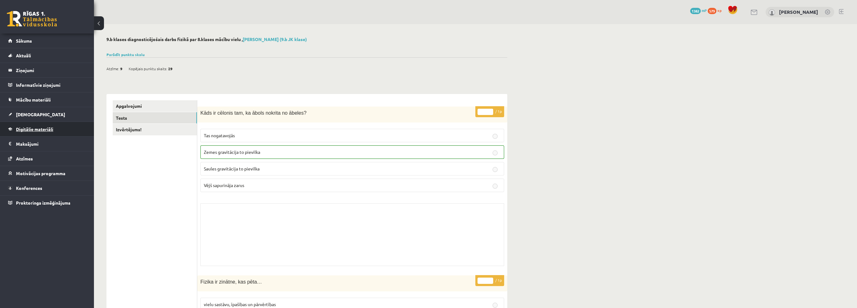
click at [38, 128] on span "Digitālie materiāli" at bounding box center [34, 129] width 37 height 6
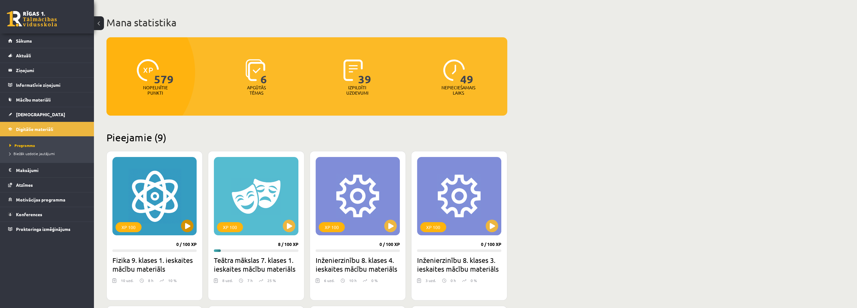
scroll to position [31, 0]
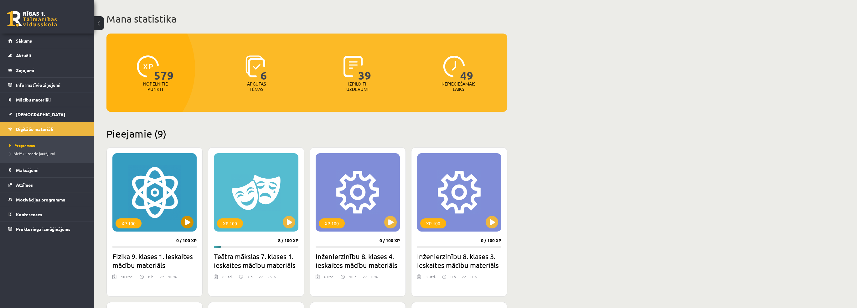
click at [191, 217] on div "XP 100" at bounding box center [154, 192] width 84 height 78
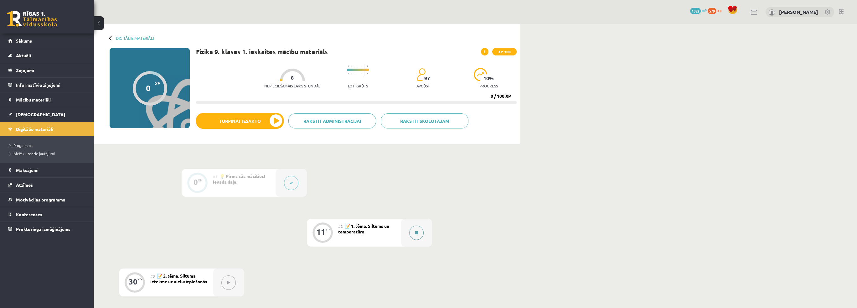
click at [413, 231] on button at bounding box center [416, 233] width 14 height 14
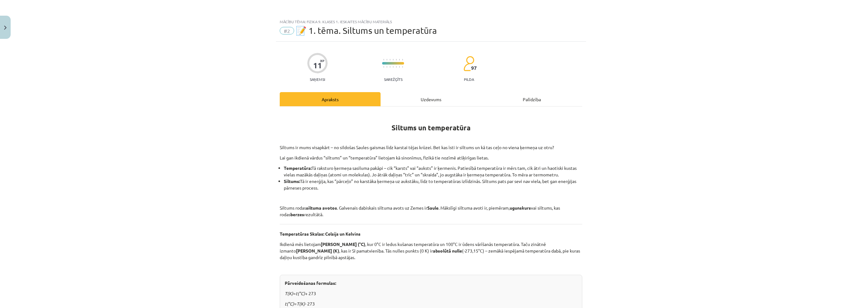
click at [459, 97] on div "Uzdevums" at bounding box center [431, 99] width 101 height 14
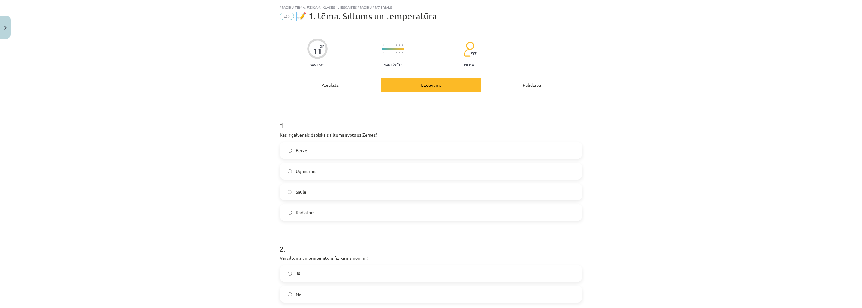
scroll to position [16, 0]
click at [215, 161] on div "Mācību tēma: Fizika 9. klases 1. ieskaites mācību materiāls #2 📝 1. tēma. Siltu…" at bounding box center [431, 154] width 862 height 308
click at [297, 191] on span "Saule" at bounding box center [301, 190] width 11 height 7
click at [177, 190] on div "Mācību tēma: Fizika 9. klases 1. ieskaites mācību materiāls #2 📝 1. tēma. Siltu…" at bounding box center [431, 154] width 862 height 308
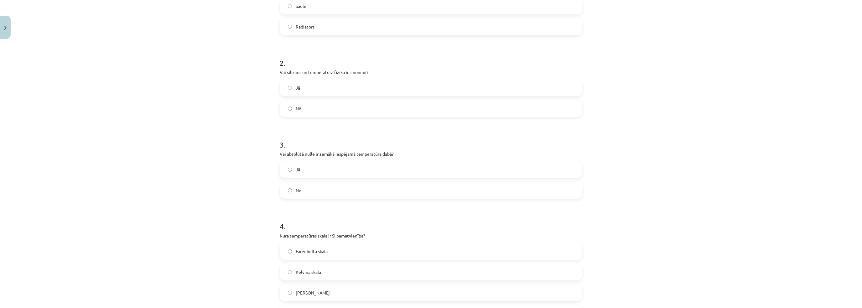
scroll to position [204, 0]
click at [291, 83] on label "Jā" at bounding box center [430, 84] width 301 height 16
click at [233, 130] on div "Mācību tēma: Fizika 9. klases 1. ieskaites mācību materiāls #2 📝 1. tēma. Siltu…" at bounding box center [431, 154] width 862 height 308
click at [291, 165] on label "Jā" at bounding box center [430, 166] width 301 height 16
click at [208, 161] on div "Mācību tēma: Fizika 9. klases 1. ieskaites mācību materiāls #2 📝 1. tēma. Siltu…" at bounding box center [431, 154] width 862 height 308
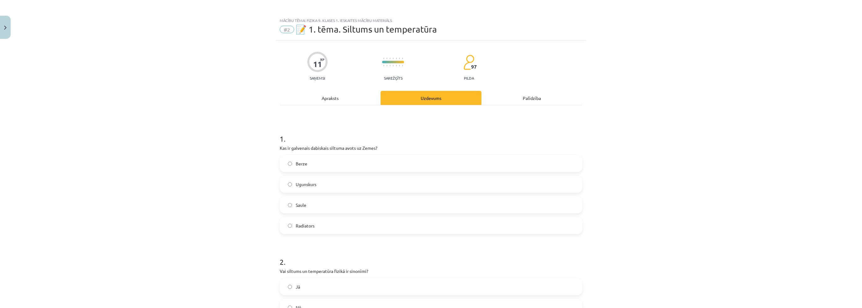
scroll to position [0, 0]
click at [358, 102] on div "Apraksts" at bounding box center [330, 99] width 101 height 14
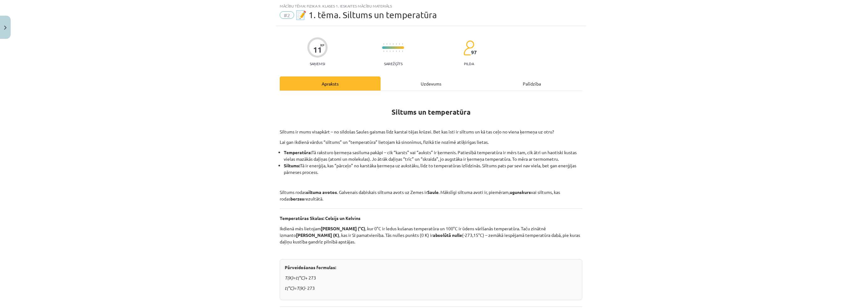
click at [200, 170] on div "Mācību tēma: Fizika 9. klases 1. ieskaites mācību materiāls #2 📝 1. tēma. Siltu…" at bounding box center [431, 154] width 862 height 308
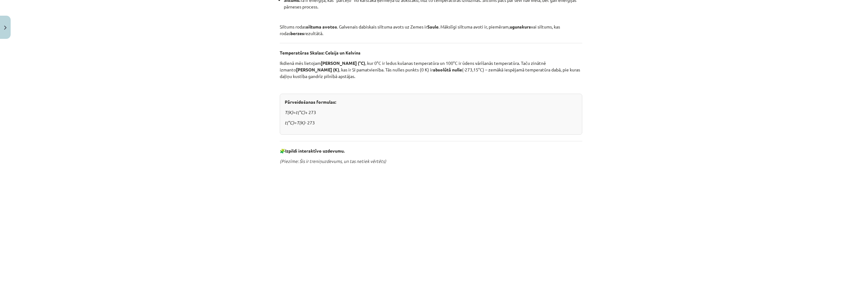
scroll to position [66, 0]
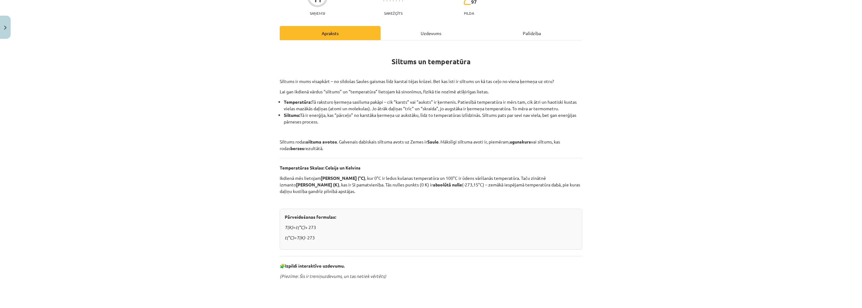
click at [425, 34] on div "Uzdevums" at bounding box center [431, 33] width 101 height 14
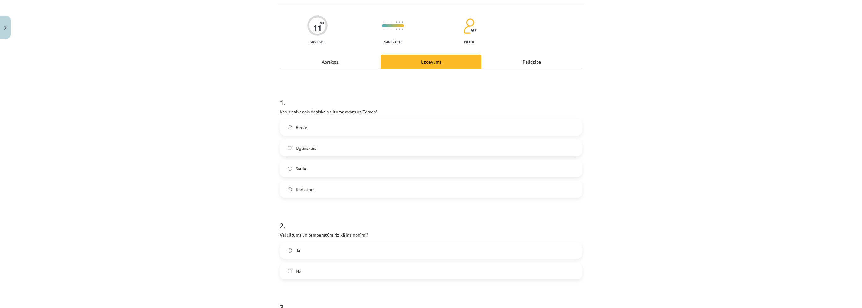
scroll to position [110, 0]
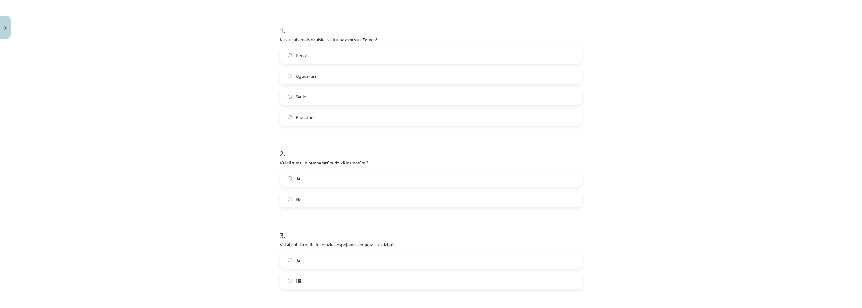
click at [305, 203] on label "Nē" at bounding box center [430, 199] width 301 height 16
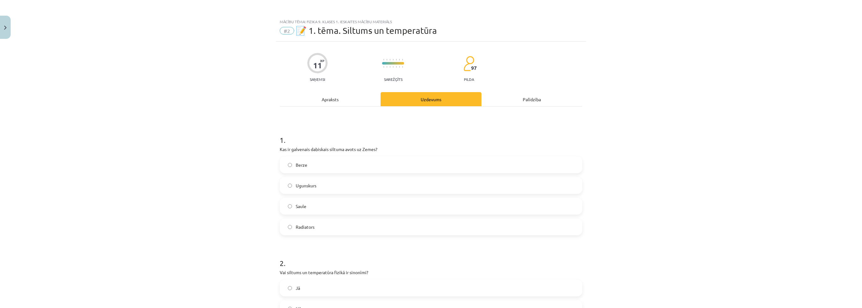
click at [330, 101] on div "Apraksts" at bounding box center [330, 99] width 101 height 14
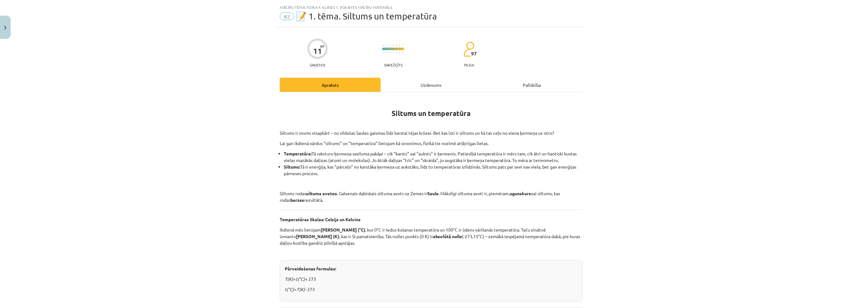
scroll to position [16, 0]
click at [200, 163] on div "Mācību tēma: Fizika 9. klases 1. ieskaites mācību materiāls #2 📝 1. tēma. Siltu…" at bounding box center [431, 154] width 862 height 308
click at [403, 83] on div "Uzdevums" at bounding box center [431, 83] width 101 height 14
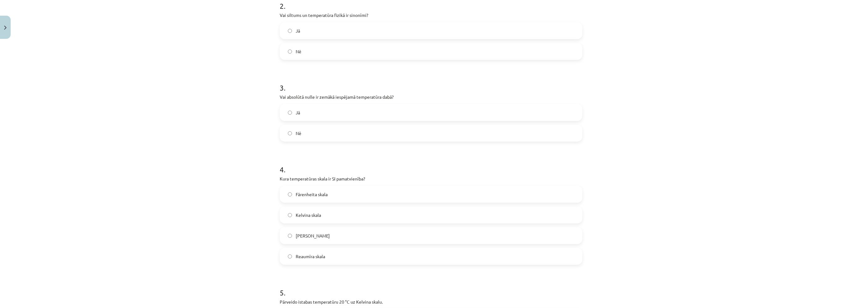
scroll to position [266, 0]
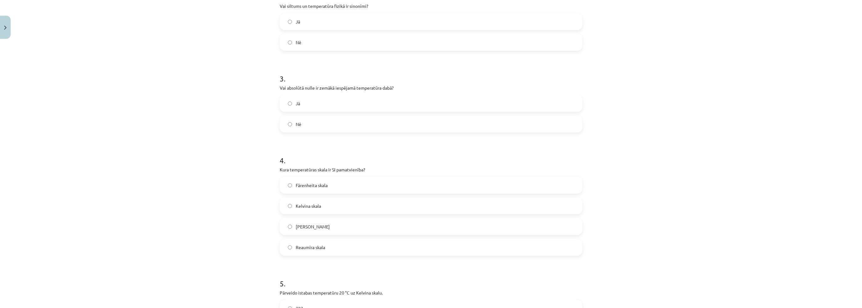
click at [303, 184] on span "Fārenheita skala" at bounding box center [312, 185] width 32 height 7
click at [304, 205] on span "Kelvina skala" at bounding box center [308, 206] width 25 height 7
click at [296, 208] on span "Kelvina skala" at bounding box center [308, 206] width 25 height 7
click at [252, 229] on div "Mācību tēma: Fizika 9. klases 1. ieskaites mācību materiāls #2 📝 1. tēma. Siltu…" at bounding box center [431, 154] width 862 height 308
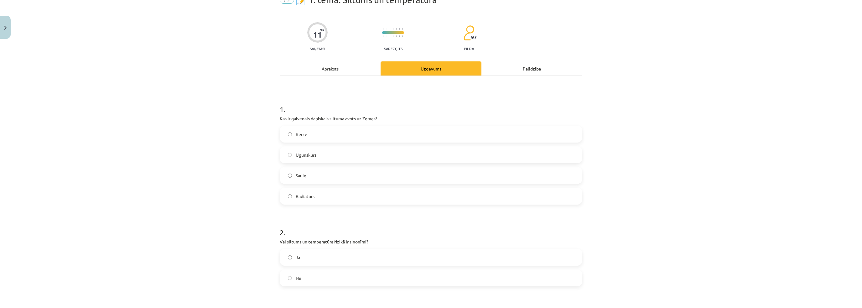
scroll to position [0, 0]
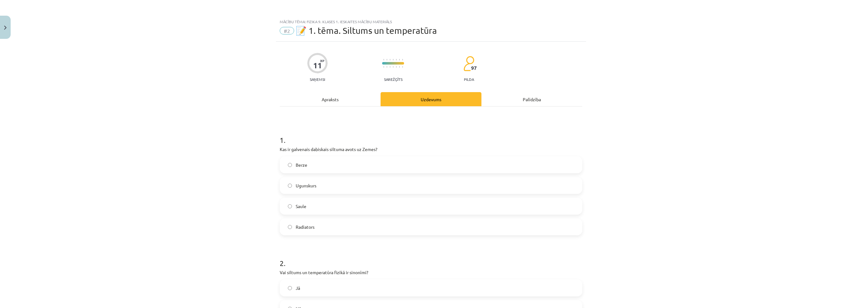
click at [335, 96] on div "Apraksts" at bounding box center [330, 99] width 101 height 14
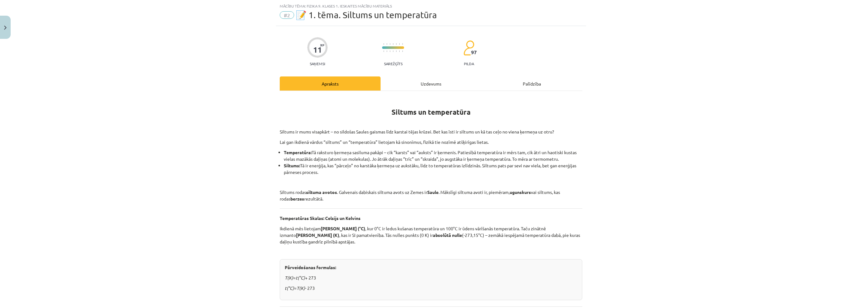
click at [250, 193] on div "Mācību tēma: Fizika 9. klases 1. ieskaites mācību materiāls #2 📝 1. tēma. Siltu…" at bounding box center [431, 154] width 862 height 308
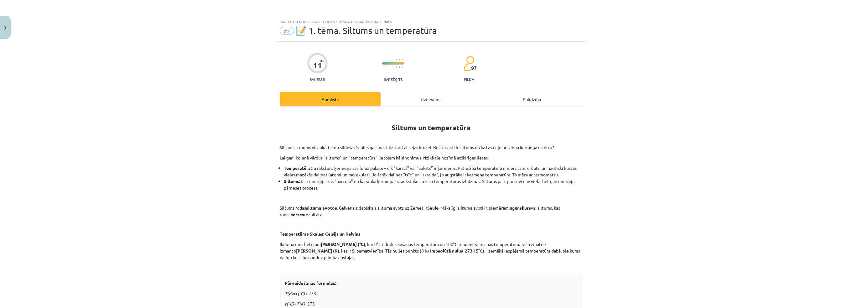
click at [393, 105] on div "Uzdevums" at bounding box center [431, 99] width 101 height 14
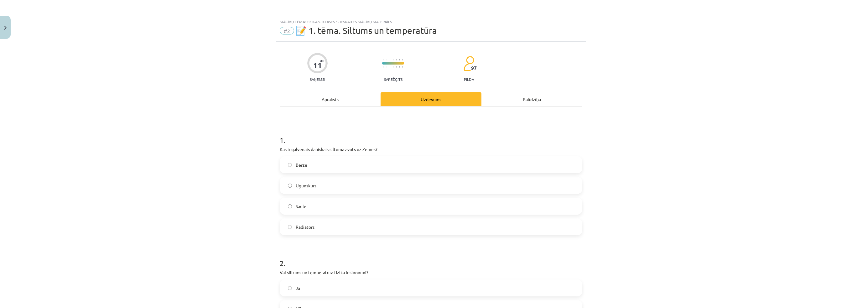
click at [307, 97] on div "Apraksts" at bounding box center [330, 99] width 101 height 14
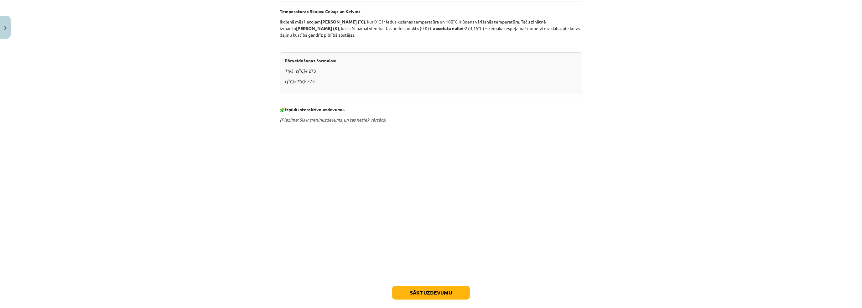
scroll to position [235, 0]
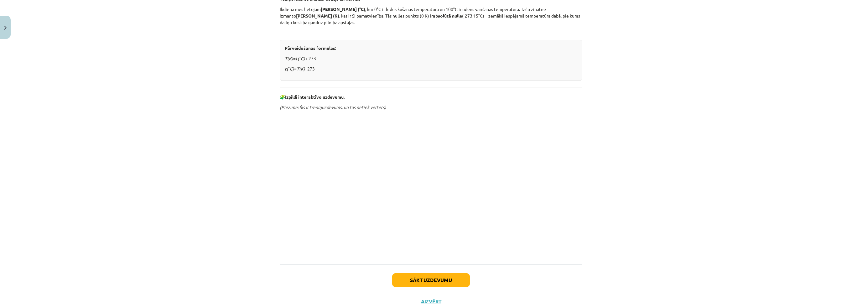
click at [250, 141] on div "Mācību tēma: Fizika 9. klases 1. ieskaites mācību materiāls #2 📝 1. tēma. Siltu…" at bounding box center [431, 154] width 862 height 308
click at [258, 145] on div "Mācību tēma: Fizika 9. klases 1. ieskaites mācību materiāls #2 📝 1. tēma. Siltu…" at bounding box center [431, 154] width 862 height 308
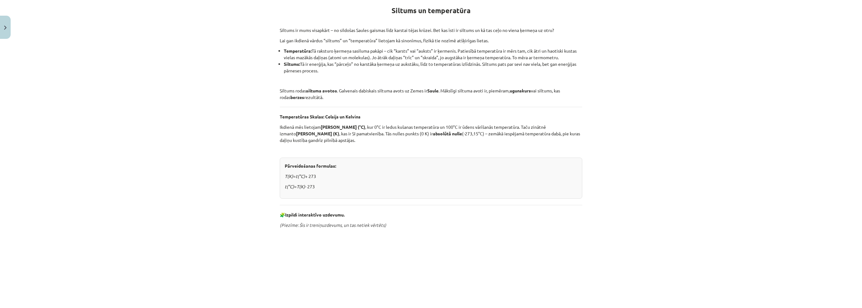
scroll to position [0, 0]
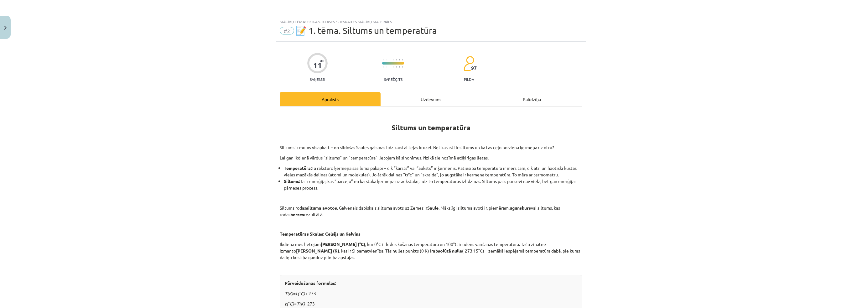
click at [420, 105] on div "Uzdevums" at bounding box center [431, 99] width 101 height 14
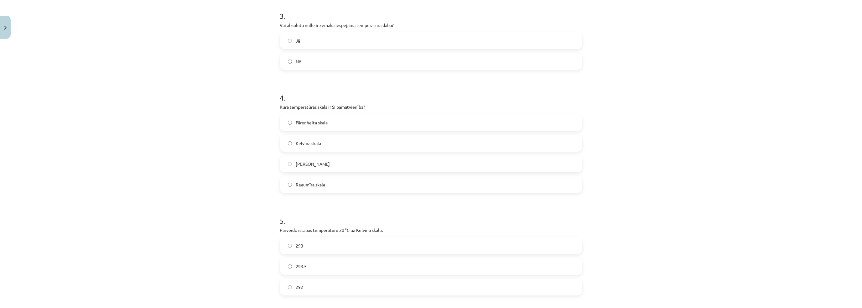
scroll to position [389, 0]
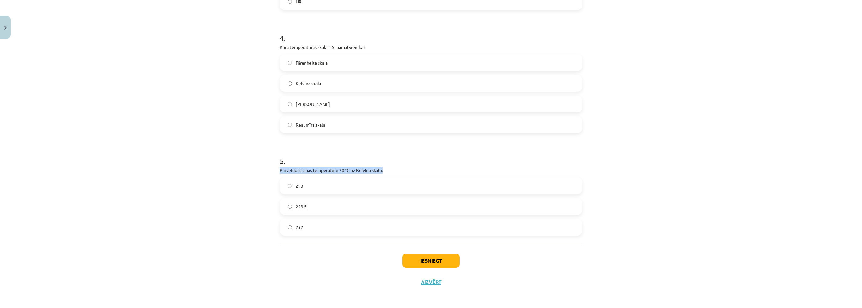
drag, startPoint x: 270, startPoint y: 171, endPoint x: 387, endPoint y: 171, distance: 116.5
click at [387, 171] on div "Mācību tēma: Fizika 9. klases 1. ieskaites mācību materiāls #2 📝 1. tēma. Siltu…" at bounding box center [431, 154] width 862 height 308
copy p "Pārveido istabas temperatūru 20 °C uz Kelvina skalu."
click at [306, 186] on label "293" at bounding box center [430, 186] width 301 height 16
click at [208, 215] on div "Mācību tēma: Fizika 9. klases 1. ieskaites mācību materiāls #2 📝 1. tēma. Siltu…" at bounding box center [431, 154] width 862 height 308
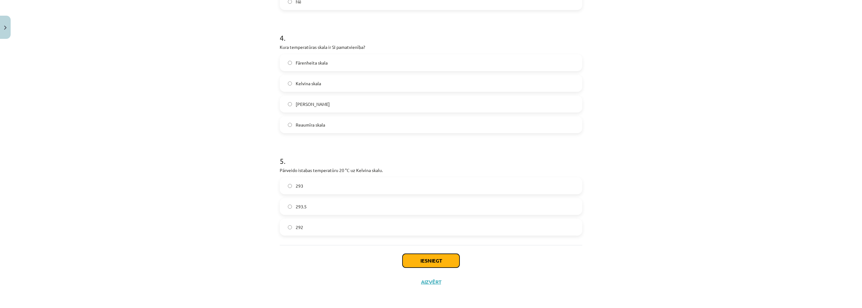
click at [432, 260] on button "Iesniegt" at bounding box center [431, 261] width 57 height 14
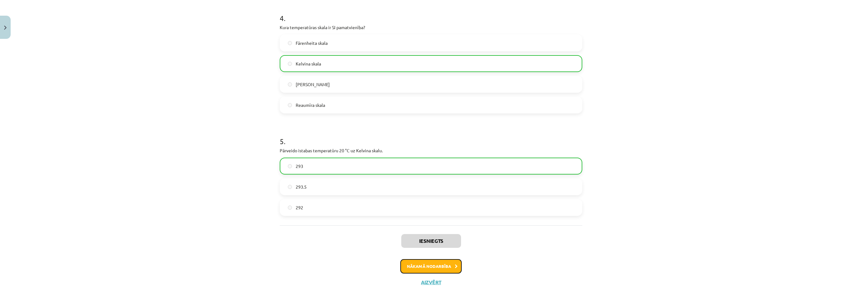
click at [430, 264] on button "Nākamā nodarbība" at bounding box center [430, 266] width 61 height 14
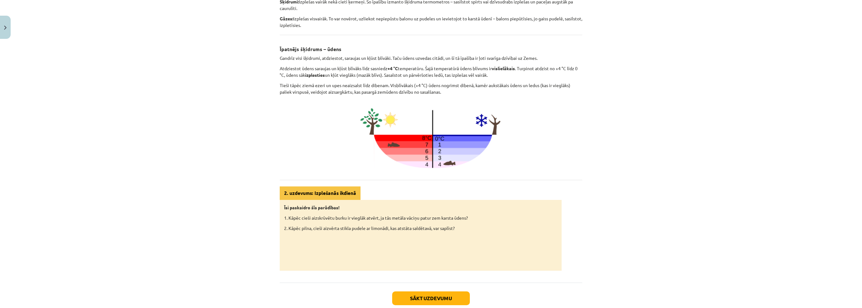
scroll to position [225, 0]
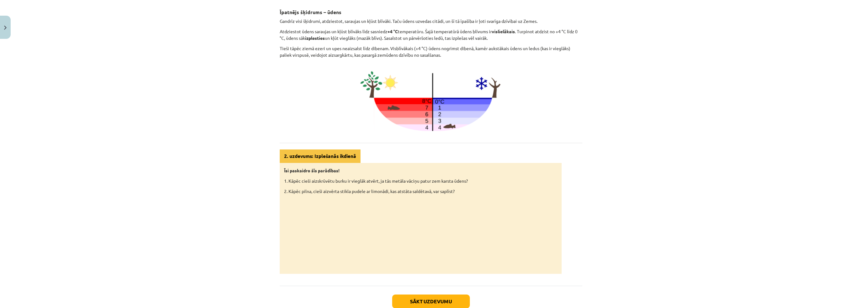
click at [199, 223] on div "Mācību tēma: Fizika 9. klases 1. ieskaites mācību materiāls #3 📝 2. tēma. Siltu…" at bounding box center [431, 154] width 862 height 308
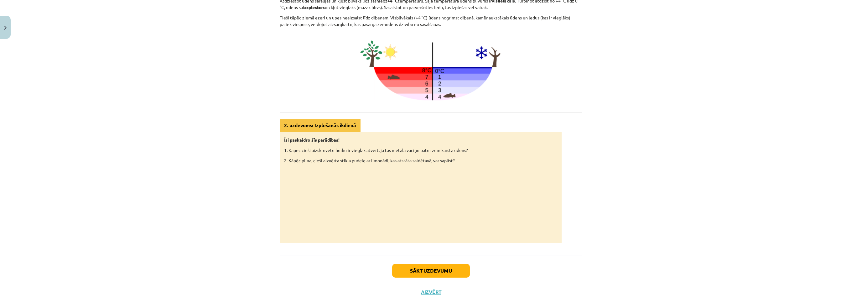
scroll to position [256, 0]
click at [447, 267] on button "Sākt uzdevumu" at bounding box center [431, 270] width 78 height 14
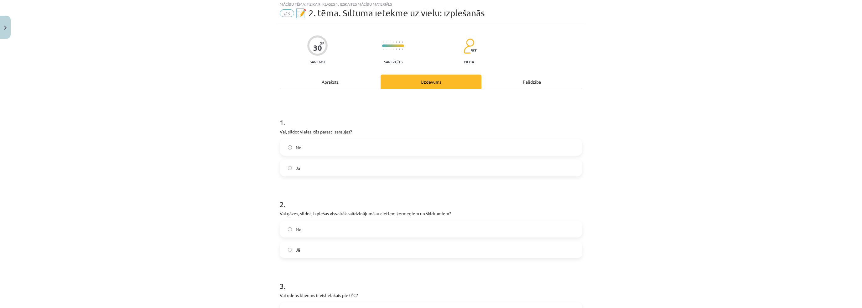
scroll to position [16, 0]
click at [291, 143] on label "Nē" at bounding box center [430, 149] width 301 height 16
click at [252, 156] on div "Mācību tēma: Fizika 9. klases 1. ieskaites mācību materiāls #3 📝 2. tēma. Siltu…" at bounding box center [431, 154] width 862 height 308
click at [302, 250] on label "Jā" at bounding box center [430, 252] width 301 height 16
click at [228, 253] on div "Mācību tēma: Fizika 9. klases 1. ieskaites mācību materiāls #3 📝 2. tēma. Siltu…" at bounding box center [431, 154] width 862 height 308
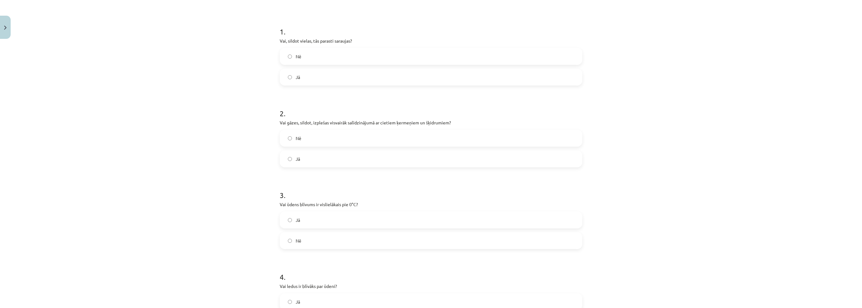
scroll to position [110, 0]
click at [305, 246] on label "Nē" at bounding box center [430, 239] width 301 height 16
click at [221, 269] on div "Mācību tēma: Fizika 9. klases 1. ieskaites mācību materiāls #3 📝 2. tēma. Siltu…" at bounding box center [431, 154] width 862 height 308
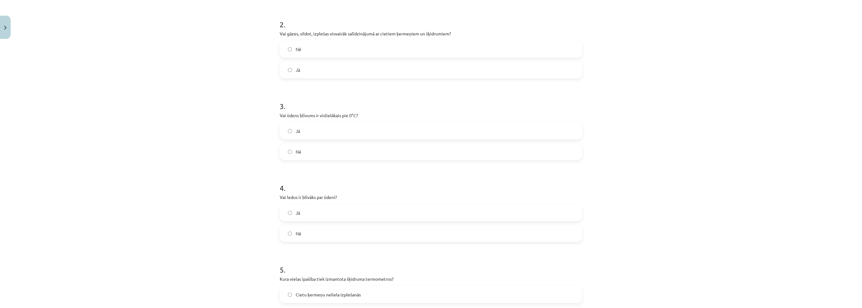
scroll to position [204, 0]
click at [307, 225] on label "Nē" at bounding box center [430, 227] width 301 height 16
click at [213, 246] on div "Mācību tēma: Fizika 9. klases 1. ieskaites mācību materiāls #3 📝 2. tēma. Siltu…" at bounding box center [431, 154] width 862 height 308
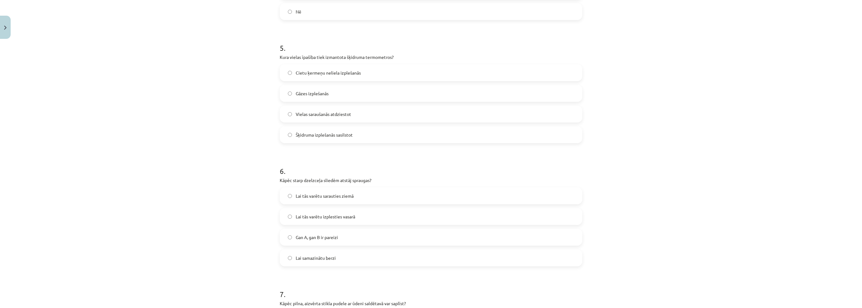
scroll to position [423, 0]
click at [318, 131] on span "Šķidruma izplešanās sasilstot" at bounding box center [324, 131] width 57 height 7
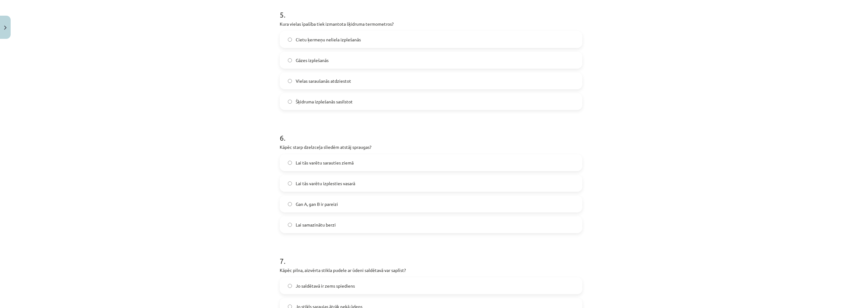
scroll to position [454, 0]
click at [296, 160] on span "Lai tās varētu sarauties ziemā" at bounding box center [325, 161] width 58 height 7
click at [228, 182] on div "Mācību tēma: Fizika 9. klases 1. ieskaites mācību materiāls #3 📝 2. tēma. Siltu…" at bounding box center [431, 154] width 862 height 308
click at [298, 202] on span "Gan A, gan B ir pareizi" at bounding box center [317, 202] width 42 height 7
click at [187, 215] on div "Mācību tēma: Fizika 9. klases 1. ieskaites mācību materiāls #3 📝 2. tēma. Siltu…" at bounding box center [431, 154] width 862 height 308
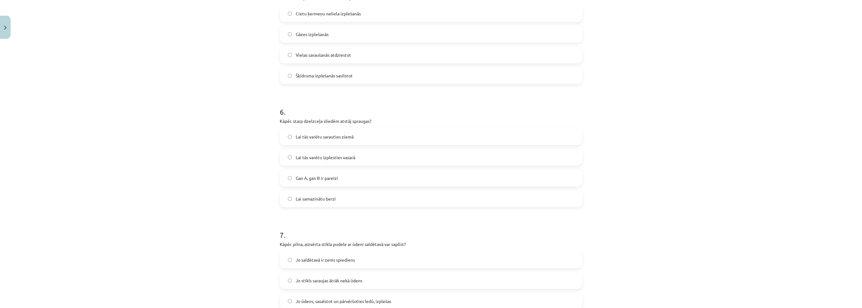
scroll to position [548, 0]
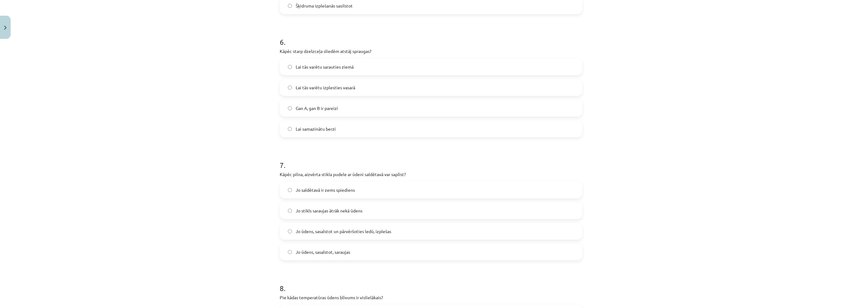
click at [318, 231] on span "Jo ūdens, sasalstot un pārvēršoties ledū, izplešas" at bounding box center [344, 231] width 96 height 7
click at [184, 233] on div "Mācību tēma: Fizika 9. klases 1. ieskaites mācību materiāls #3 📝 2. tēma. Siltu…" at bounding box center [431, 154] width 862 height 308
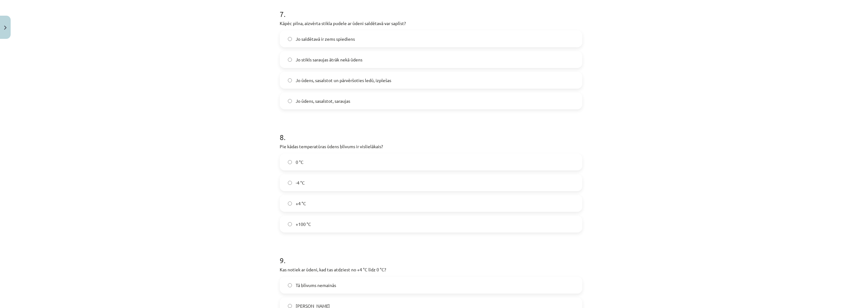
scroll to position [705, 0]
click at [298, 200] on span "+4 °C" at bounding box center [301, 198] width 10 height 7
click at [202, 224] on div "Mācību tēma: Fizika 9. klases 1. ieskaites mācību materiāls #3 📝 2. tēma. Siltu…" at bounding box center [431, 154] width 862 height 308
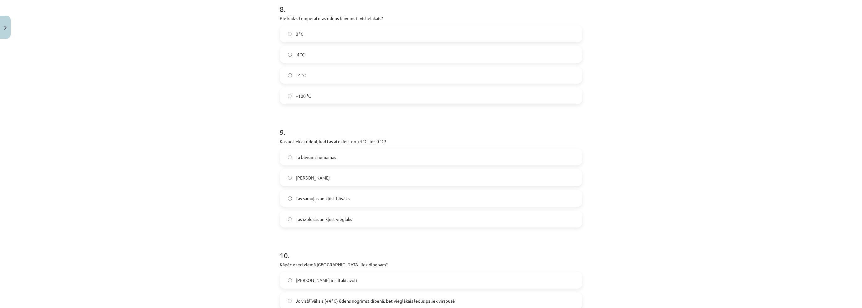
scroll to position [830, 0]
click at [313, 215] on span "Tas izplešas un kļūst vieglāks" at bounding box center [324, 216] width 56 height 7
click at [226, 235] on div "Mācību tēma: Fizika 9. klases 1. ieskaites mācību materiāls #3 📝 2. tēma. Siltu…" at bounding box center [431, 154] width 862 height 308
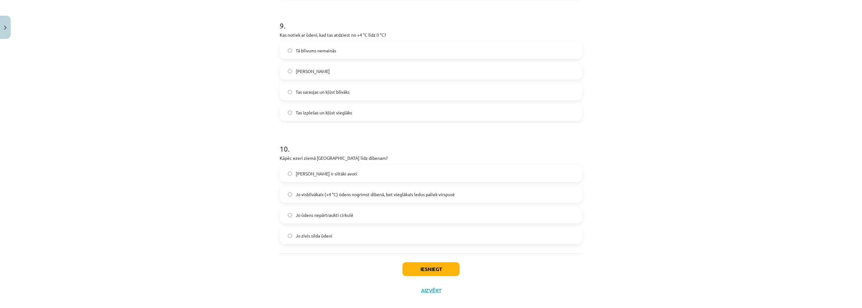
scroll to position [942, 0]
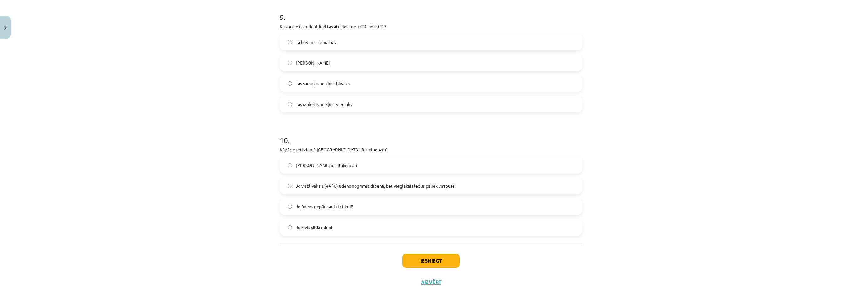
click at [304, 187] on span "Jo visblīvākais (+4 °C) ūdens nogrimst dibenā, bet vieglākais ledus paliek virs…" at bounding box center [375, 186] width 159 height 7
click at [174, 202] on div "Mācību tēma: Fizika 9. klases 1. ieskaites mācību materiāls #3 📝 2. tēma. Siltu…" at bounding box center [431, 154] width 862 height 308
click at [411, 256] on button "Iesniegt" at bounding box center [431, 261] width 57 height 14
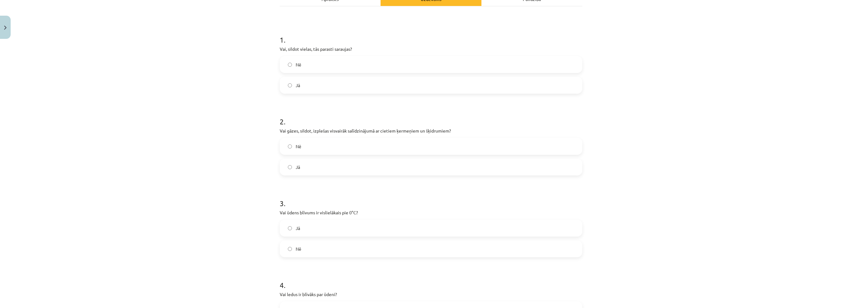
scroll to position [96, 0]
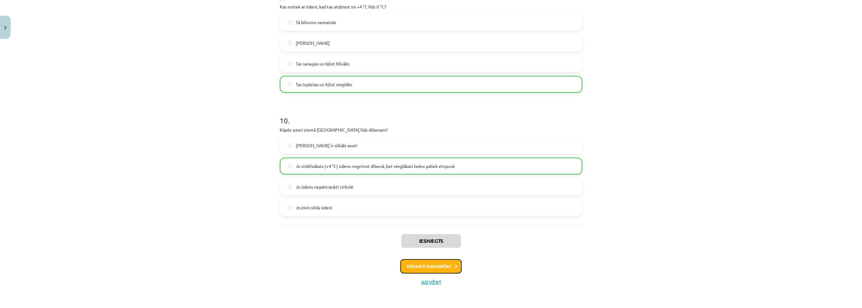
click at [422, 269] on button "Nākamā nodarbība" at bounding box center [430, 266] width 61 height 14
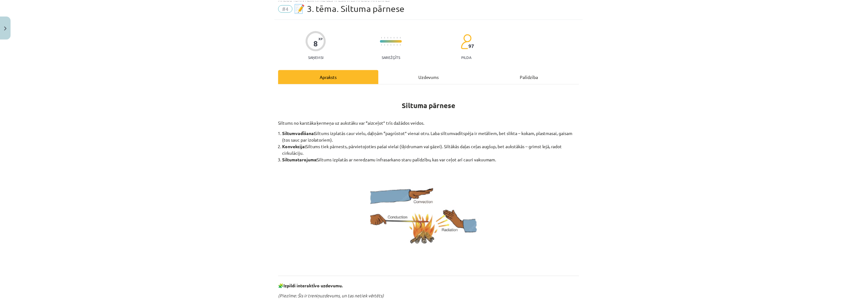
scroll to position [16, 0]
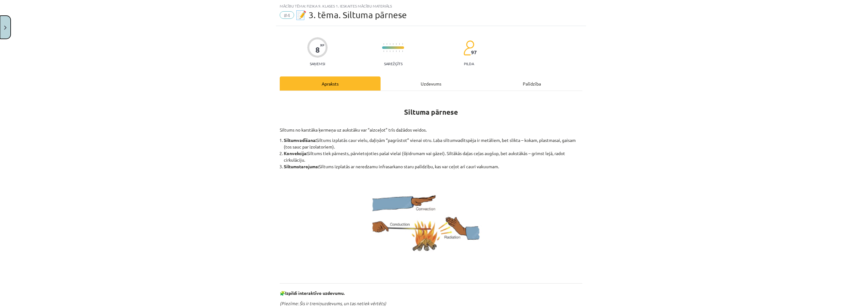
click at [3, 26] on button "Close" at bounding box center [5, 27] width 11 height 23
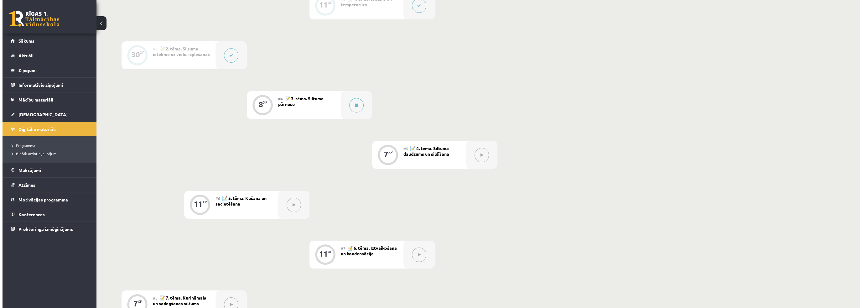
scroll to position [102, 0]
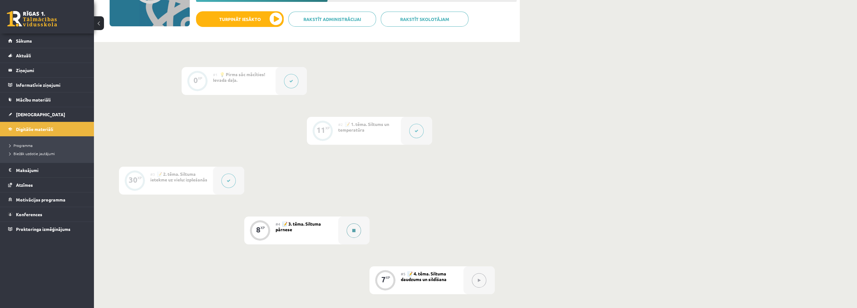
click at [349, 227] on button at bounding box center [354, 230] width 14 height 14
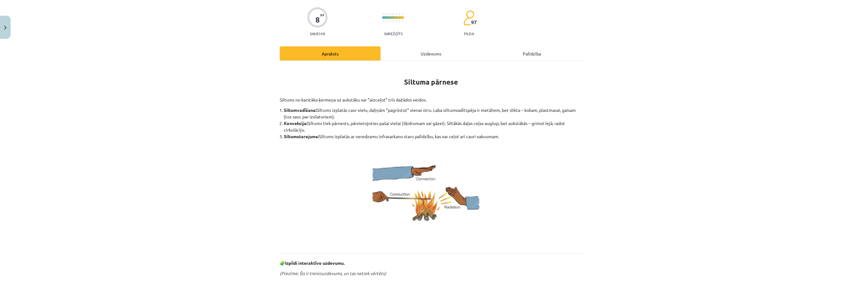
scroll to position [0, 0]
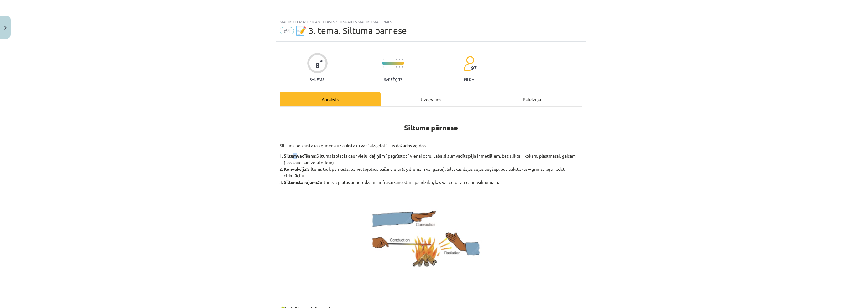
click at [293, 154] on b "Siltumvadīšana:" at bounding box center [300, 156] width 33 height 6
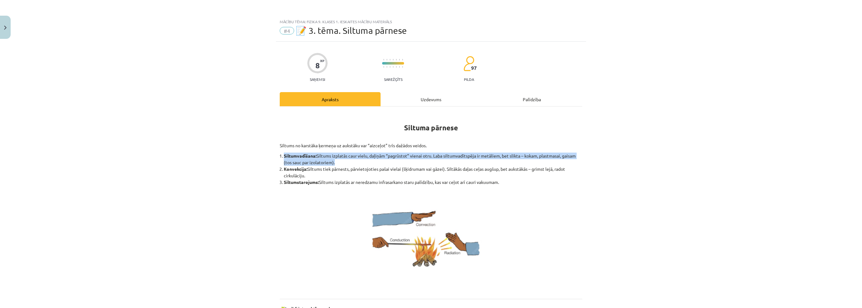
click at [293, 154] on b "Siltumvadīšana:" at bounding box center [300, 156] width 33 height 6
click at [306, 155] on b "Siltumvadīšana:" at bounding box center [300, 156] width 33 height 6
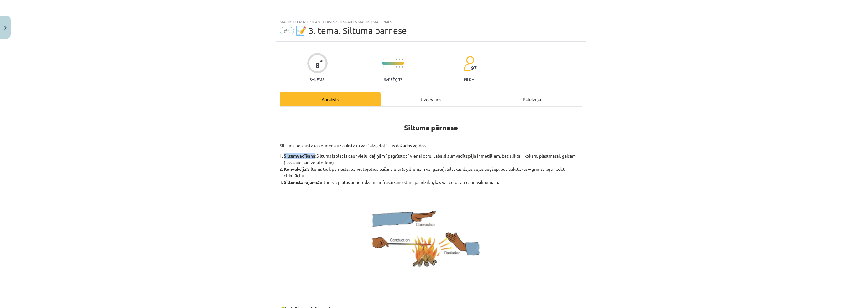
click at [306, 155] on b "Siltumvadīšana:" at bounding box center [300, 156] width 33 height 6
click at [218, 208] on div "Mācību tēma: Fizika 9. klases 1. ieskaites mācību materiāls #4 📝 3. tēma. Siltu…" at bounding box center [431, 154] width 862 height 308
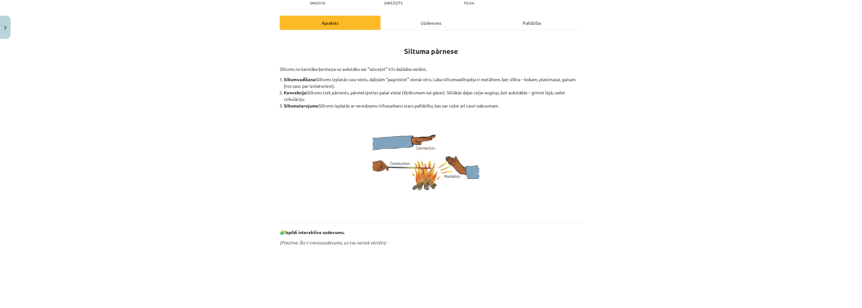
scroll to position [94, 0]
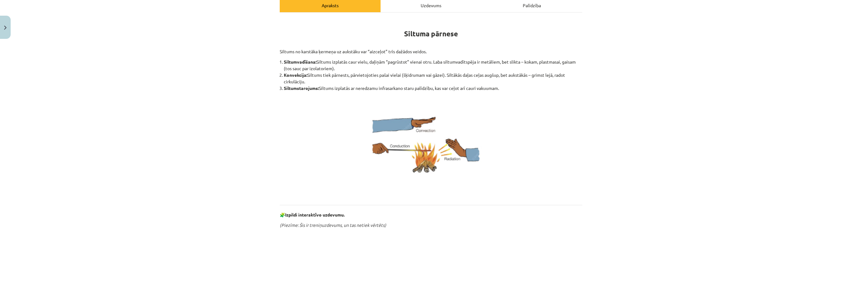
click at [213, 205] on div "Mācību tēma: Fizika 9. klases 1. ieskaites mācību materiāls #4 📝 3. tēma. Siltu…" at bounding box center [431, 154] width 862 height 308
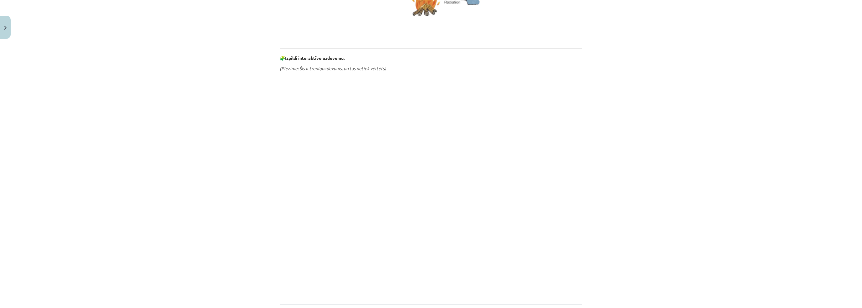
scroll to position [247, 0]
click at [236, 181] on div "Mācību tēma: Fizika 9. klases 1. ieskaites mācību materiāls #4 📝 3. tēma. Siltu…" at bounding box center [431, 154] width 862 height 308
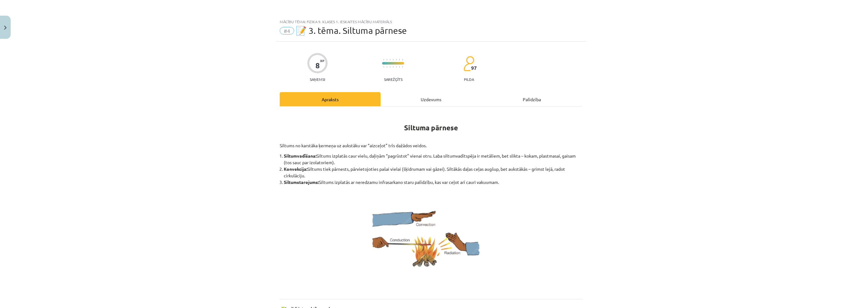
scroll to position [0, 0]
click at [290, 169] on b "Konvekcija:" at bounding box center [295, 169] width 23 height 6
copy b "Konvekcija"
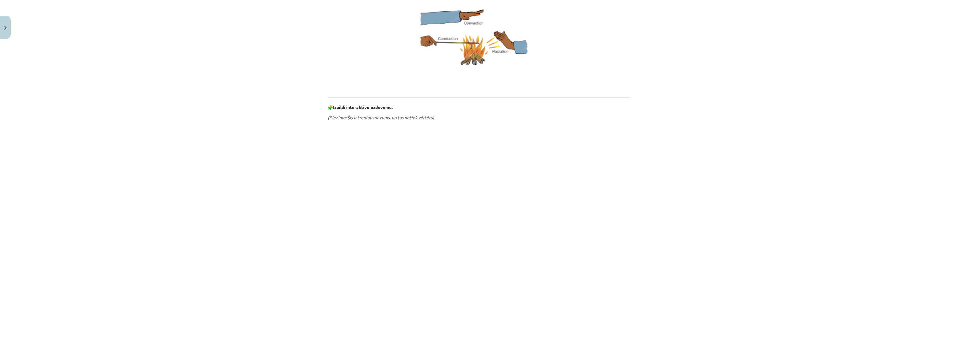
scroll to position [209, 0]
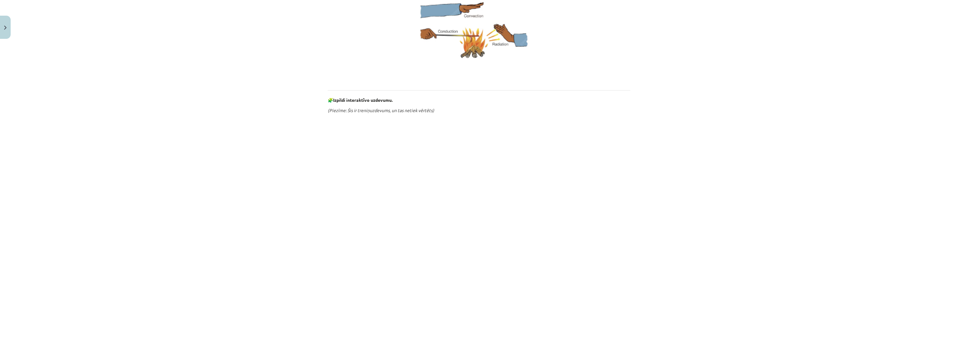
click at [288, 231] on div "Mācību tēma: Fizika 9. klases 1. ieskaites mācību materiāls #4 📝 3. tēma. Siltu…" at bounding box center [479, 171] width 958 height 342
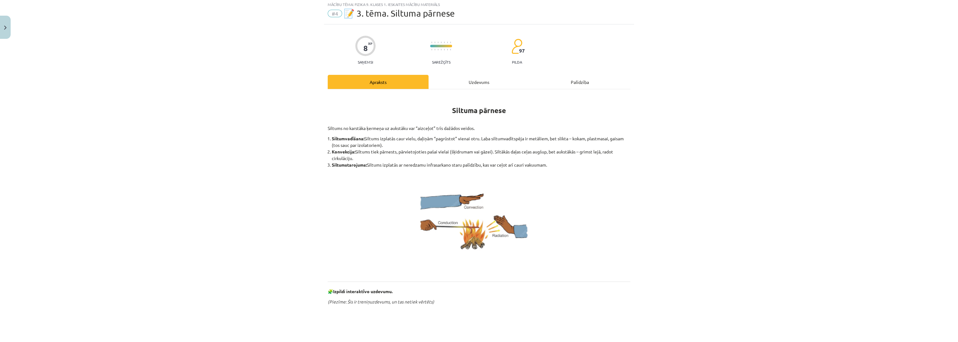
scroll to position [0, 0]
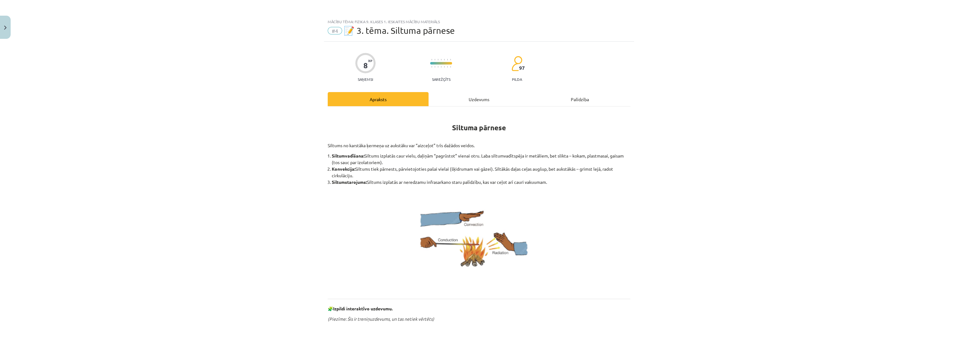
click at [341, 181] on b "Siltumstarojums:" at bounding box center [349, 182] width 35 height 6
copy b "Siltumstarojums"
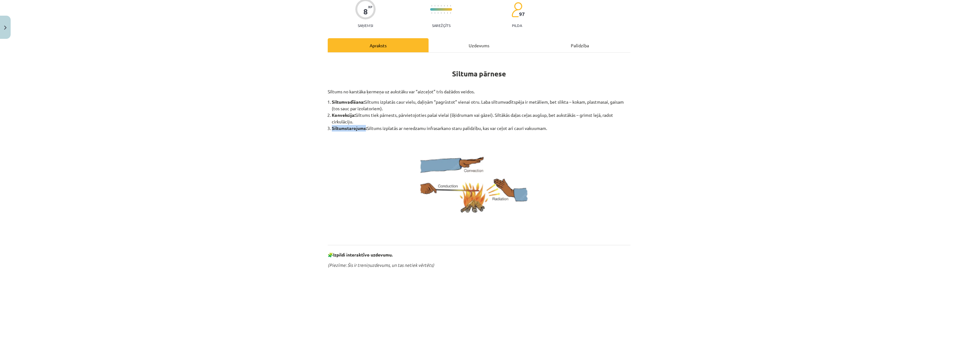
scroll to position [243, 0]
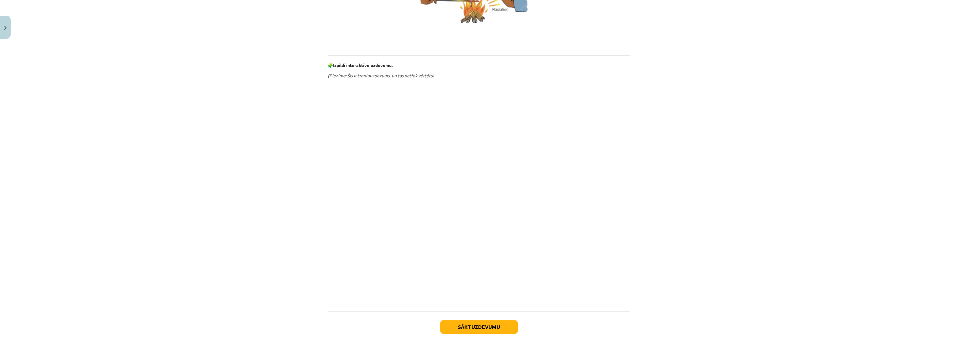
click at [260, 243] on div "Mācību tēma: Fizika 9. klases 1. ieskaites mācību materiāls #4 📝 3. tēma. Siltu…" at bounding box center [479, 171] width 958 height 342
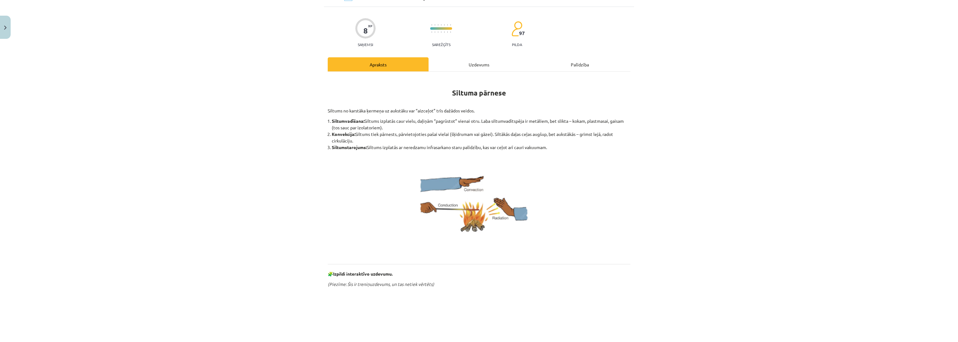
click at [342, 146] on b "Siltumstarojums:" at bounding box center [349, 147] width 35 height 6
copy b "Siltumstarojums"
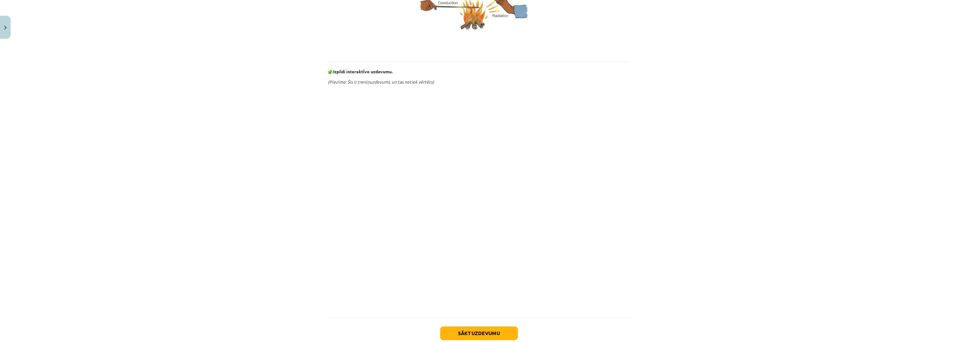
scroll to position [243, 0]
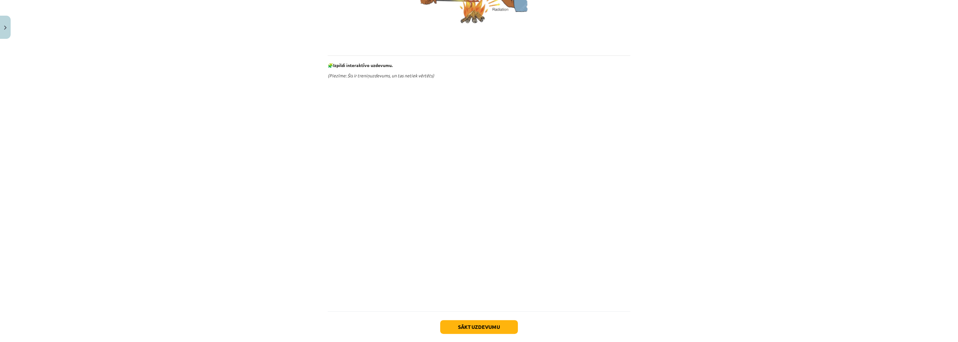
click at [276, 236] on div "Mācību tēma: Fizika 9. klases 1. ieskaites mācību materiāls #4 📝 3. tēma. Siltu…" at bounding box center [479, 171] width 958 height 342
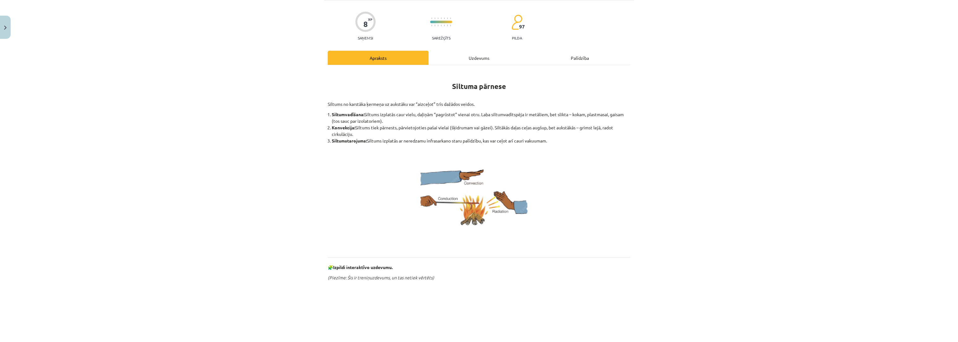
scroll to position [35, 0]
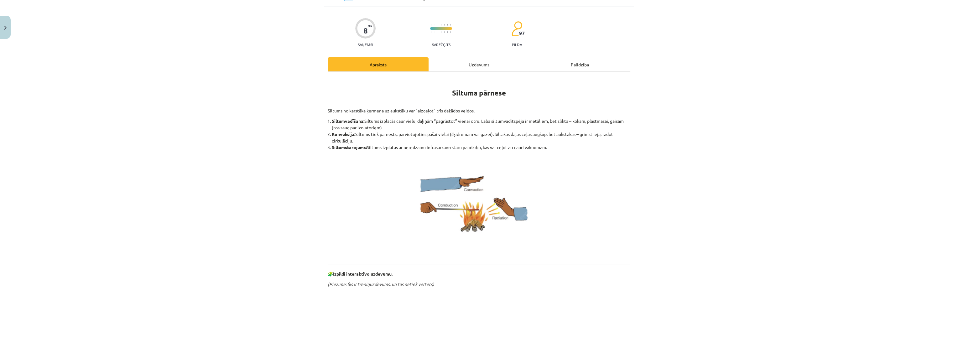
click at [343, 122] on b "Siltumvadīšana:" at bounding box center [348, 121] width 33 height 6
copy b "Siltumvadīšana"
click at [210, 201] on div "Mācību tēma: Fizika 9. klases 1. ieskaites mācību materiāls #4 📝 3. tēma. Siltu…" at bounding box center [479, 171] width 958 height 342
click at [212, 203] on div "Mācību tēma: Fizika 9. klases 1. ieskaites mācību materiāls #4 📝 3. tēma. Siltu…" at bounding box center [479, 171] width 958 height 342
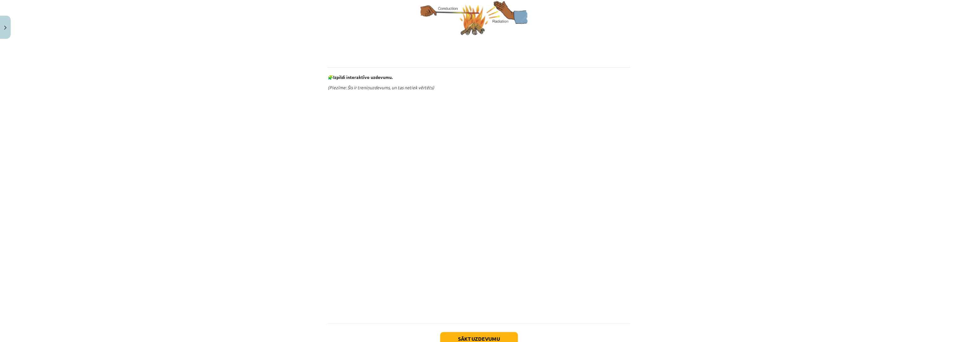
scroll to position [276, 0]
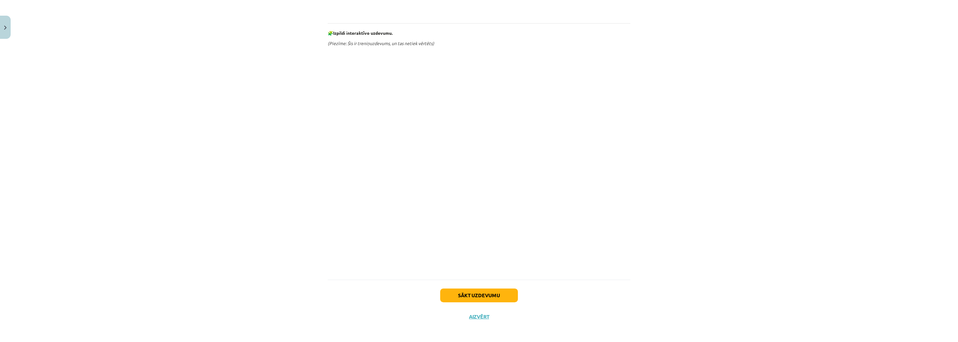
click at [255, 245] on div "Mācību tēma: Fizika 9. klases 1. ieskaites mācību materiāls #4 📝 3. tēma. Siltu…" at bounding box center [479, 171] width 958 height 342
click at [458, 293] on button "Sākt uzdevumu" at bounding box center [479, 295] width 78 height 14
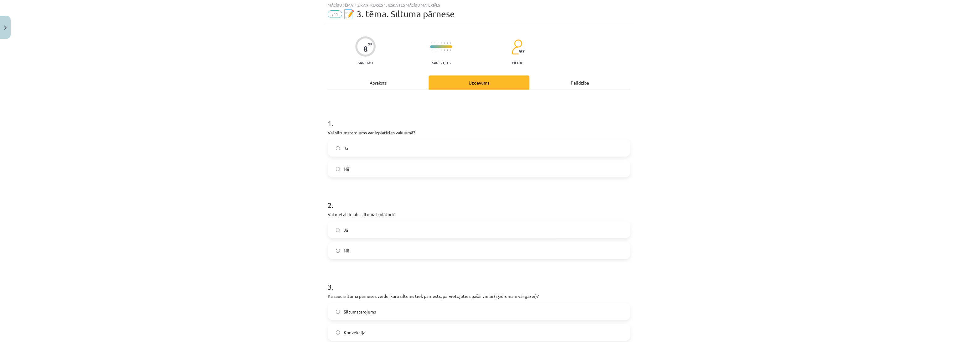
scroll to position [15, 0]
click at [298, 159] on div "Mācību tēma: Fizika 9. klases 1. ieskaites mācību materiāls #4 📝 3. tēma. Siltu…" at bounding box center [479, 171] width 958 height 342
click at [344, 151] on span "Jā" at bounding box center [346, 149] width 4 height 7
click at [375, 84] on div "Apraksts" at bounding box center [378, 84] width 101 height 14
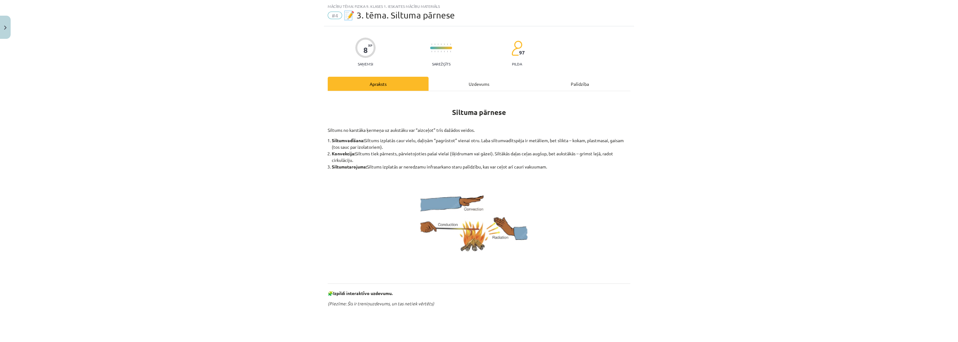
click at [453, 84] on div "Uzdevums" at bounding box center [479, 84] width 101 height 14
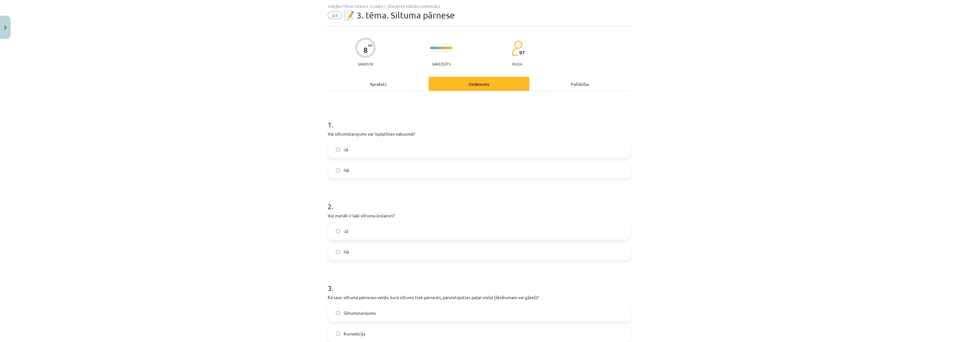
click at [280, 188] on div "Mācību tēma: Fizika 9. klases 1. ieskaites mācību materiāls #4 📝 3. tēma. Siltu…" at bounding box center [479, 171] width 958 height 342
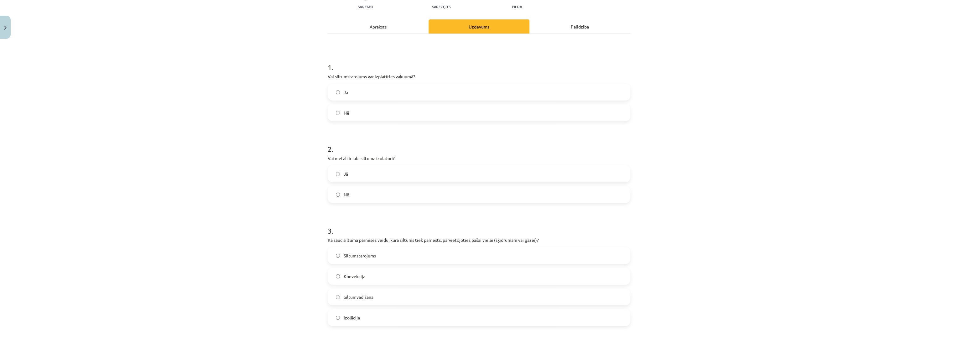
scroll to position [85, 0]
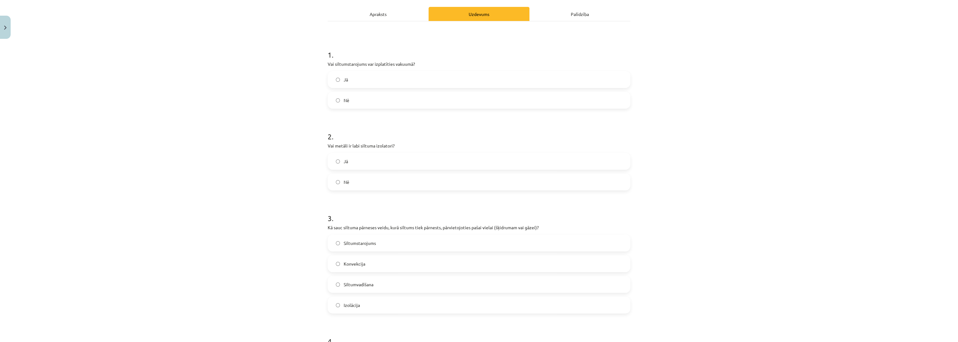
click at [342, 167] on label "Jā" at bounding box center [478, 161] width 301 height 16
click at [381, 13] on div "Apraksts" at bounding box center [378, 14] width 101 height 14
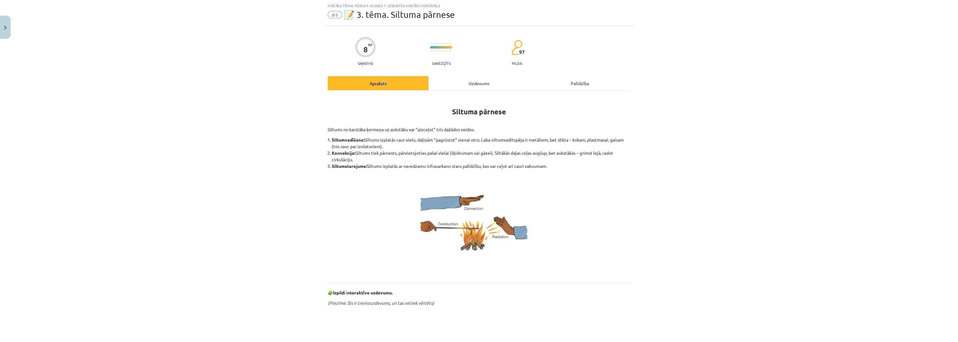
scroll to position [15, 0]
click at [286, 132] on div "Mācību tēma: Fizika 9. klases 1. ieskaites mācību materiāls #4 📝 3. tēma. Siltu…" at bounding box center [479, 171] width 958 height 342
click at [434, 81] on div "Uzdevums" at bounding box center [479, 84] width 101 height 14
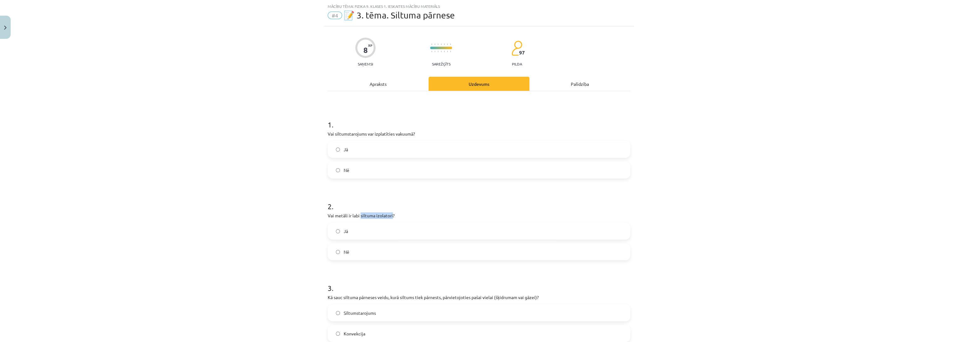
drag, startPoint x: 358, startPoint y: 215, endPoint x: 390, endPoint y: 217, distance: 32.0
click at [390, 217] on p "Vai metāli ir labi siltuma izolatori?" at bounding box center [479, 215] width 303 height 7
click at [330, 252] on label "Nē" at bounding box center [478, 252] width 301 height 16
click at [244, 268] on div "Mācību tēma: Fizika 9. klases 1. ieskaites mācību materiāls #4 📝 3. tēma. Siltu…" at bounding box center [479, 171] width 958 height 342
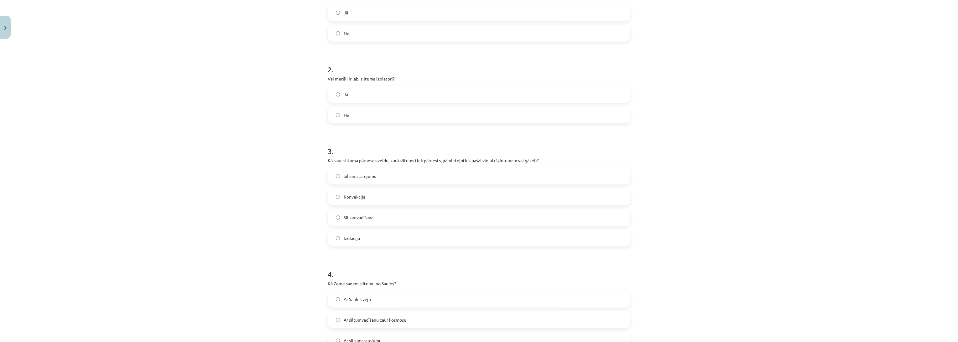
scroll to position [252, 0]
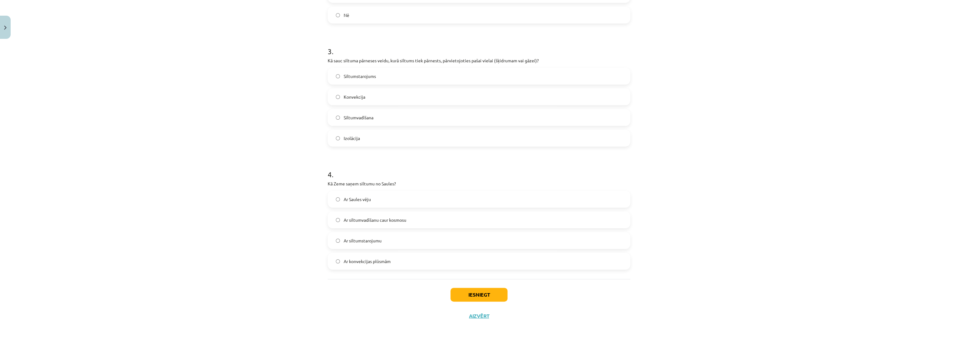
click at [348, 98] on span "Konvekcija" at bounding box center [355, 97] width 22 height 7
click at [290, 150] on div "Mācību tēma: Fizika 9. klases 1. ieskaites mācību materiāls #4 📝 3. tēma. Siltu…" at bounding box center [479, 171] width 958 height 342
click at [381, 243] on label "Ar siltumstarojumu" at bounding box center [478, 241] width 301 height 16
click at [284, 234] on div "Mācību tēma: Fizika 9. klases 1. ieskaites mācību materiāls #4 📝 3. tēma. Siltu…" at bounding box center [479, 171] width 958 height 342
click at [481, 301] on button "Iesniegt" at bounding box center [478, 295] width 57 height 14
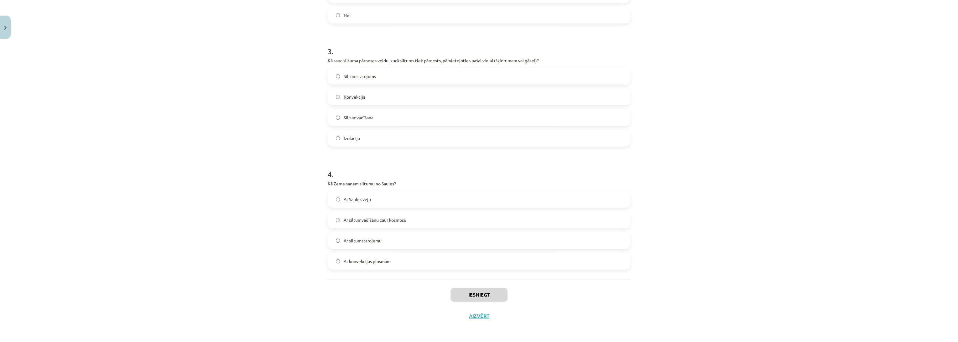
click at [272, 286] on div "Mācību tēma: Fizika 9. klases 1. ieskaites mācību materiāls #4 📝 3. tēma. Siltu…" at bounding box center [479, 171] width 958 height 342
drag, startPoint x: 308, startPoint y: 273, endPoint x: 316, endPoint y: 60, distance: 213.2
drag, startPoint x: 277, startPoint y: 189, endPoint x: 267, endPoint y: 115, distance: 74.0
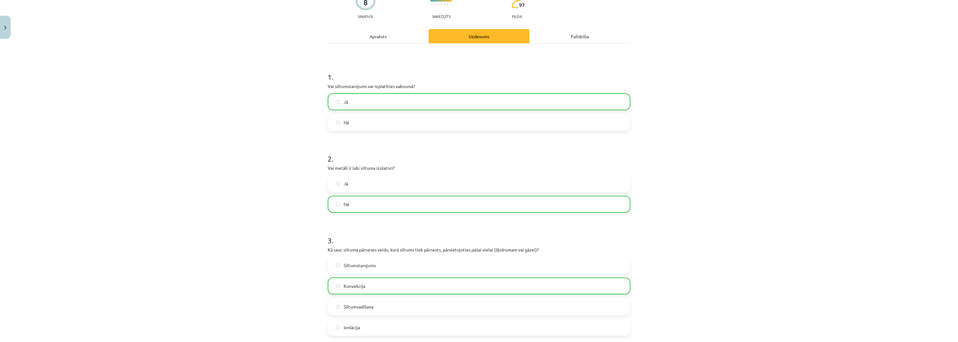
scroll to position [0, 0]
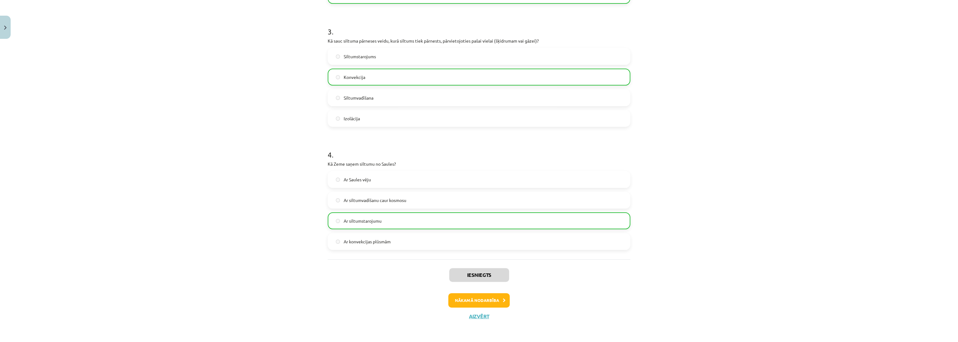
click at [485, 292] on div "Iesniegts Nākamā nodarbība Aizvērt" at bounding box center [479, 291] width 303 height 64
click at [485, 296] on button "Nākamā nodarbība" at bounding box center [478, 300] width 61 height 14
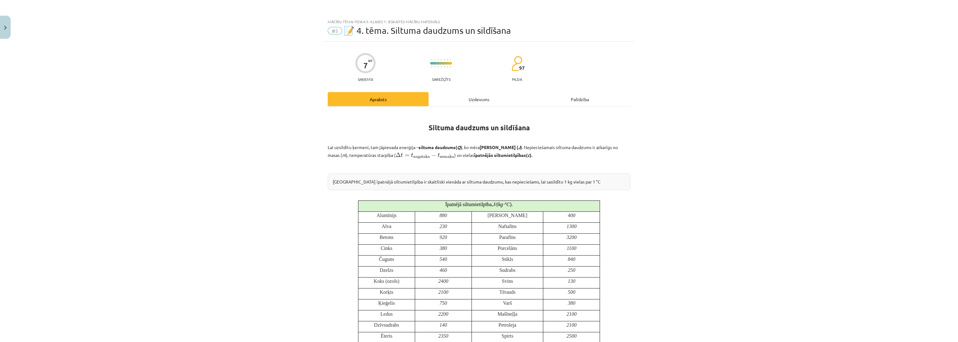
click at [479, 106] on div "Uzdevums" at bounding box center [479, 99] width 101 height 14
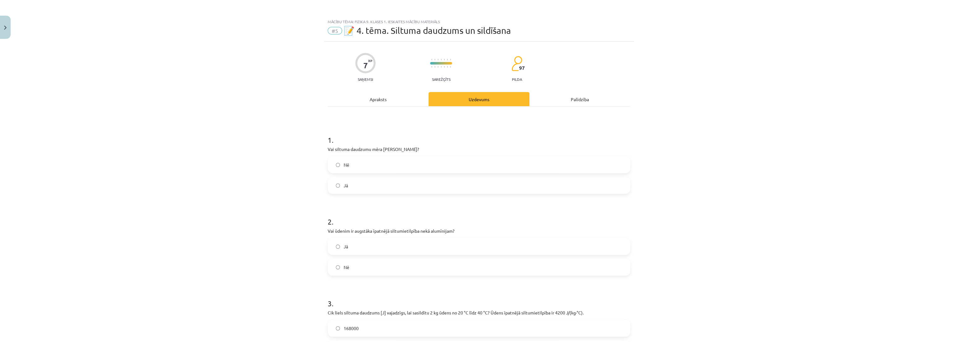
scroll to position [15, 0]
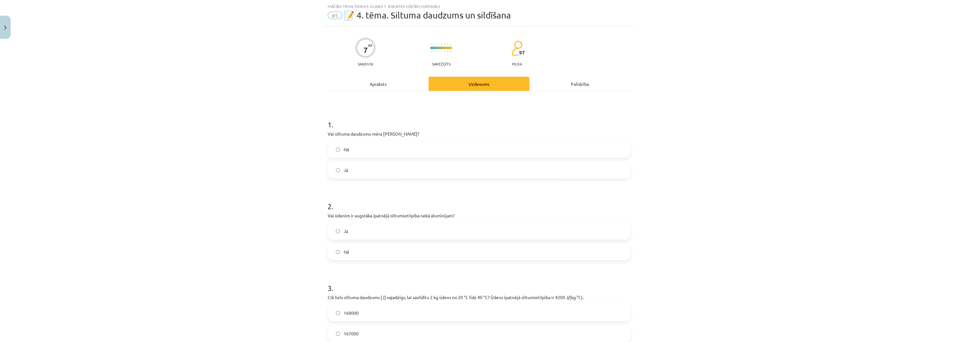
click at [345, 150] on span "Nē" at bounding box center [347, 149] width 6 height 7
click at [150, 137] on div "Mācību tēma: Fizika 9. klases 1. ieskaites mācību materiāls #5 📝 4. tēma. Siltu…" at bounding box center [479, 171] width 958 height 342
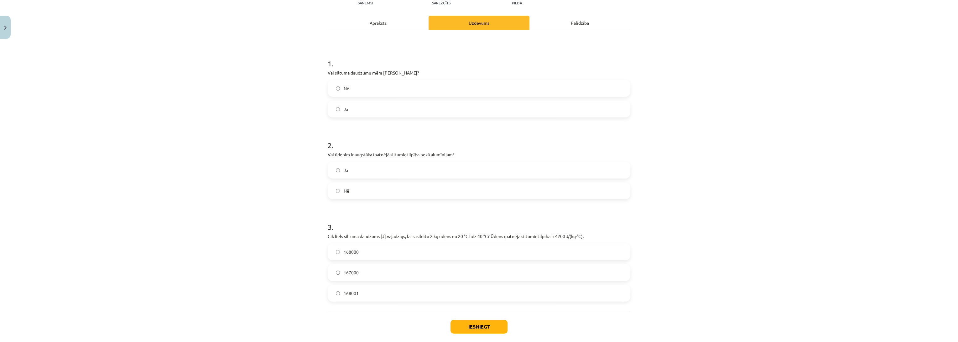
scroll to position [74, 0]
click at [337, 165] on label "Jā" at bounding box center [478, 173] width 301 height 16
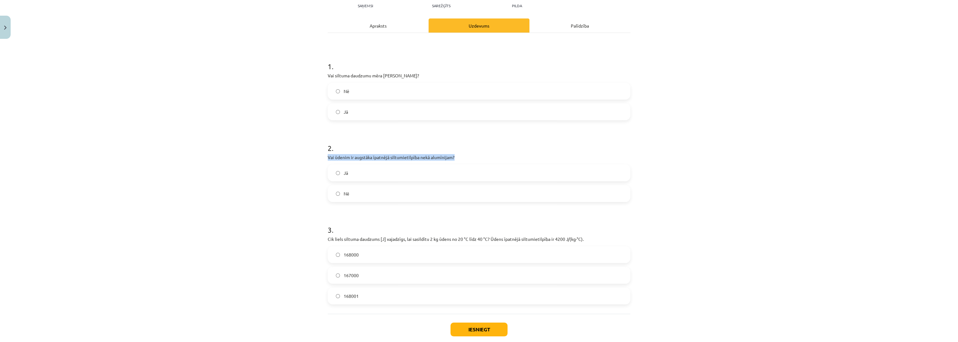
drag, startPoint x: 472, startPoint y: 150, endPoint x: 465, endPoint y: 153, distance: 8.0
click at [465, 153] on div "2 . Vai ūdenim ir augstāka īpatnējā siltumietilpība nekā alumīnijam? Jā Nē" at bounding box center [479, 167] width 303 height 69
copy div "Vai ūdenim ir augstāka īpatnējā siltumietilpība nekā alumīnijam?"
click at [242, 203] on div "Mācību tēma: Fizika 9. klases 1. ieskaites mācību materiāls #5 📝 4. tēma. Siltu…" at bounding box center [479, 171] width 958 height 342
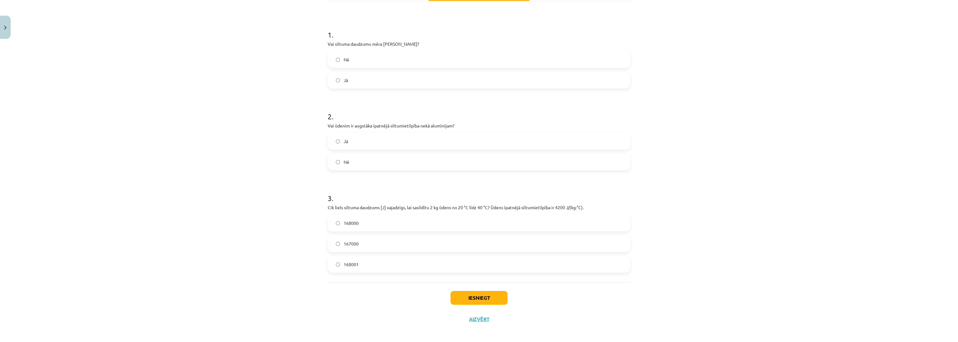
scroll to position [108, 0]
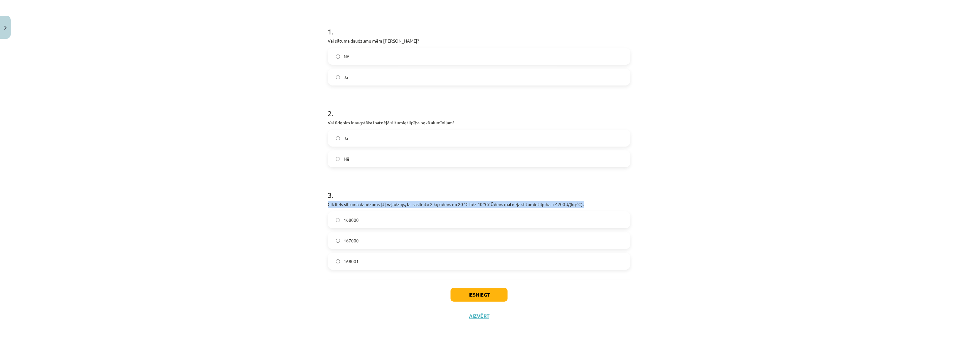
drag, startPoint x: 593, startPoint y: 206, endPoint x: 333, endPoint y: 193, distance: 260.0
click at [333, 193] on div "3 . Cik liels siltuma daudzums [J] vajadzīgs, lai sasildītu 2 kg ūdens no 20 °C…" at bounding box center [479, 225] width 303 height 90
copy div "Cik liels siltuma daudzums [J] vajadzīgs, lai sasildītu 2 kg ūdens no 20 °C līd…"
click at [378, 215] on label "168000" at bounding box center [478, 220] width 301 height 16
click at [471, 294] on button "Iesniegt" at bounding box center [478, 295] width 57 height 14
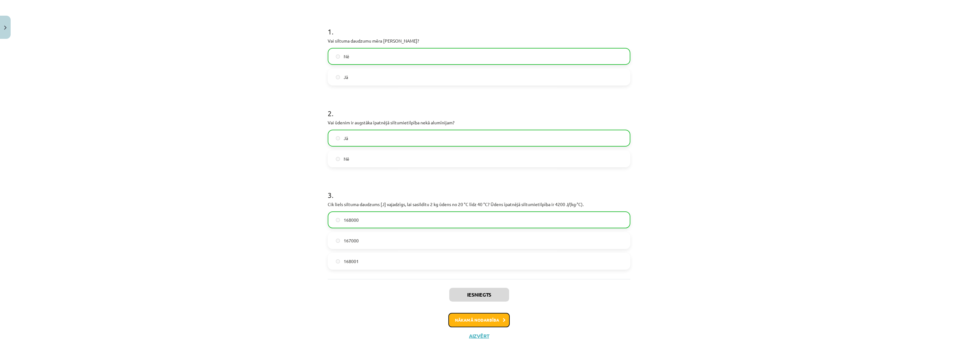
click at [498, 308] on button "Nākamā nodarbība" at bounding box center [478, 320] width 61 height 14
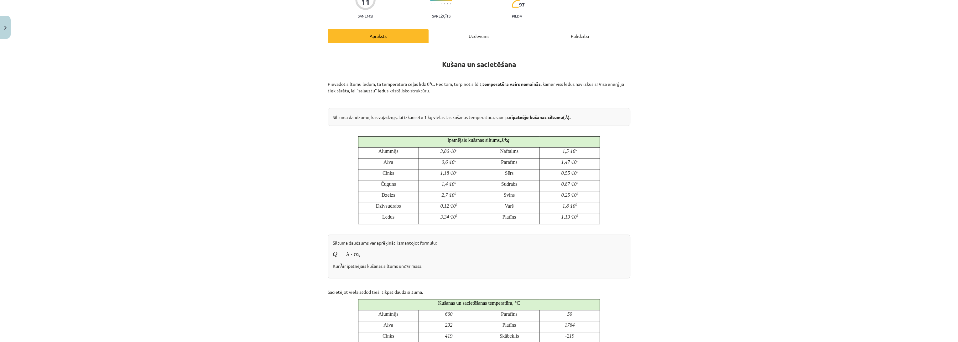
scroll to position [85, 0]
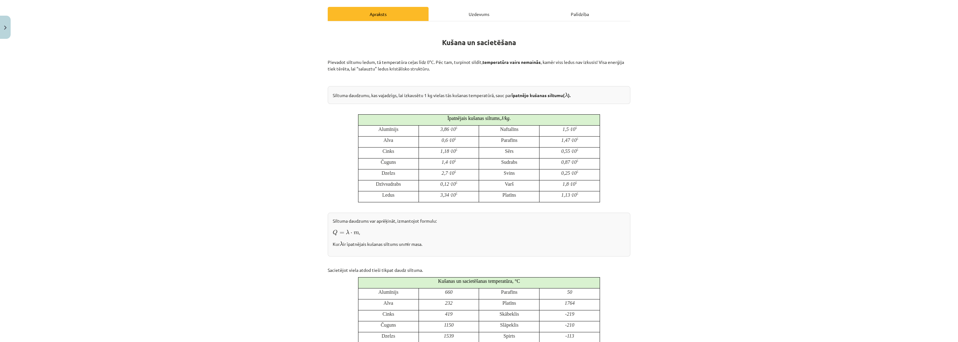
click at [177, 88] on div "Mācību tēma: Fizika 9. klases 1. ieskaites mācību materiāls #6 📝 5. tēma. Kušan…" at bounding box center [479, 171] width 958 height 342
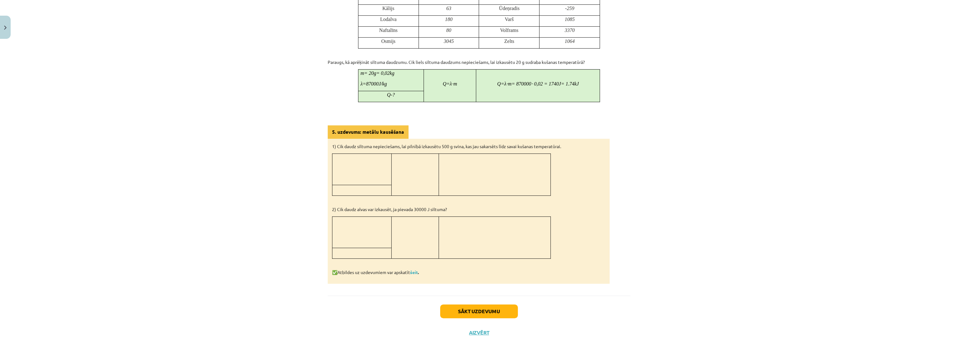
scroll to position [468, 0]
drag, startPoint x: 386, startPoint y: 169, endPoint x: 506, endPoint y: 150, distance: 121.4
click at [511, 151] on div "1) Cik daudz siltuma nepieciešams, lai pilnībā izkausētu 500 g svina, kas jau s…" at bounding box center [469, 210] width 282 height 145
click at [370, 178] on p at bounding box center [362, 177] width 55 height 7
click at [340, 170] on td at bounding box center [361, 168] width 59 height 31
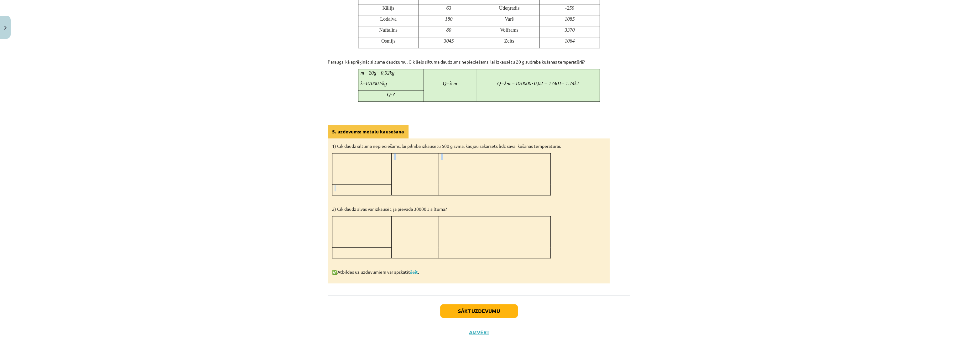
drag, startPoint x: 356, startPoint y: 187, endPoint x: 411, endPoint y: 165, distance: 59.0
click at [377, 178] on tbody at bounding box center [441, 174] width 218 height 42
click at [270, 236] on div "Mācību tēma: Fizika 9. klases 1. ieskaites mācību materiāls #6 📝 5. tēma. Kušan…" at bounding box center [479, 171] width 958 height 342
click at [470, 308] on button "Sākt uzdevumu" at bounding box center [479, 311] width 78 height 14
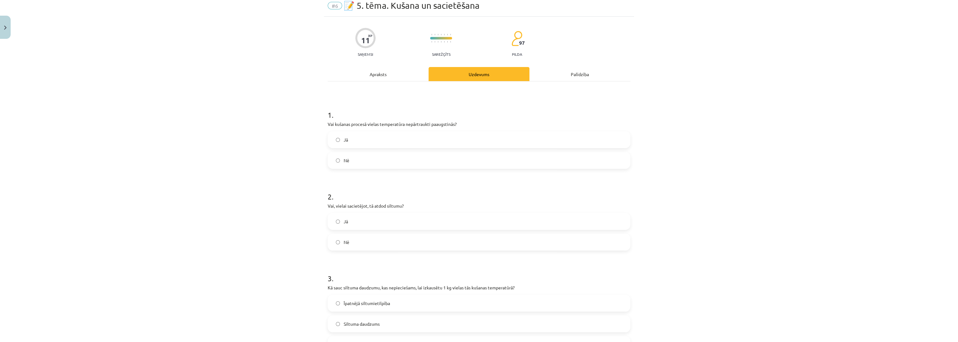
scroll to position [15, 0]
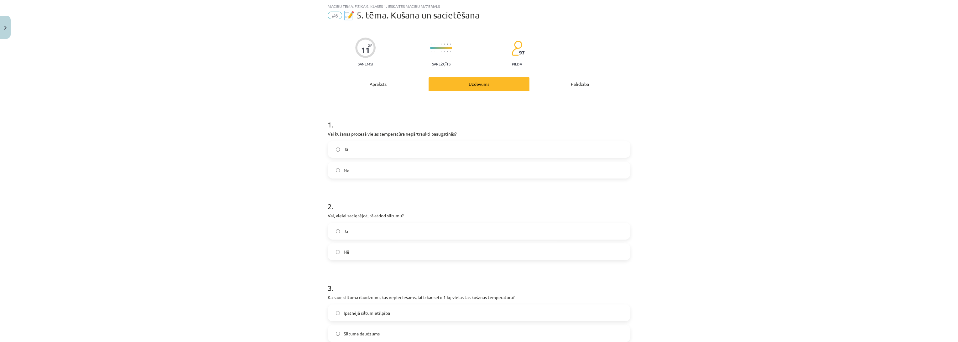
click at [258, 202] on div "Mācību tēma: Fizika 9. klases 1. ieskaites mācību materiāls #6 📝 5. tēma. Kušan…" at bounding box center [479, 171] width 958 height 342
click at [360, 85] on div "Apraksts" at bounding box center [378, 84] width 101 height 14
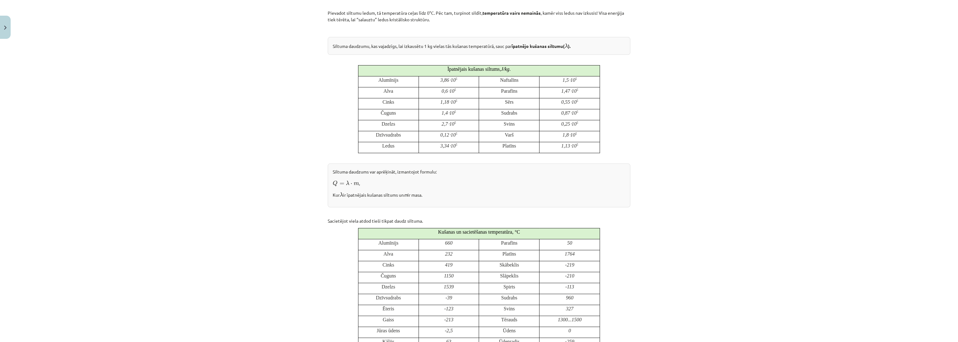
scroll to position [0, 0]
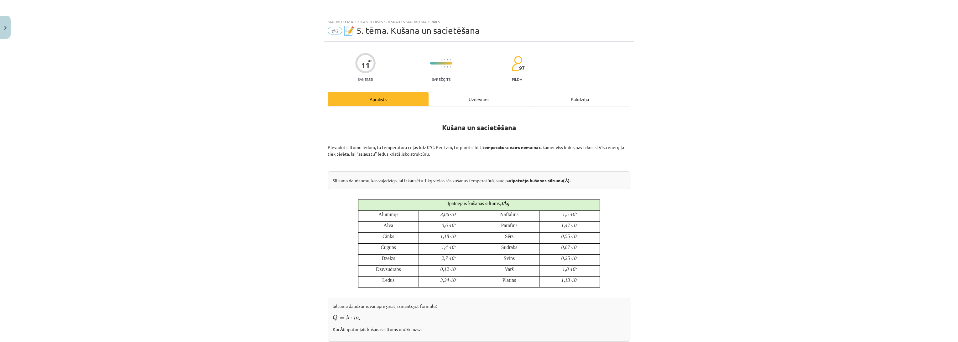
click at [463, 98] on div "Uzdevums" at bounding box center [479, 99] width 101 height 14
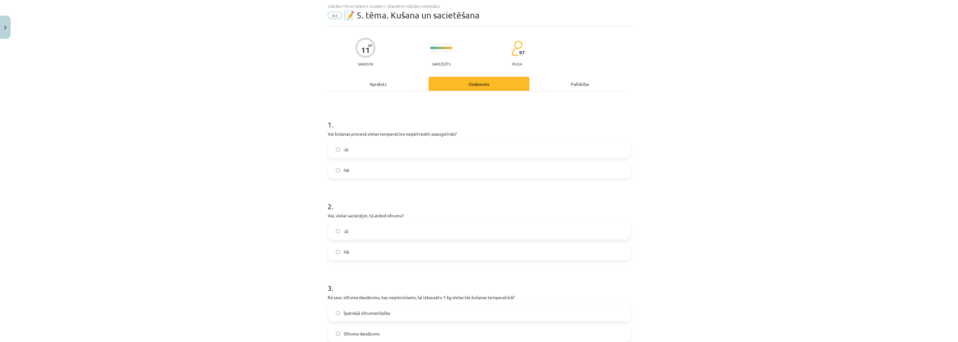
click at [346, 169] on span "Nē" at bounding box center [347, 170] width 6 height 7
click at [247, 192] on div "Mācību tēma: Fizika 9. klases 1. ieskaites mācību materiāls #6 📝 5. tēma. Kušan…" at bounding box center [479, 171] width 958 height 342
click at [364, 171] on label "Nē" at bounding box center [478, 170] width 301 height 16
click at [255, 188] on div "Mācību tēma: Fizika 9. klases 1. ieskaites mācību materiāls #6 📝 5. tēma. Kušan…" at bounding box center [479, 171] width 958 height 342
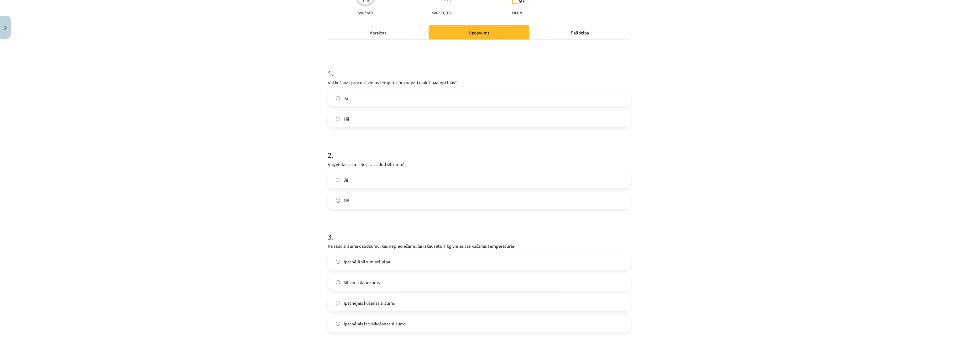
scroll to position [85, 0]
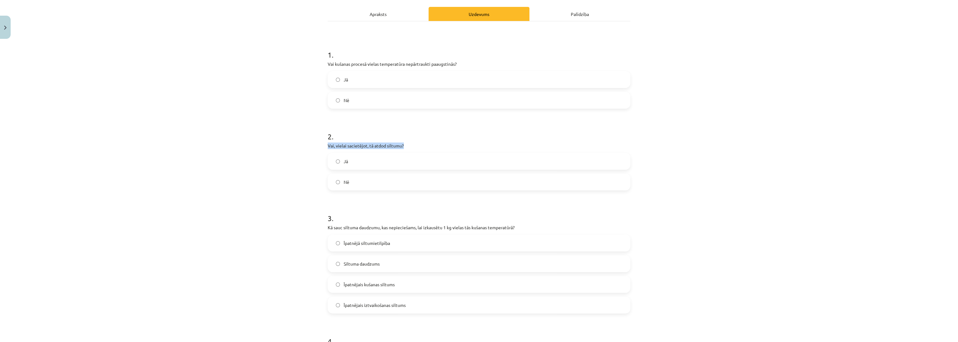
drag, startPoint x: 319, startPoint y: 145, endPoint x: 423, endPoint y: 143, distance: 104.3
click at [423, 143] on div "Mācību tēma: Fizika 9. klases 1. ieskaites mācību materiāls #6 📝 5. tēma. Kušan…" at bounding box center [479, 171] width 958 height 342
copy p "Vai, vielai sacietējot, tā atdod siltumu?"
click at [344, 164] on span "Jā" at bounding box center [346, 161] width 4 height 7
click at [258, 181] on div "Mācību tēma: Fizika 9. klases 1. ieskaites mācību materiāls #6 📝 5. tēma. Kušan…" at bounding box center [479, 171] width 958 height 342
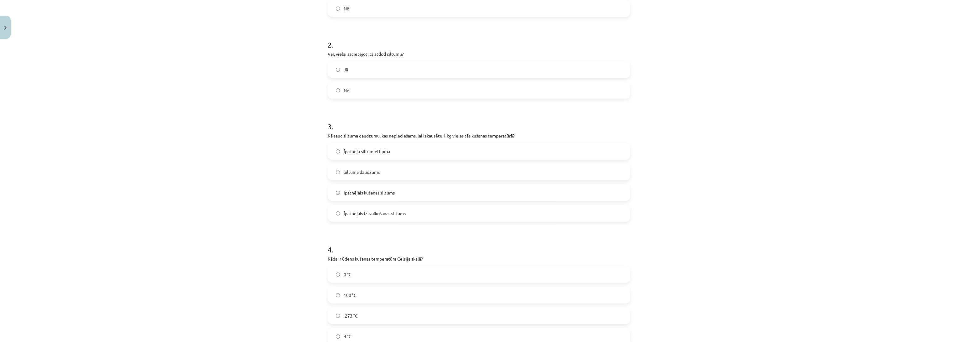
scroll to position [190, 0]
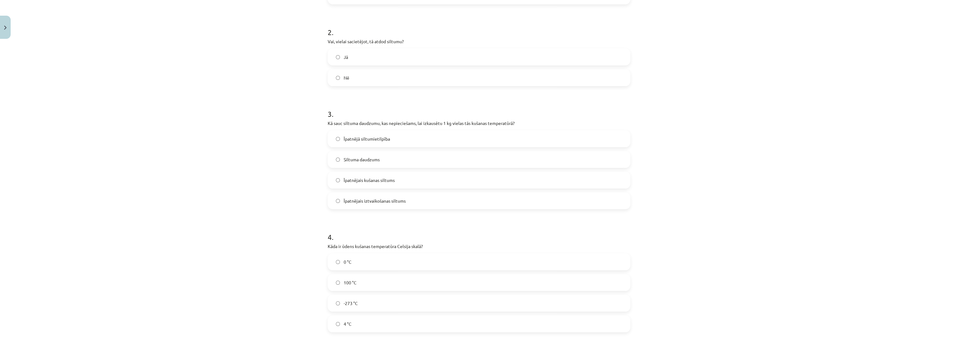
click at [258, 155] on div "Mācību tēma: Fizika 9. klases 1. ieskaites mācību materiāls #6 📝 5. tēma. Kušan…" at bounding box center [479, 171] width 958 height 342
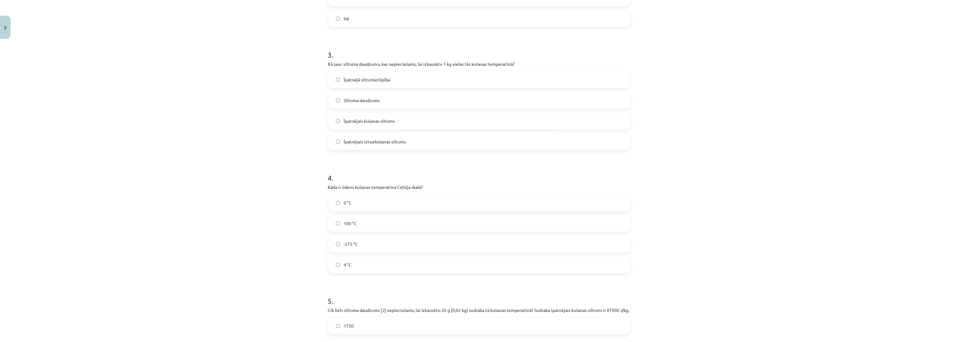
scroll to position [259, 0]
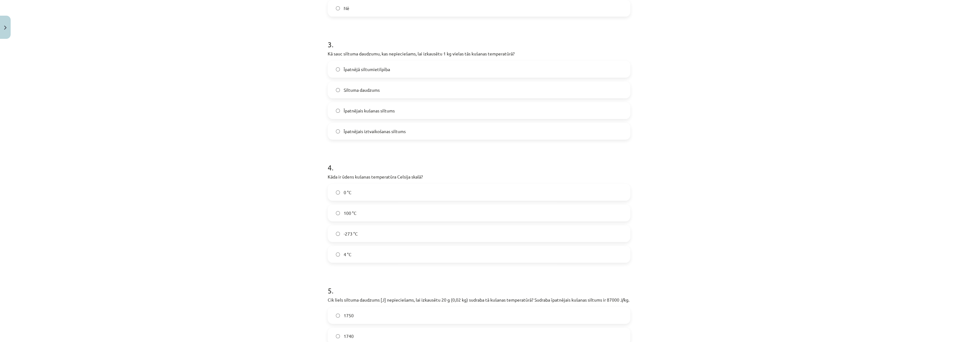
click at [365, 114] on label "Īpatnējais kušanas siltums" at bounding box center [478, 111] width 301 height 16
click at [247, 174] on div "Mācību tēma: Fizika 9. klases 1. ieskaites mācību materiāls #6 📝 5. tēma. Kušan…" at bounding box center [479, 171] width 958 height 342
click at [340, 198] on label "0 °C" at bounding box center [478, 193] width 301 height 16
click at [288, 262] on div "Mācību tēma: Fizika 9. klases 1. ieskaites mācību materiāls #6 📝 5. tēma. Kušan…" at bounding box center [479, 171] width 958 height 342
click at [439, 261] on label "4 °C" at bounding box center [478, 255] width 301 height 16
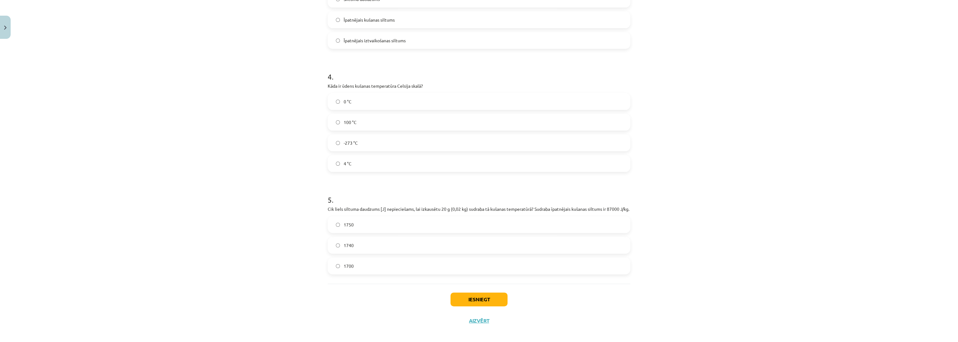
scroll to position [361, 0]
drag, startPoint x: 283, startPoint y: 249, endPoint x: 282, endPoint y: 255, distance: 6.6
click at [282, 255] on div "Mācību tēma: Fizika 9. klases 1. ieskaites mācību materiāls #6 📝 5. tēma. Kušan…" at bounding box center [479, 171] width 958 height 342
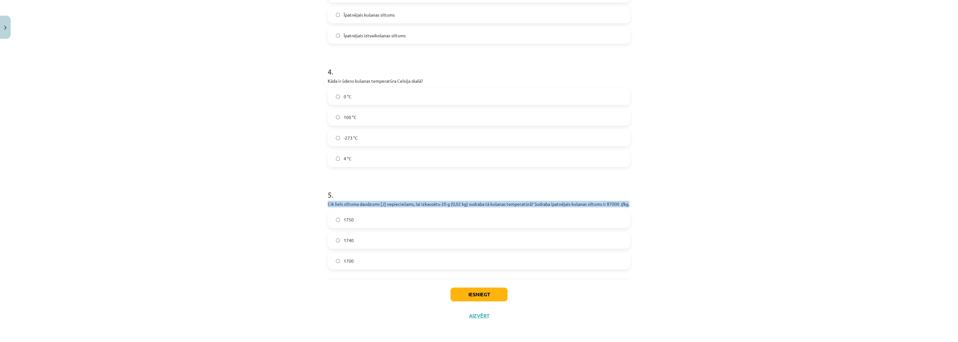
drag, startPoint x: 324, startPoint y: 196, endPoint x: 340, endPoint y: 204, distance: 18.5
click at [340, 204] on div "11 XP Saņemsi Sarežģīts 97 pilda Apraksts Uzdevums Palīdzība 1 . Vai kušanas pr…" at bounding box center [479, 7] width 310 height 640
copy p "Cik liels siltuma daudzums [J] nepieciešams, lai izkausētu 20 g (0,02 kg) sudra…"
drag, startPoint x: 395, startPoint y: 236, endPoint x: 396, endPoint y: 242, distance: 6.5
click at [395, 236] on label "1740" at bounding box center [478, 240] width 301 height 16
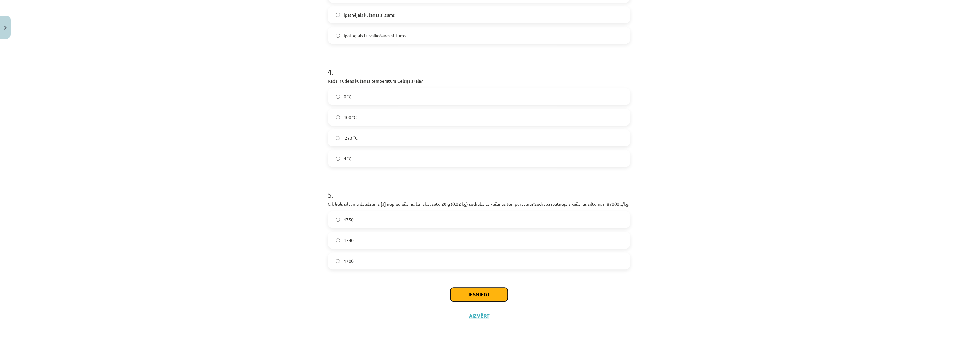
click at [458, 292] on button "Iesniegt" at bounding box center [478, 295] width 57 height 14
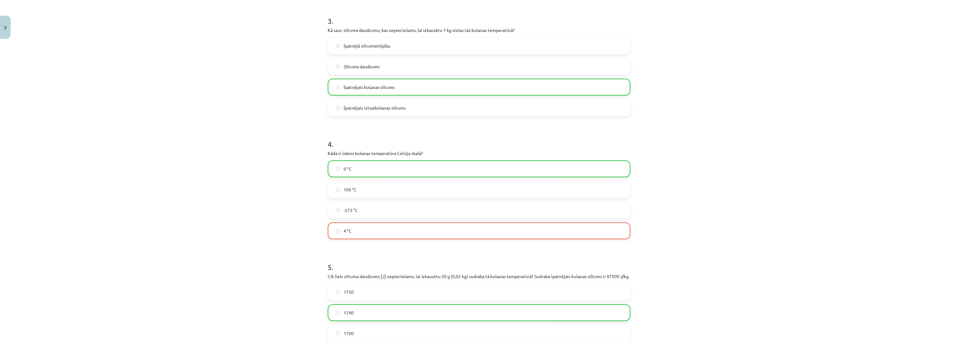
scroll to position [291, 0]
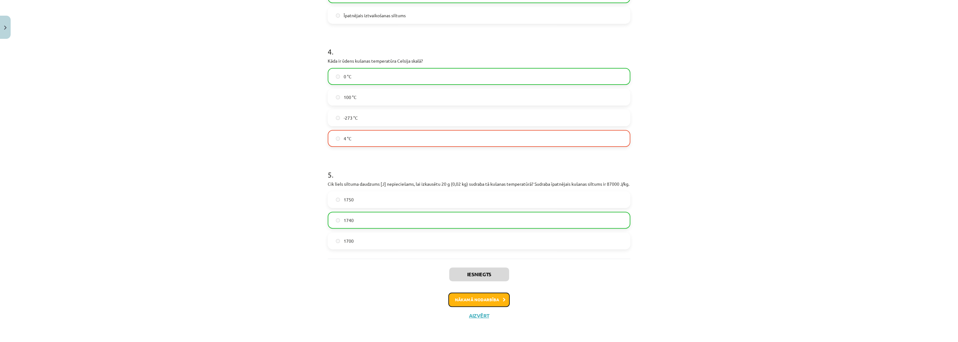
click at [472, 298] on button "Nākamā nodarbība" at bounding box center [478, 300] width 61 height 14
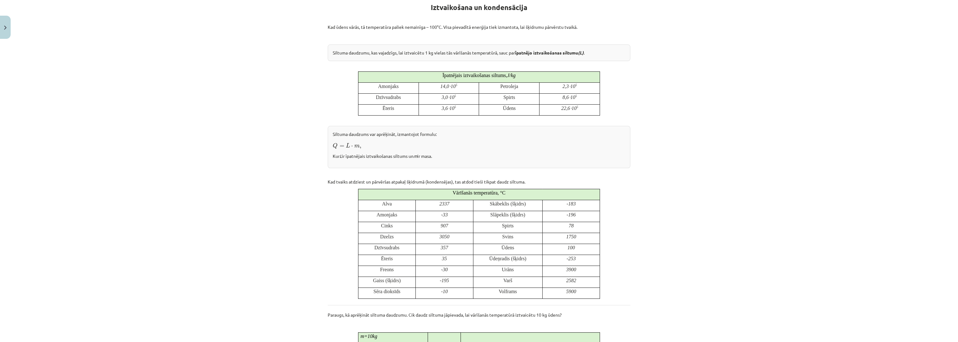
scroll to position [0, 0]
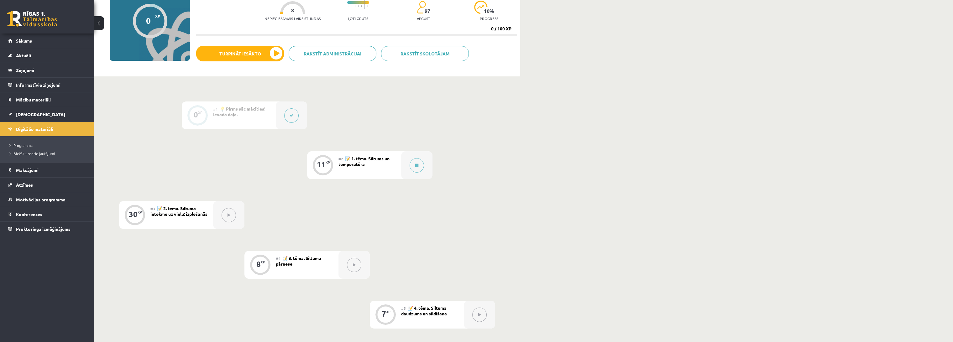
scroll to position [67, 0]
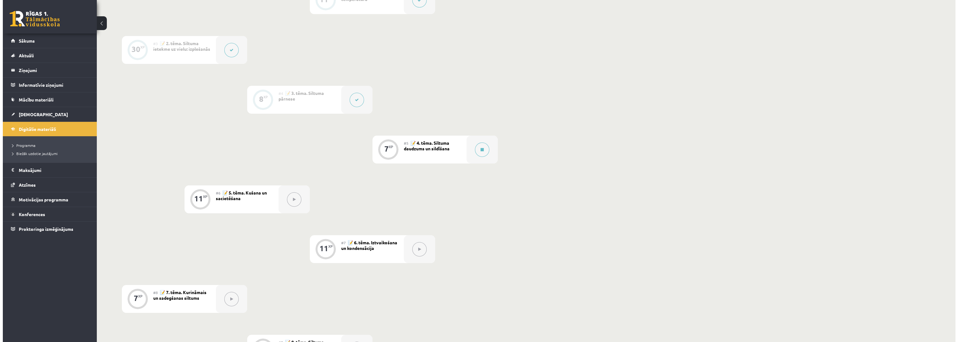
scroll to position [308, 0]
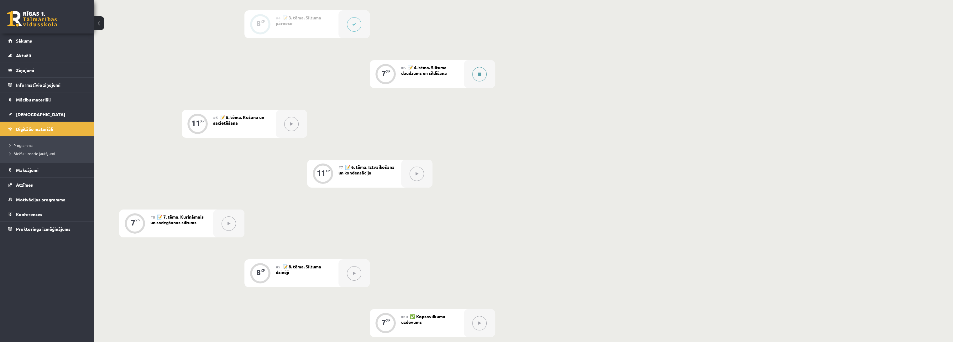
click at [471, 70] on div at bounding box center [479, 74] width 31 height 28
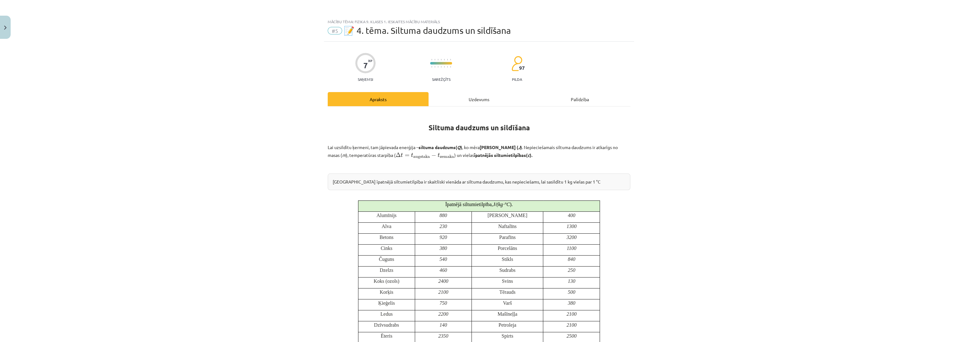
click at [201, 183] on div "Mācību tēma: Fizika 9. klases 1. ieskaites mācību materiāls #5 📝 4. tēma. Siltu…" at bounding box center [479, 171] width 958 height 342
click at [248, 177] on div "Mācību tēma: Fizika 9. klases 1. ieskaites mācību materiāls #5 📝 4. tēma. Siltu…" at bounding box center [479, 171] width 958 height 342
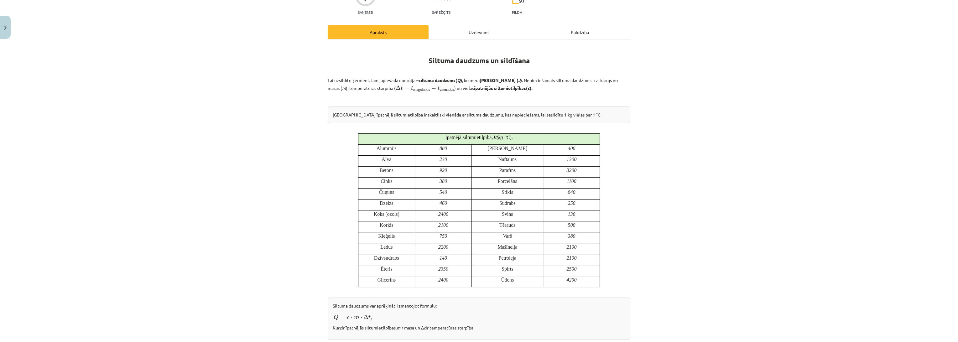
scroll to position [70, 0]
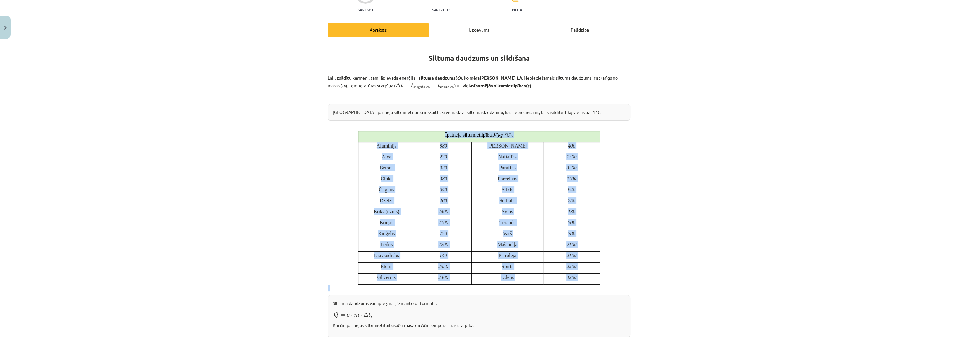
drag, startPoint x: 160, startPoint y: 280, endPoint x: 171, endPoint y: 308, distance: 29.7
click at [170, 307] on div "Mācību tēma: Fizika 9. klases 1. ieskaites mācību materiāls #5 📝 4. tēma. Siltu…" at bounding box center [479, 171] width 958 height 342
click at [226, 306] on div "Mācību tēma: Fizika 9. klases 1. ieskaites mācību materiāls #5 📝 4. tēma. Siltu…" at bounding box center [479, 171] width 958 height 342
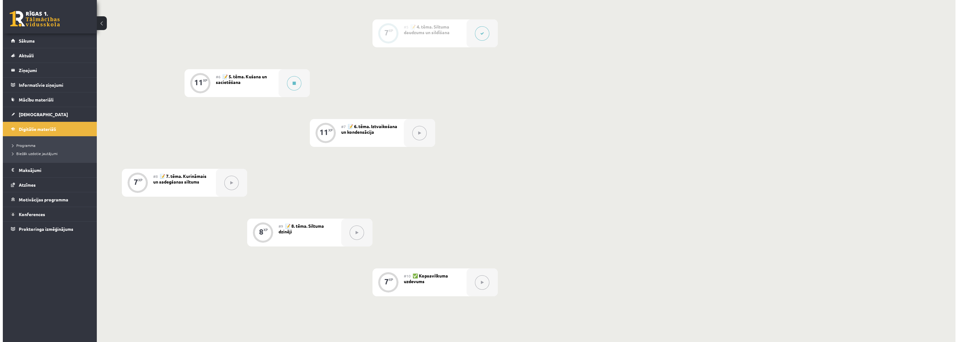
scroll to position [243, 0]
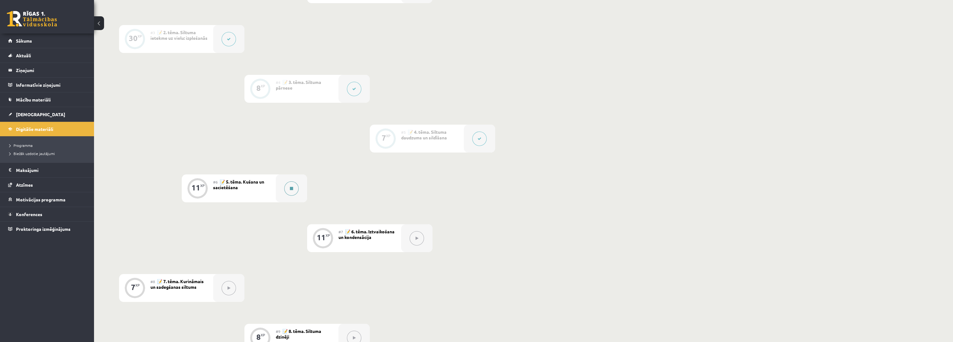
click at [284, 189] on button at bounding box center [291, 188] width 14 height 14
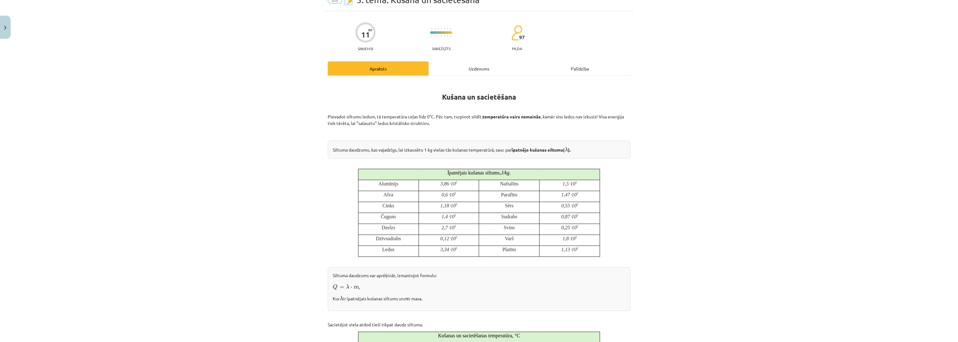
scroll to position [35, 0]
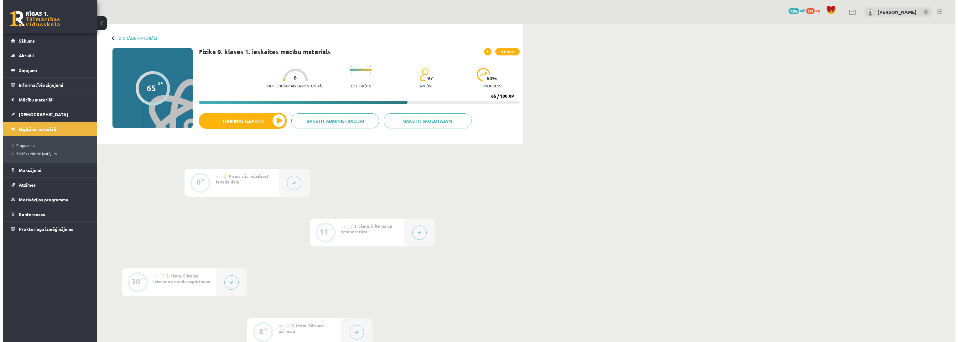
scroll to position [243, 0]
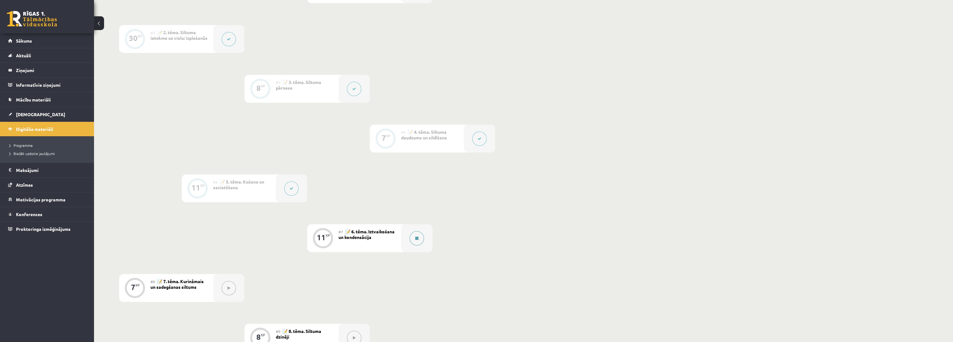
click at [406, 236] on div at bounding box center [416, 238] width 31 height 28
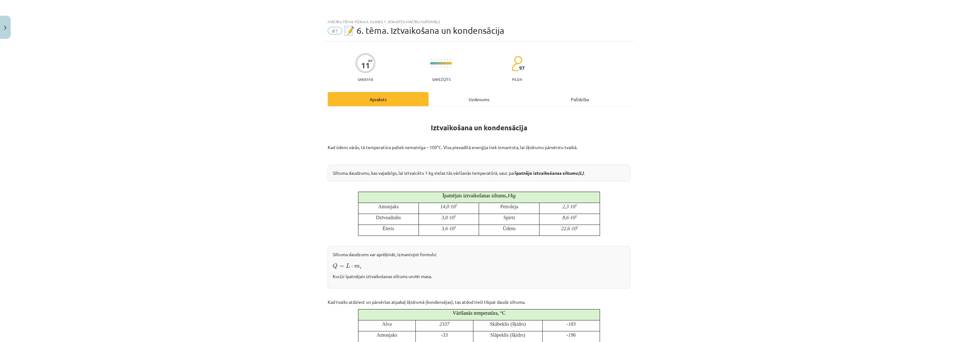
click at [459, 105] on div "Uzdevums" at bounding box center [479, 99] width 101 height 14
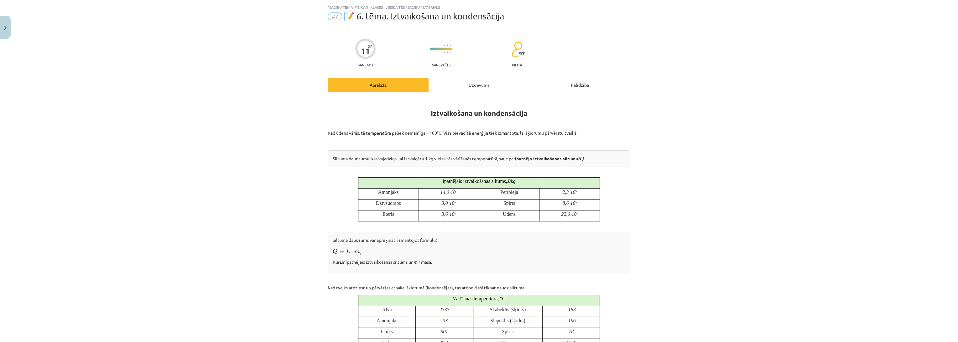
scroll to position [15, 0]
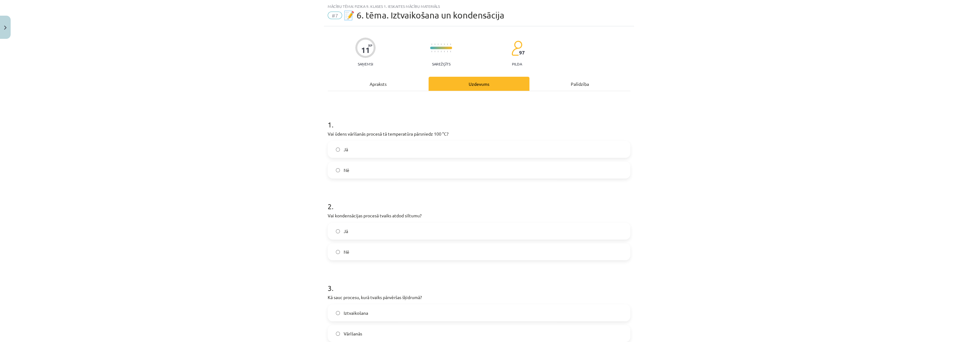
click at [243, 174] on div "Mācību tēma: Fizika 9. klases 1. ieskaites mācību materiāls #7 📝 6. tēma. Iztva…" at bounding box center [479, 171] width 958 height 342
click at [350, 174] on label "Nē" at bounding box center [478, 170] width 301 height 16
click at [200, 229] on div "Mācību tēma: Fizika 9. klases 1. ieskaites mācību materiāls #7 📝 6. tēma. Iztva…" at bounding box center [479, 171] width 958 height 342
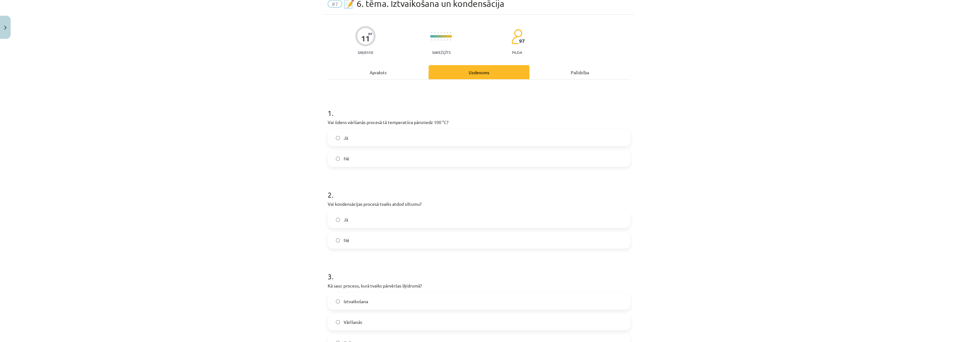
scroll to position [50, 0]
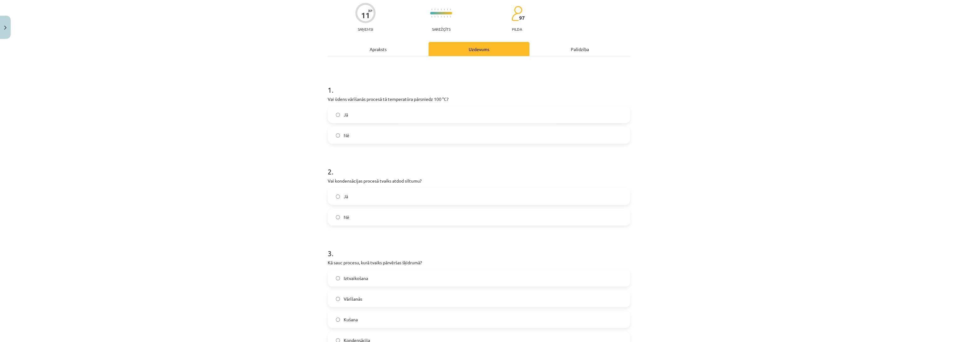
click at [264, 246] on div "Mācību tēma: Fizika 9. klases 1. ieskaites mācību materiāls #7 📝 6. tēma. Iztva…" at bounding box center [479, 171] width 958 height 342
click at [346, 203] on label "Jā" at bounding box center [478, 197] width 301 height 16
click at [339, 220] on label "Nē" at bounding box center [478, 217] width 301 height 16
click at [224, 230] on div "Mācību tēma: Fizika 9. klases 1. ieskaites mācību materiāls #7 📝 6. tēma. Iztva…" at bounding box center [479, 171] width 958 height 342
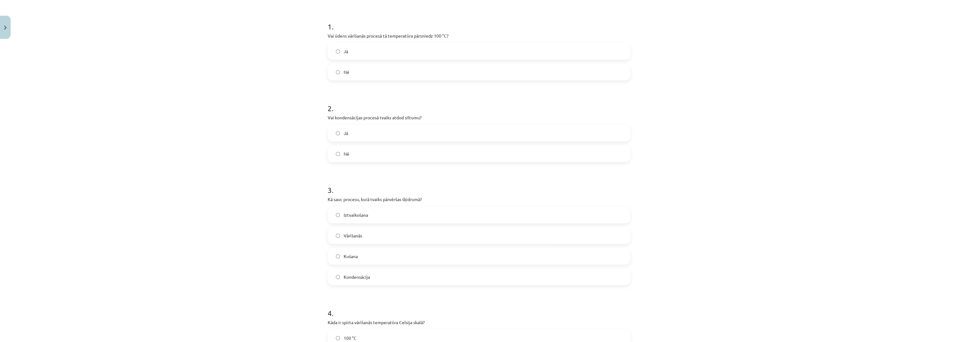
scroll to position [120, 0]
click at [243, 265] on div "Mācību tēma: Fizika 9. klases 1. ieskaites mācību materiāls #7 📝 6. tēma. Iztva…" at bounding box center [479, 171] width 958 height 342
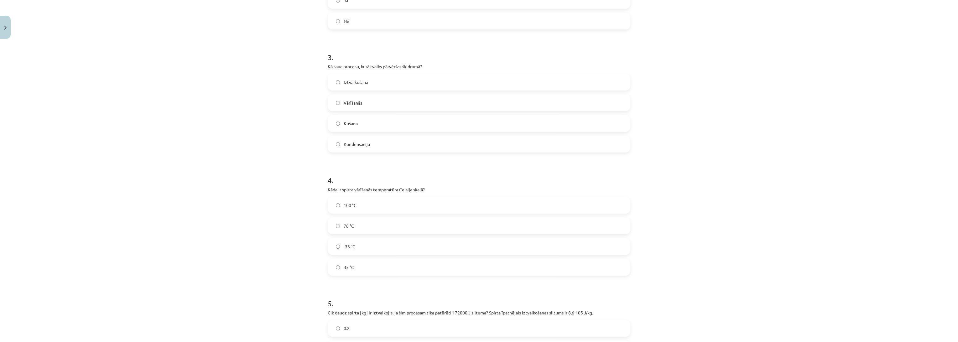
scroll to position [259, 0]
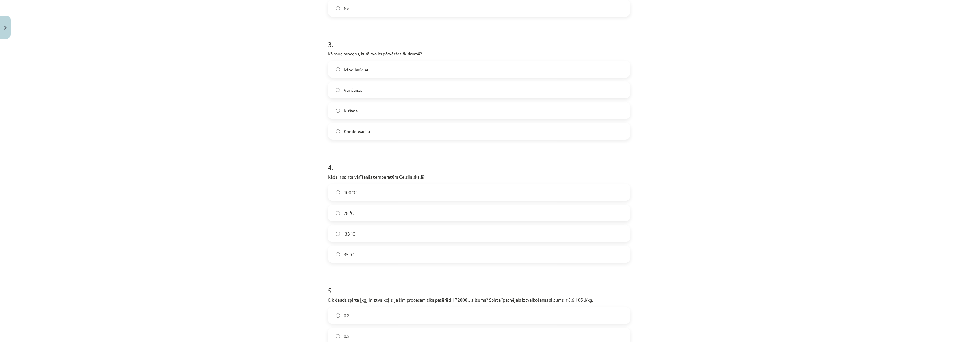
click at [344, 178] on p "Kāda ir spirta vārīšanās temperatūra Celsija skalā?" at bounding box center [479, 177] width 303 height 7
click at [340, 178] on p "Kāda ir spirta vārīšanās temperatūra Celsija skalā?" at bounding box center [479, 177] width 303 height 7
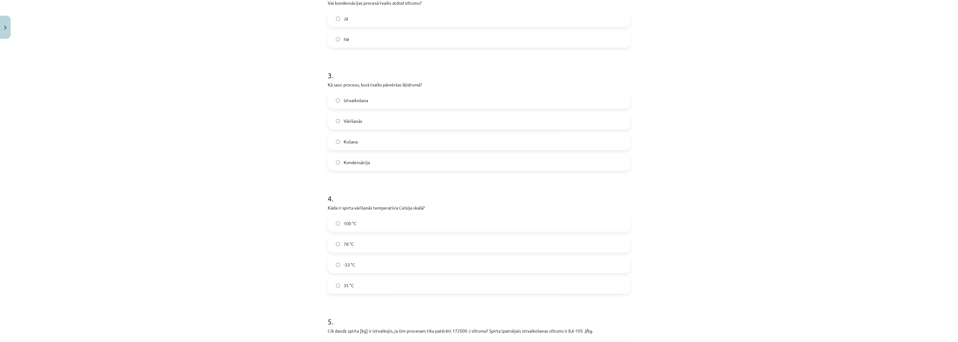
scroll to position [224, 0]
click at [250, 106] on div "Mācību tēma: Fizika 9. klases 1. ieskaites mācību materiāls #7 📝 6. tēma. Iztva…" at bounding box center [479, 171] width 958 height 342
click at [331, 247] on label "78 °C" at bounding box center [478, 248] width 301 height 16
click at [279, 252] on div "Mācību tēma: Fizika 9. klases 1. ieskaites mācību materiāls #7 📝 6. tēma. Iztva…" at bounding box center [479, 171] width 958 height 342
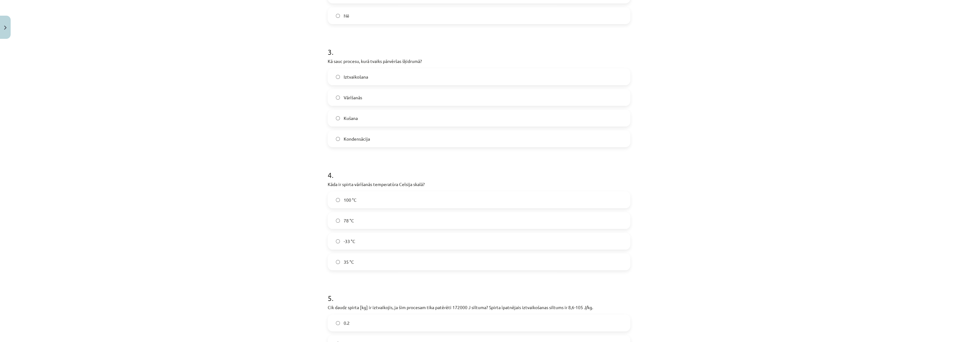
scroll to position [355, 0]
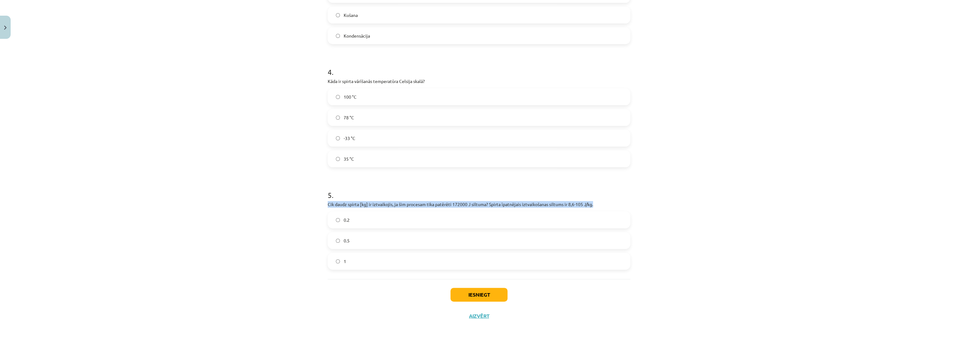
drag, startPoint x: 324, startPoint y: 205, endPoint x: 605, endPoint y: 206, distance: 281.6
click at [605, 206] on div "11 XP Saņemsi Sarežģīts 97 pilda Apraksts Uzdevums Palīdzība 1 . Vai ūdens vārī…" at bounding box center [479, 7] width 310 height 640
copy p "Cik daudz spirta [kg] ir iztvaikojis, ja šim procesam tika patērēti 172000 J si…"
click at [457, 288] on button "Iesniegt" at bounding box center [478, 295] width 57 height 14
click at [250, 250] on div "Mācību tēma: Fizika 9. klases 1. ieskaites mācību materiāls #7 📝 6. tēma. Iztva…" at bounding box center [479, 171] width 958 height 342
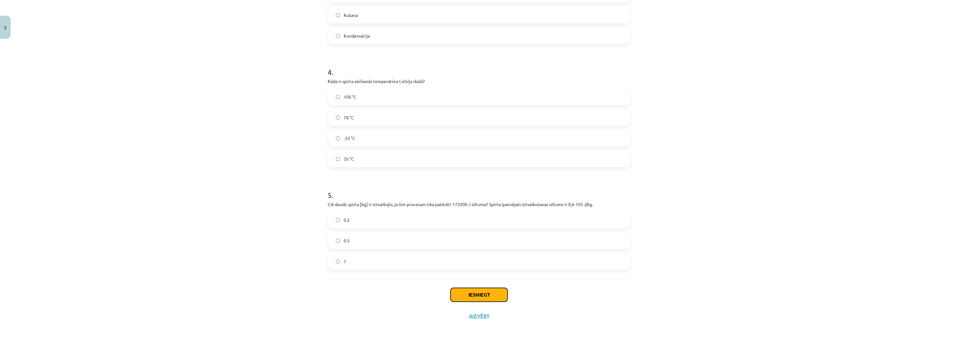
click at [479, 301] on button "Iesniegt" at bounding box center [478, 295] width 57 height 14
click at [475, 297] on button "Iesniegt" at bounding box center [478, 295] width 57 height 14
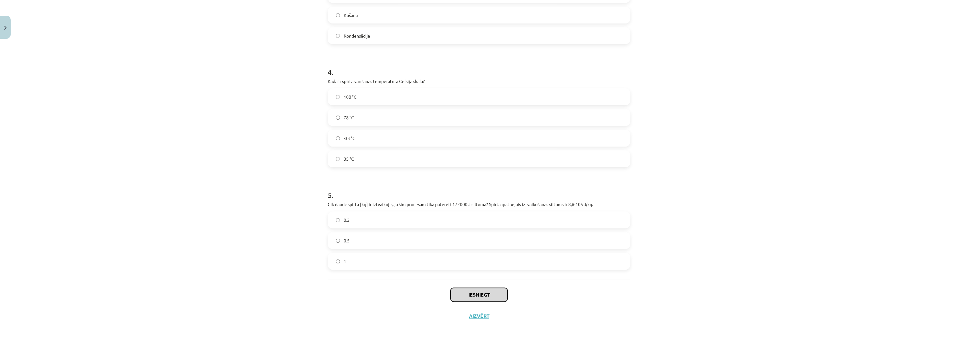
click at [475, 297] on button "Iesniegt" at bounding box center [478, 295] width 57 height 14
click at [474, 293] on button "Iesniegt" at bounding box center [478, 295] width 57 height 14
click at [493, 297] on button "Iesniegt" at bounding box center [478, 295] width 57 height 14
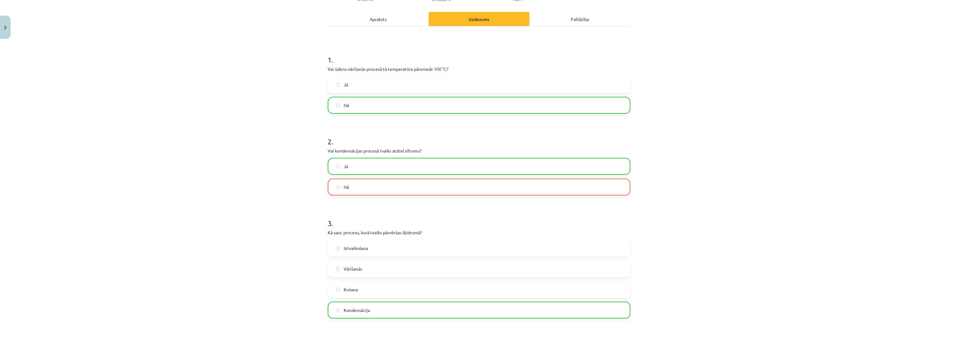
scroll to position [76, 0]
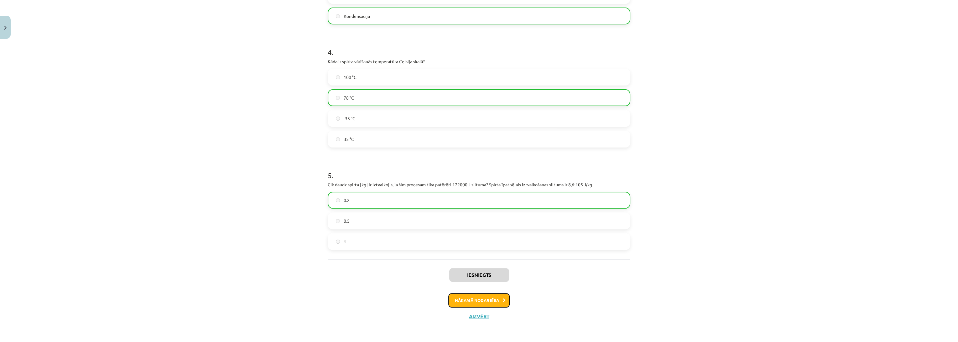
click at [488, 296] on button "Nākamā nodarbība" at bounding box center [478, 300] width 61 height 14
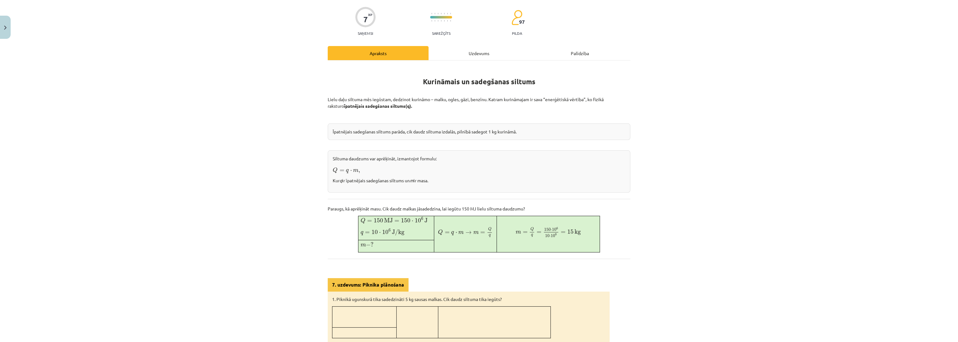
scroll to position [50, 0]
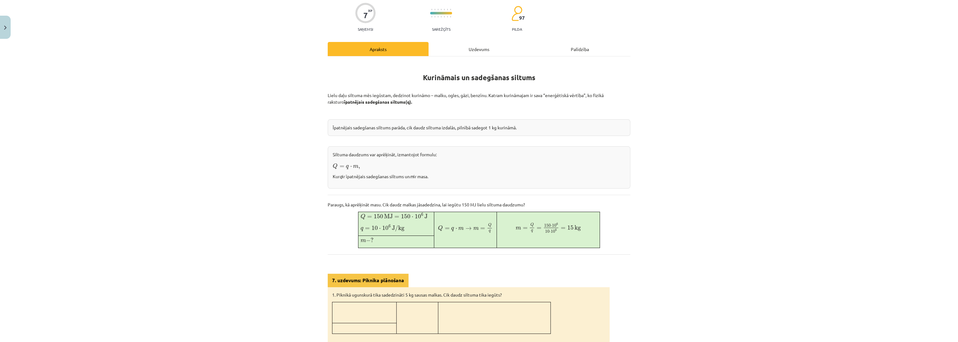
click at [240, 101] on div "Mācību tēma: Fizika 9. klases 1. ieskaites mācību materiāls #8 📝 7. tēma. Kurin…" at bounding box center [479, 171] width 958 height 342
click at [473, 54] on div "Uzdevums" at bounding box center [479, 49] width 101 height 14
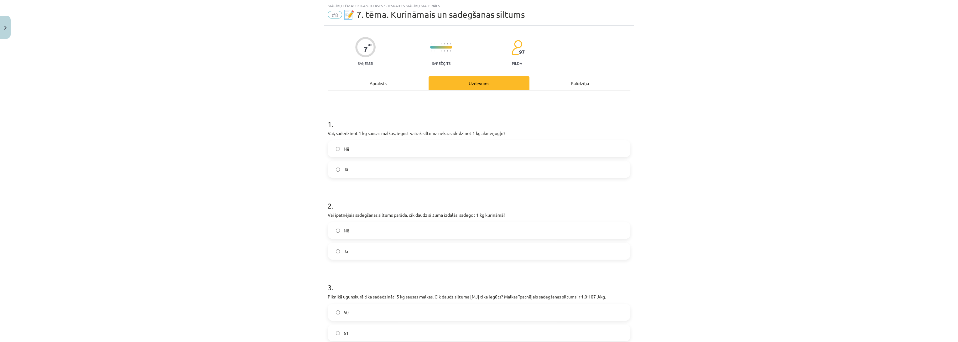
scroll to position [15, 0]
click at [380, 88] on div "Apraksts" at bounding box center [378, 84] width 101 height 14
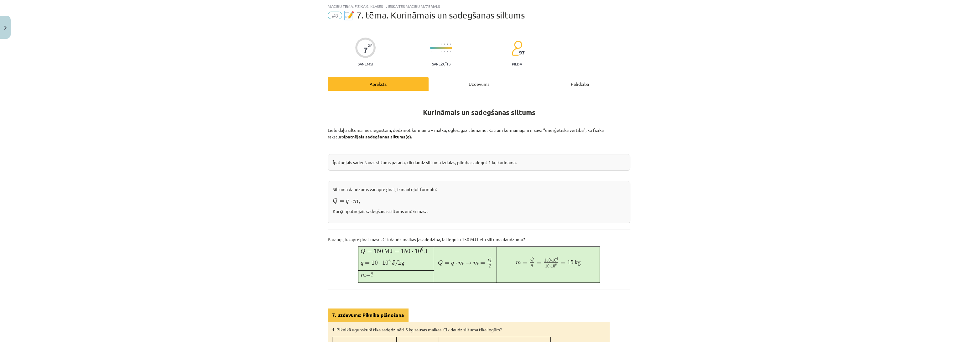
click at [257, 171] on div "Mācību tēma: Fizika 9. klases 1. ieskaites mācību materiāls #8 📝 7. tēma. Kurin…" at bounding box center [479, 171] width 958 height 342
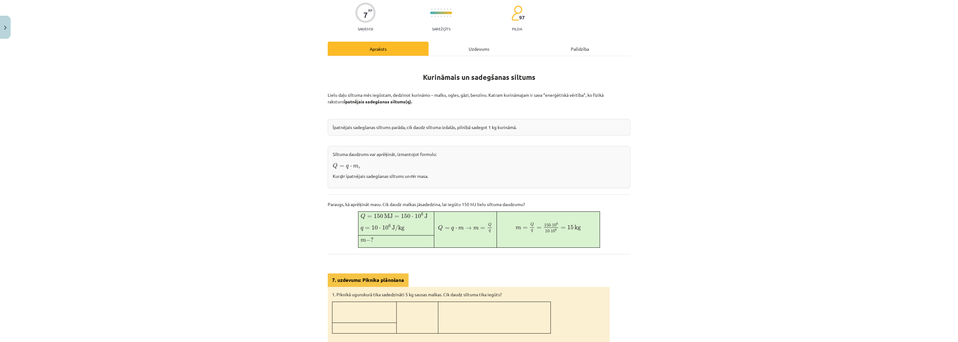
scroll to position [50, 0]
click at [455, 50] on div "Uzdevums" at bounding box center [479, 49] width 101 height 14
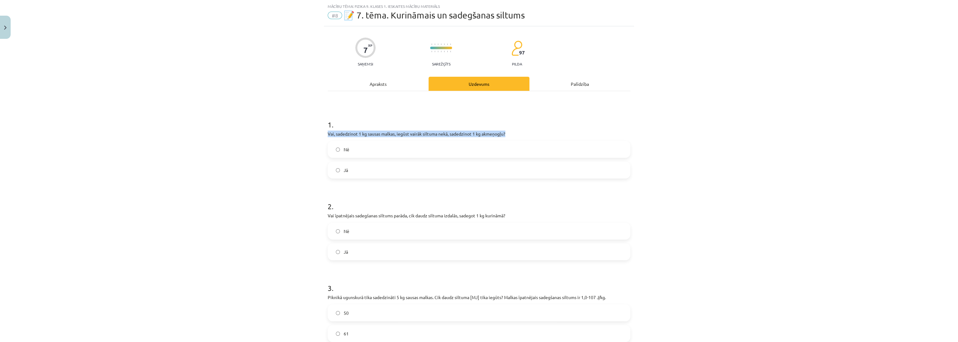
drag, startPoint x: 322, startPoint y: 130, endPoint x: 516, endPoint y: 137, distance: 194.6
click at [516, 137] on div "7 XP Saņemsi Sarežģīts 97 pilda Apraksts Uzdevums Palīdzība 1 . Vai, sadedzinot…" at bounding box center [479, 222] width 310 height 393
copy p "Vai, sadedzinot 1 kg sausas malkas, iegūst vairāk siltuma nekā, sadedzinot 1 kg…"
click at [286, 164] on div "Mācību tēma: Fizika 9. klases 1. ieskaites mācību materiāls #8 📝 7. tēma. Kurin…" at bounding box center [479, 171] width 958 height 342
click at [357, 145] on label "Nē" at bounding box center [478, 150] width 301 height 16
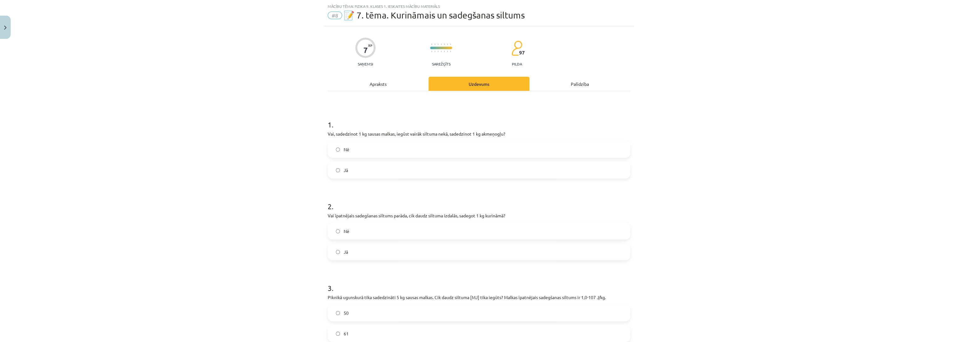
click at [280, 168] on div "Mācību tēma: Fizika 9. klases 1. ieskaites mācību materiāls #8 📝 7. tēma. Kurin…" at bounding box center [479, 171] width 958 height 342
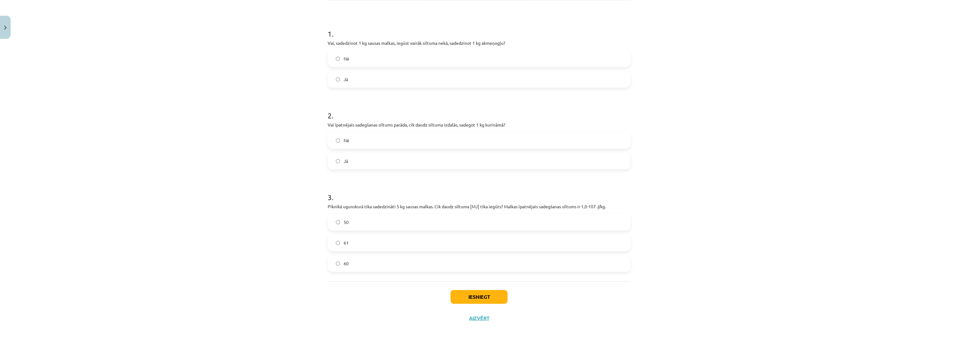
scroll to position [108, 0]
click at [344, 157] on span "Jā" at bounding box center [346, 159] width 4 height 7
click at [270, 173] on div "Mācību tēma: Fizika 9. klases 1. ieskaites mācību materiāls #8 📝 7. tēma. Kurin…" at bounding box center [479, 171] width 958 height 342
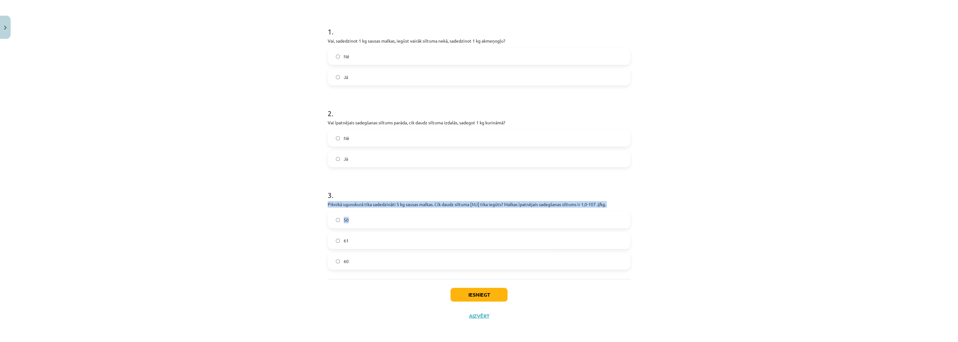
drag, startPoint x: 316, startPoint y: 205, endPoint x: 730, endPoint y: 212, distance: 414.8
click at [730, 212] on div "Mācību tēma: Fizika 9. klases 1. ieskaites mācību materiāls #8 📝 7. tēma. Kurin…" at bounding box center [479, 171] width 958 height 342
copy div "Piknikā ugunskurā tika sadedzināti 5 kg sausas malkas. Cik daudz siltuma [MJ] t…"
click at [348, 218] on label "50" at bounding box center [478, 220] width 301 height 16
click at [456, 293] on button "Iesniegt" at bounding box center [478, 295] width 57 height 14
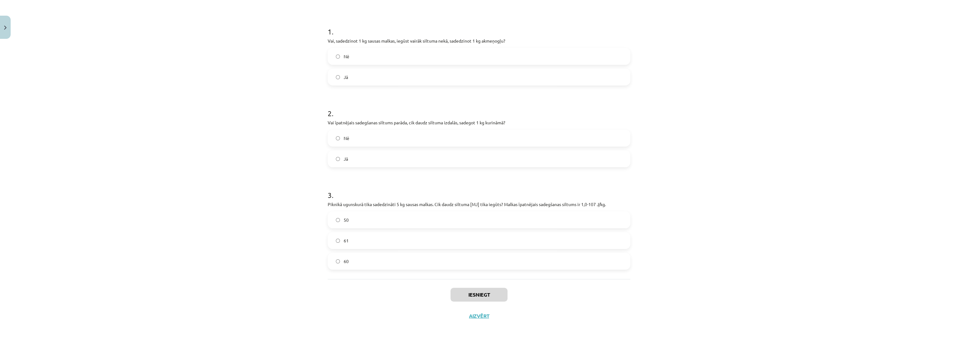
click at [247, 268] on div "Mācību tēma: Fizika 9. klases 1. ieskaites mācību materiāls #8 📝 7. tēma. Kurin…" at bounding box center [479, 171] width 958 height 342
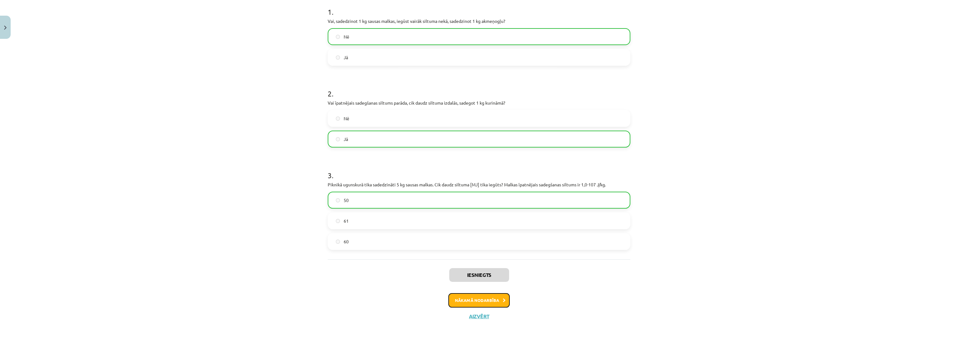
click at [455, 300] on button "Nākamā nodarbība" at bounding box center [478, 300] width 61 height 14
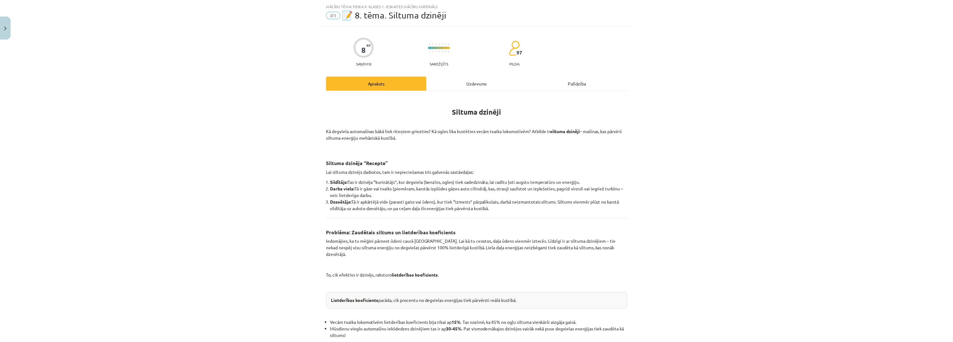
scroll to position [15, 0]
click at [0, 34] on button "Close" at bounding box center [5, 27] width 11 height 23
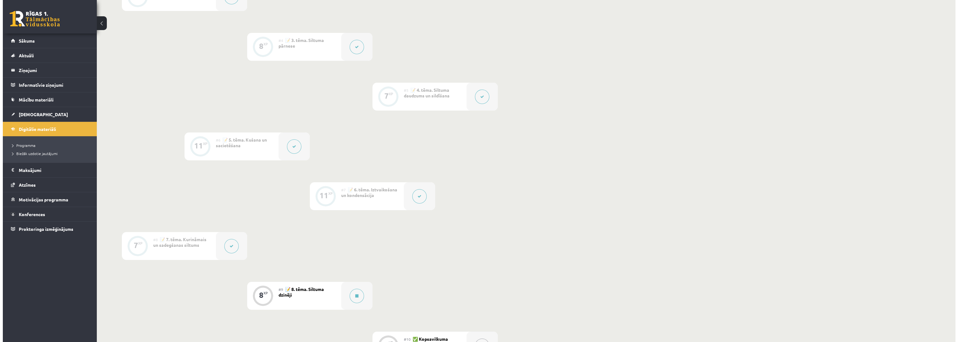
scroll to position [412, 0]
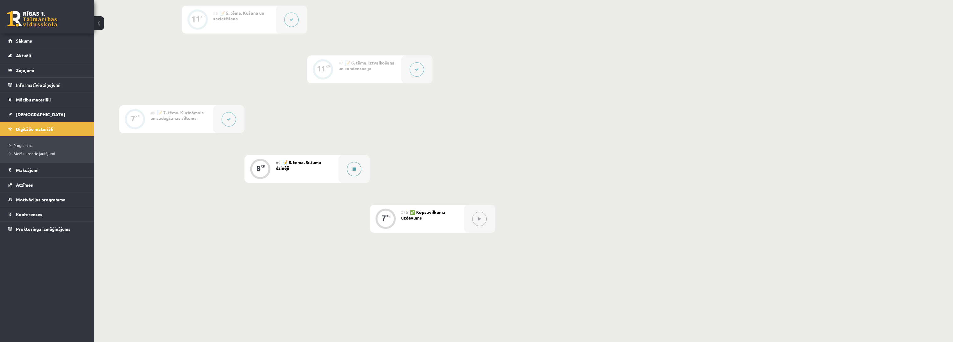
click at [352, 169] on icon at bounding box center [353, 169] width 3 height 4
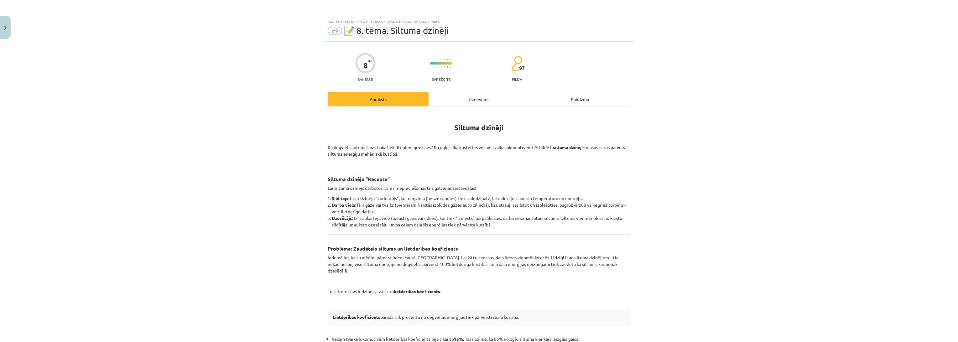
click at [459, 103] on div "Uzdevums" at bounding box center [479, 99] width 101 height 14
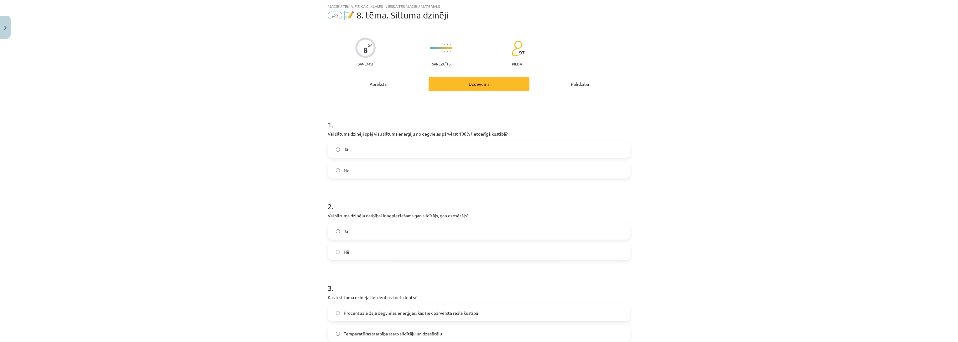
click at [385, 80] on div "Apraksts" at bounding box center [378, 84] width 101 height 14
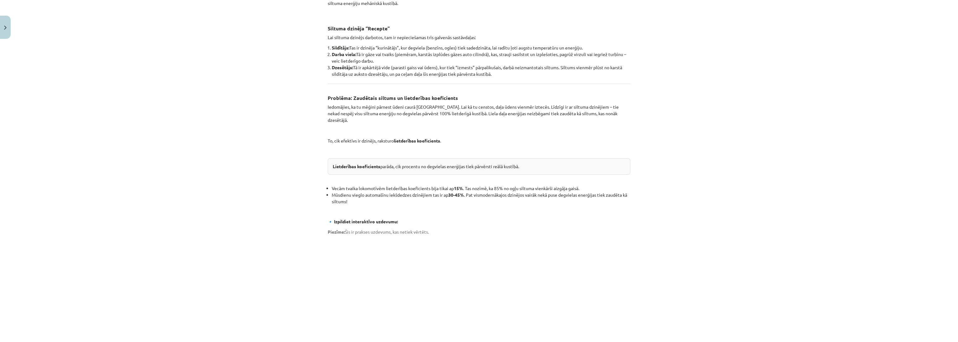
scroll to position [155, 0]
click at [281, 296] on div "Mācību tēma: Fizika 9. klases 1. ieskaites mācību materiāls #9 📝 8. tēma. Siltu…" at bounding box center [479, 171] width 958 height 342
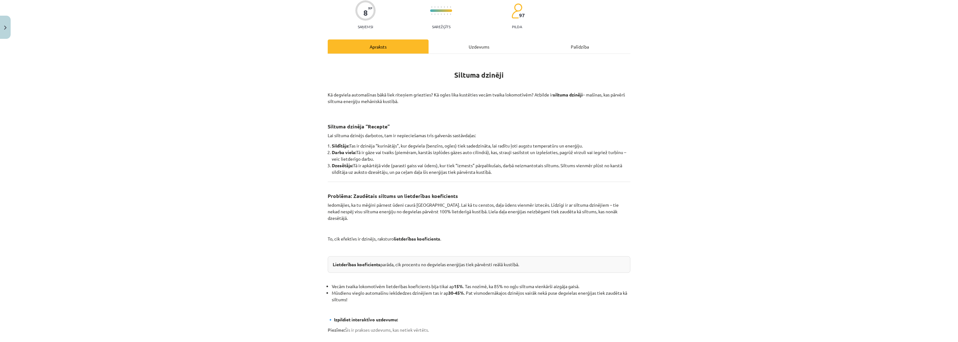
scroll to position [0, 0]
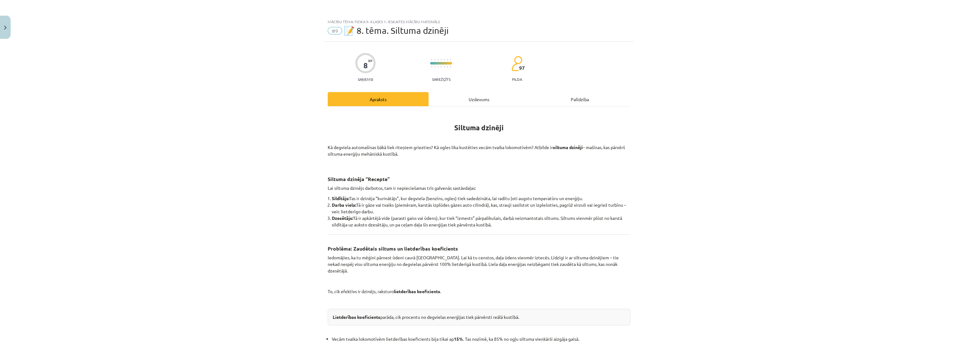
click at [472, 102] on div "Uzdevums" at bounding box center [479, 99] width 101 height 14
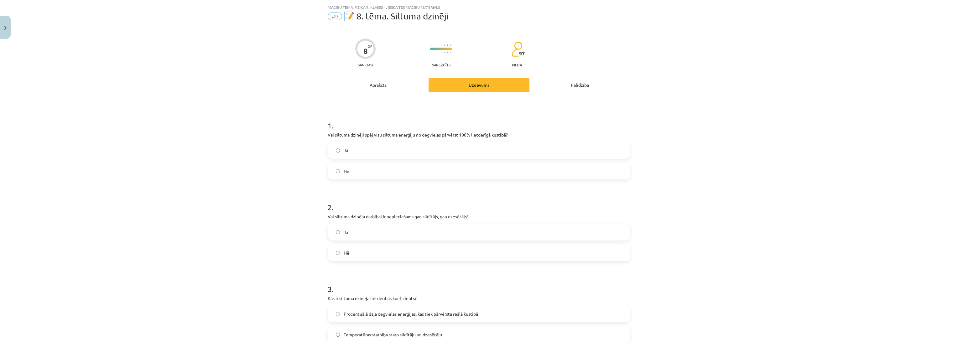
scroll to position [15, 0]
click at [228, 205] on div "Mācību tēma: Fizika 9. klases 1. ieskaites mācību materiāls #9 📝 8. tēma. Siltu…" at bounding box center [479, 171] width 958 height 342
click at [338, 174] on label "Nē" at bounding box center [478, 170] width 301 height 16
click at [246, 211] on div "Mācību tēma: Fizika 9. klases 1. ieskaites mācību materiāls #9 📝 8. tēma. Siltu…" at bounding box center [479, 171] width 958 height 342
click at [344, 229] on span "Jā" at bounding box center [346, 231] width 4 height 7
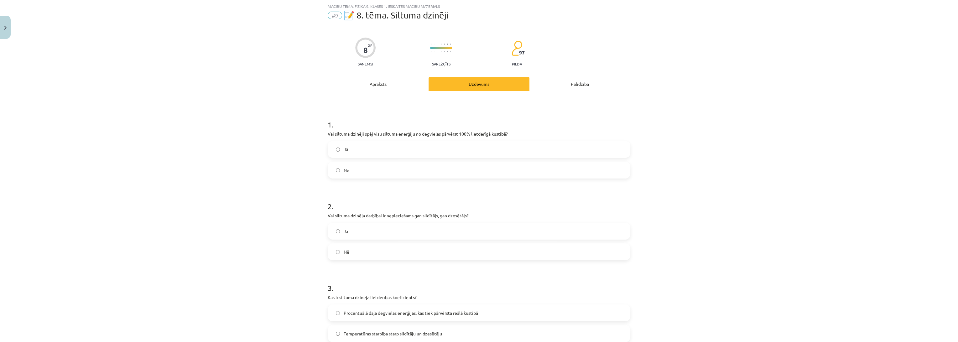
click at [246, 245] on div "Mācību tēma: Fizika 9. klases 1. ieskaites mācību materiāls #9 📝 8. tēma. Siltu…" at bounding box center [479, 171] width 958 height 342
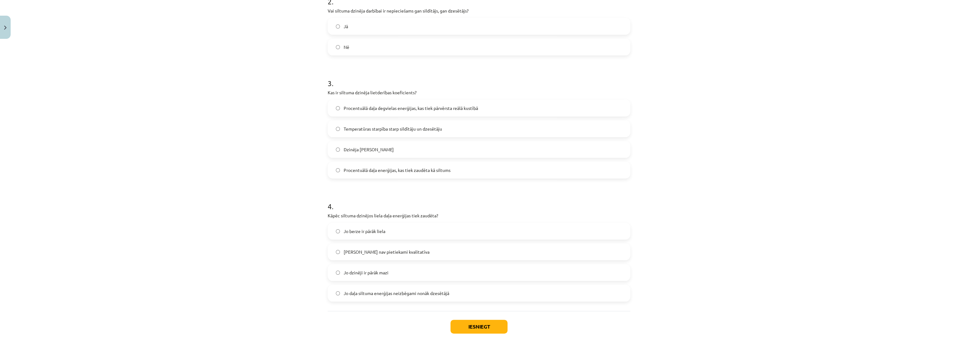
scroll to position [224, 0]
click at [387, 95] on div "3 . Kas ir siltuma dzinēja lietderības koeficients? Procentuālā daļa degvielas …" at bounding box center [479, 119] width 303 height 111
click at [386, 106] on span "Procentuālā daļa degvielas enerģijas, kas tiek pārvērsta reālā kustībā" at bounding box center [411, 104] width 134 height 7
click at [272, 127] on div "Mācību tēma: Fizika 9. klases 1. ieskaites mācību materiāls #9 📝 8. tēma. Siltu…" at bounding box center [479, 171] width 958 height 342
click at [371, 283] on label "Jo daļa siltuma enerģijas neizbēgami nonāk dzesētājā" at bounding box center [478, 289] width 301 height 16
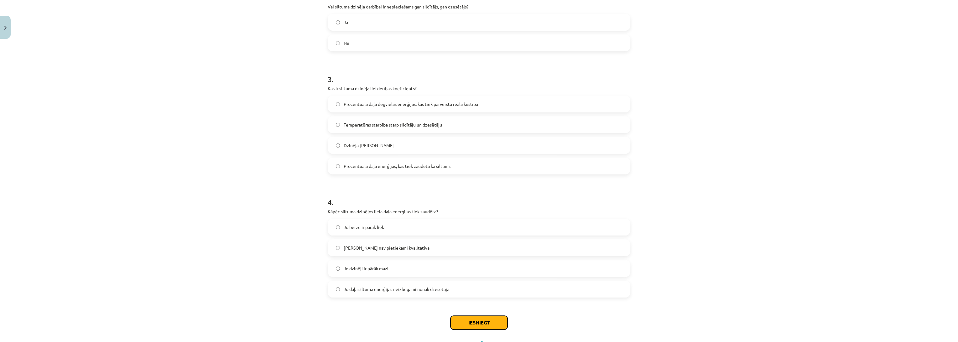
click at [470, 321] on button "Iesniegt" at bounding box center [478, 323] width 57 height 14
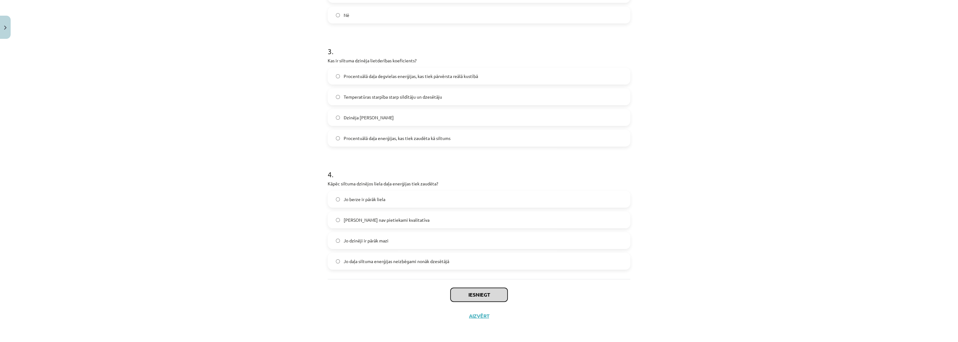
click at [462, 295] on button "Iesniegt" at bounding box center [478, 295] width 57 height 14
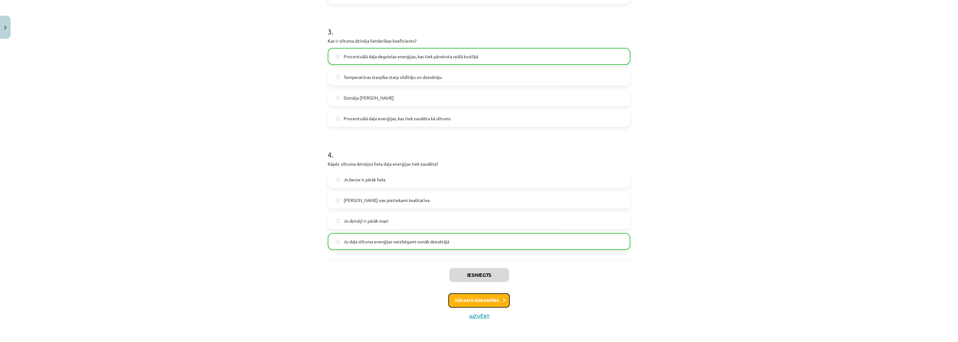
click at [472, 303] on button "Nākamā nodarbība" at bounding box center [478, 300] width 61 height 14
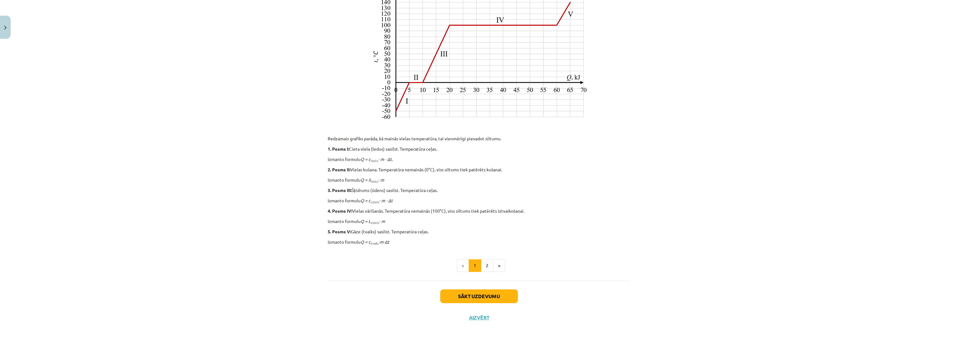
scroll to position [190, 0]
click at [490, 266] on button "2" at bounding box center [487, 264] width 13 height 13
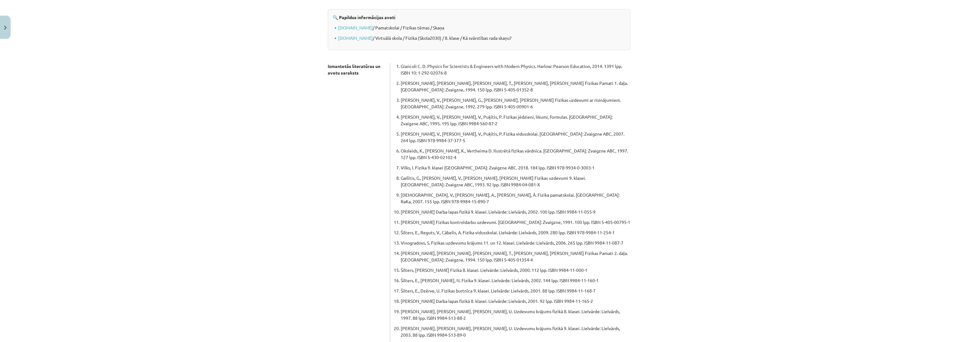
scroll to position [112, 0]
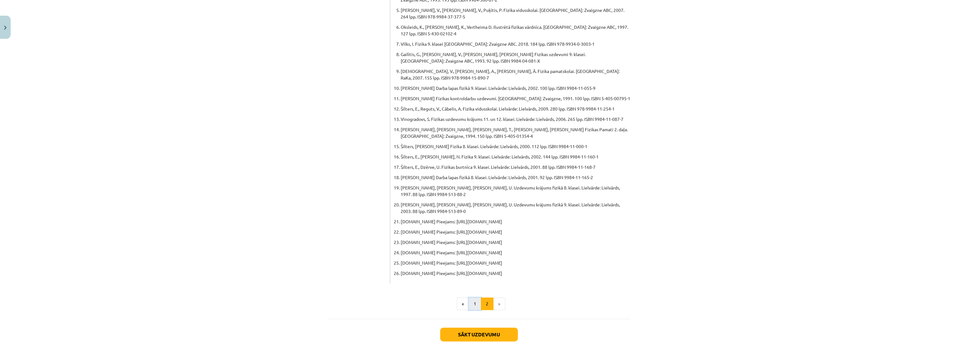
click at [469, 298] on button "1" at bounding box center [475, 304] width 13 height 13
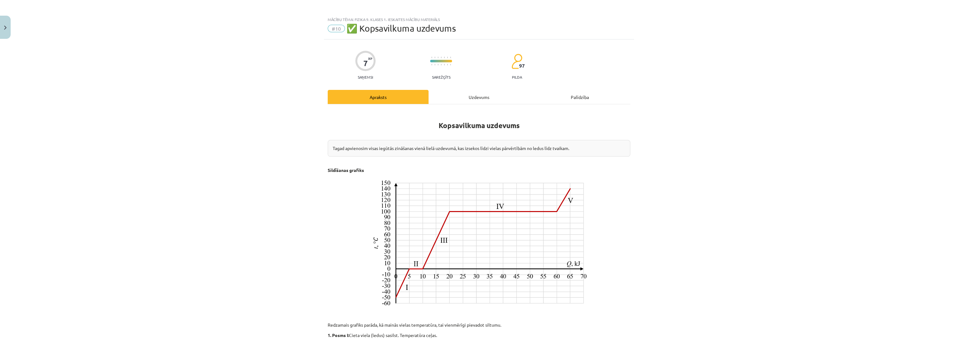
scroll to position [0, 0]
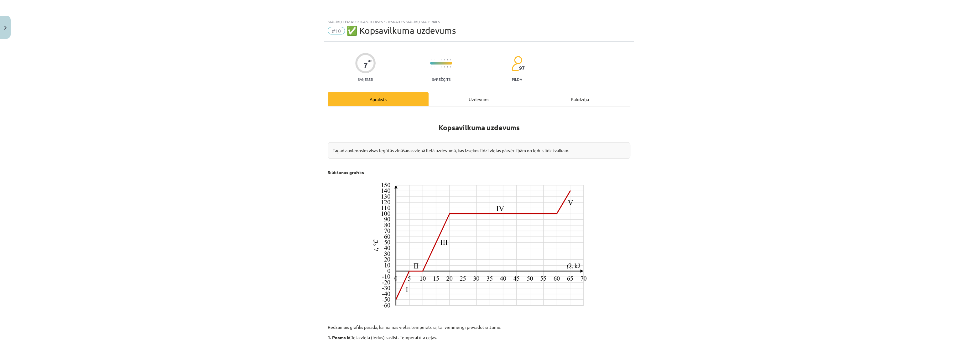
click at [461, 107] on div "Kopsavilkuma uzdevums Tagad apvienosim visas iegūtās zināšanas vienā lielā uzde…" at bounding box center [479, 288] width 303 height 363
drag, startPoint x: 459, startPoint y: 102, endPoint x: 453, endPoint y: 100, distance: 6.8
click at [458, 101] on div "Uzdevums" at bounding box center [479, 99] width 101 height 14
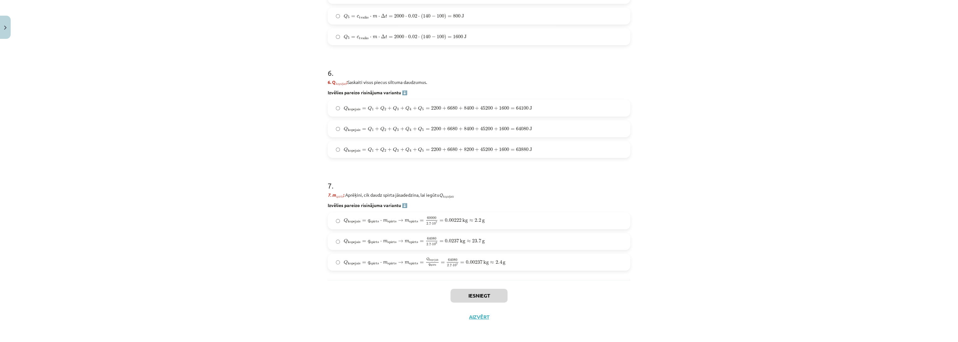
scroll to position [776, 0]
click at [278, 220] on div "Mācību tēma: Fizika 9. klases 1. ieskaites mācību materiāls #10 ✅ Kopsavilkuma …" at bounding box center [479, 171] width 958 height 342
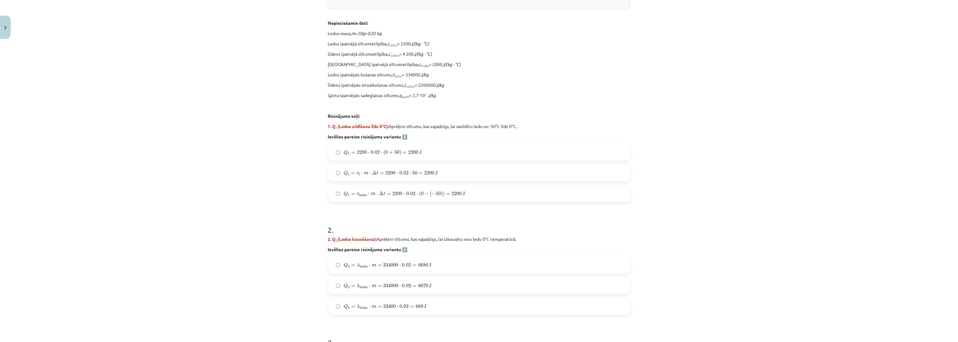
scroll to position [80, 0]
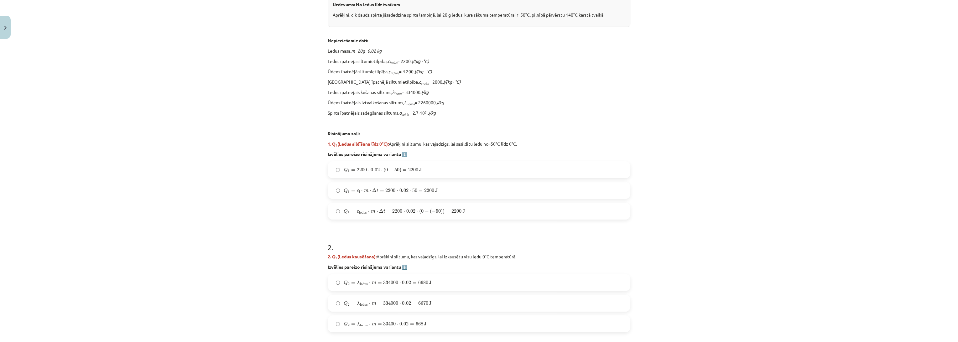
click at [351, 170] on span "=" at bounding box center [353, 170] width 4 height 2
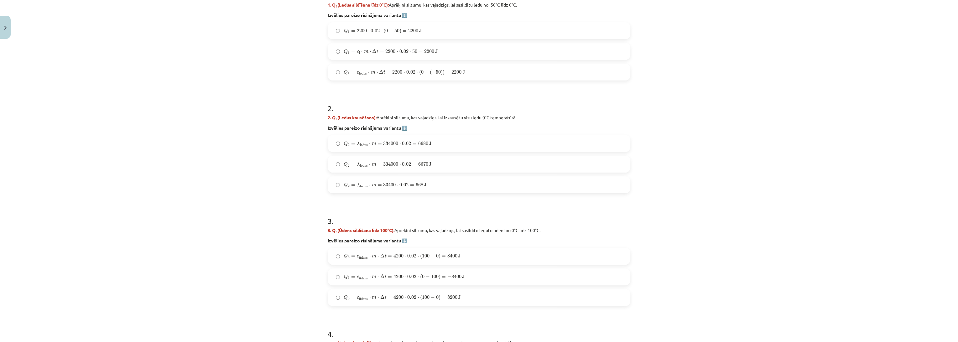
click at [349, 47] on label "Q 1 = c l ⋅ m ⋅ Δ t = 2200 ⋅ 0.02 ⋅ 50 = 2200 J Q 1 = c l ⋅ m ⋅ Δ t = 2200 ⋅ 0.…" at bounding box center [478, 52] width 301 height 16
click at [361, 161] on span "Q 2 = λ ledus ⋅ m = 334000 ⋅ 0.02 = 6670 J Q 2 = λ ledus ⋅ m = 334000 ⋅ 0.02 = …" at bounding box center [388, 164] width 88 height 7
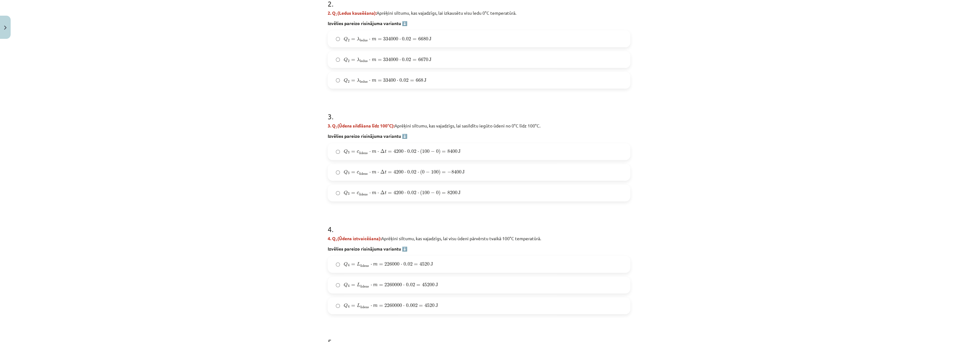
click at [362, 170] on span "Q 3 = c ū dens ⋅ m ⋅ Δ t = 4200 ⋅ 0.02 ⋅ ( 0 − 100 ) = − 8400 J" at bounding box center [404, 172] width 121 height 6
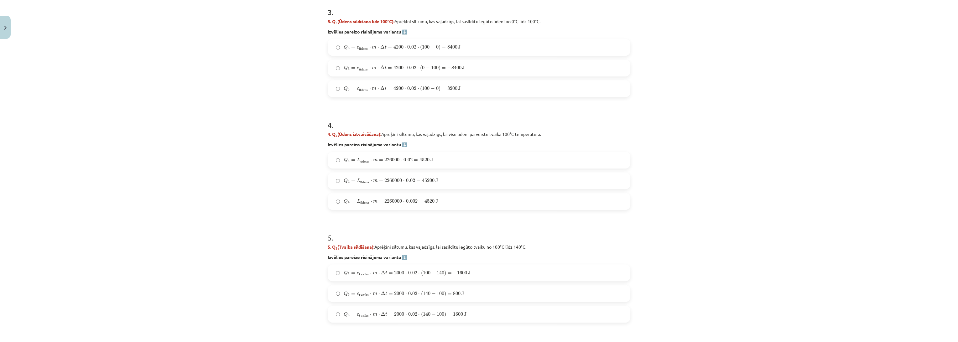
click at [363, 178] on span "L ū dens" at bounding box center [363, 181] width 13 height 6
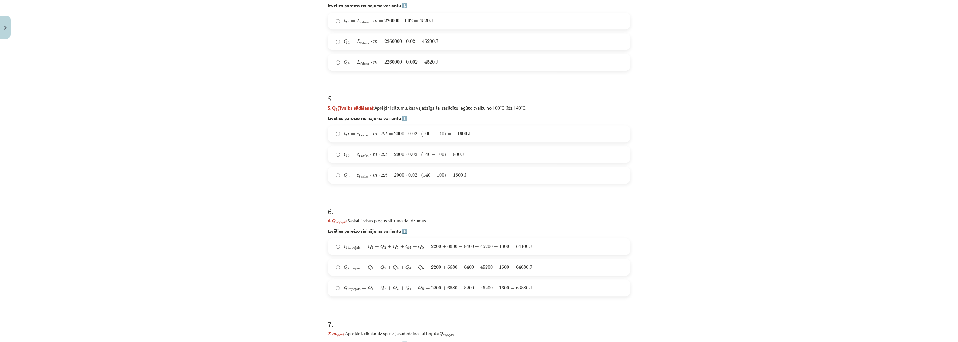
click at [365, 149] on label "Q 5 = c tvaiks ⋅ m ⋅ Δ t = 2000 ⋅ 0.02 ⋅ ( 140 − 100 ) = 800 J Q 5 = c tvaiks ⋅…" at bounding box center [478, 155] width 301 height 16
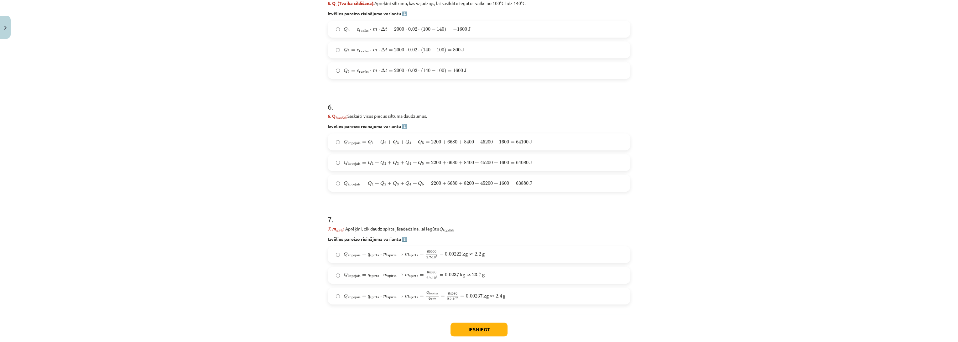
click at [363, 162] on span "Q kopejais = Q 1 + Q 2 + Q 3 + Q 4 + Q 5 = 2200 + 6680 + 8400 + 45200 + 1600 = …" at bounding box center [438, 163] width 188 height 6
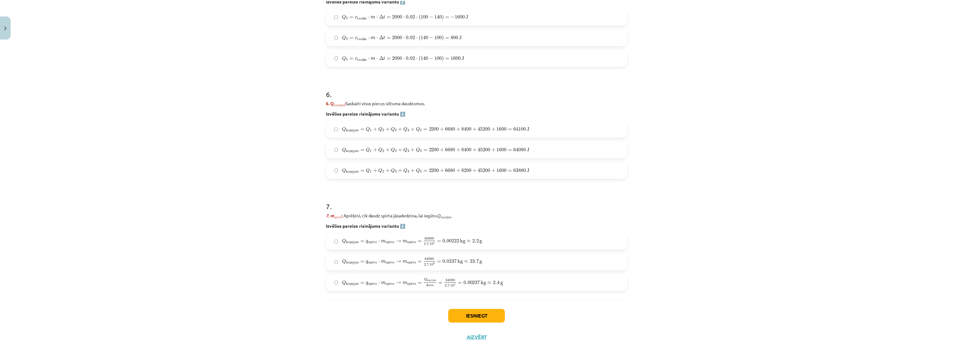
scroll to position [776, 0]
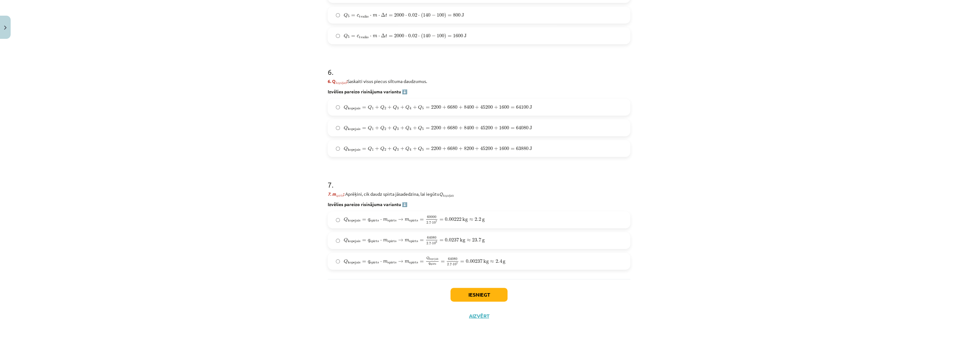
click at [370, 240] on span "spirts" at bounding box center [374, 241] width 9 height 3
click at [485, 294] on button "Iesniegt" at bounding box center [478, 295] width 57 height 14
click at [354, 265] on span "Q kopejais = q spirts ⋅ m spirts → m spirts = Q kopejais q spirts = 64080 2.7 ⋅…" at bounding box center [425, 261] width 162 height 9
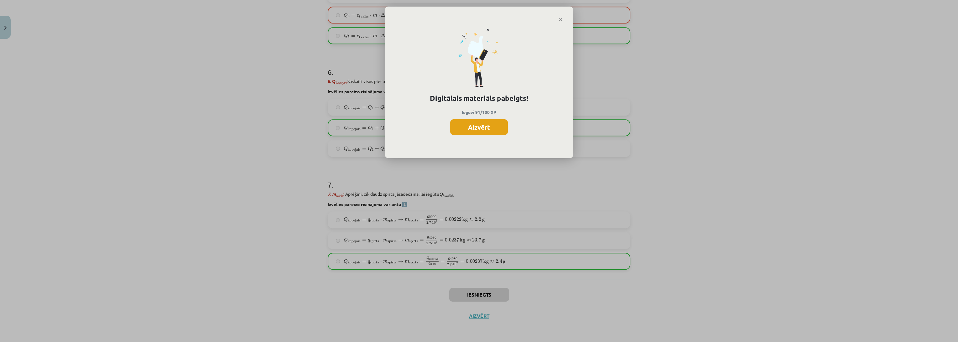
click at [480, 129] on button "Aizvērt" at bounding box center [479, 127] width 58 height 16
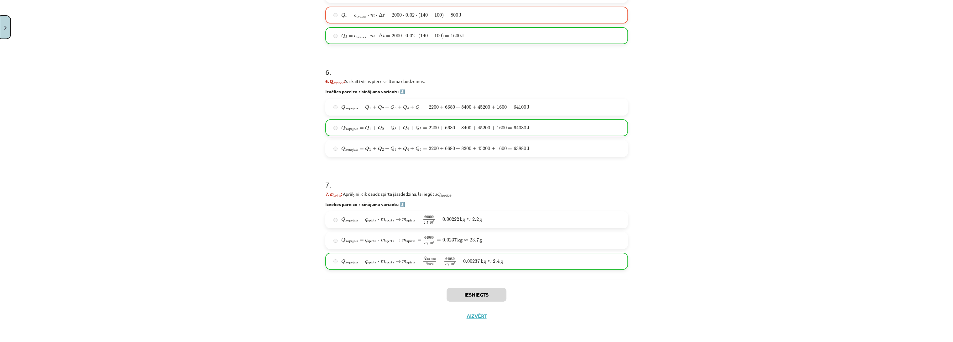
click at [9, 21] on button "Close" at bounding box center [5, 27] width 11 height 23
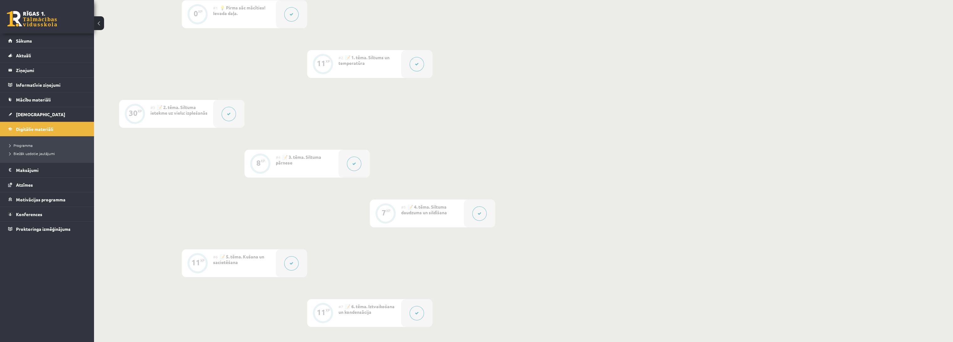
scroll to position [0, 0]
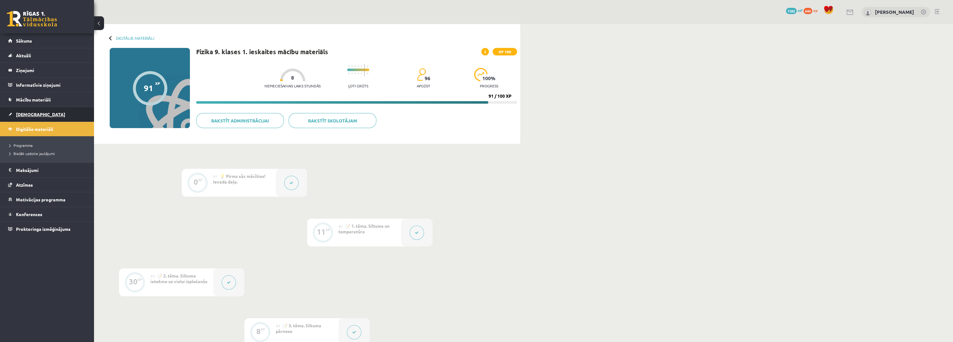
click at [22, 113] on span "[DEMOGRAPHIC_DATA]" at bounding box center [40, 115] width 49 height 6
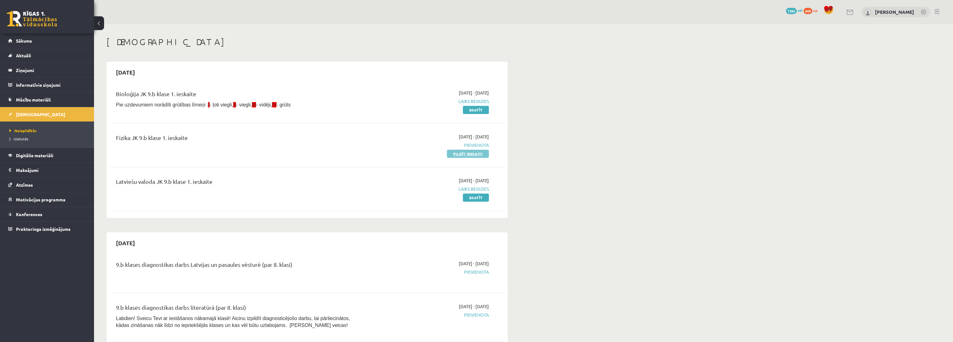
click at [455, 153] on link "Pildīt ieskaiti" at bounding box center [468, 154] width 42 height 8
click at [317, 179] on div "Latviešu valoda JK 9.b klase 1. ieskaite" at bounding box center [238, 183] width 245 height 12
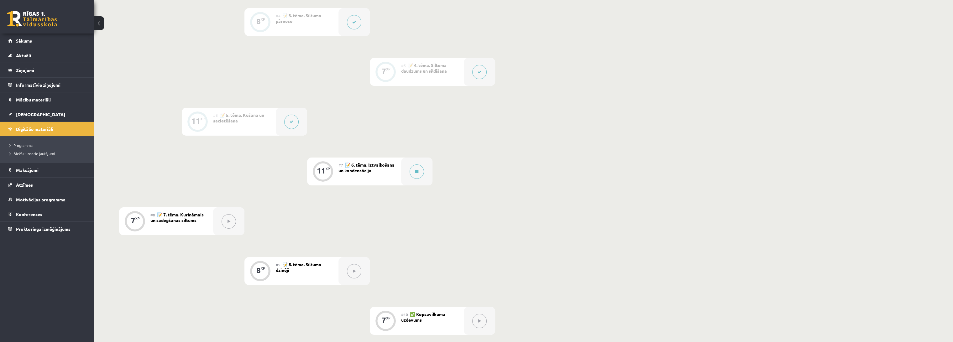
scroll to position [308, 0]
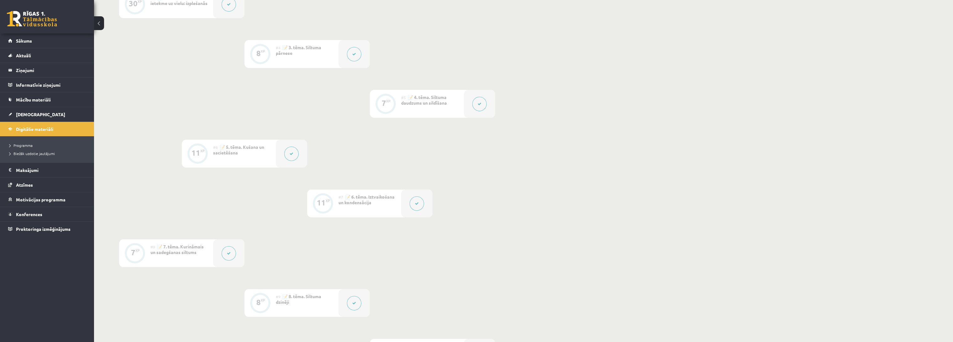
scroll to position [412, 0]
